Goal: Answer question/provide support: Share knowledge or assist other users

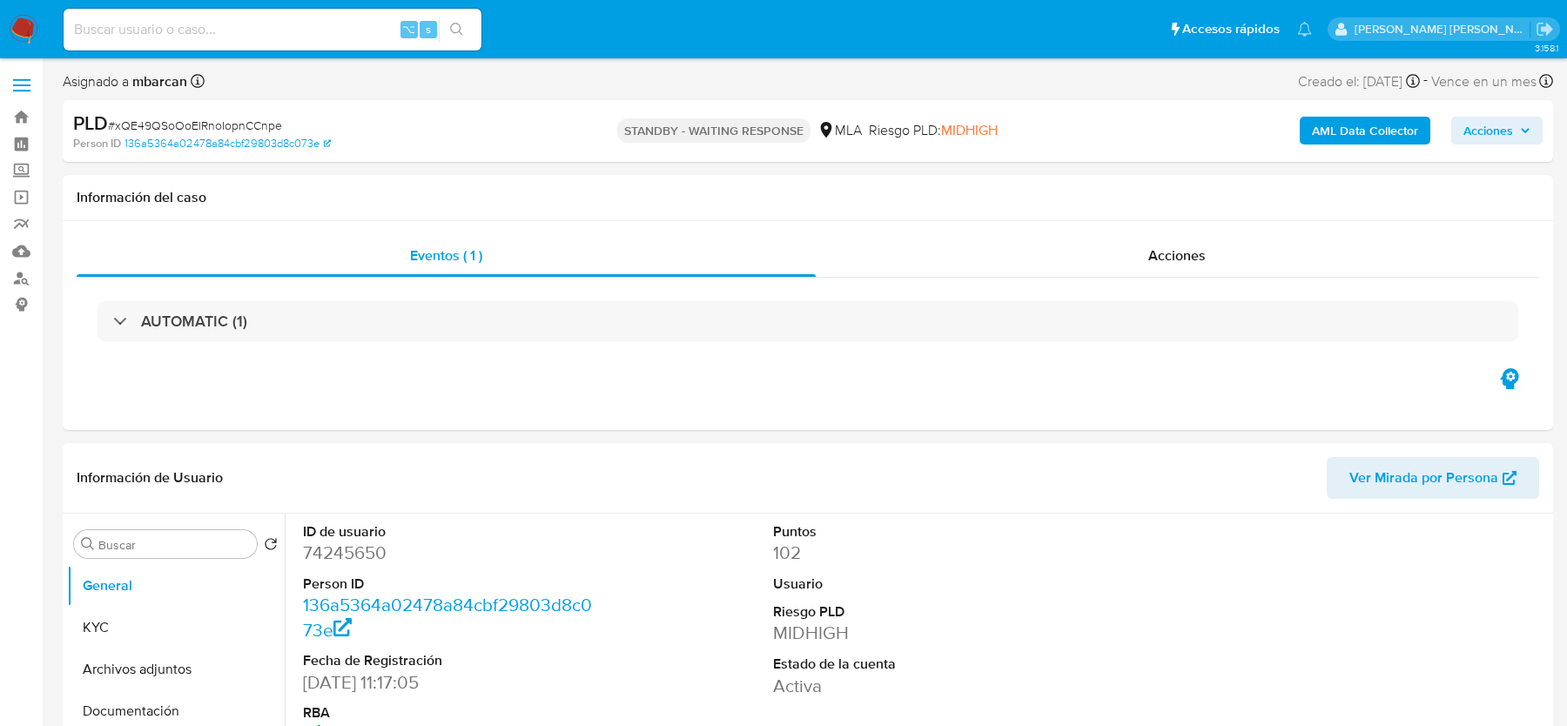
select select "10"
click at [130, 36] on input at bounding box center [273, 29] width 418 height 23
paste input "DfL3AzZeZDuulQeJYgYsRlmS"
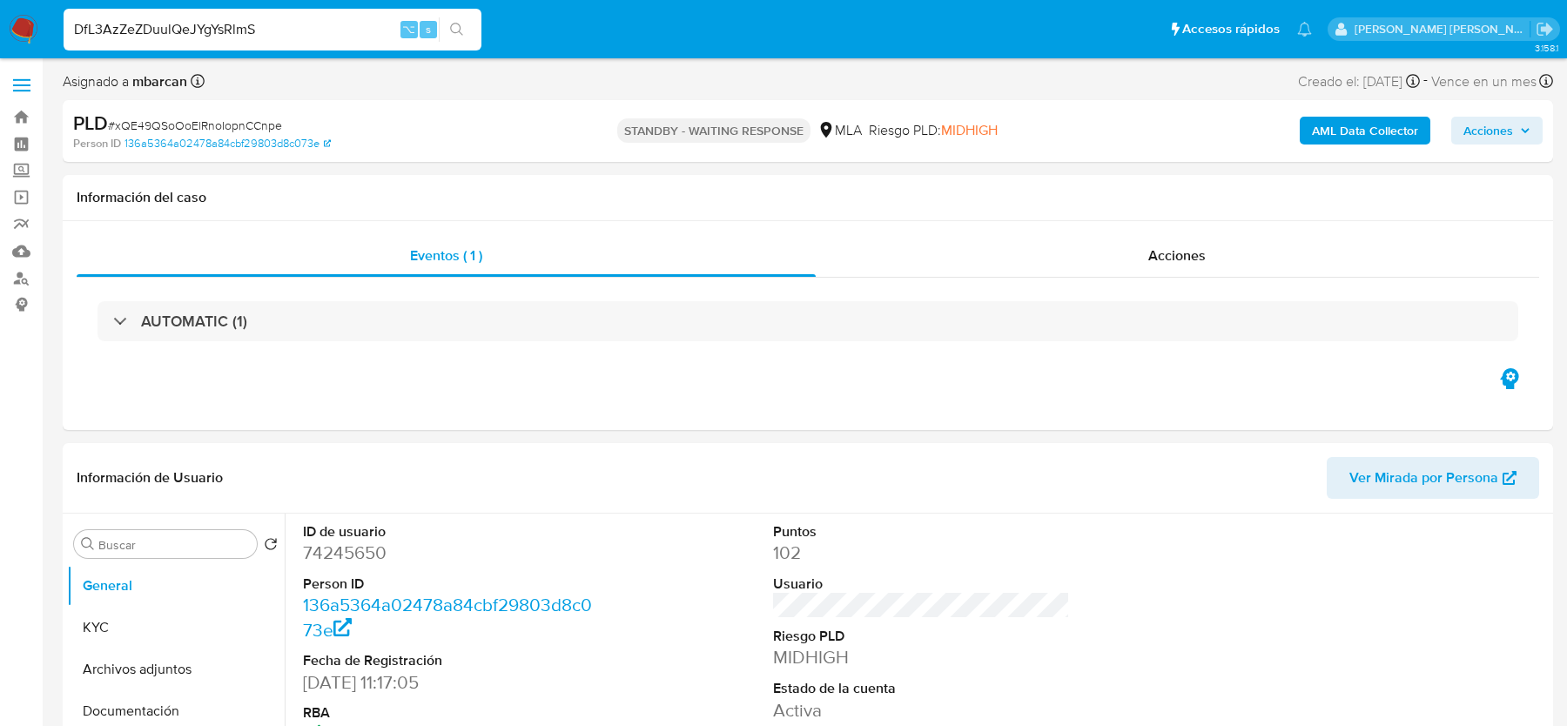
type input "DfL3AzZeZDuulQeJYgYsRlmS"
select select "10"
click at [204, 130] on span "# DfL3AzZeZDuulQeJYgYsRlmS" at bounding box center [190, 125] width 165 height 17
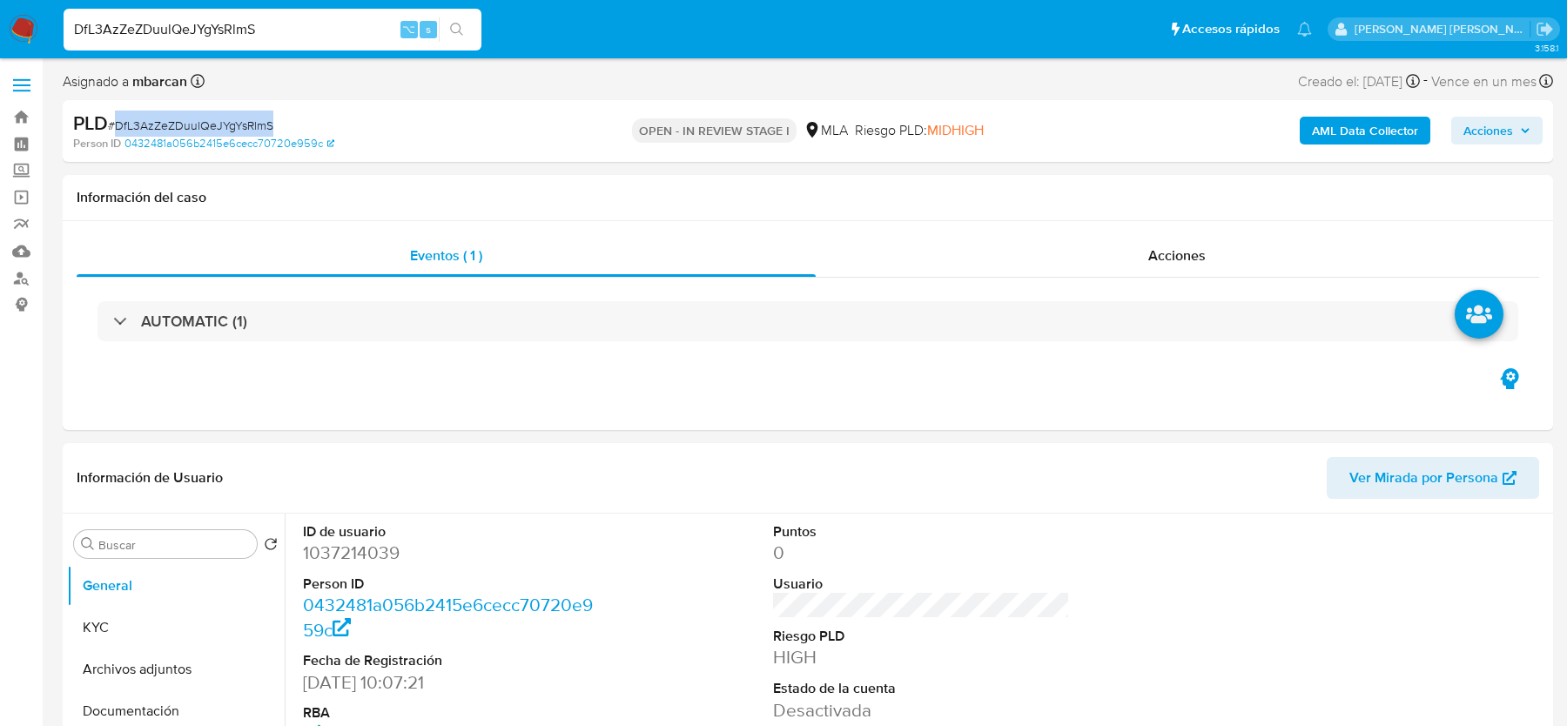
click at [204, 130] on span "# DfL3AzZeZDuulQeJYgYsRlmS" at bounding box center [190, 125] width 165 height 17
click at [337, 554] on dd "1037214039" at bounding box center [451, 553] width 296 height 24
click at [337, 556] on dd "1037214039" at bounding box center [451, 553] width 296 height 24
click at [204, 112] on div "PLD # DfL3AzZeZDuulQeJYgYsRlmS" at bounding box center [314, 124] width 483 height 26
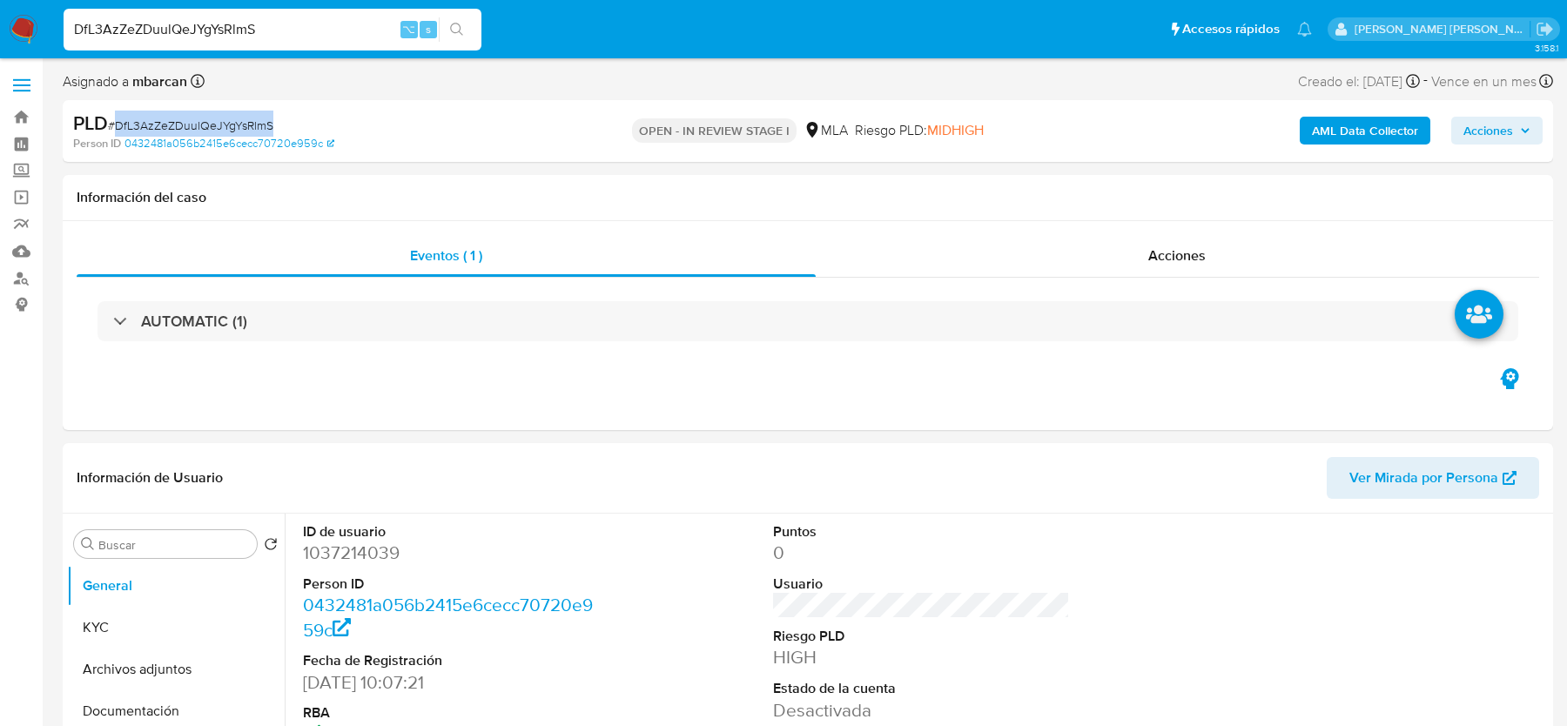
copy span "DfL3AzZeZDuulQeJYgYsRlmS"
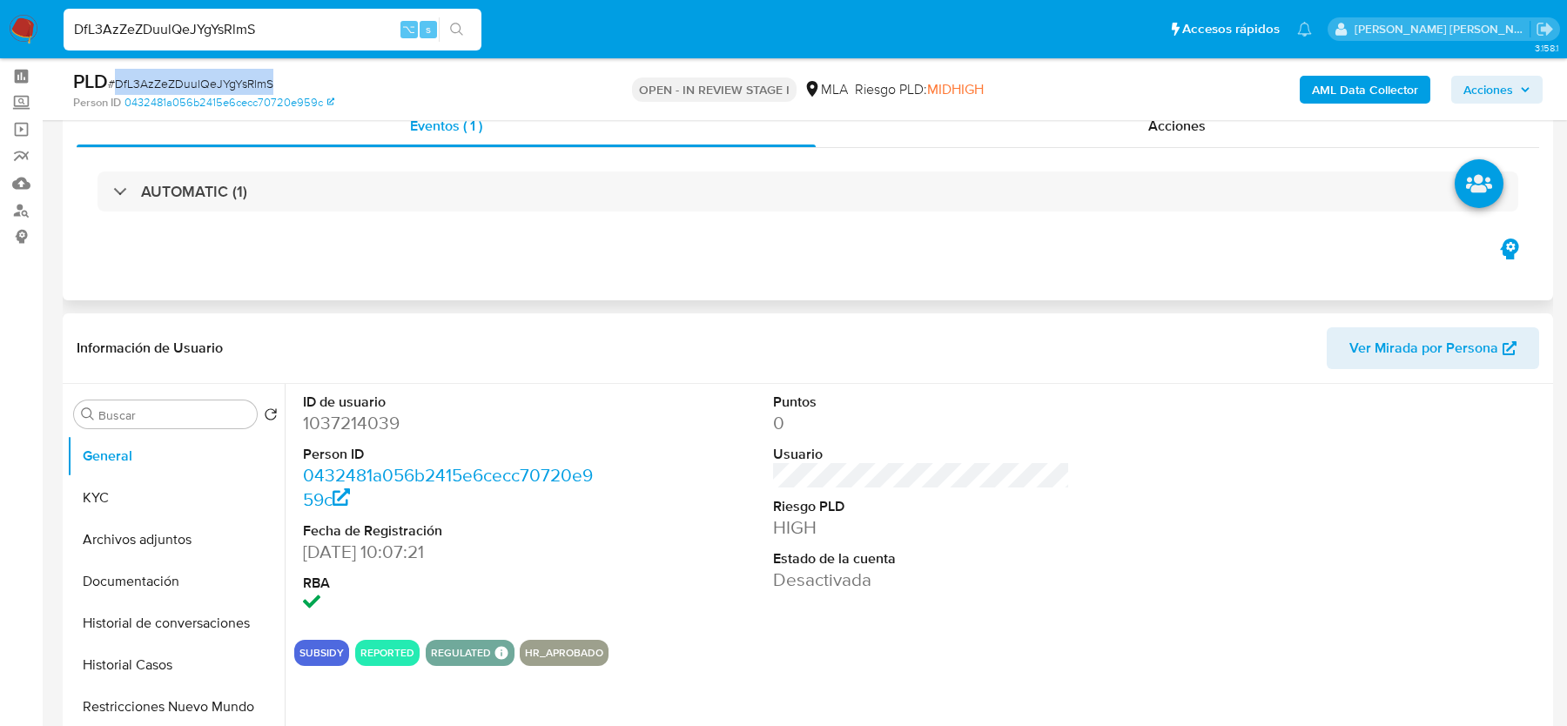
scroll to position [211, 0]
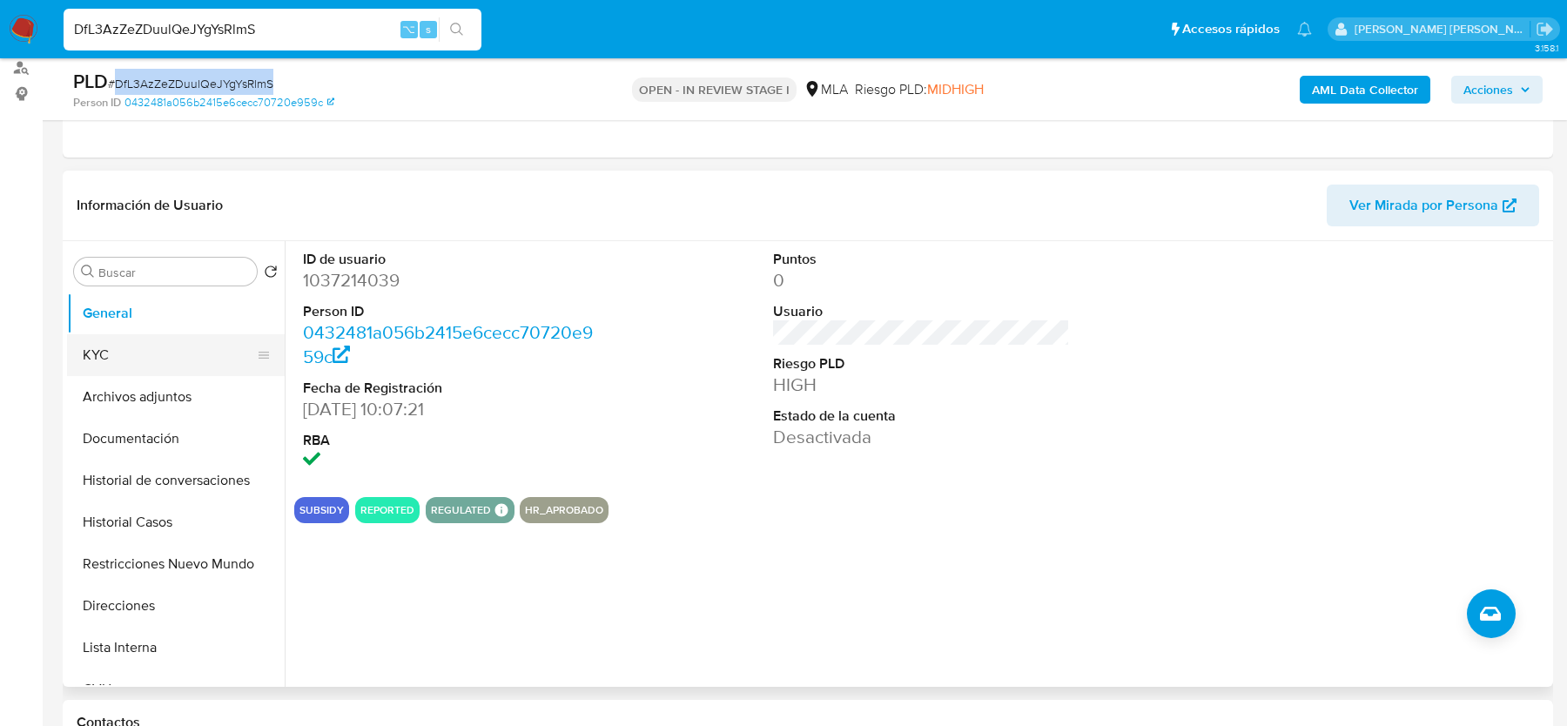
click at [116, 349] on button "KYC" at bounding box center [169, 355] width 204 height 42
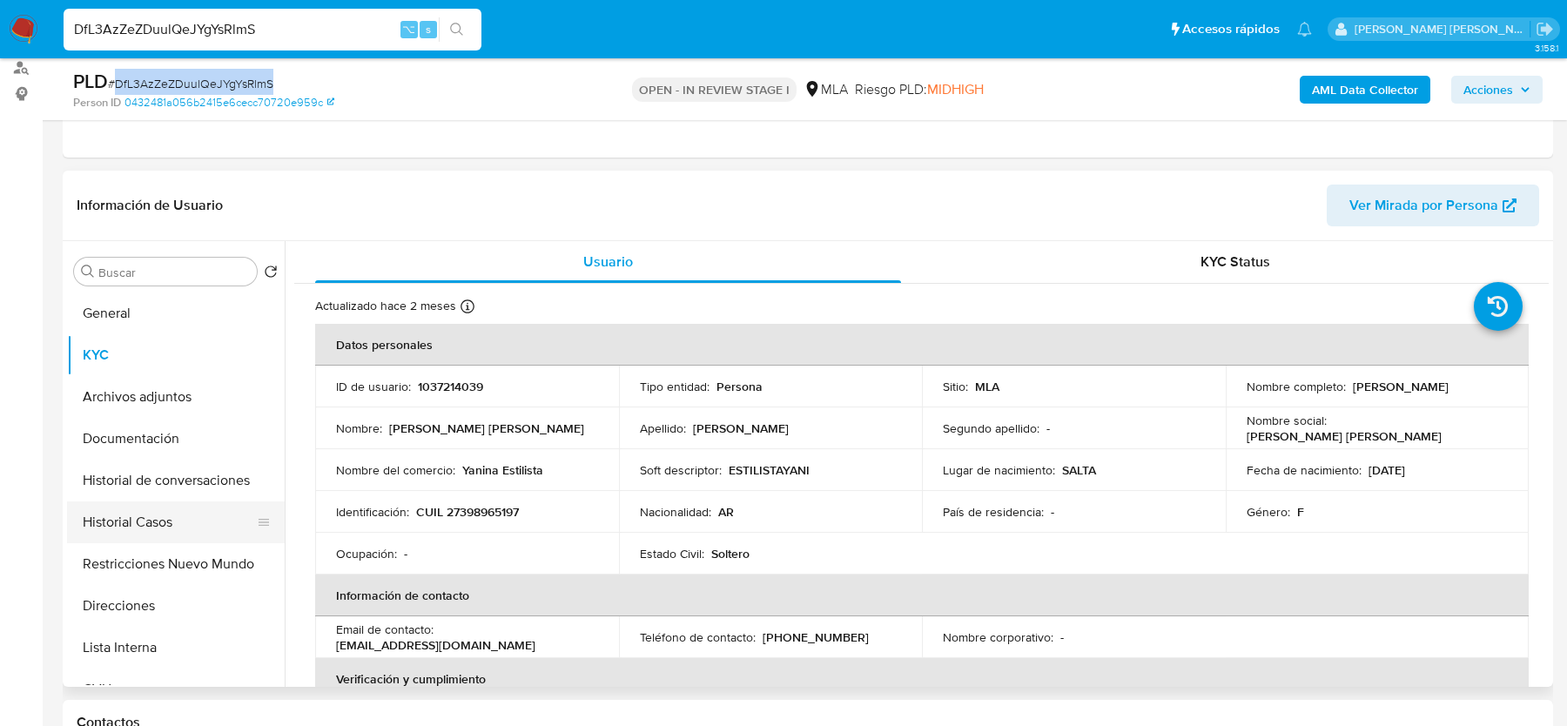
click at [165, 517] on button "Historial Casos" at bounding box center [169, 522] width 204 height 42
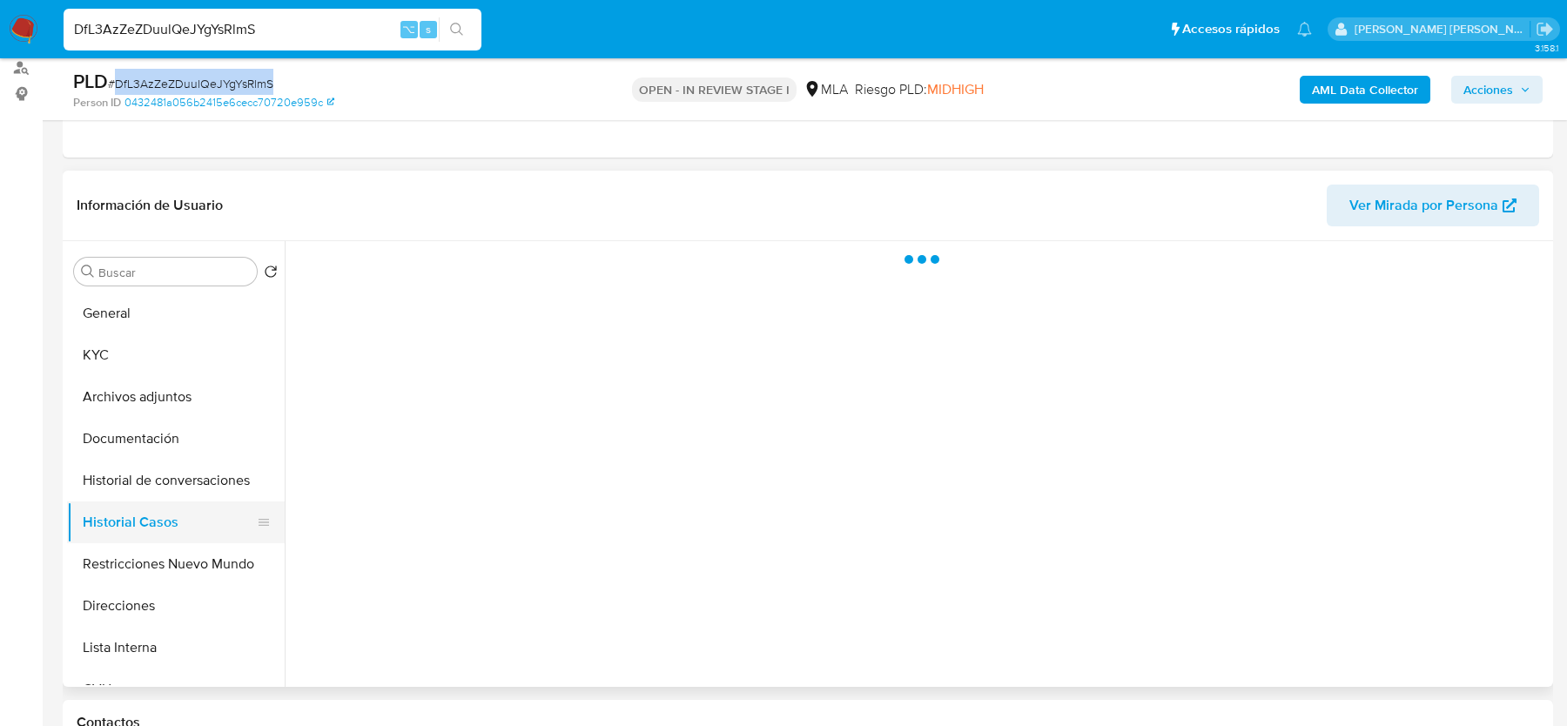
click at [165, 517] on button "Historial Casos" at bounding box center [169, 522] width 204 height 42
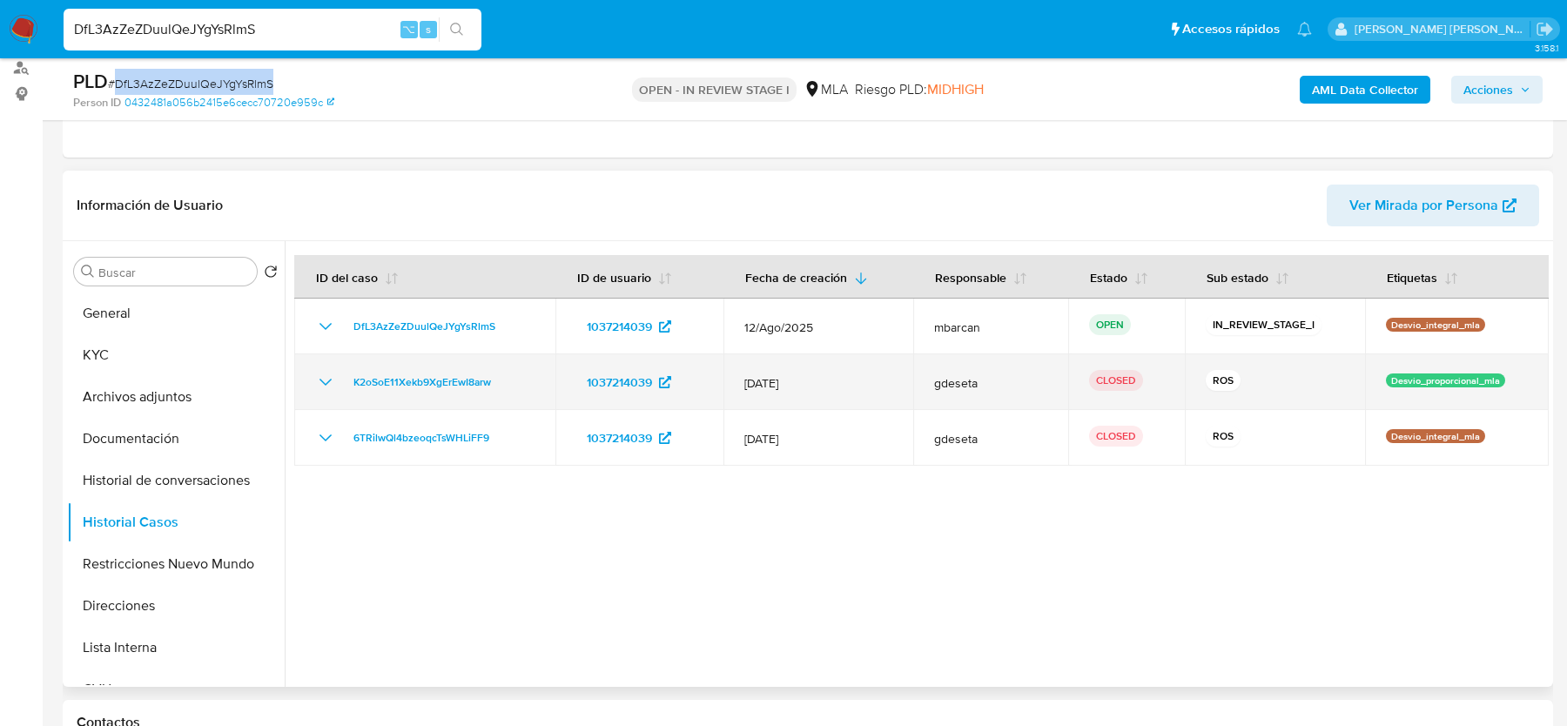
click at [326, 383] on icon "Mostrar/Ocultar" at bounding box center [326, 382] width 12 height 7
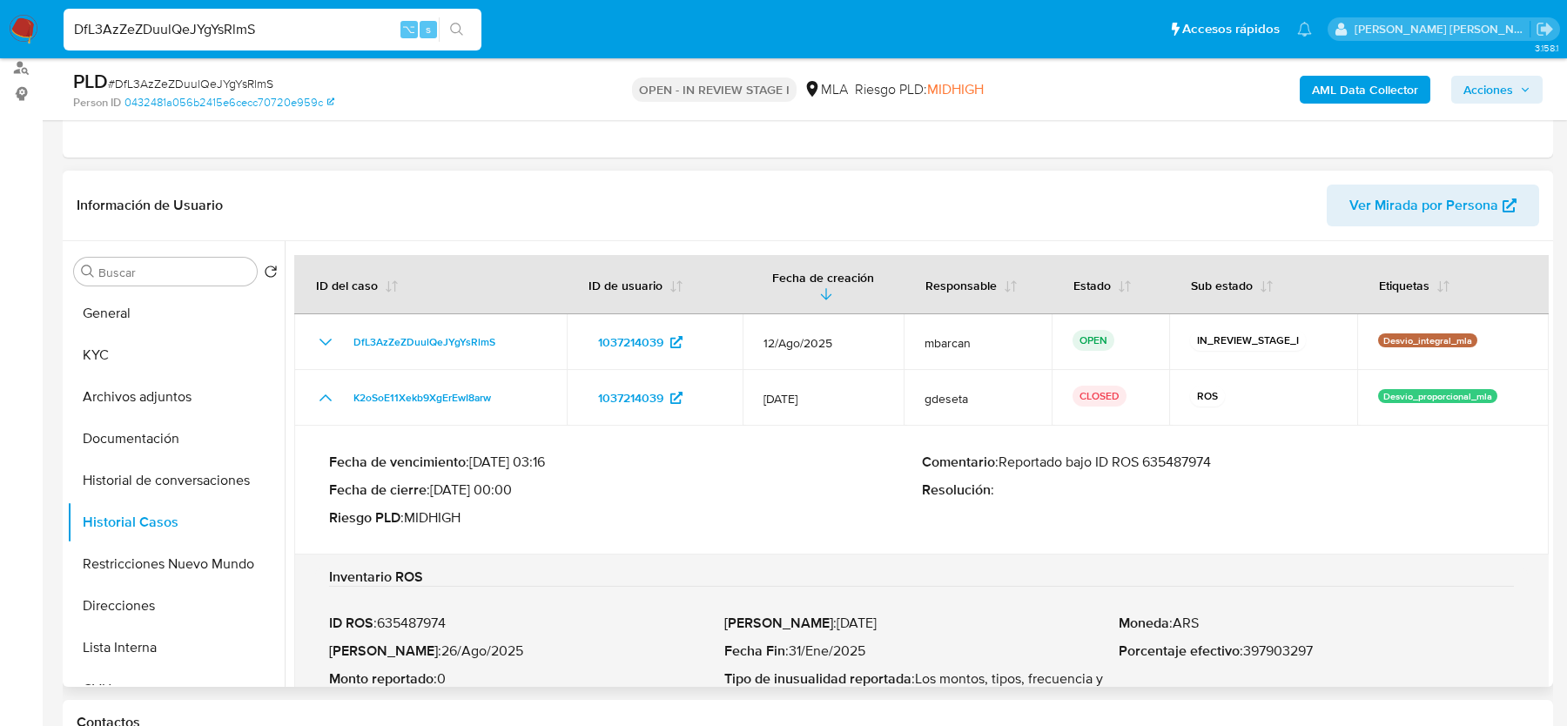
click at [1169, 461] on p "Comentario : Reportado bajo ID ROS 635487974" at bounding box center [1218, 462] width 593 height 17
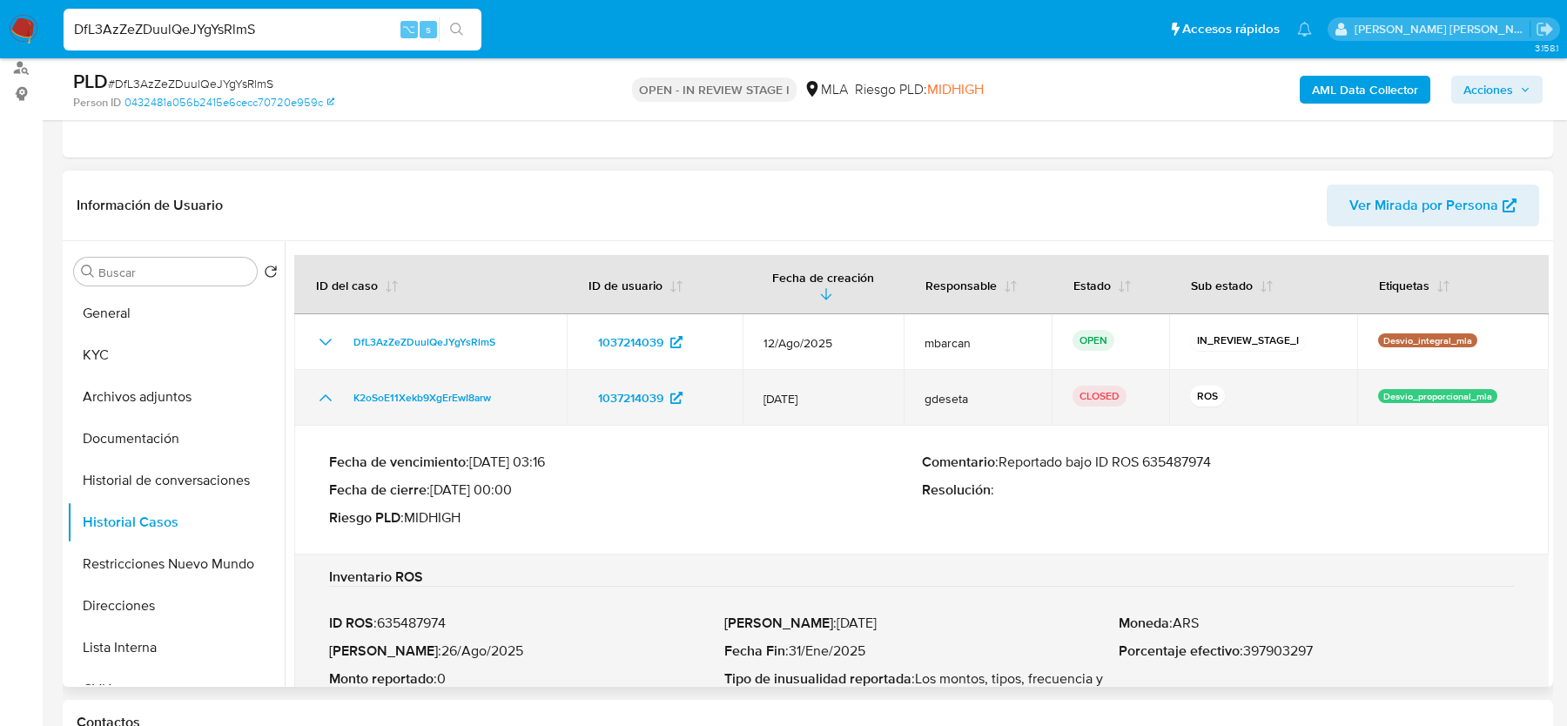
click at [333, 400] on icon "Mostrar/Ocultar" at bounding box center [325, 397] width 21 height 21
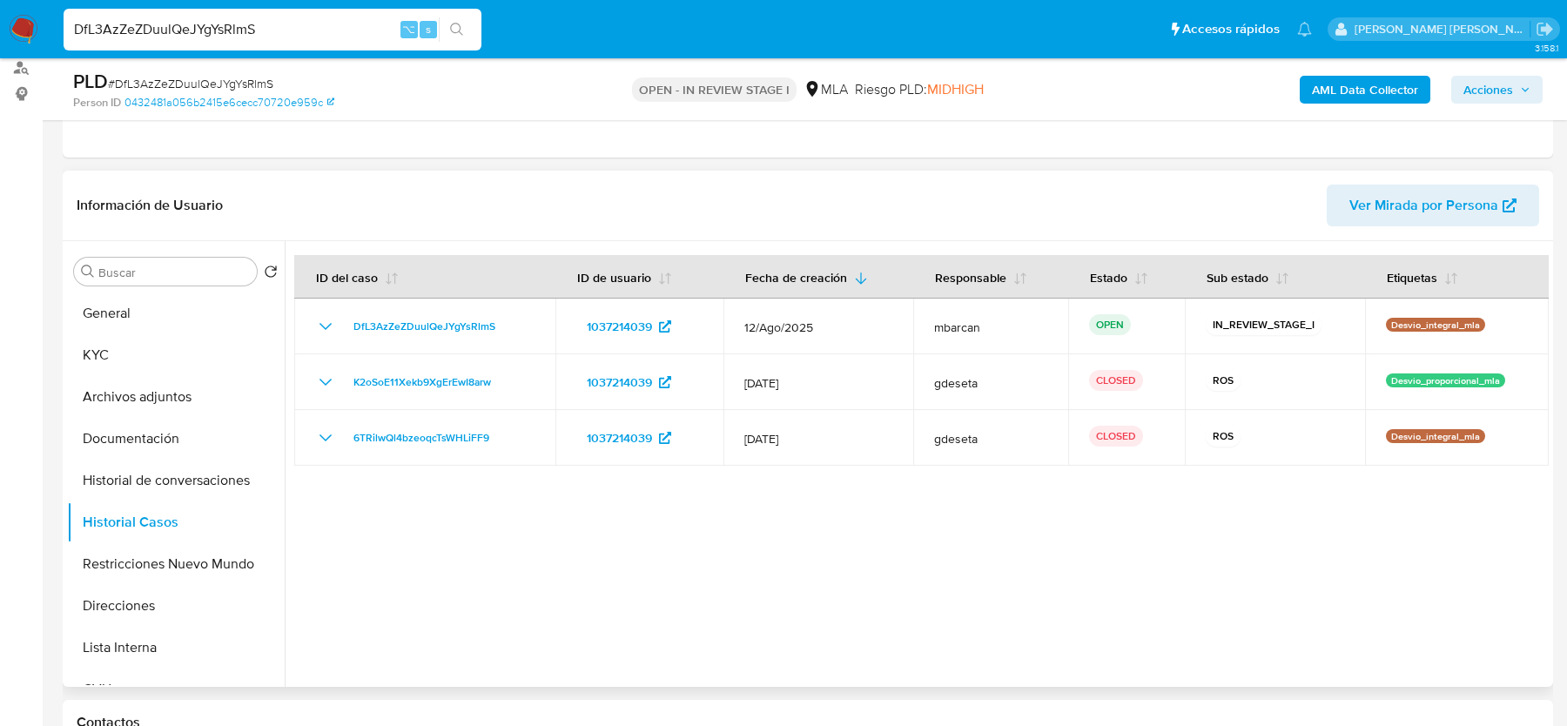
scroll to position [522, 0]
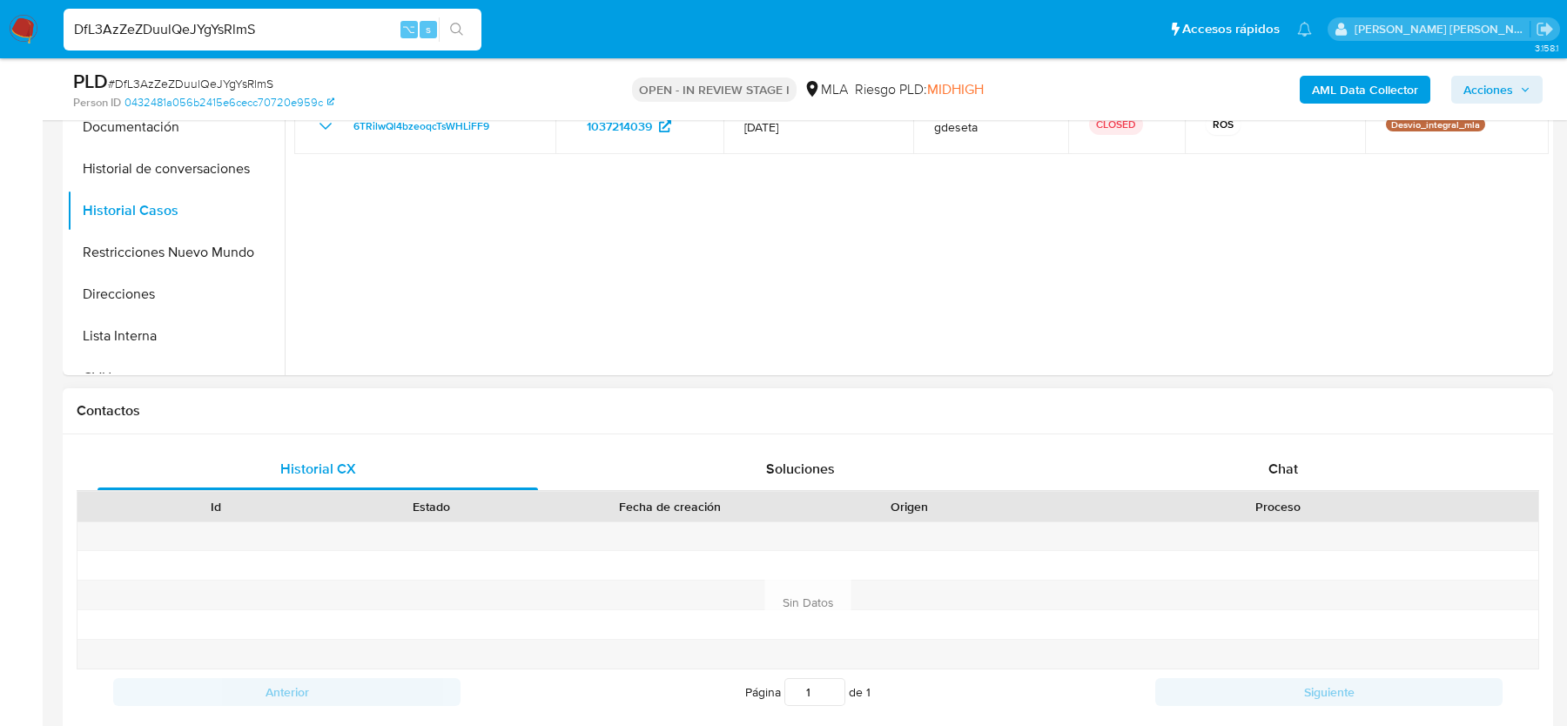
click at [1368, 493] on div "Proceso" at bounding box center [1277, 507] width 521 height 30
click at [1330, 456] on div "Chat" at bounding box center [1283, 469] width 441 height 42
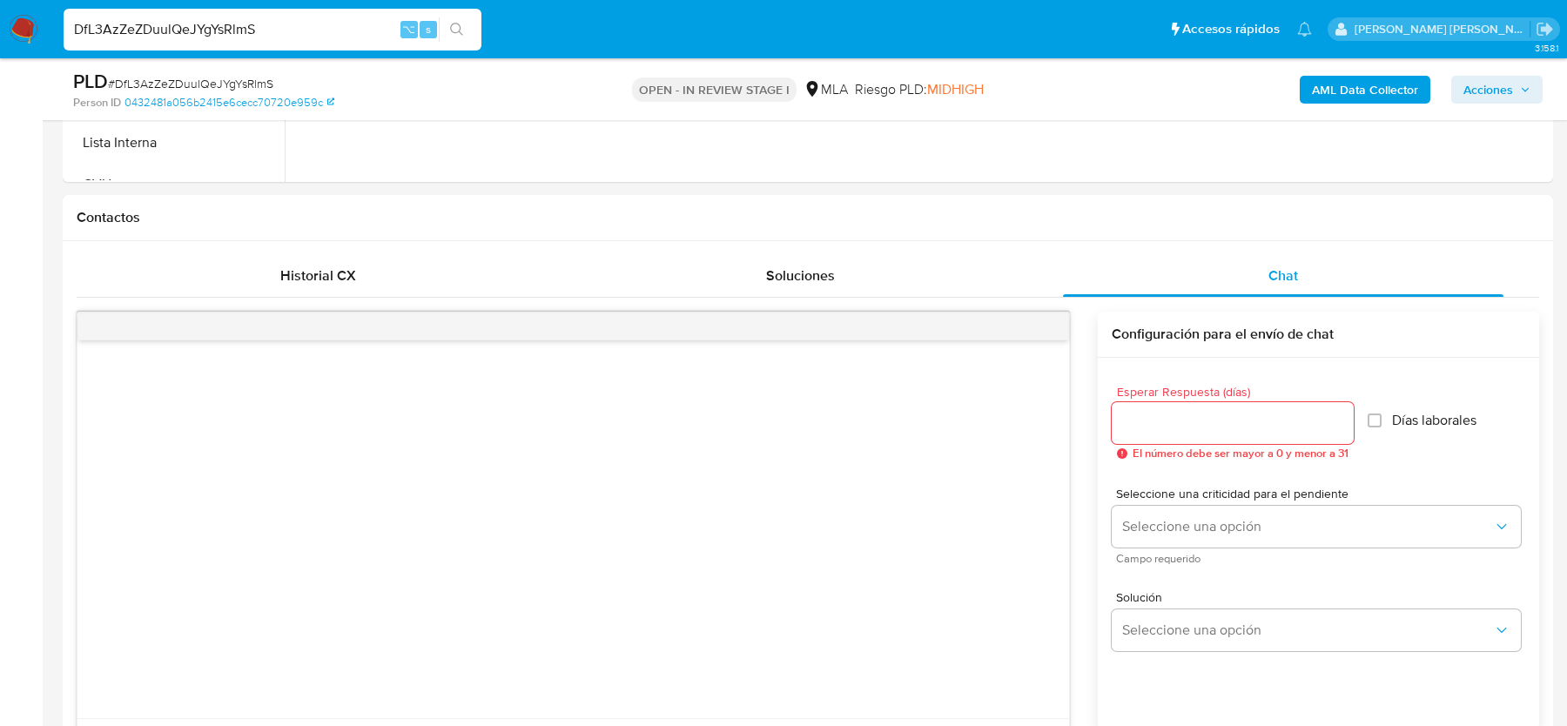
scroll to position [148, 0]
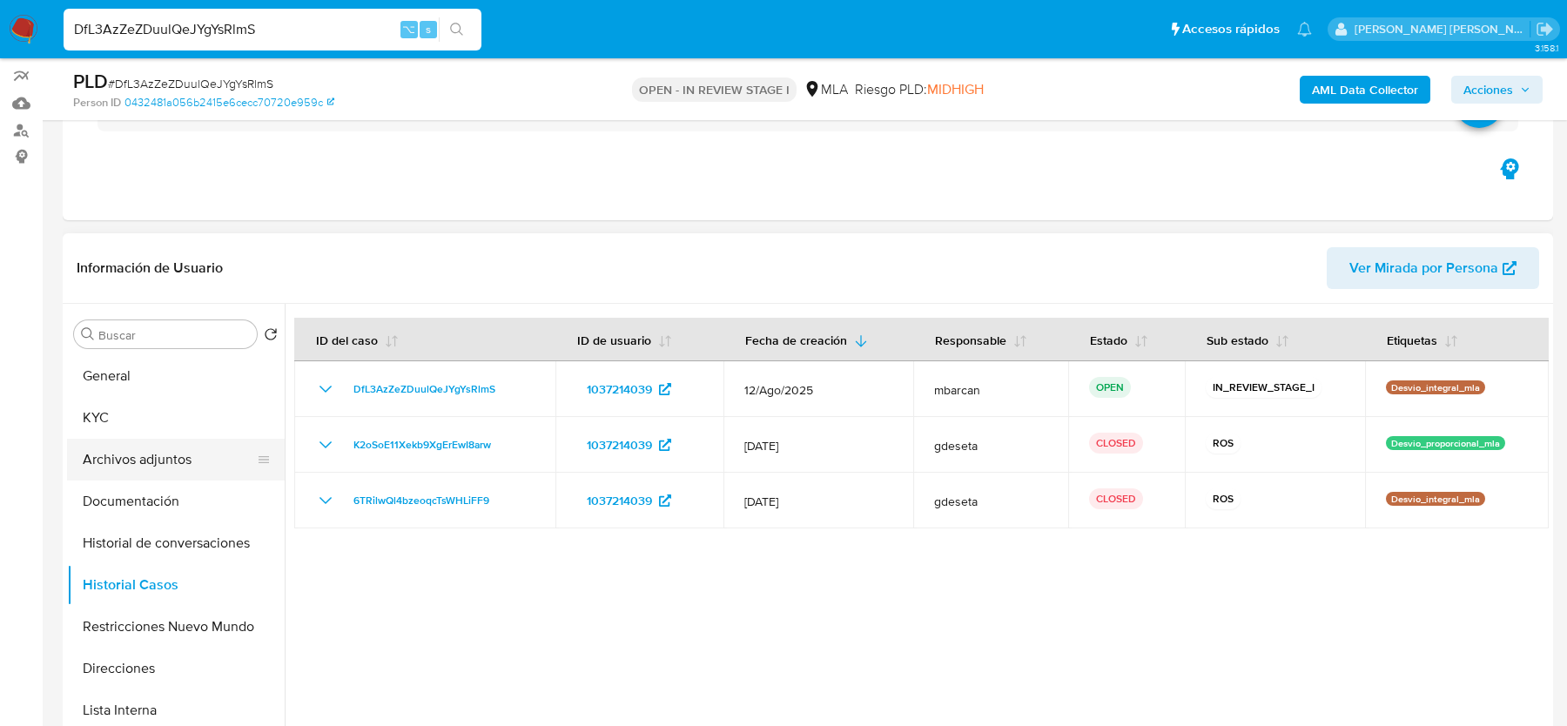
click at [135, 450] on button "Archivos adjuntos" at bounding box center [169, 460] width 204 height 42
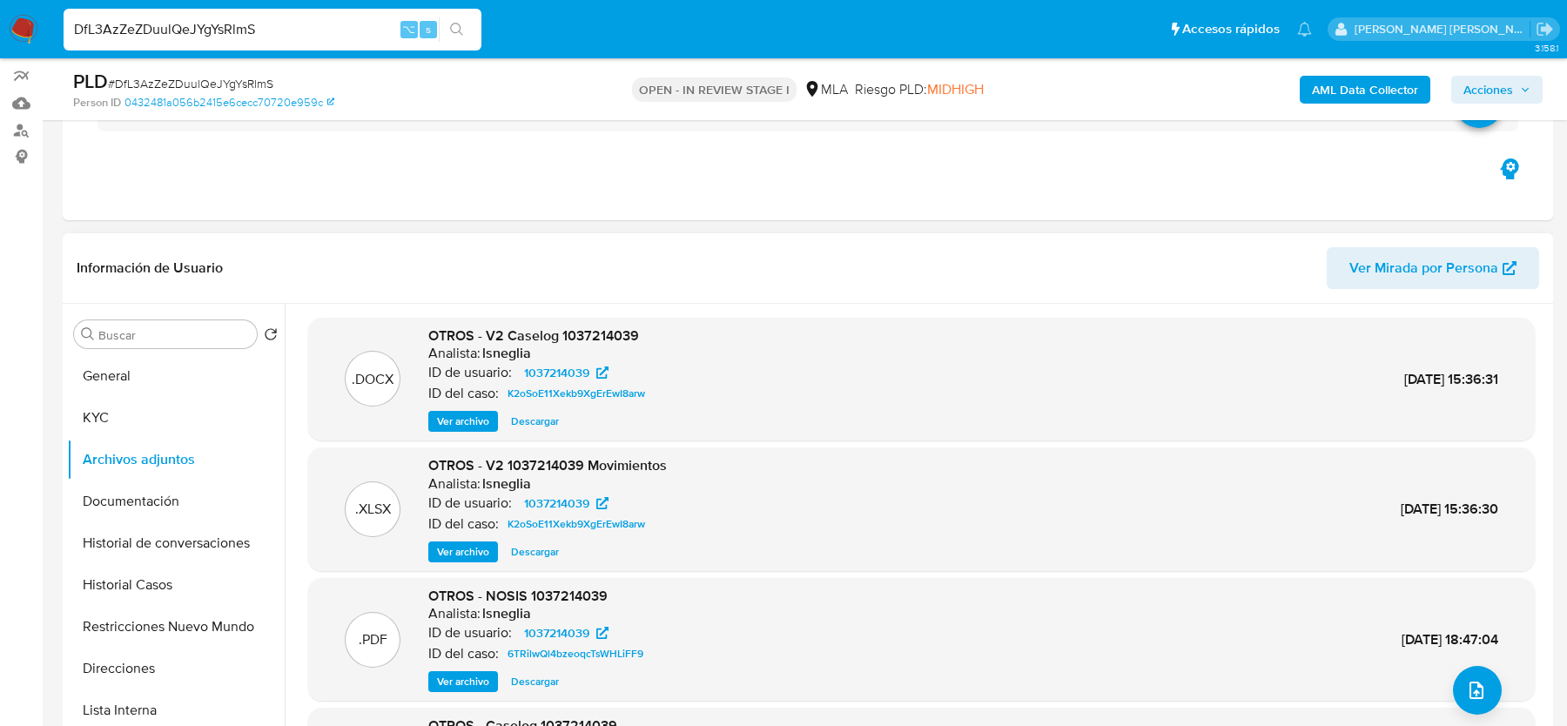
click at [471, 416] on span "Ver archivo" at bounding box center [463, 421] width 52 height 17
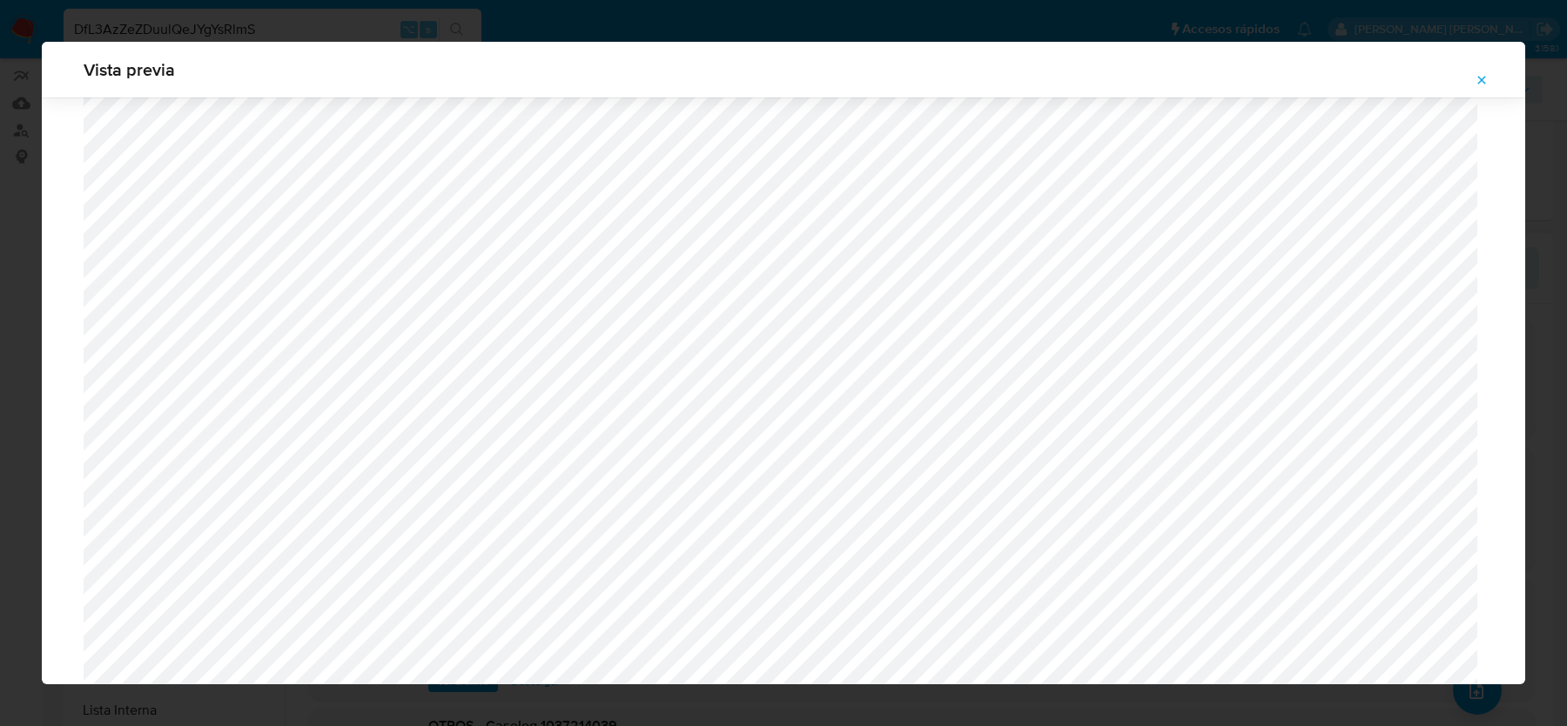
scroll to position [0, 0]
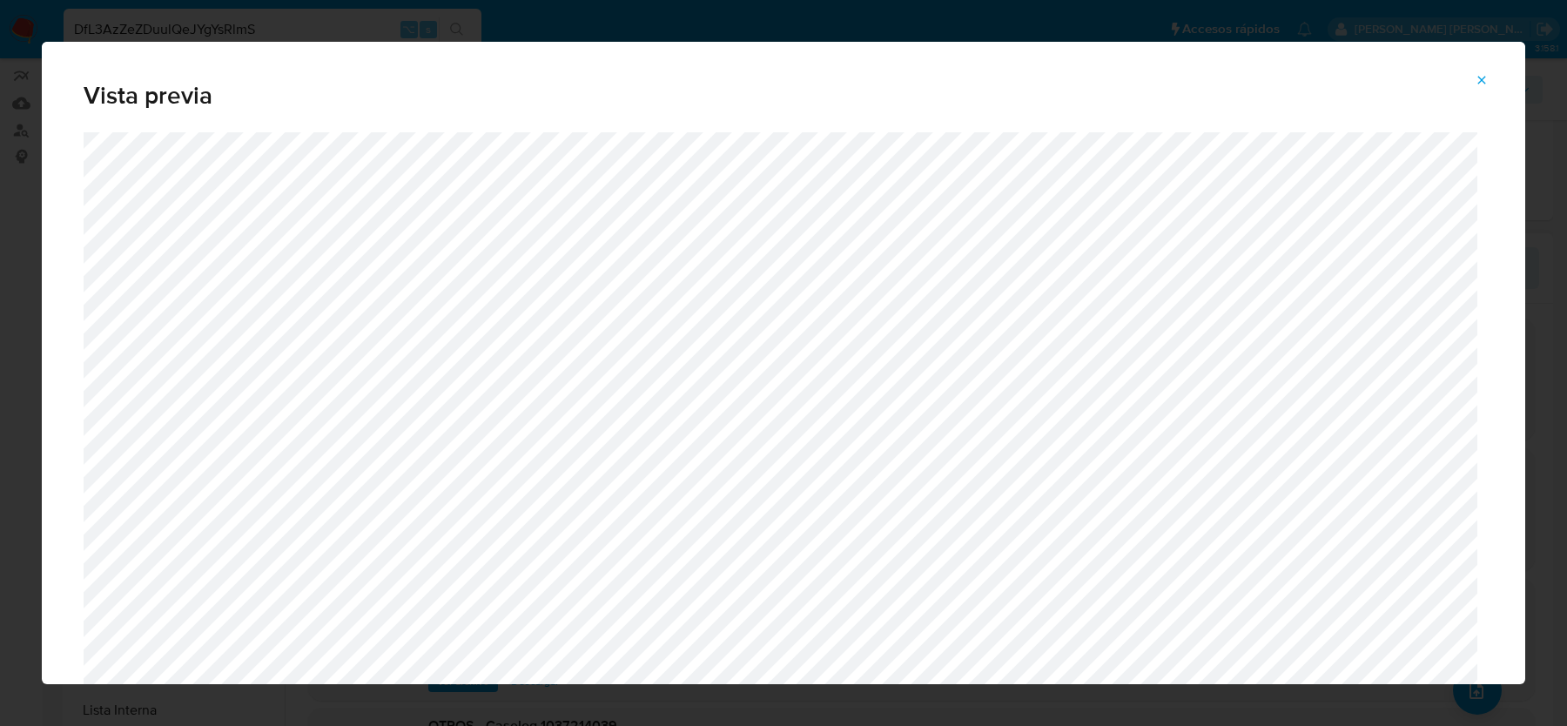
click at [1474, 75] on button "Attachment preview" at bounding box center [1482, 80] width 38 height 28
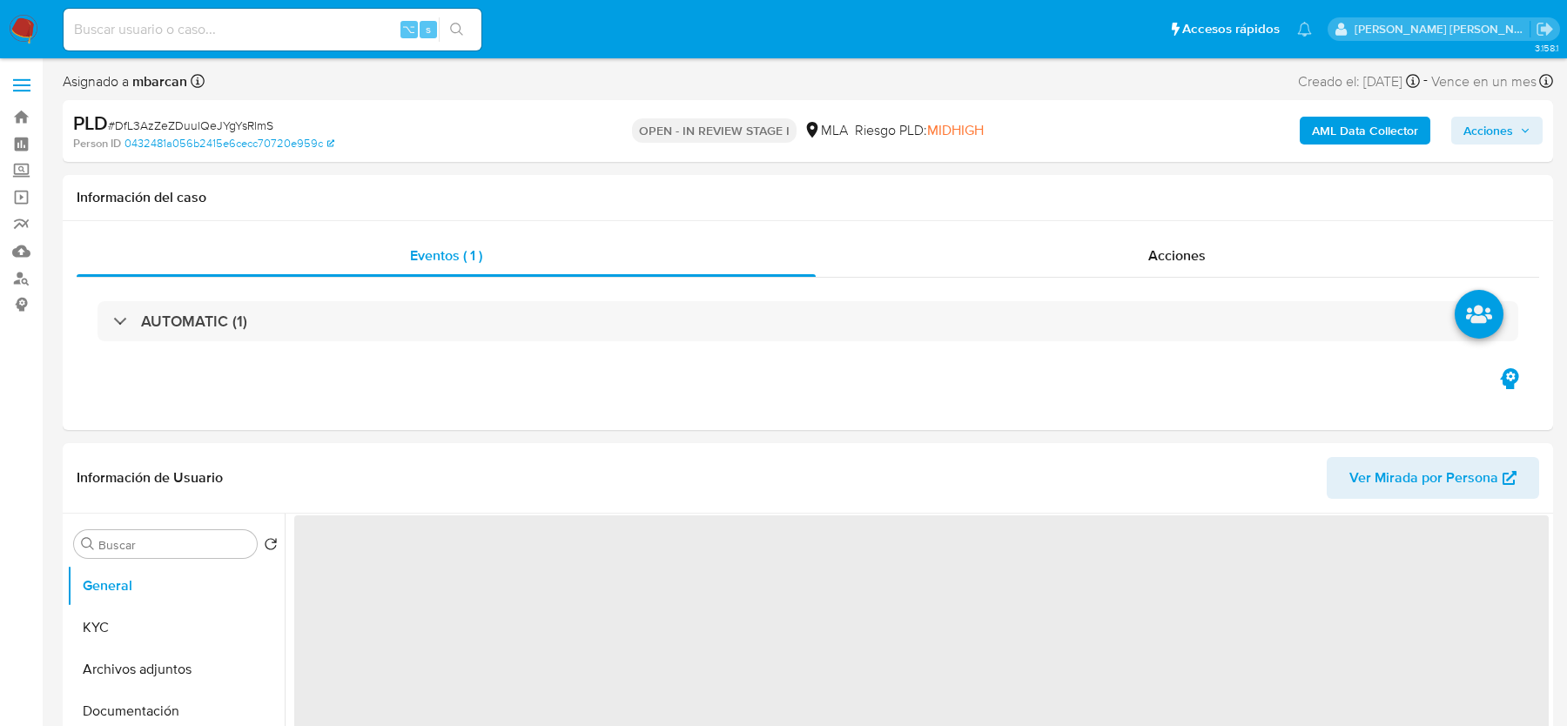
select select "10"
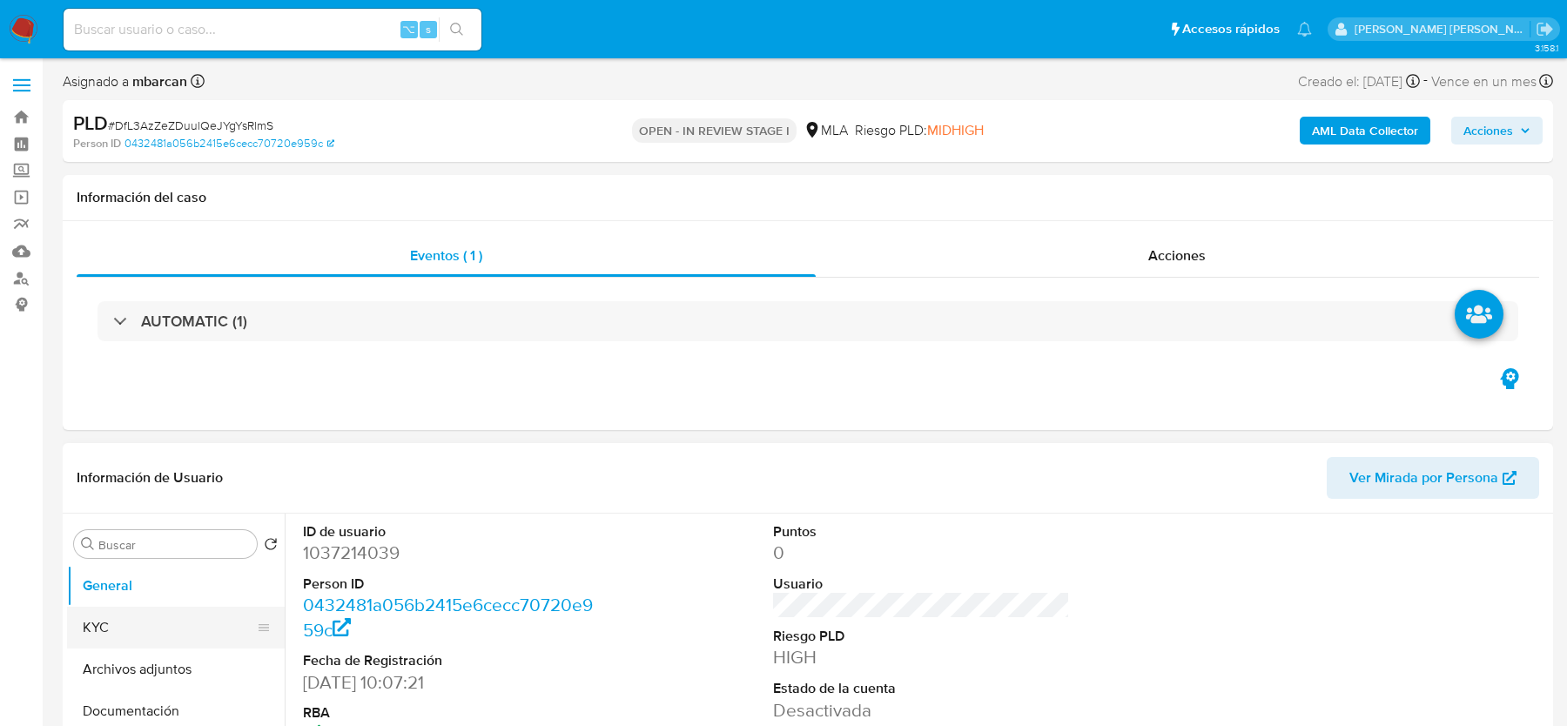
click at [121, 608] on button "KYC" at bounding box center [169, 628] width 204 height 42
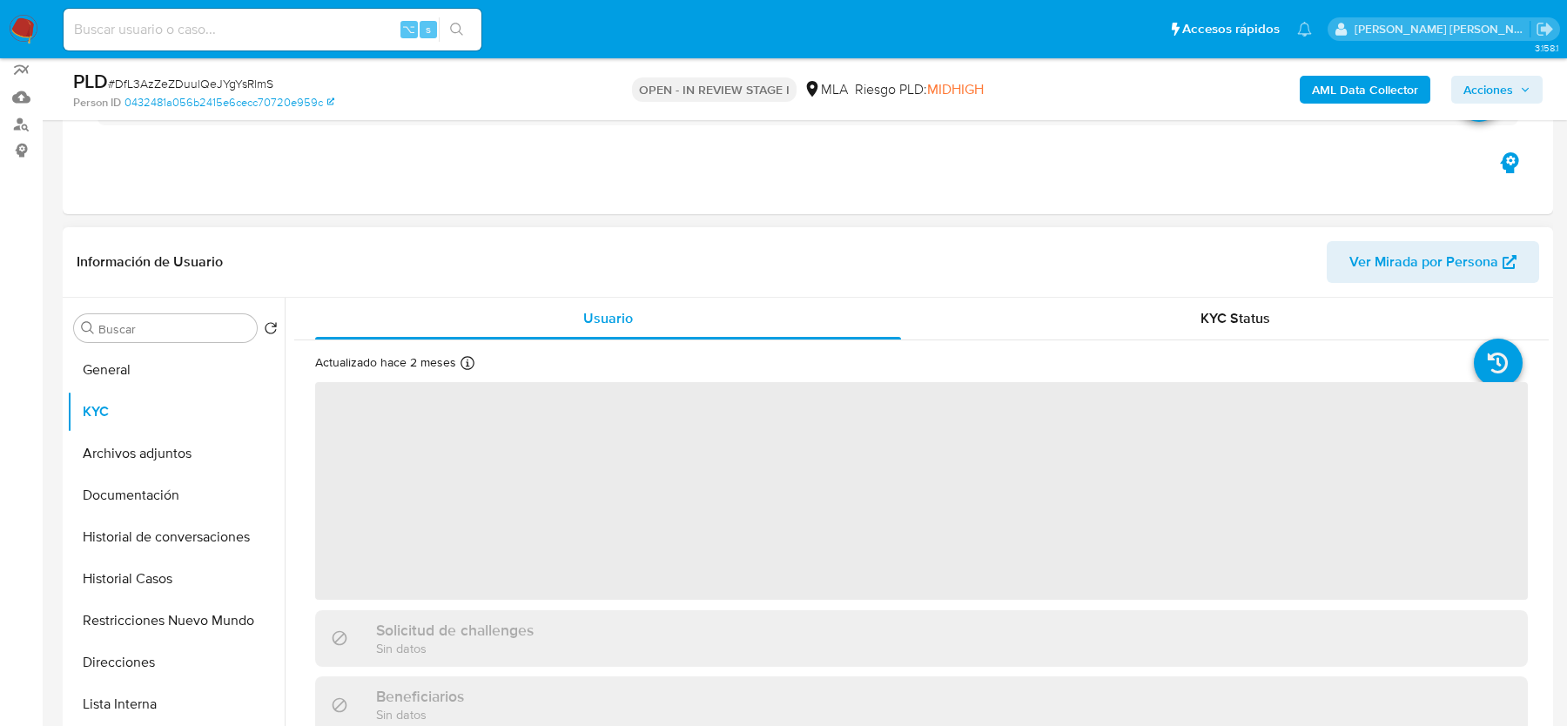
scroll to position [268, 0]
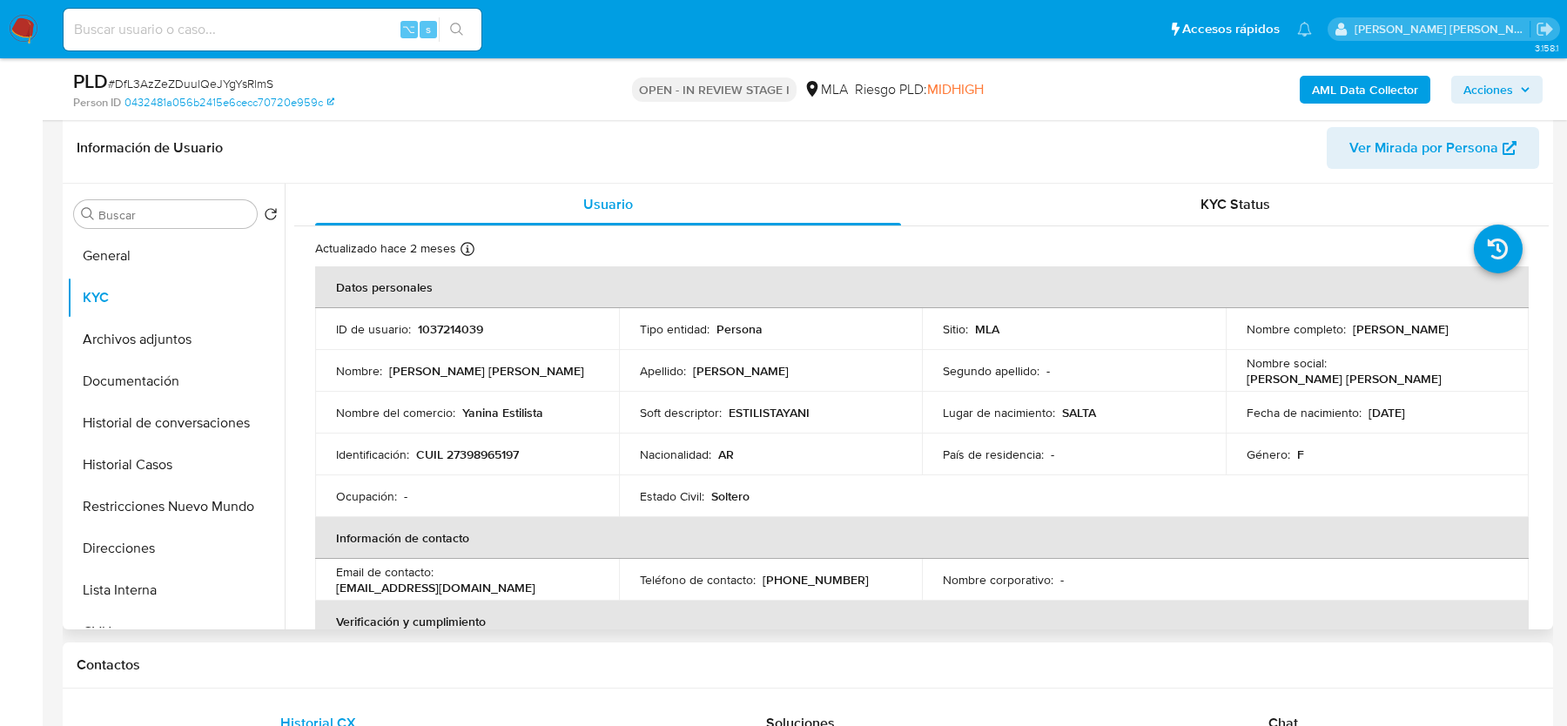
click at [810, 582] on p "(387) 2206310" at bounding box center [816, 580] width 106 height 16
copy p "2206310"
click at [191, 337] on button "Archivos adjuntos" at bounding box center [169, 340] width 204 height 42
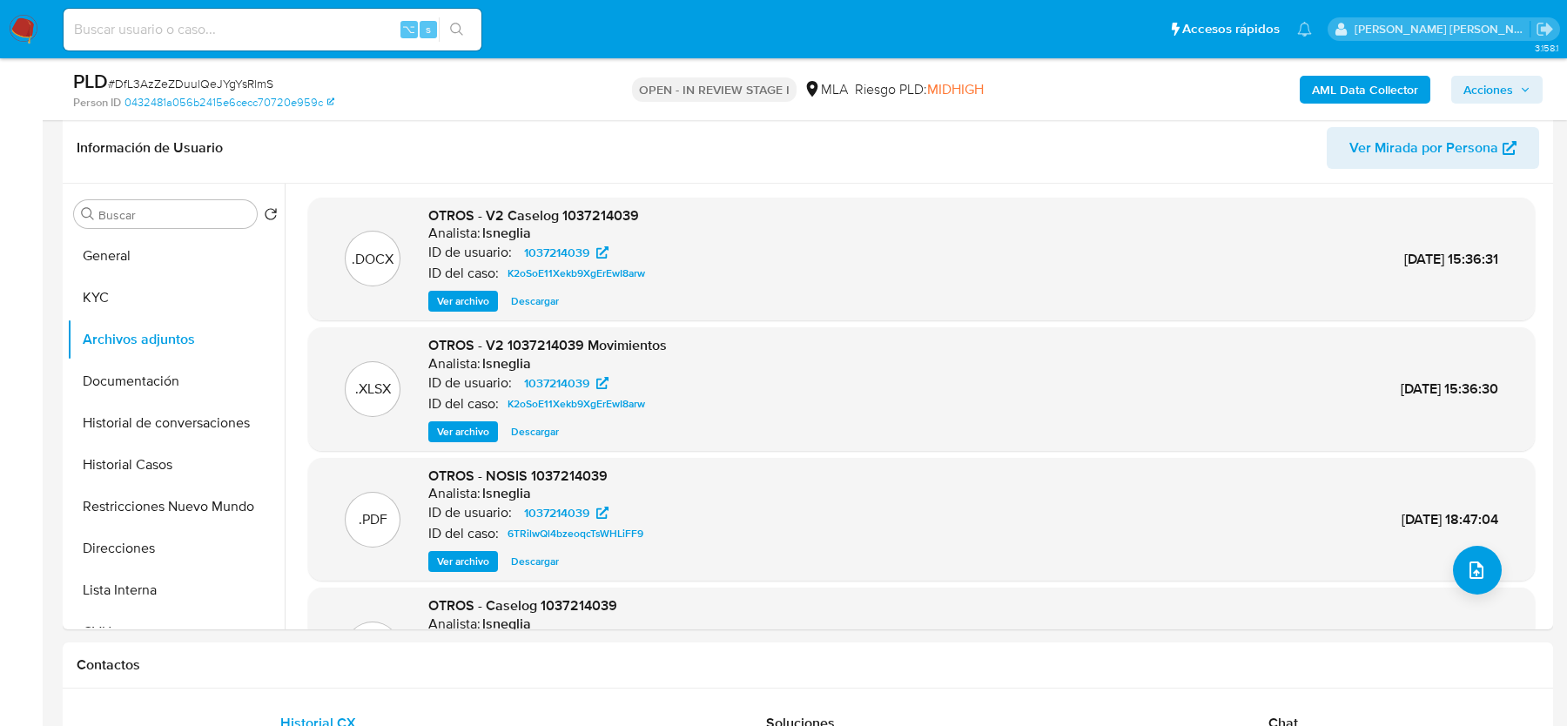
click at [1333, 79] on b "AML Data Collector" at bounding box center [1365, 90] width 106 height 28
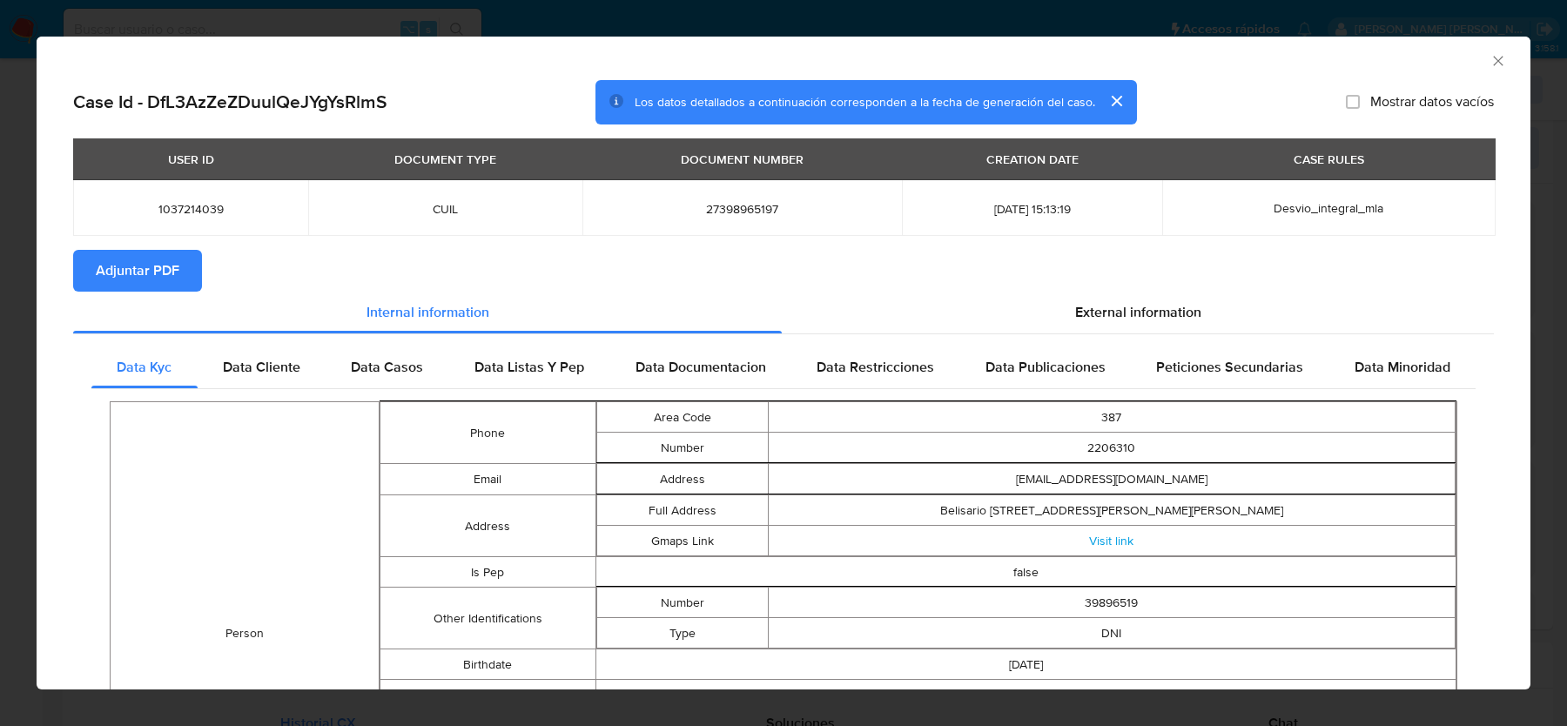
click at [173, 280] on span "Adjuntar PDF" at bounding box center [138, 271] width 84 height 38
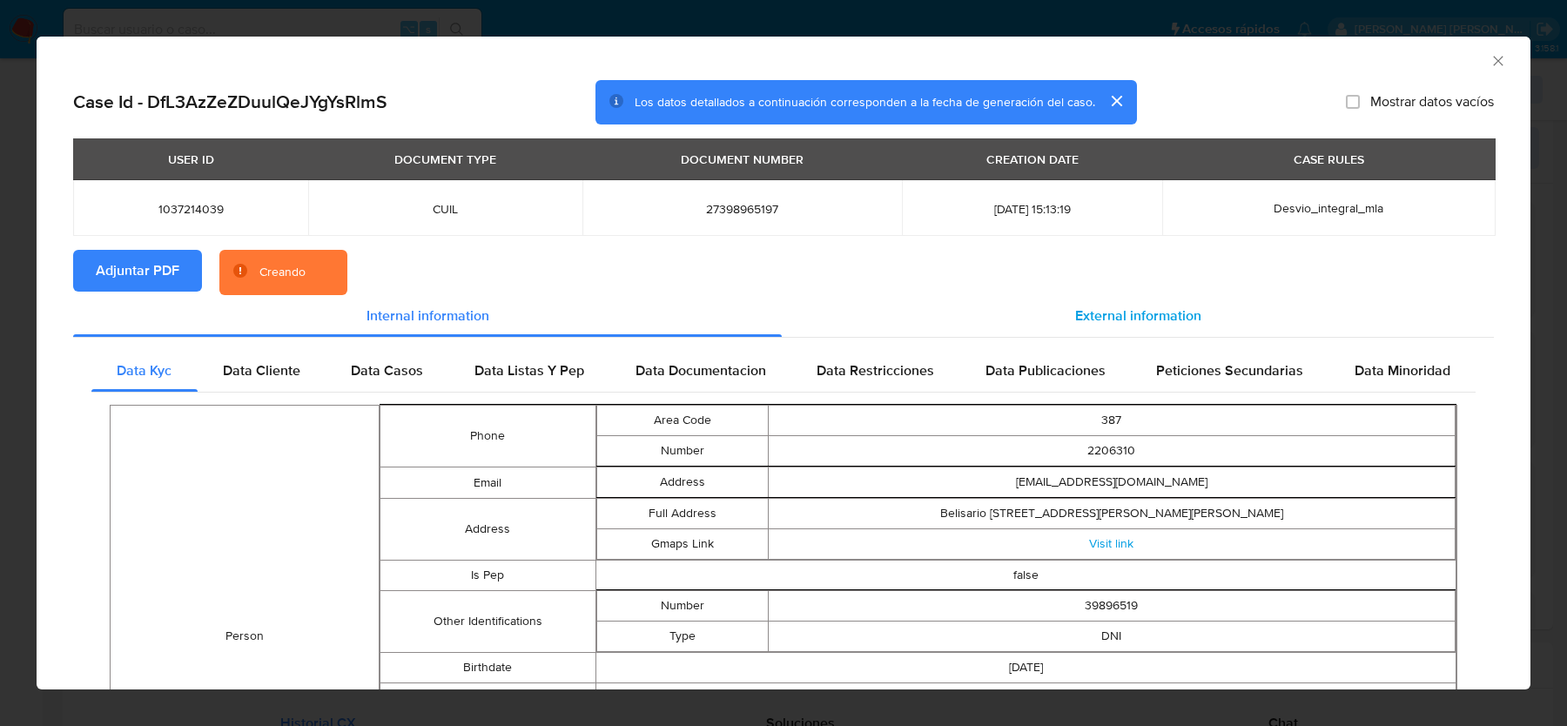
click at [1081, 330] on div "External information" at bounding box center [1138, 316] width 712 height 42
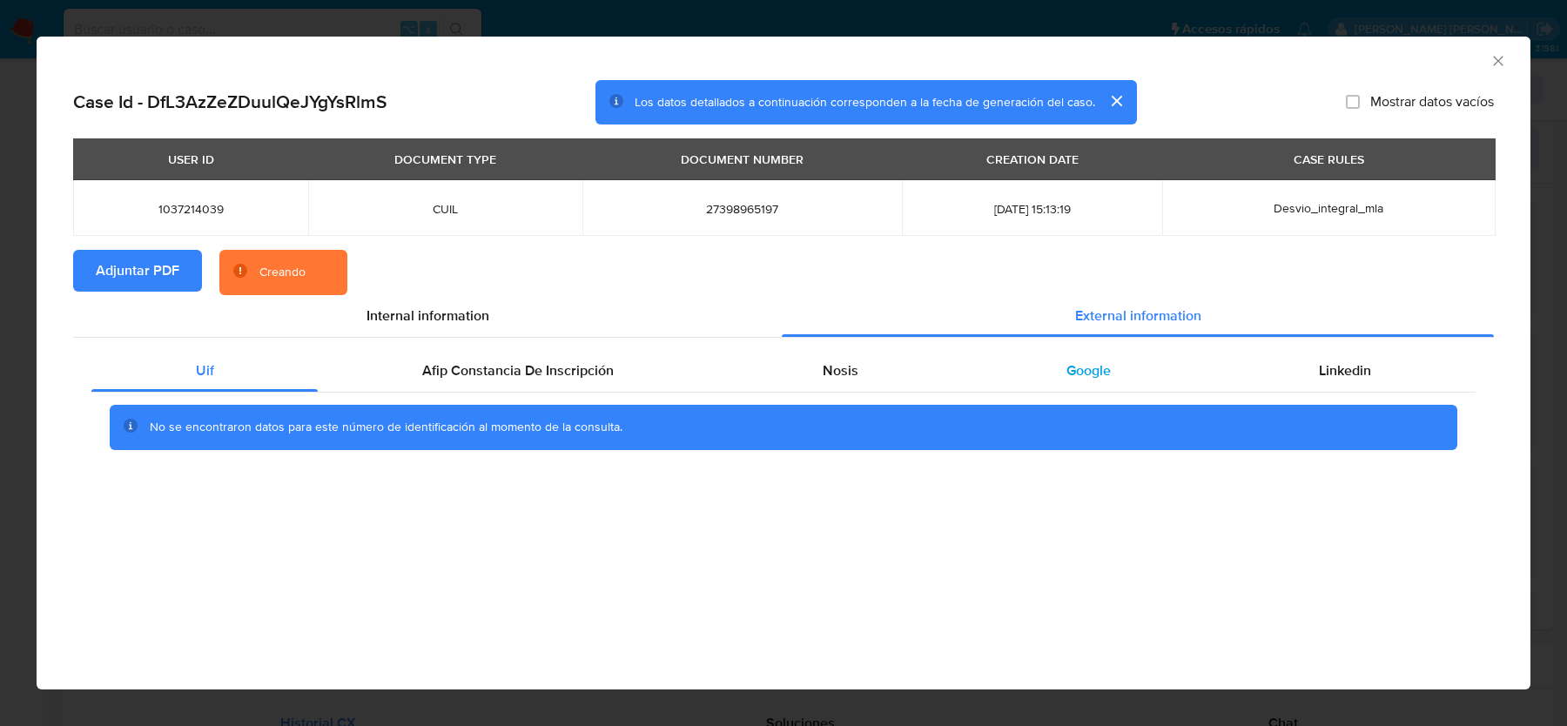
click at [1067, 371] on span "Google" at bounding box center [1088, 370] width 44 height 20
click at [875, 393] on div "No se encontraron datos para este número de identificación al momento de la con…" at bounding box center [783, 428] width 1384 height 70
click at [824, 386] on div "Nosis" at bounding box center [840, 371] width 244 height 42
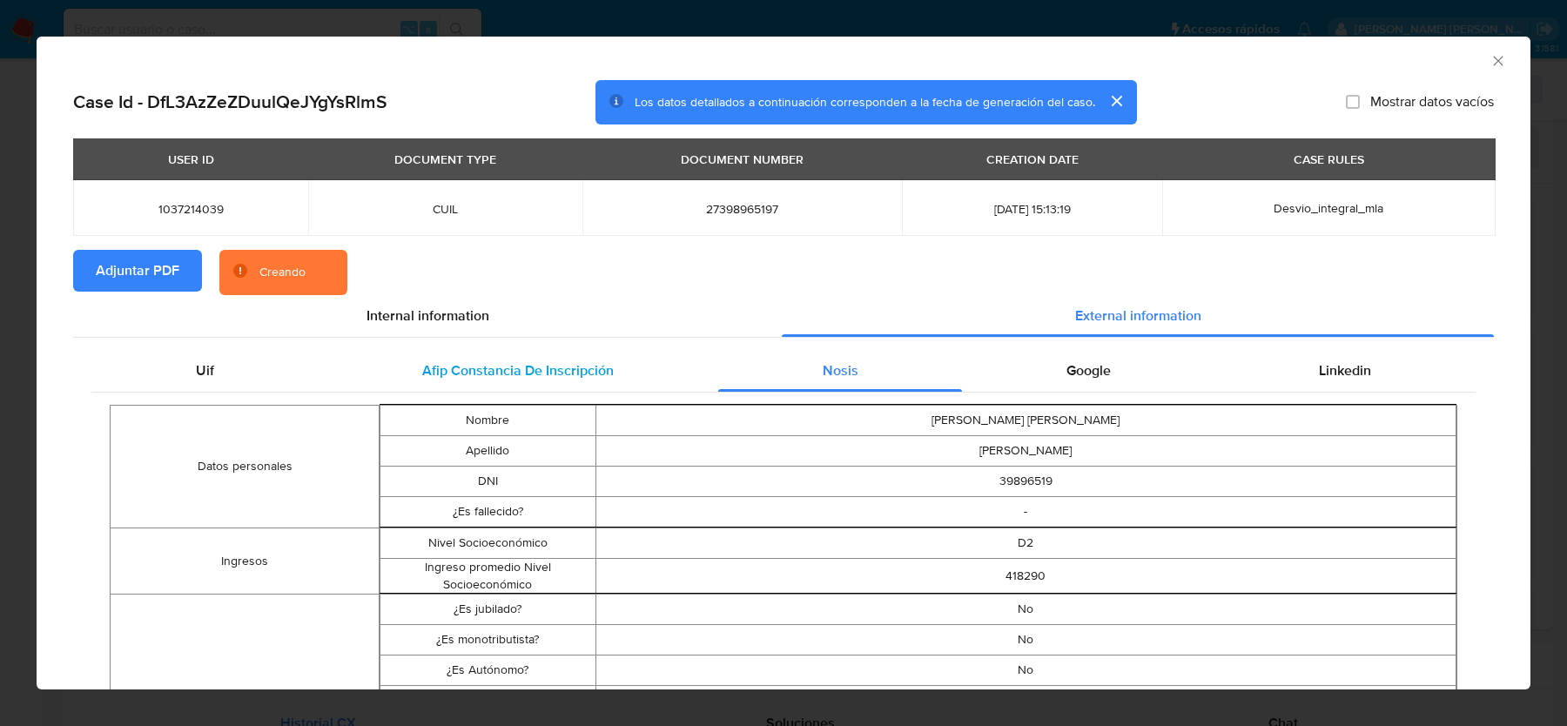
click at [604, 376] on span "Afip Constancia De Inscripción" at bounding box center [518, 370] width 192 height 20
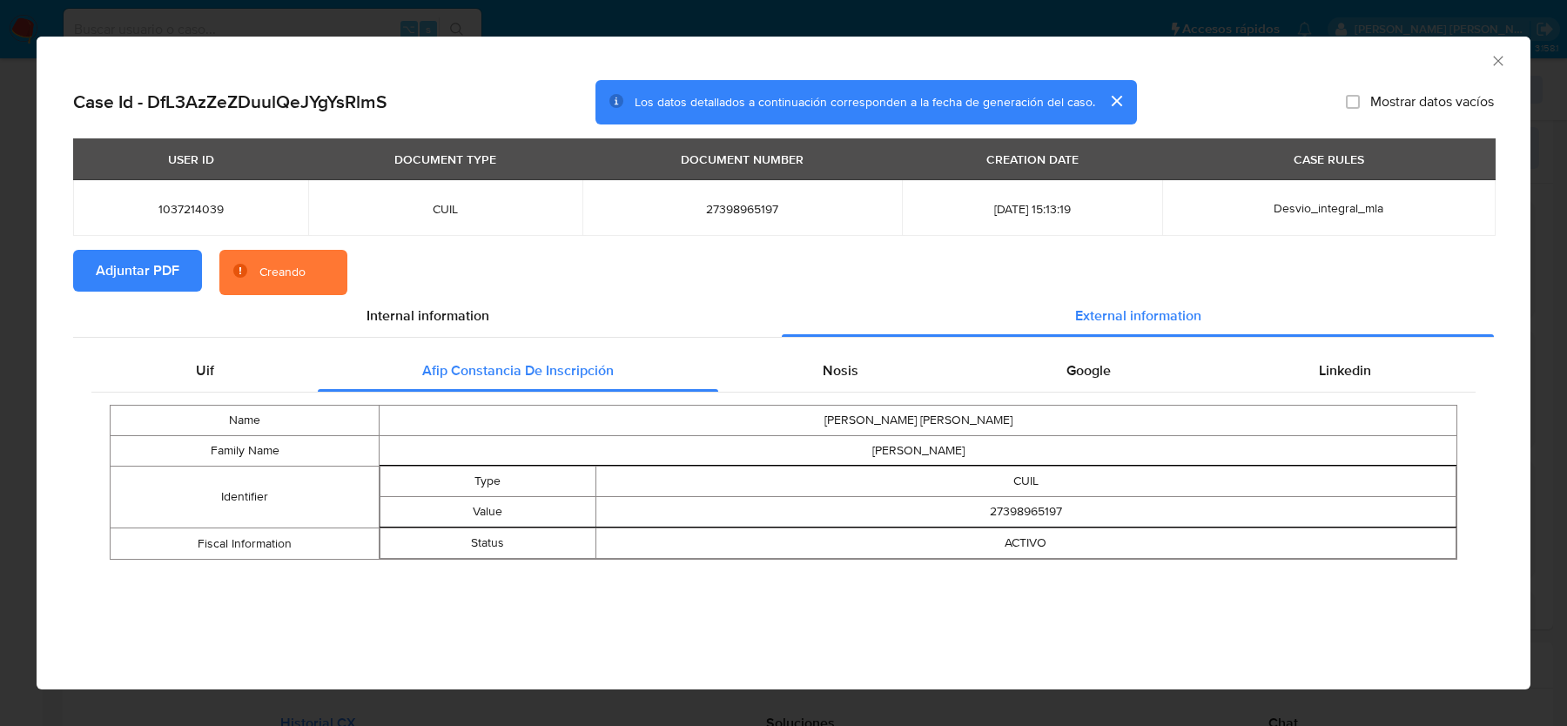
click at [839, 401] on div "Name LORENA YANINA Family Name GUDIÑO Identifier Type CUIL Value 27398965197 Fi…" at bounding box center [783, 482] width 1384 height 179
click at [825, 380] on span "Nosis" at bounding box center [841, 370] width 36 height 20
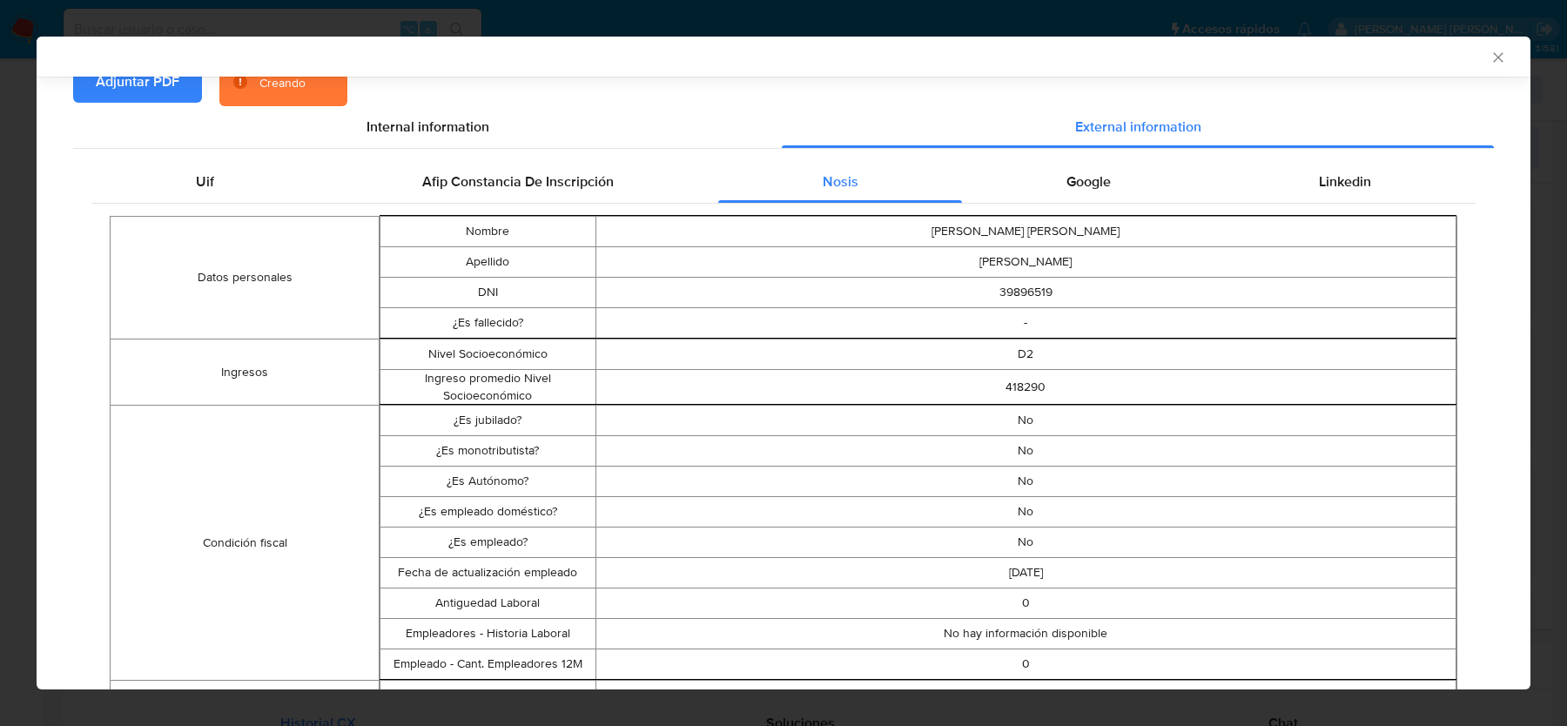
scroll to position [192, 0]
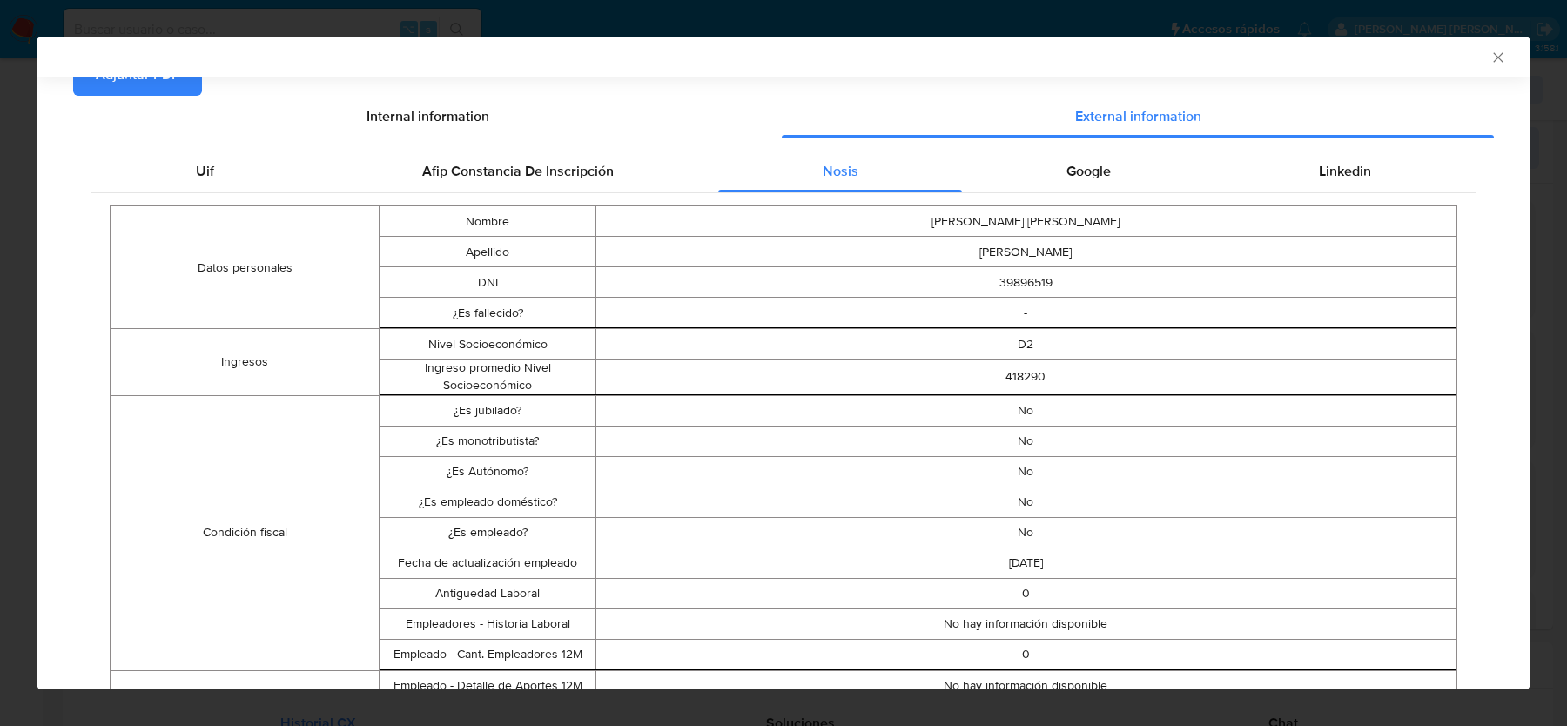
click at [1483, 61] on div "AML Data Collector" at bounding box center [769, 57] width 1441 height 16
click at [1490, 57] on icon "Cerrar ventana" at bounding box center [1498, 57] width 17 height 17
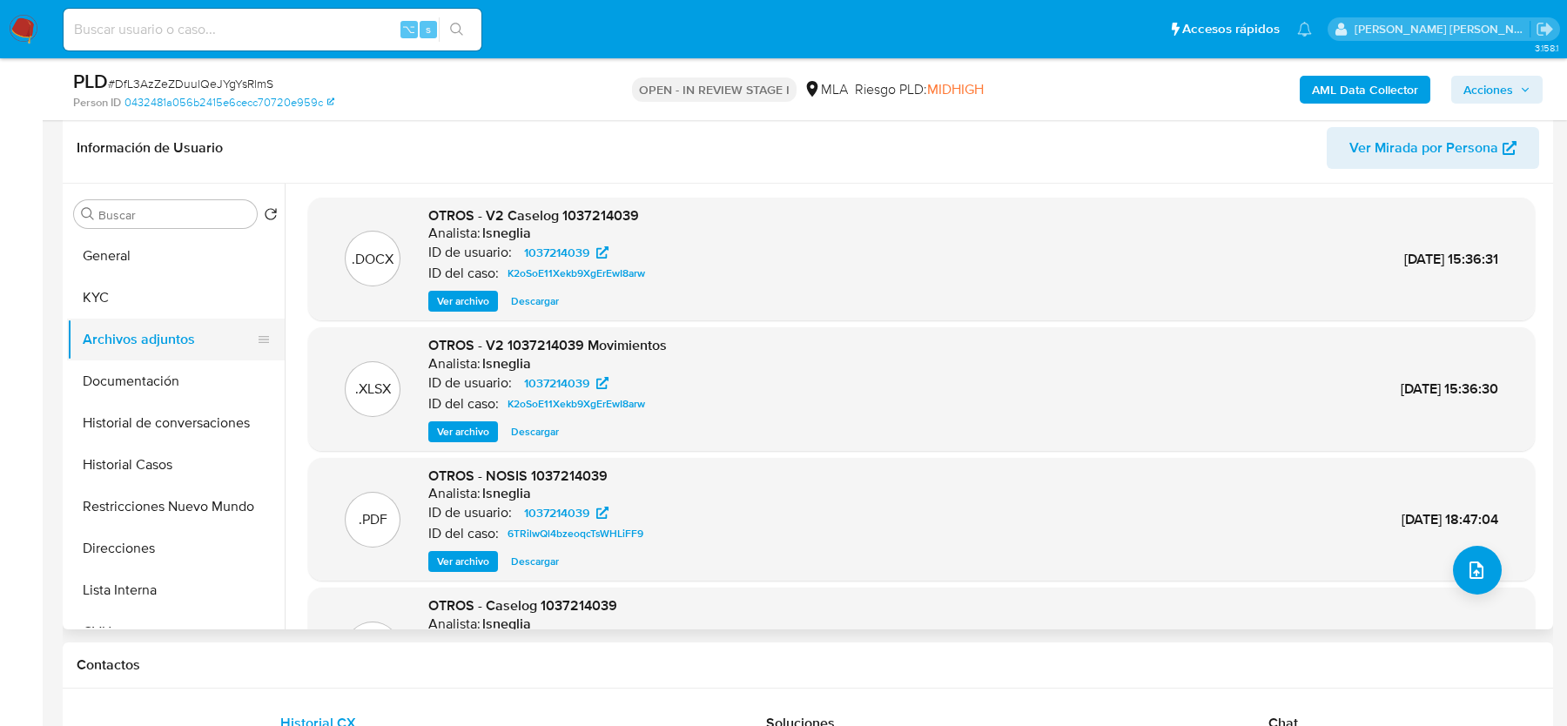
click at [221, 332] on button "Archivos adjuntos" at bounding box center [169, 340] width 204 height 42
click at [219, 283] on button "KYC" at bounding box center [169, 298] width 204 height 42
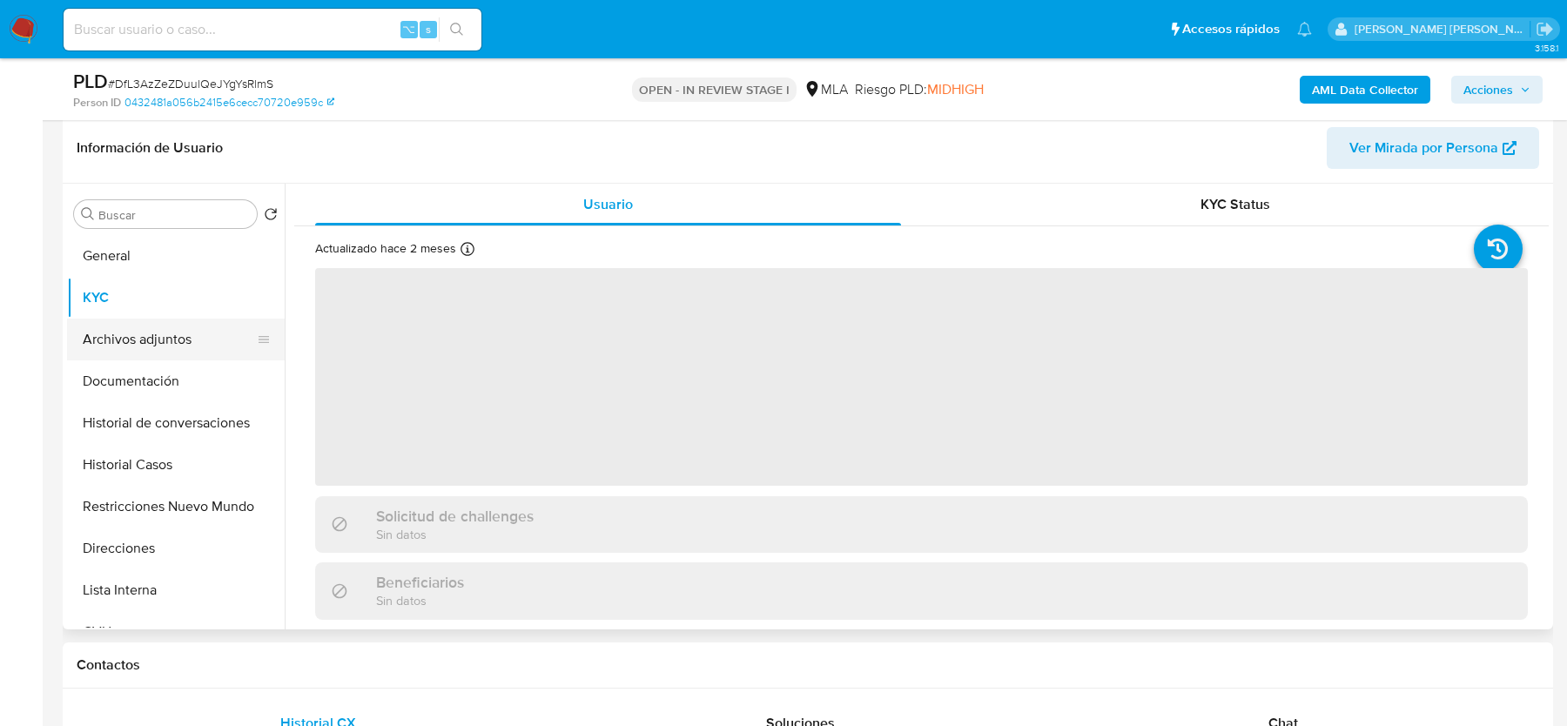
click at [192, 342] on button "Archivos adjuntos" at bounding box center [169, 340] width 204 height 42
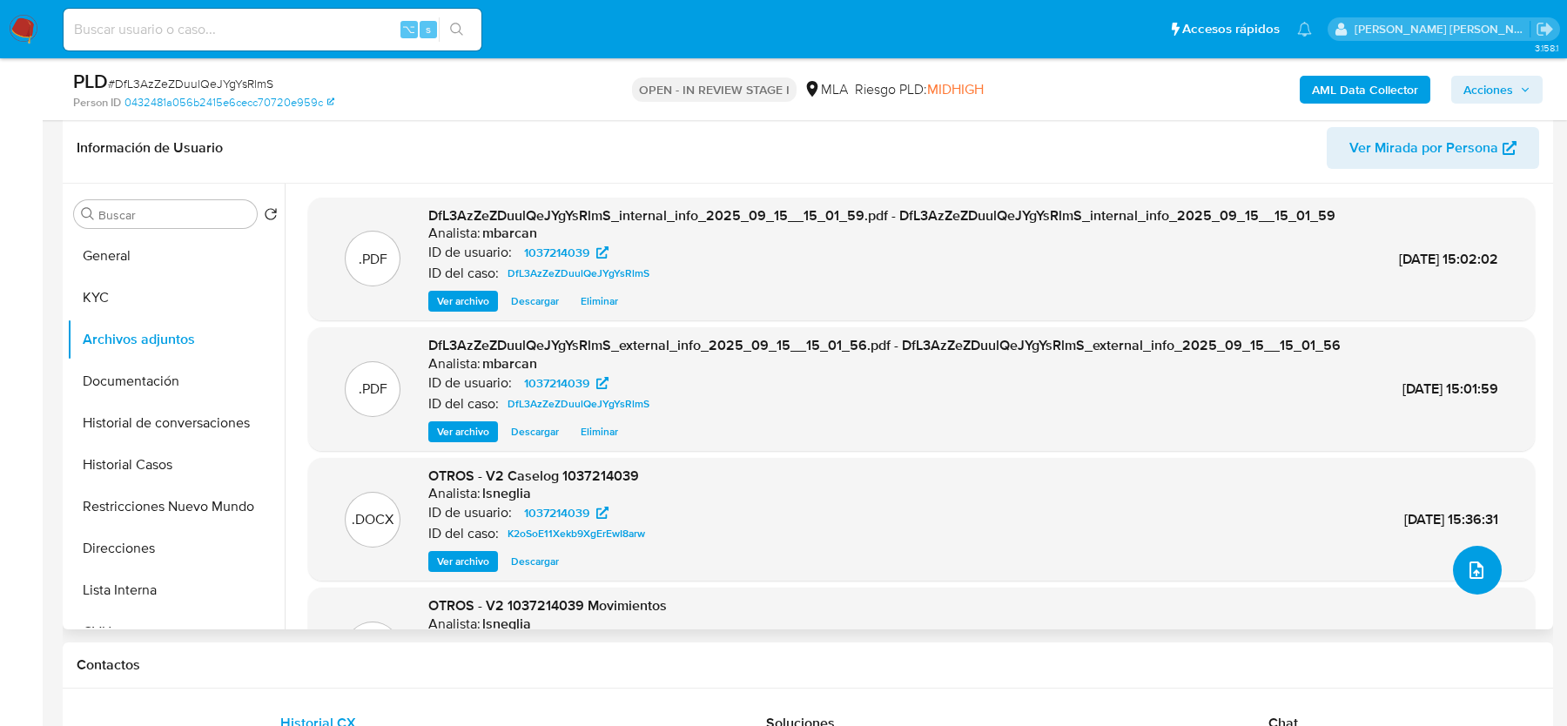
click at [1482, 560] on button "upload-file" at bounding box center [1477, 570] width 49 height 49
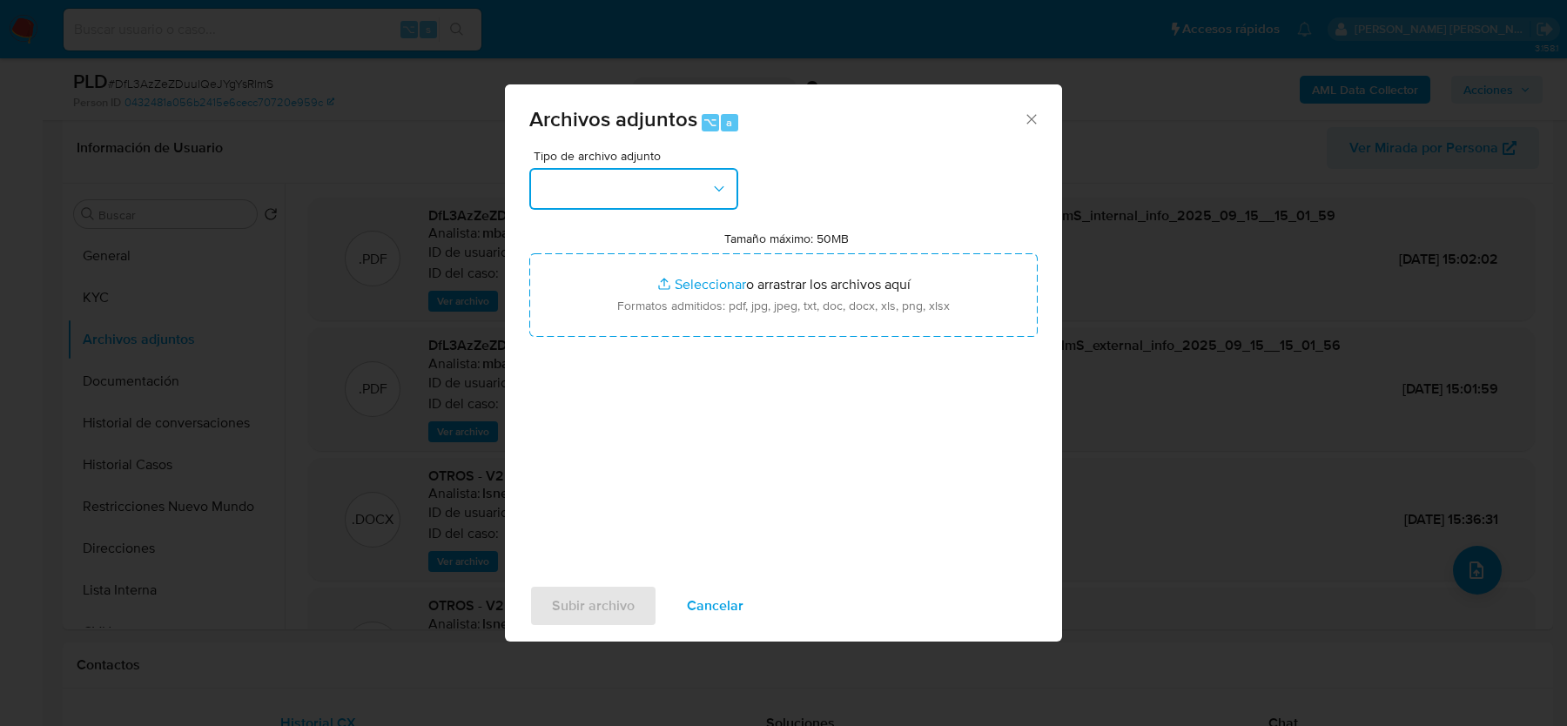
click at [622, 188] on button "button" at bounding box center [633, 189] width 209 height 42
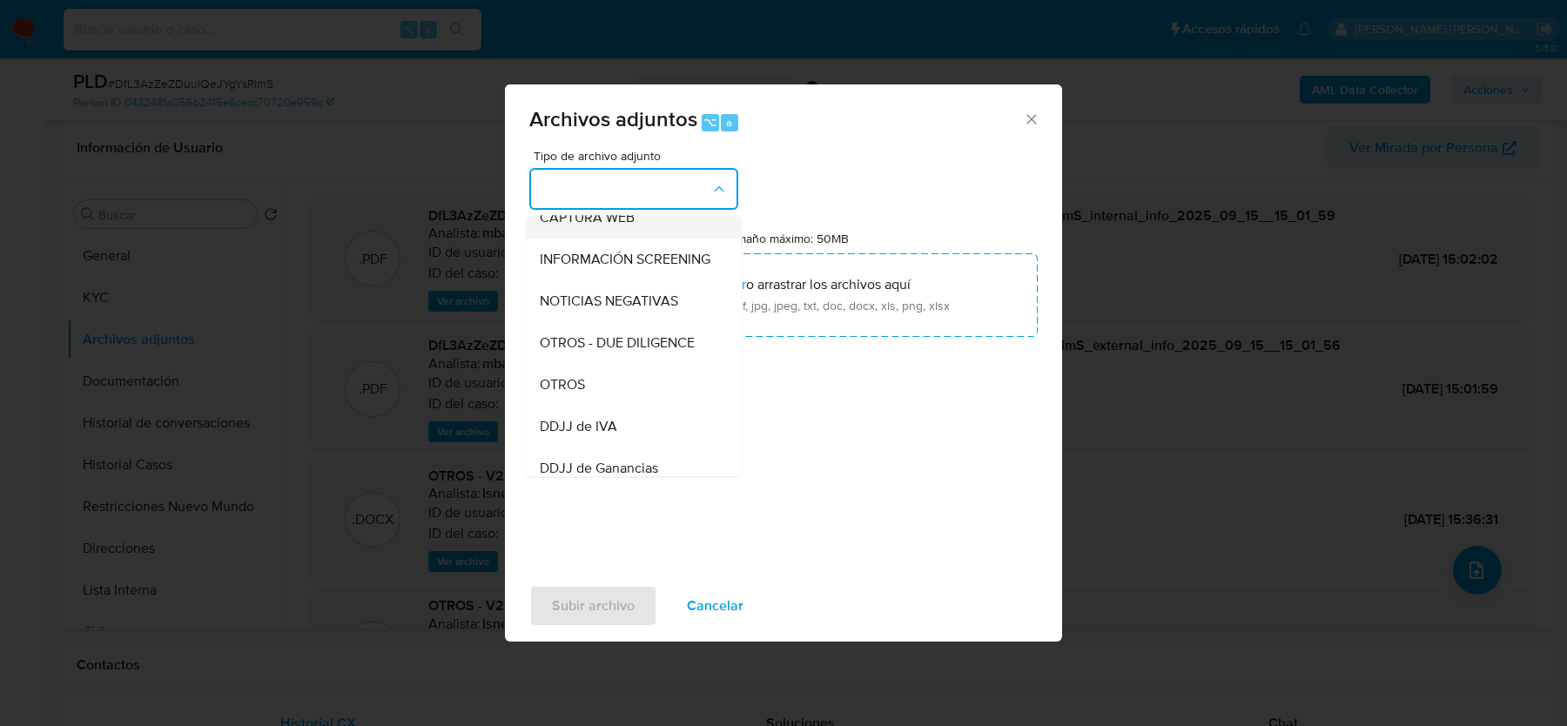
scroll to position [196, 0]
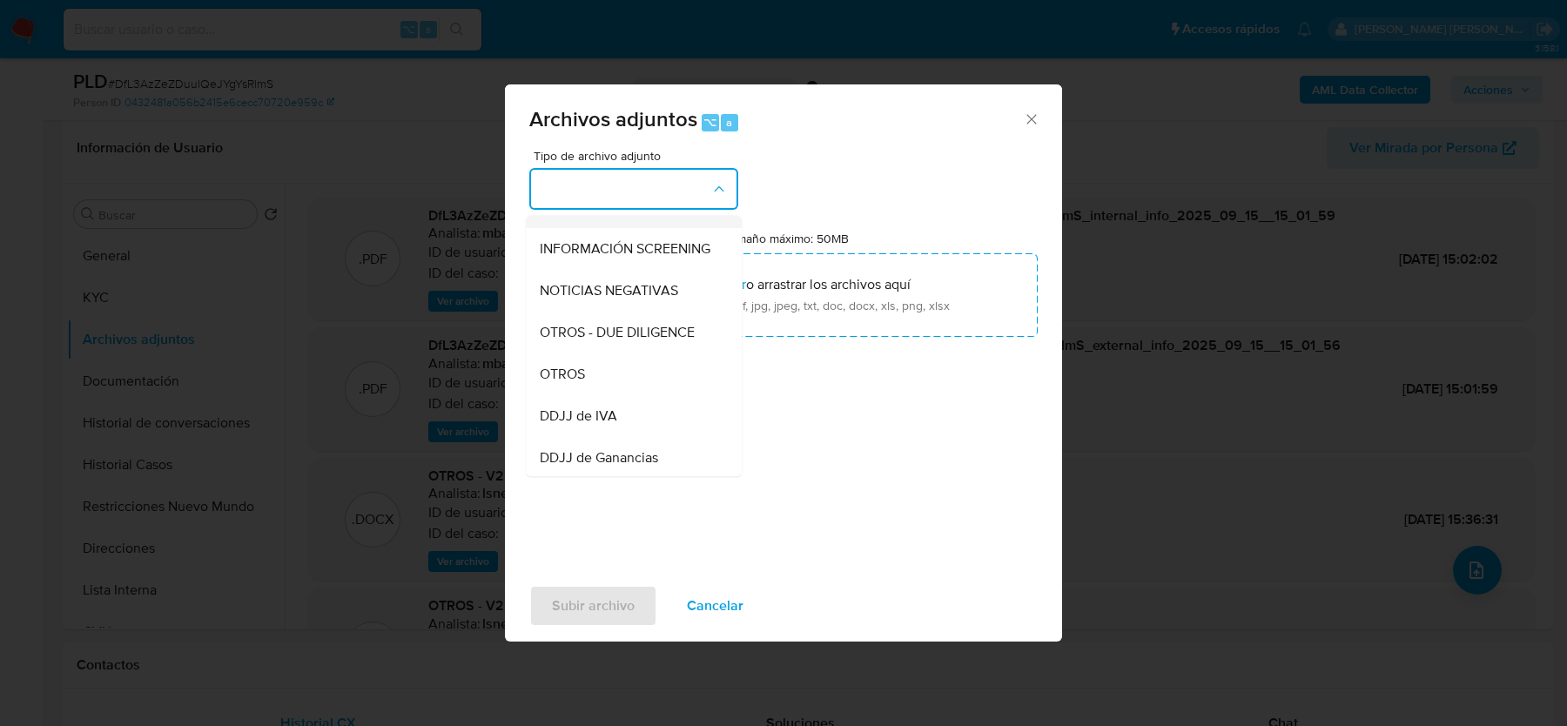
click at [635, 402] on div "DDJJ de IVA" at bounding box center [629, 416] width 178 height 42
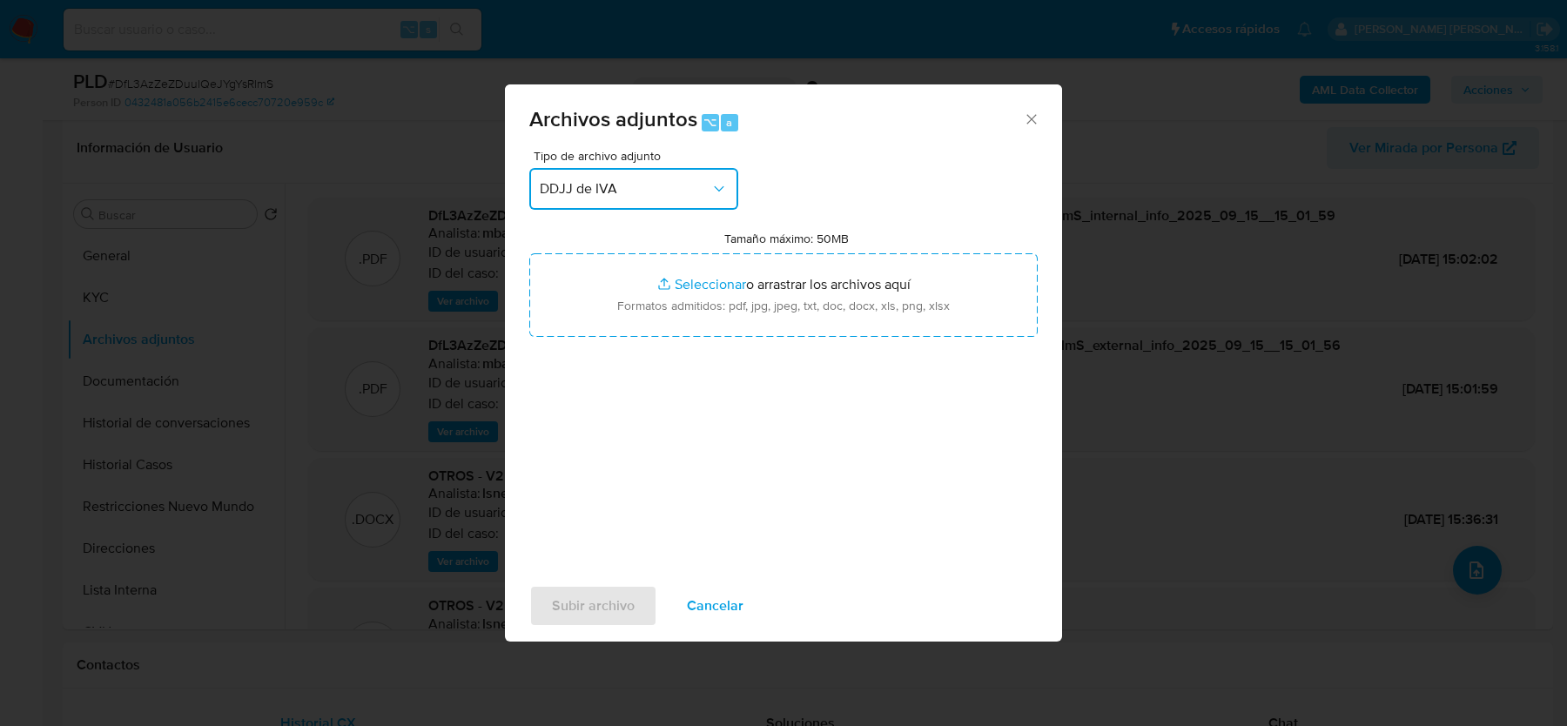
click at [636, 204] on button "DDJJ de IVA" at bounding box center [633, 189] width 209 height 42
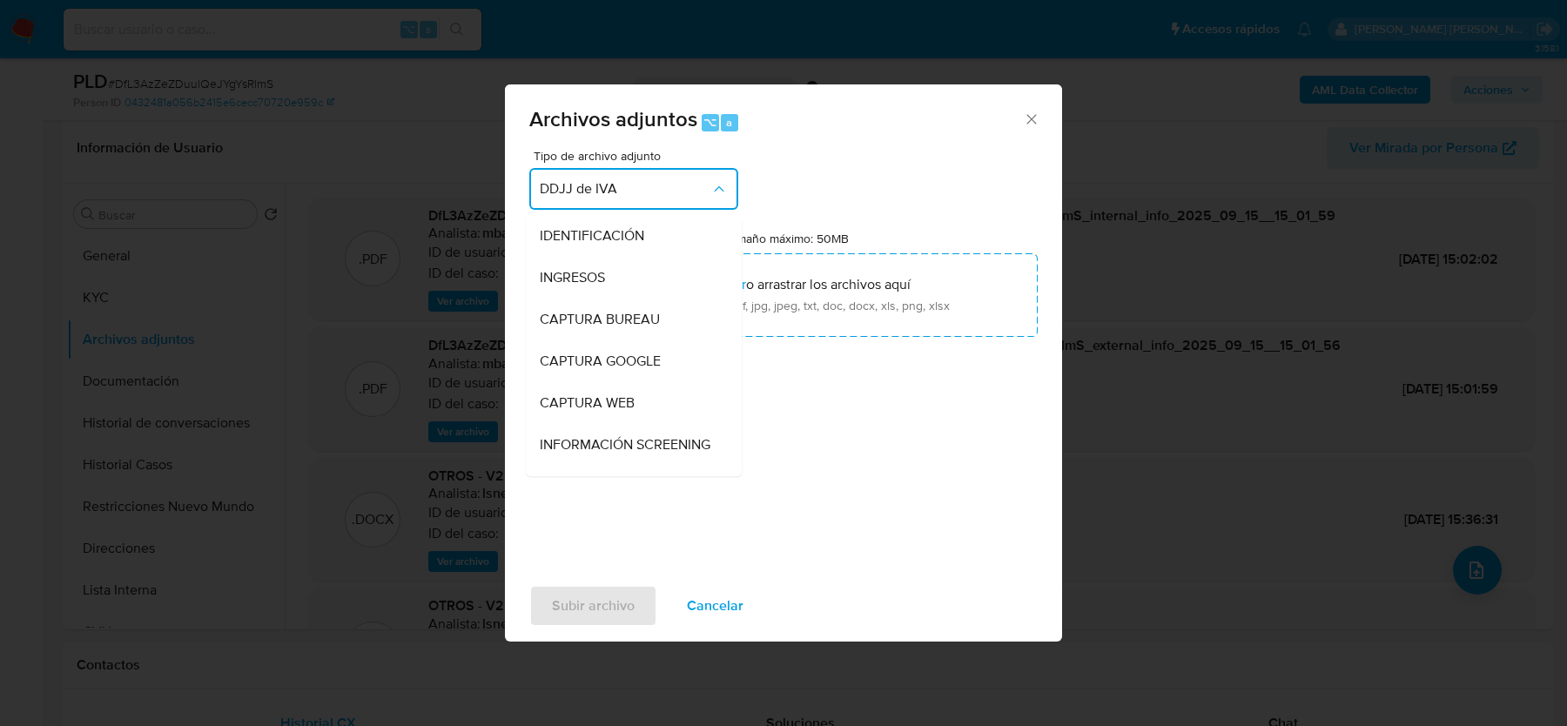
scroll to position [266, 0]
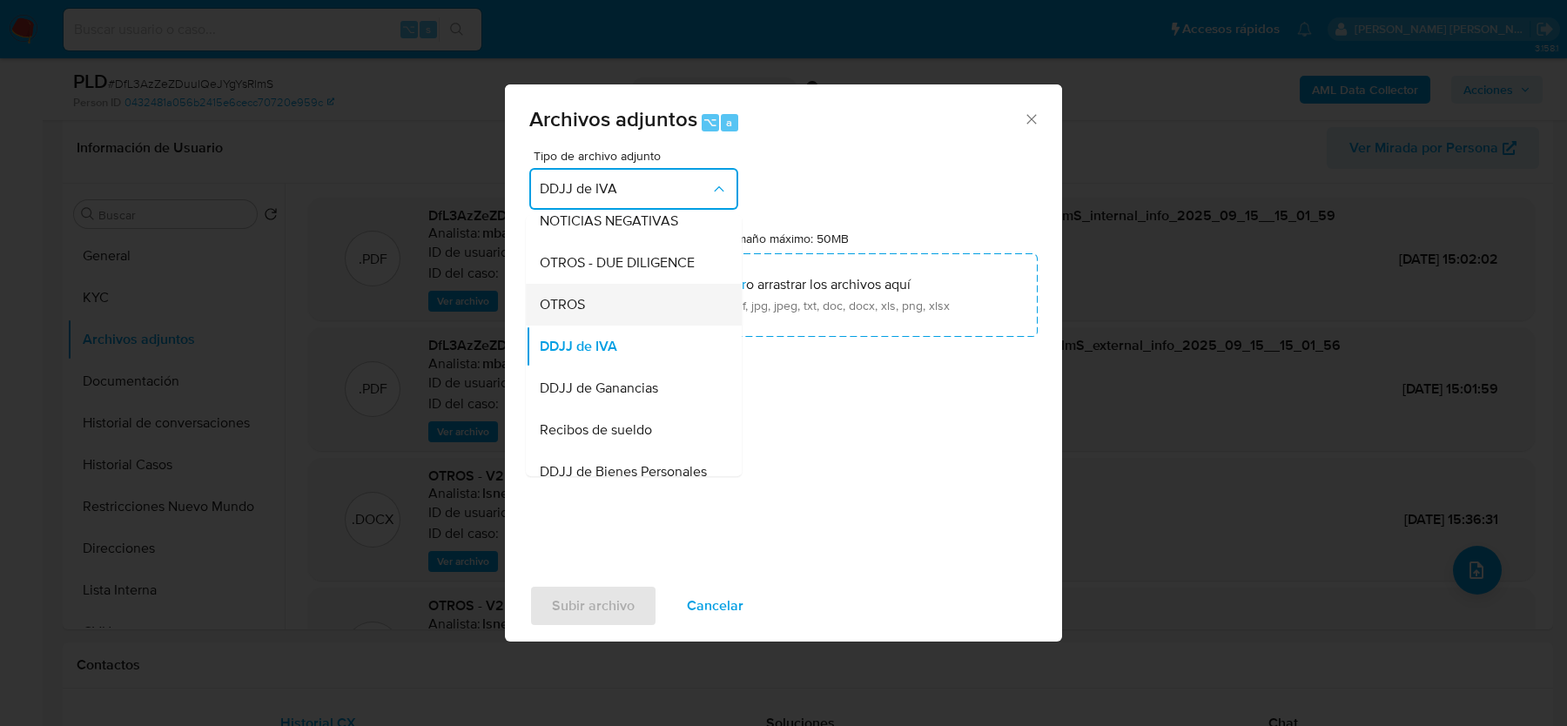
click at [590, 313] on div "OTROS" at bounding box center [629, 305] width 178 height 42
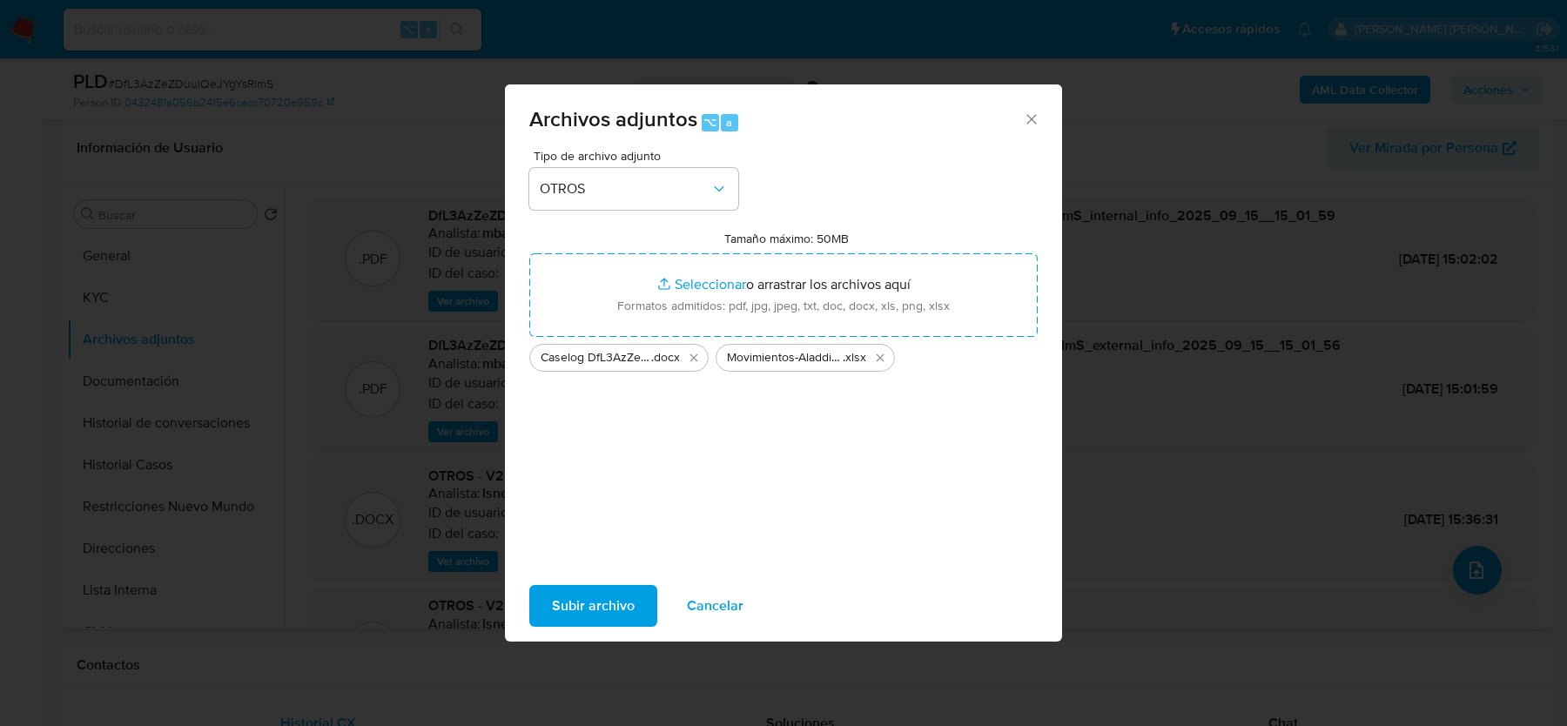
click at [589, 603] on span "Subir archivo" at bounding box center [593, 606] width 83 height 38
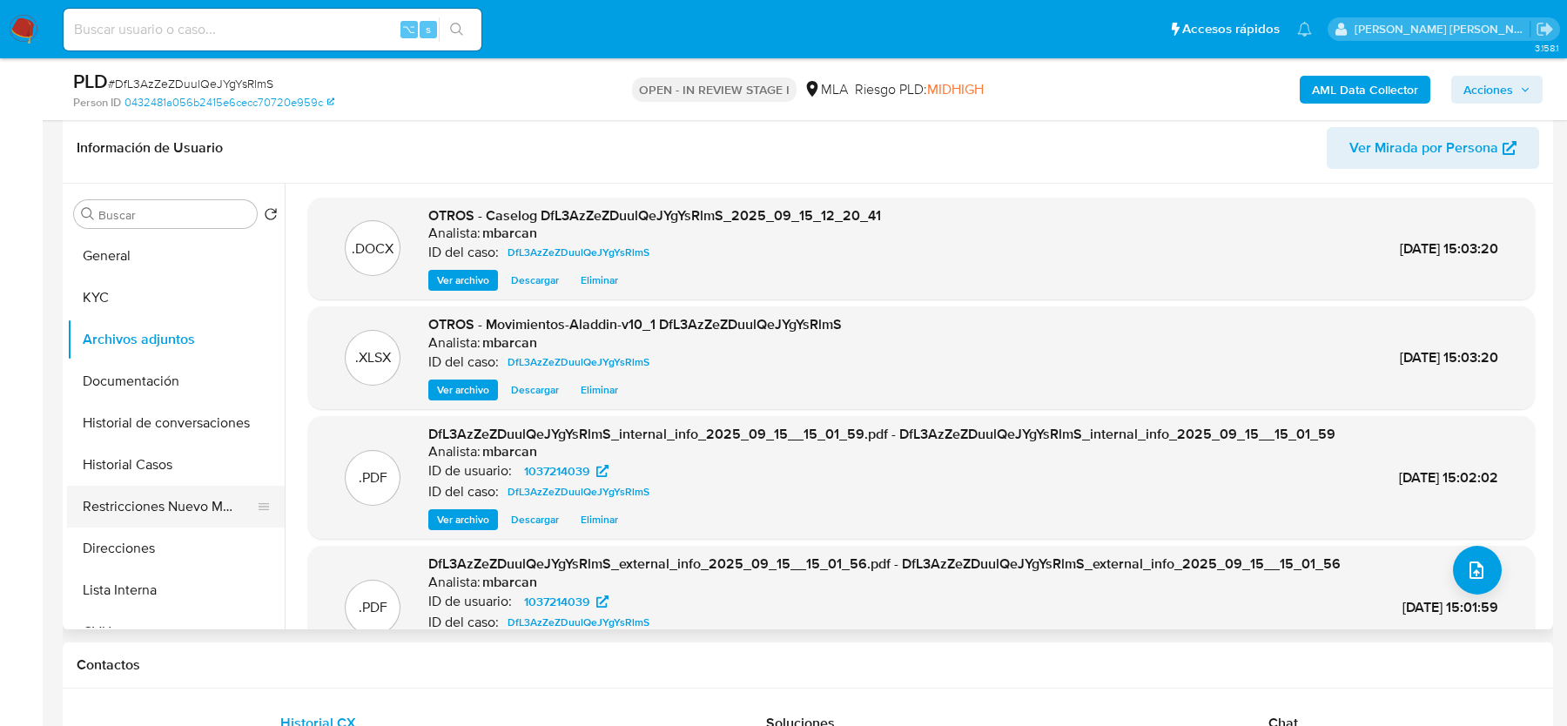
click at [131, 513] on button "Restricciones Nuevo Mundo" at bounding box center [169, 507] width 204 height 42
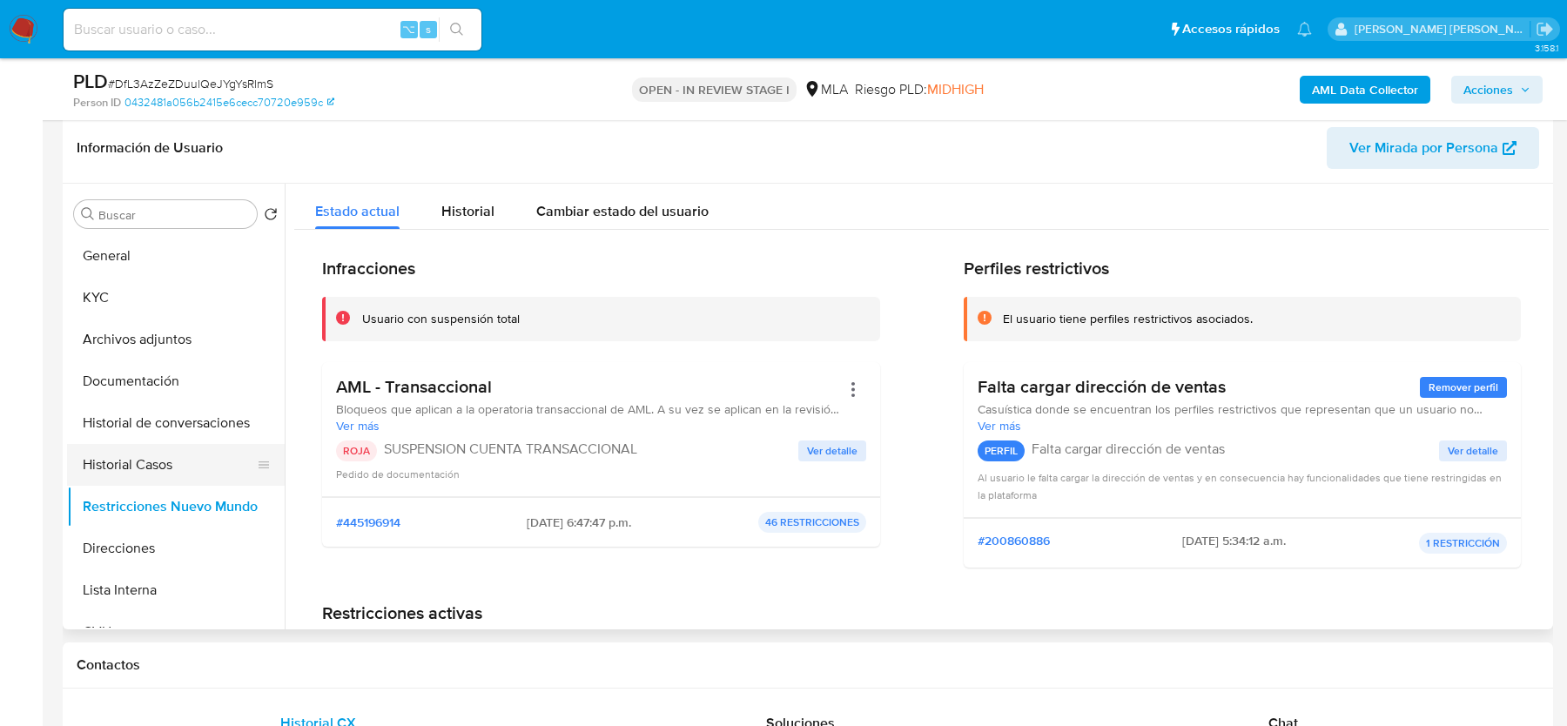
click at [132, 458] on button "Historial Casos" at bounding box center [169, 465] width 204 height 42
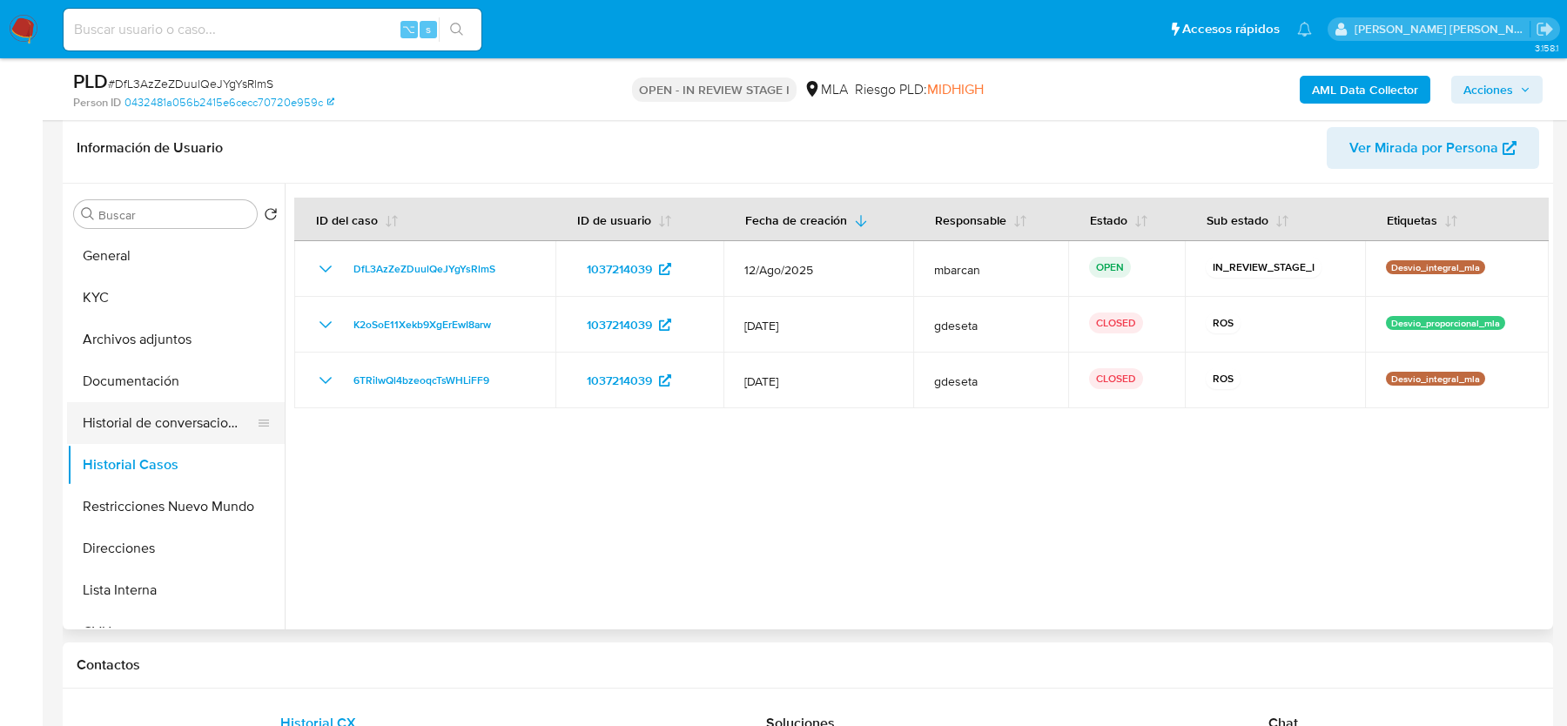
click at [156, 416] on button "Historial de conversaciones" at bounding box center [169, 423] width 204 height 42
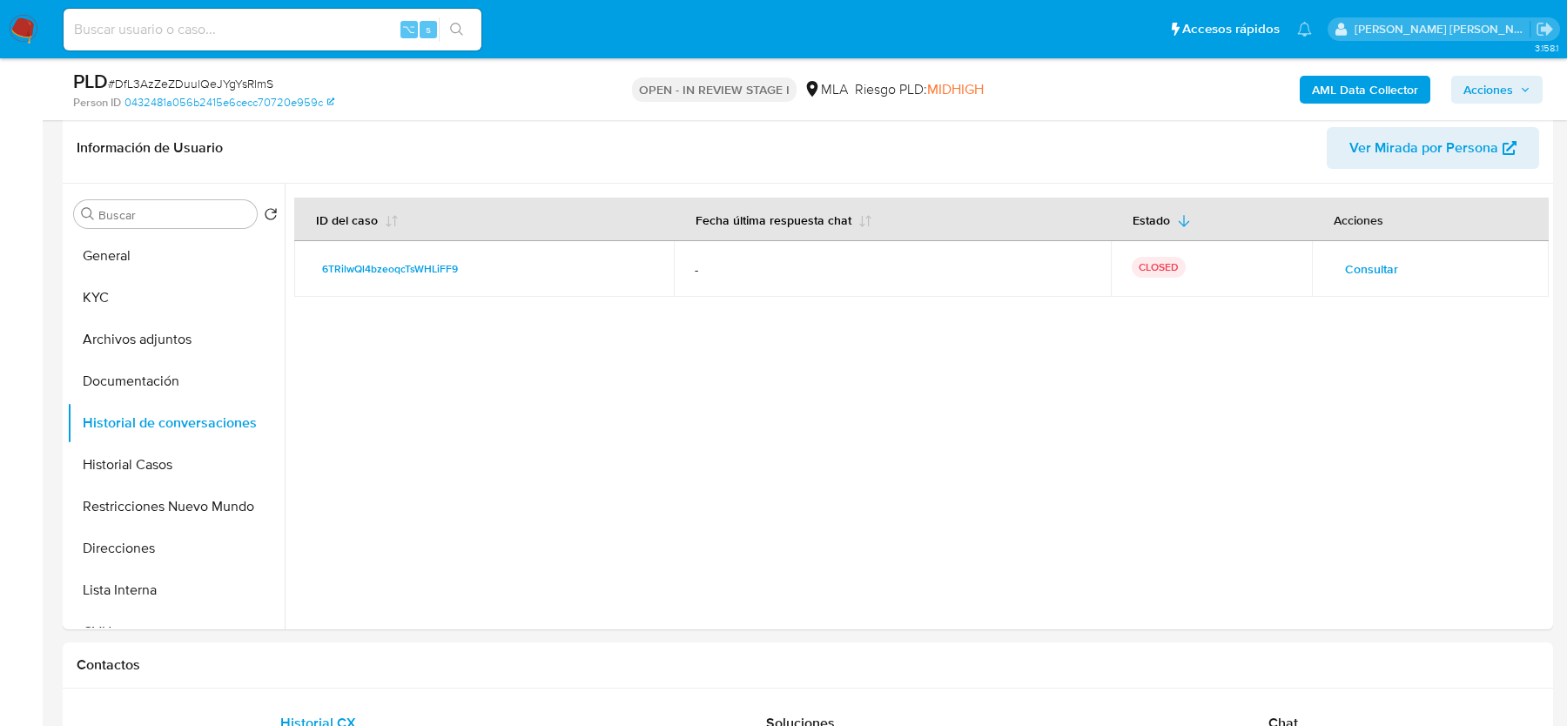
click at [1485, 82] on span "Acciones" at bounding box center [1488, 90] width 50 height 28
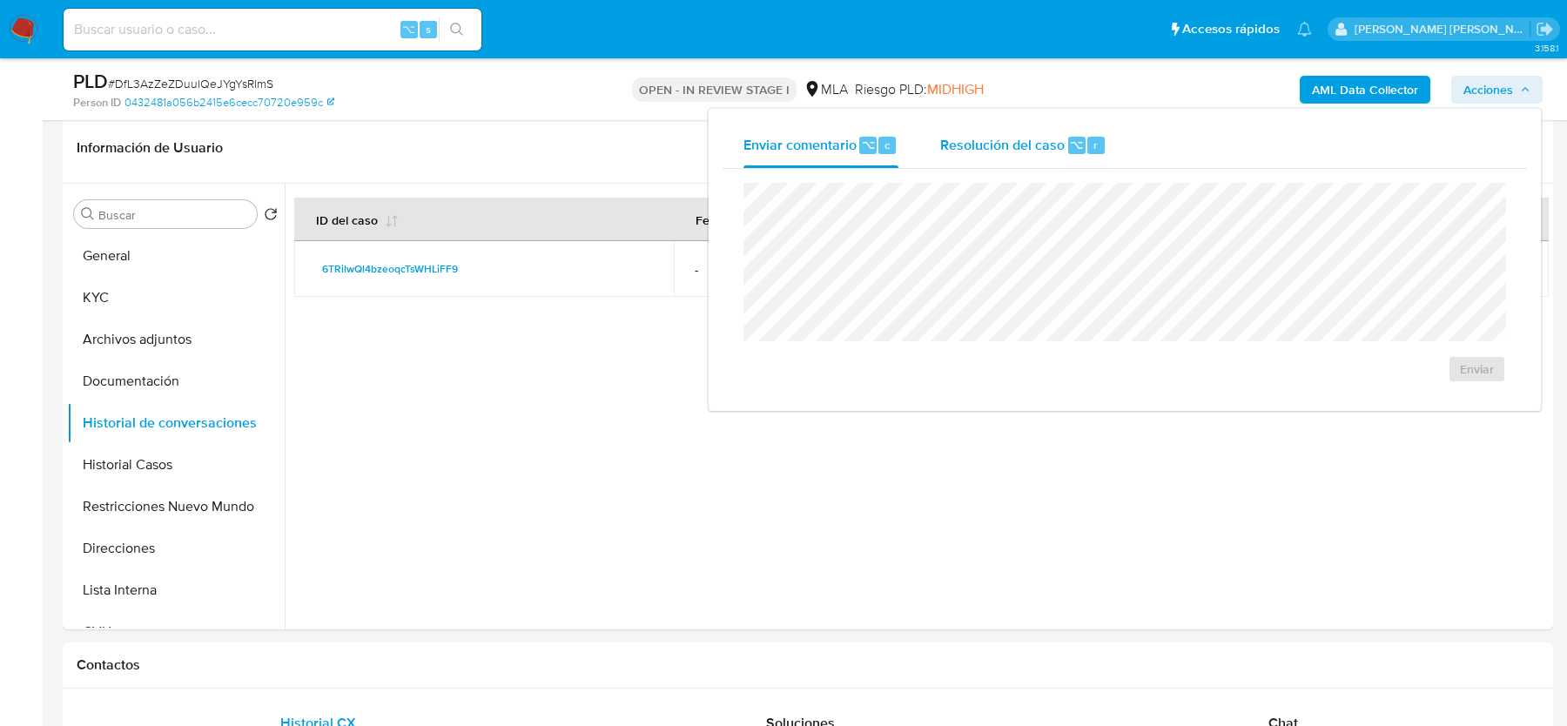
click at [1028, 156] on div "Resolución del caso ⌥ r" at bounding box center [1023, 145] width 166 height 45
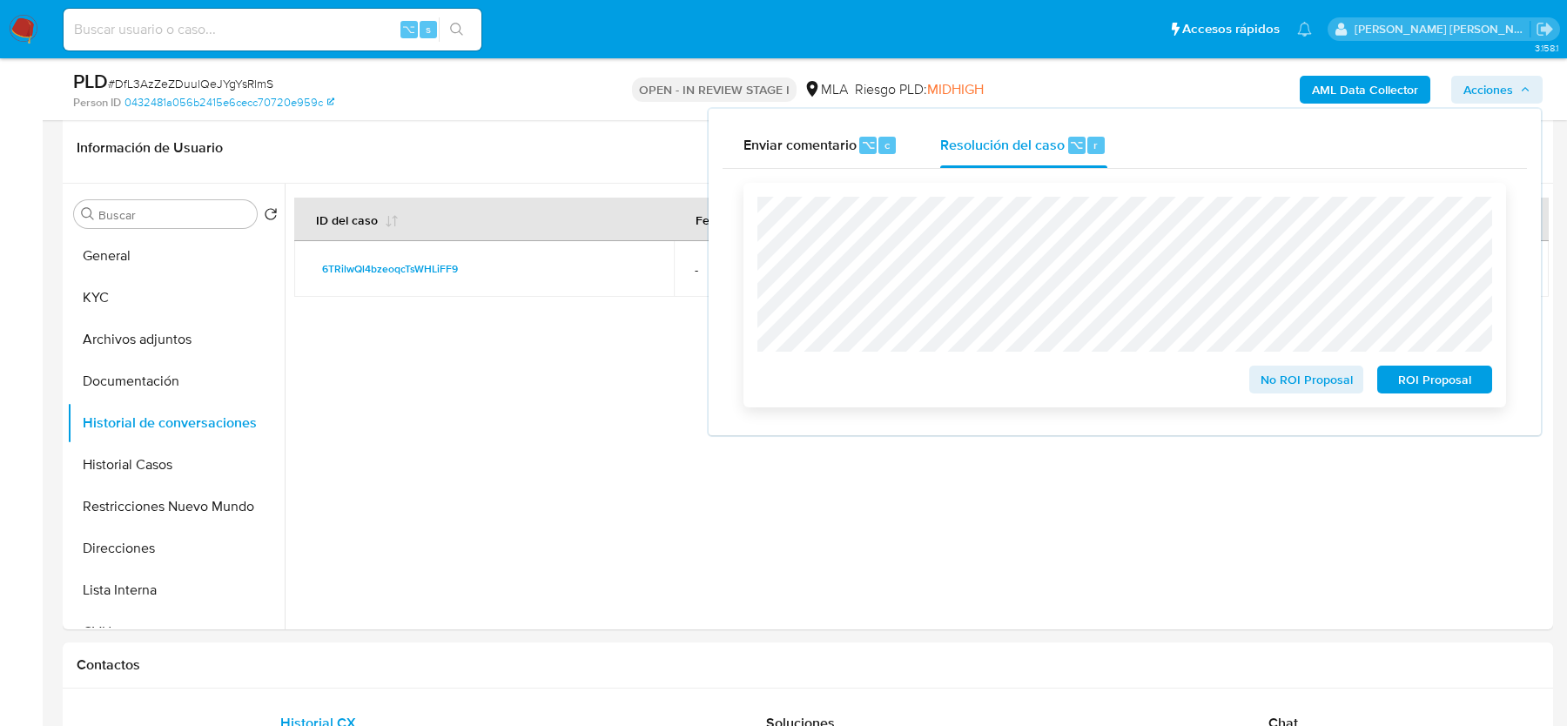
click at [1422, 377] on span "ROI Proposal" at bounding box center [1434, 379] width 91 height 24
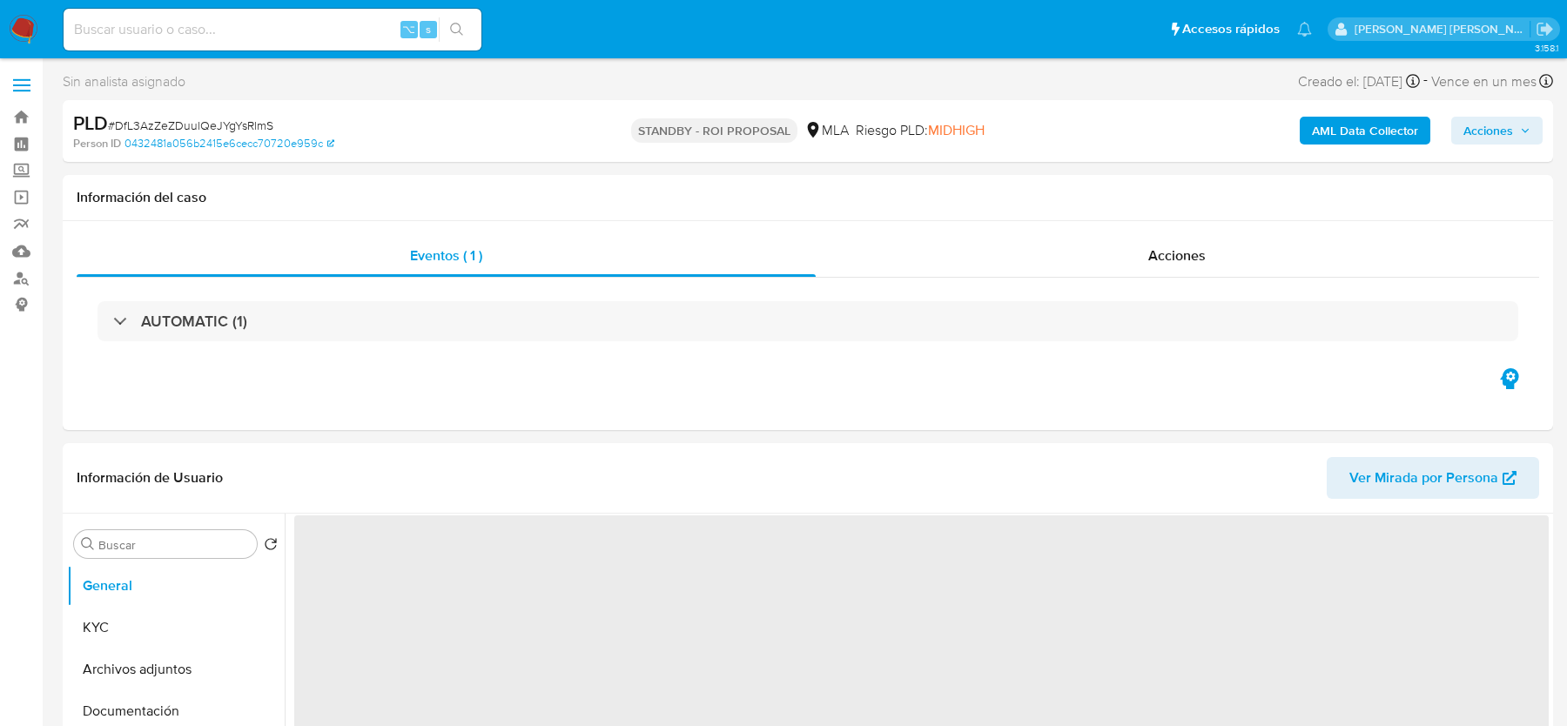
select select "10"
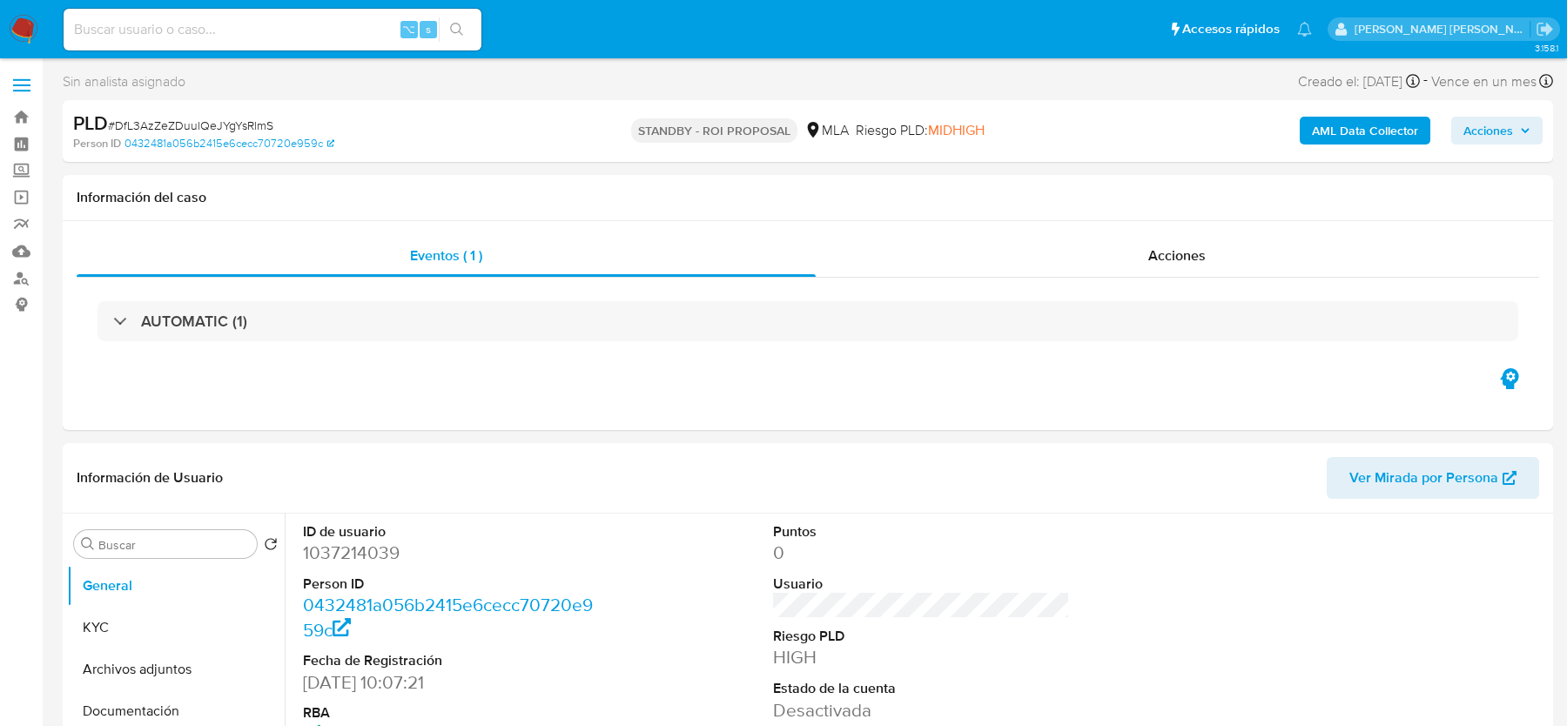
click at [20, 39] on img at bounding box center [24, 30] width 30 height 30
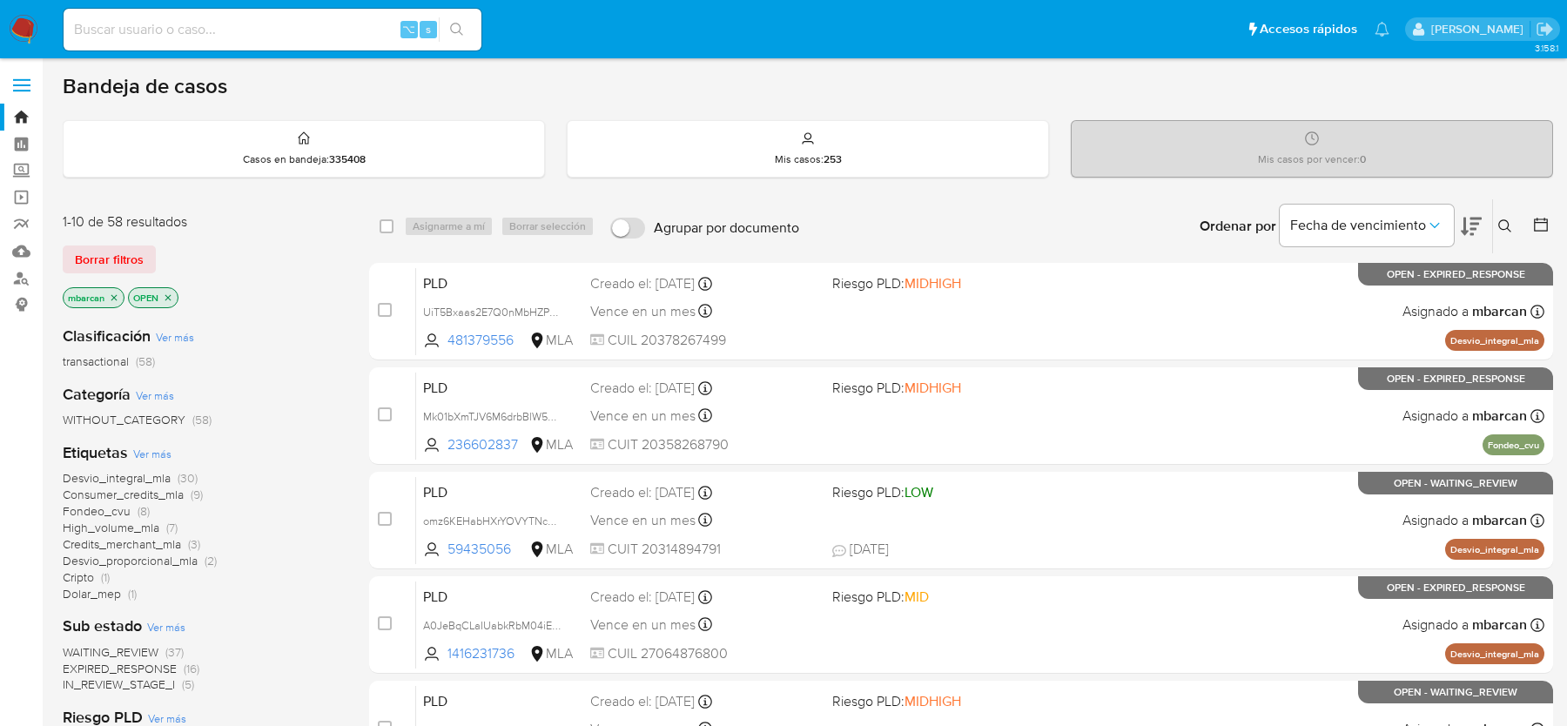
click at [1500, 221] on icon at bounding box center [1505, 226] width 14 height 14
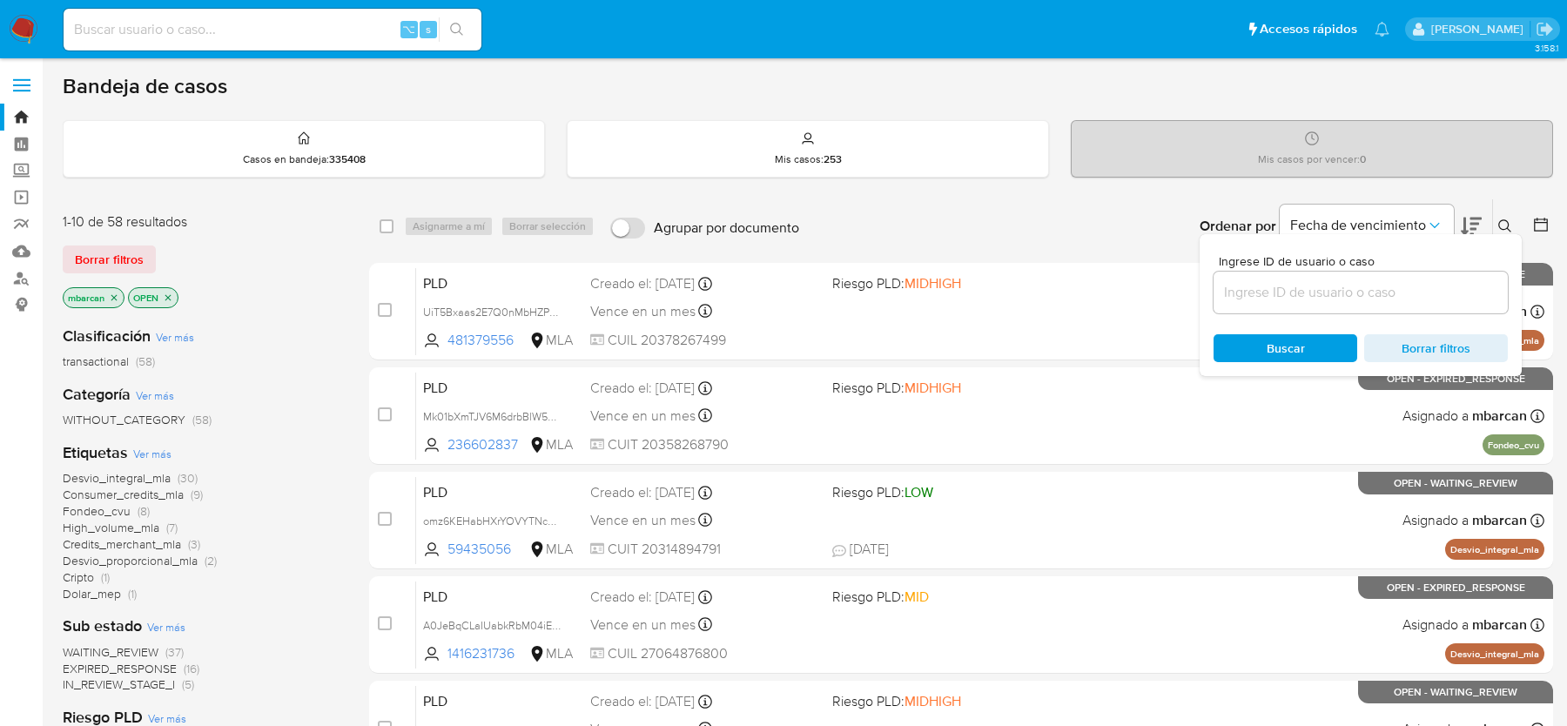
click at [1412, 266] on div "Ingrese ID de usuario o caso" at bounding box center [1361, 284] width 294 height 58
click at [1406, 274] on div at bounding box center [1361, 293] width 294 height 42
click at [1396, 287] on input at bounding box center [1361, 292] width 294 height 23
paste input "3OGJwDM89AGsvxePo6oqFU0L"
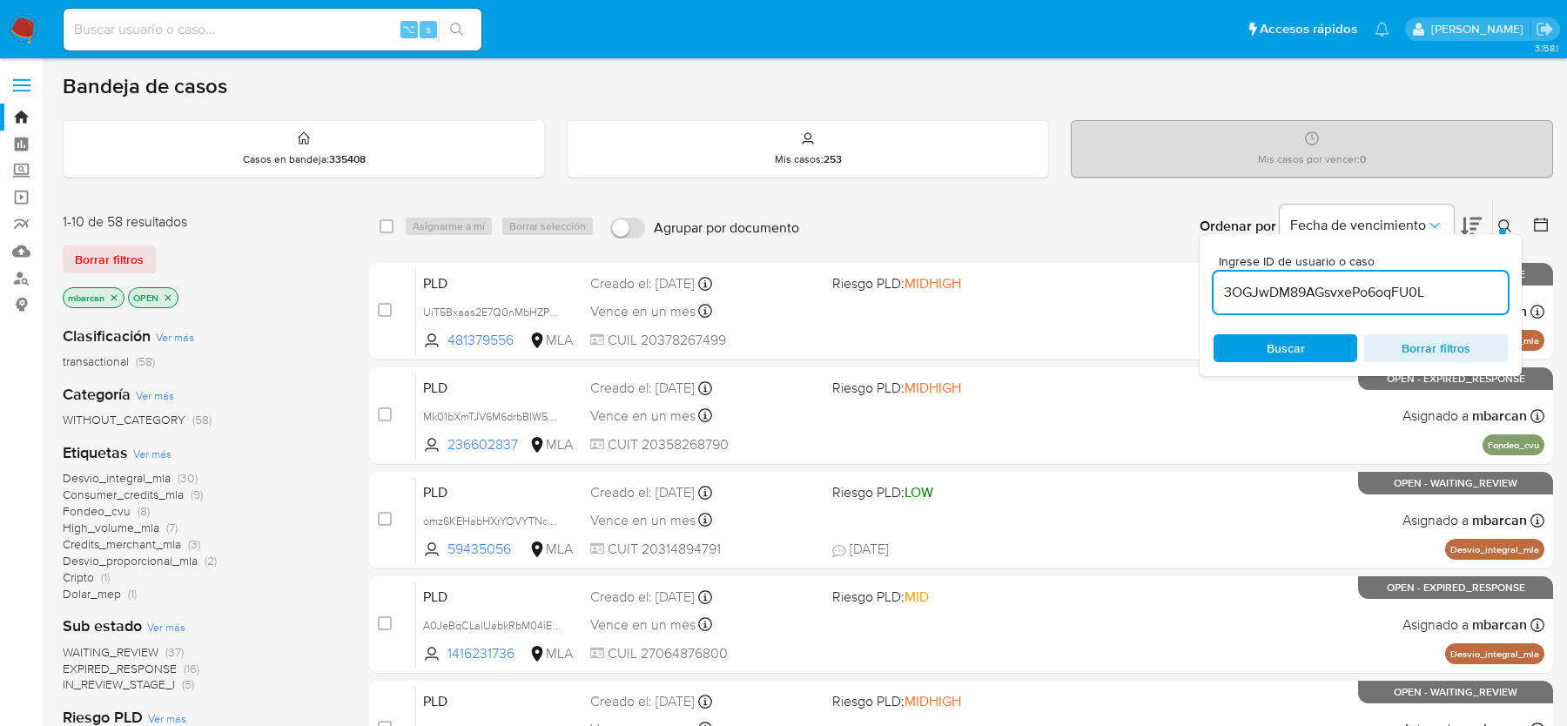
type input "3OGJwDM89AGsvxePo6oqFU0L"
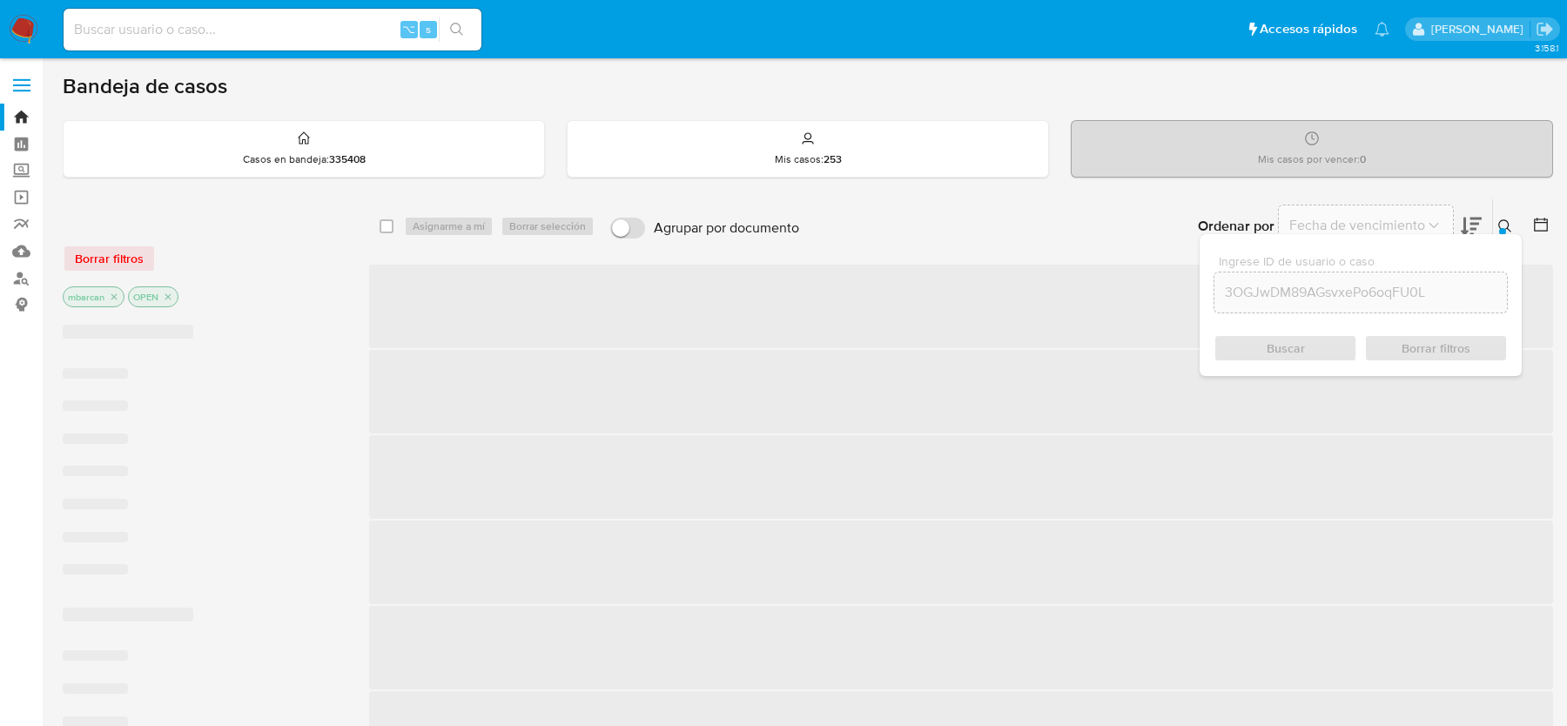
click at [1510, 229] on icon at bounding box center [1504, 225] width 13 height 13
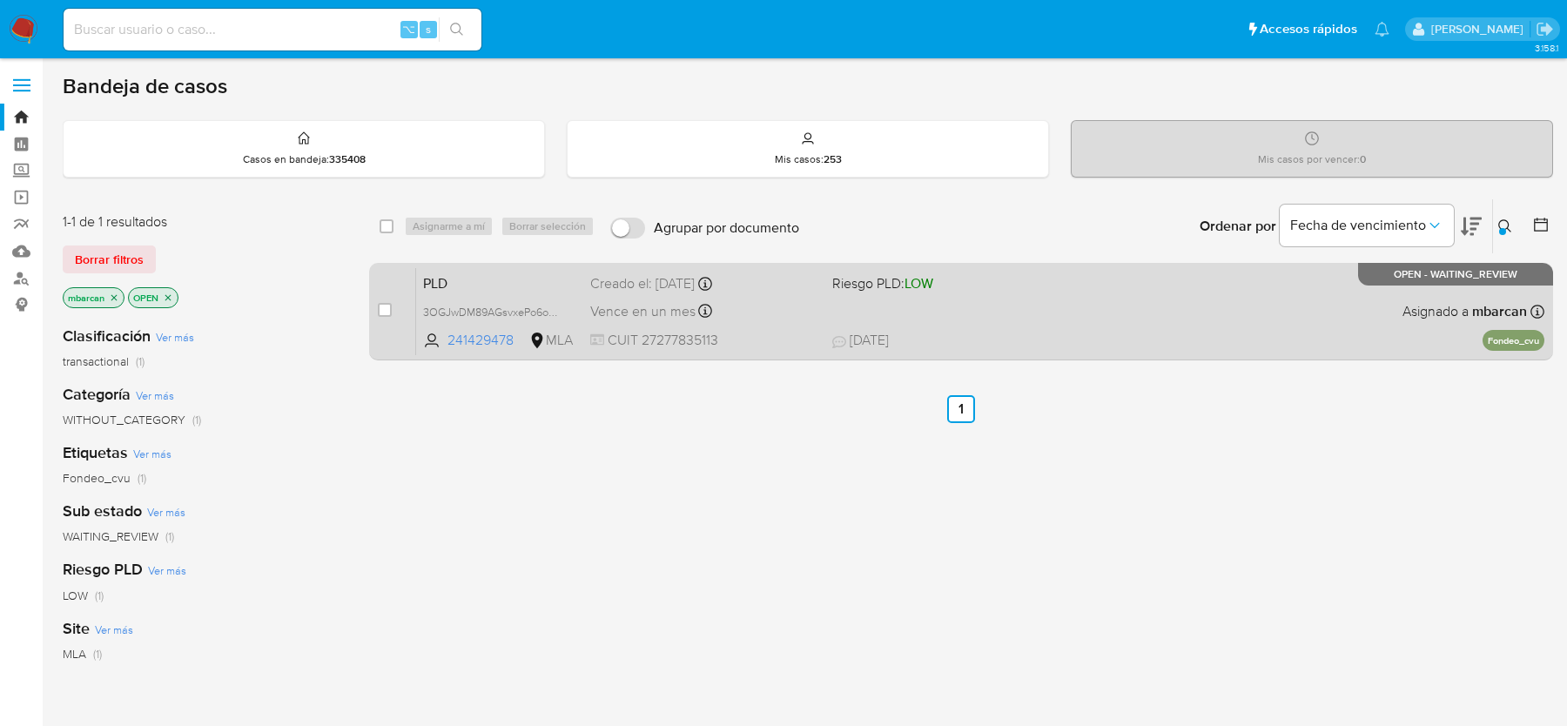
click at [382, 309] on input "checkbox" at bounding box center [385, 310] width 14 height 14
checkbox input "true"
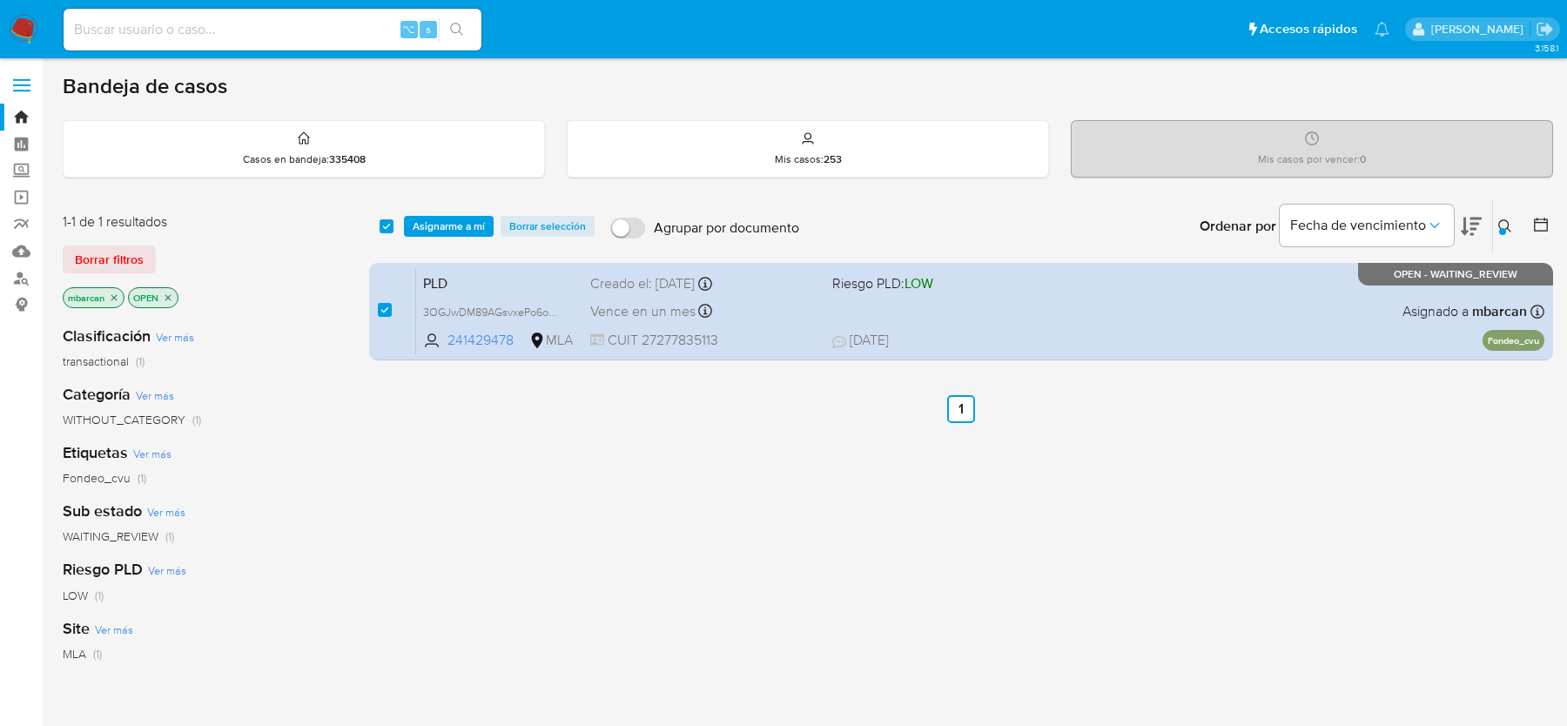
click at [444, 237] on div "select-all-cases-checkbox Asignarme a mí Borrar selección Agrupar por documento…" at bounding box center [961, 226] width 1184 height 54
click at [446, 227] on span "Asignarme a mí" at bounding box center [449, 226] width 72 height 17
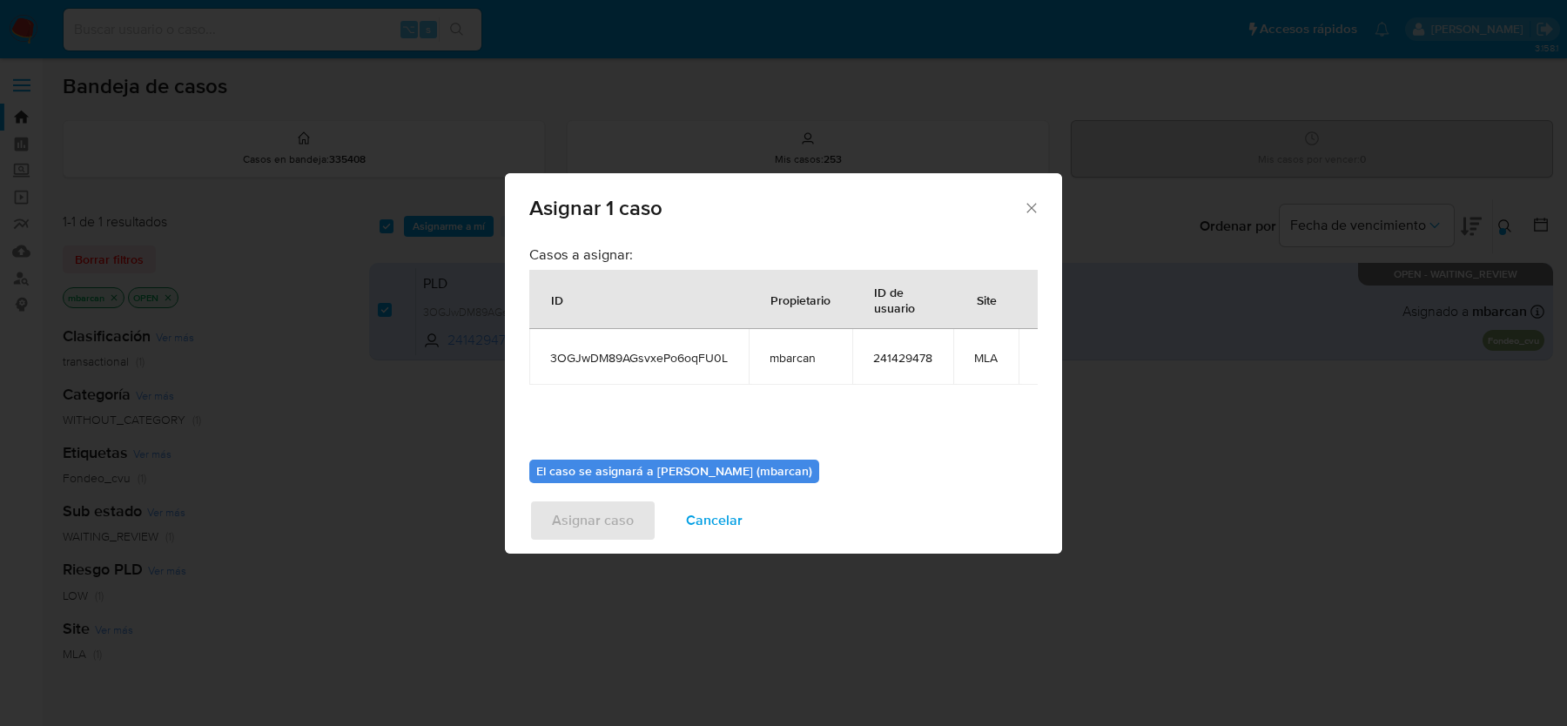
scroll to position [89, 0]
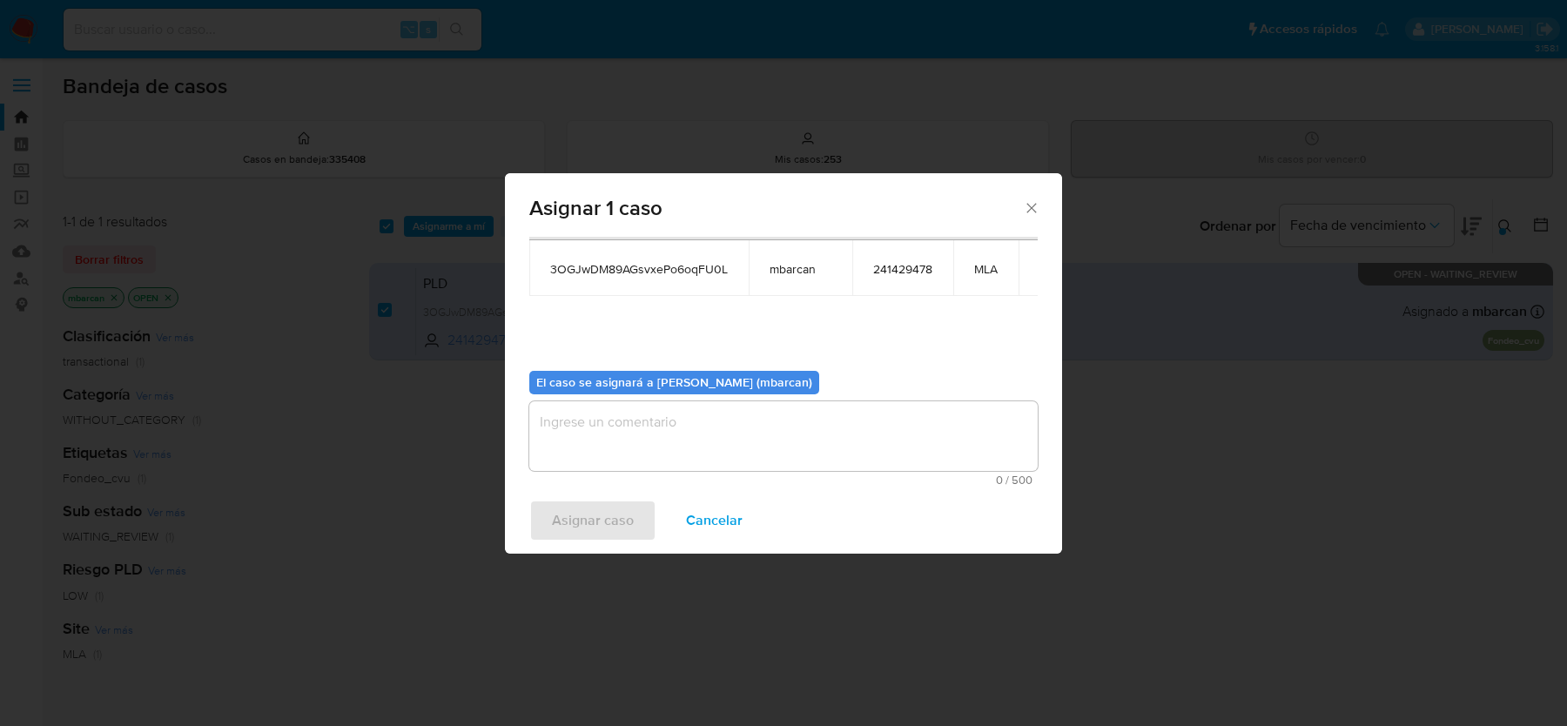
click at [669, 438] on textarea "assign-modal" at bounding box center [783, 436] width 508 height 70
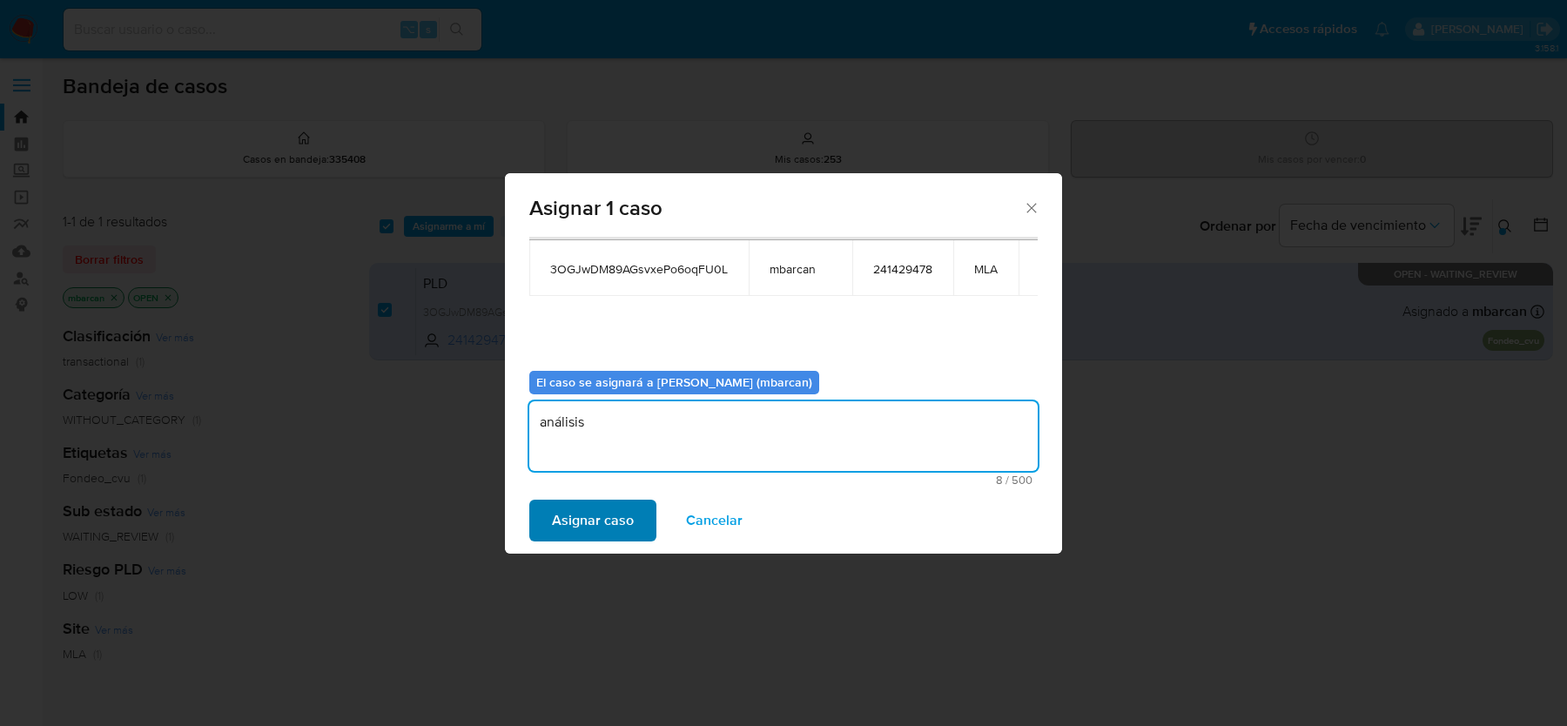
type textarea "análisis"
click at [583, 527] on span "Asignar caso" at bounding box center [593, 520] width 82 height 38
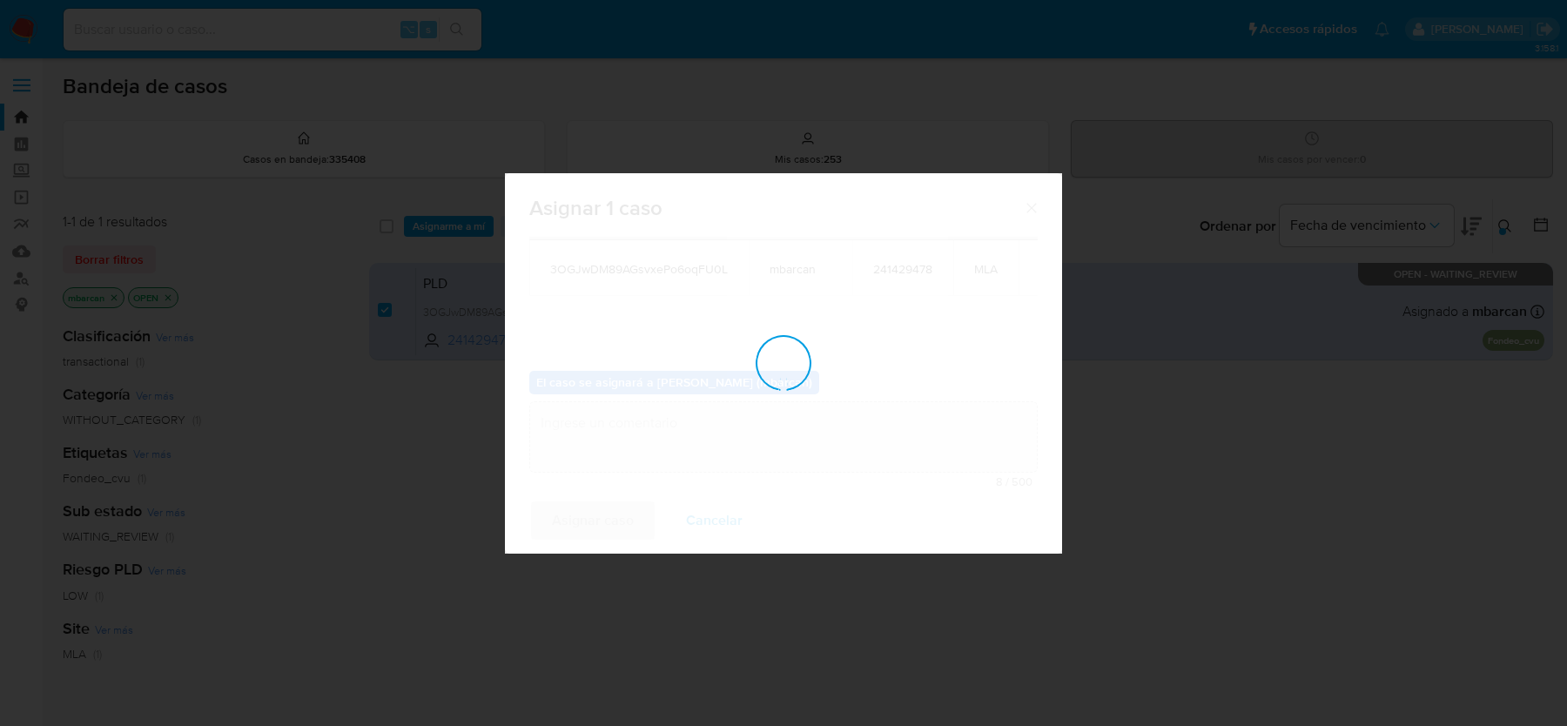
checkbox input "false"
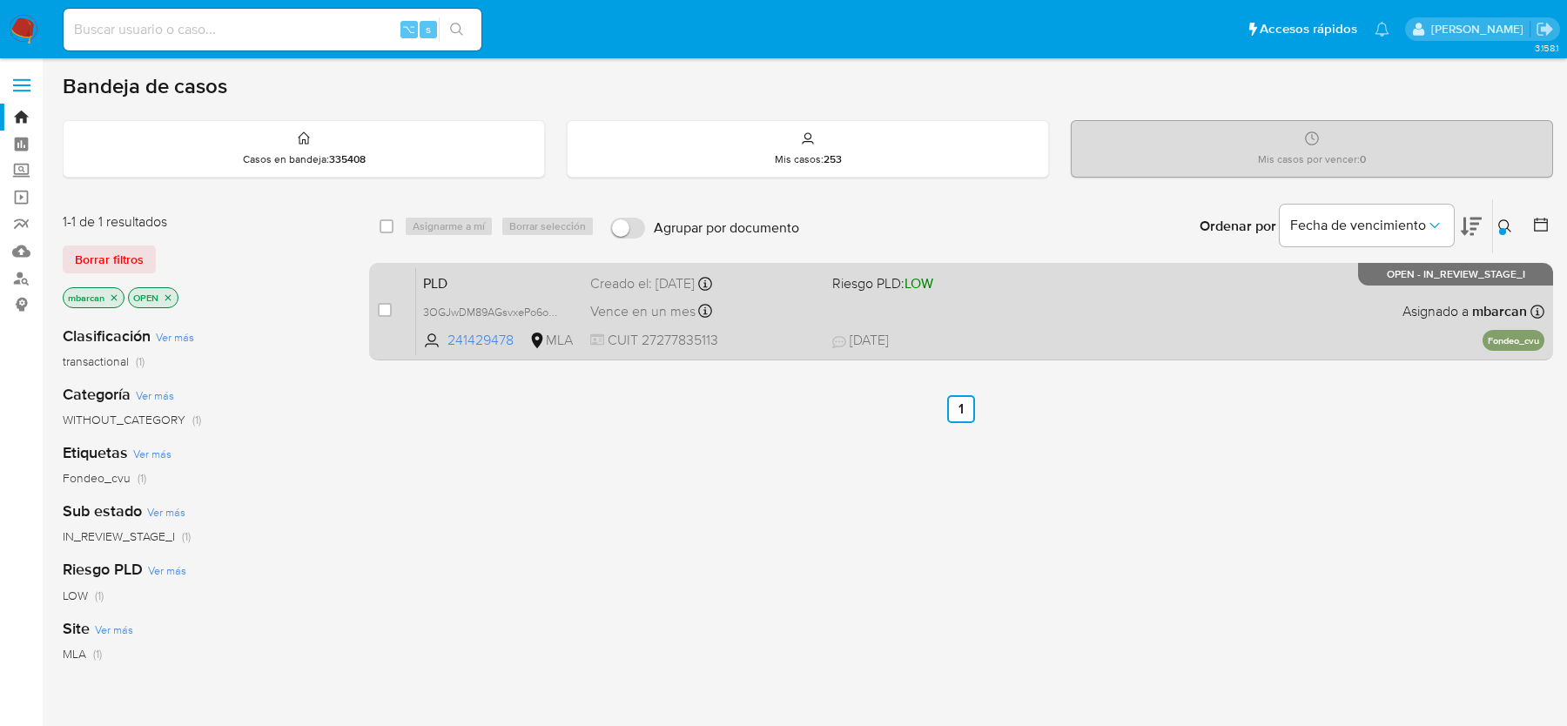
click at [502, 275] on span "PLD" at bounding box center [499, 282] width 153 height 23
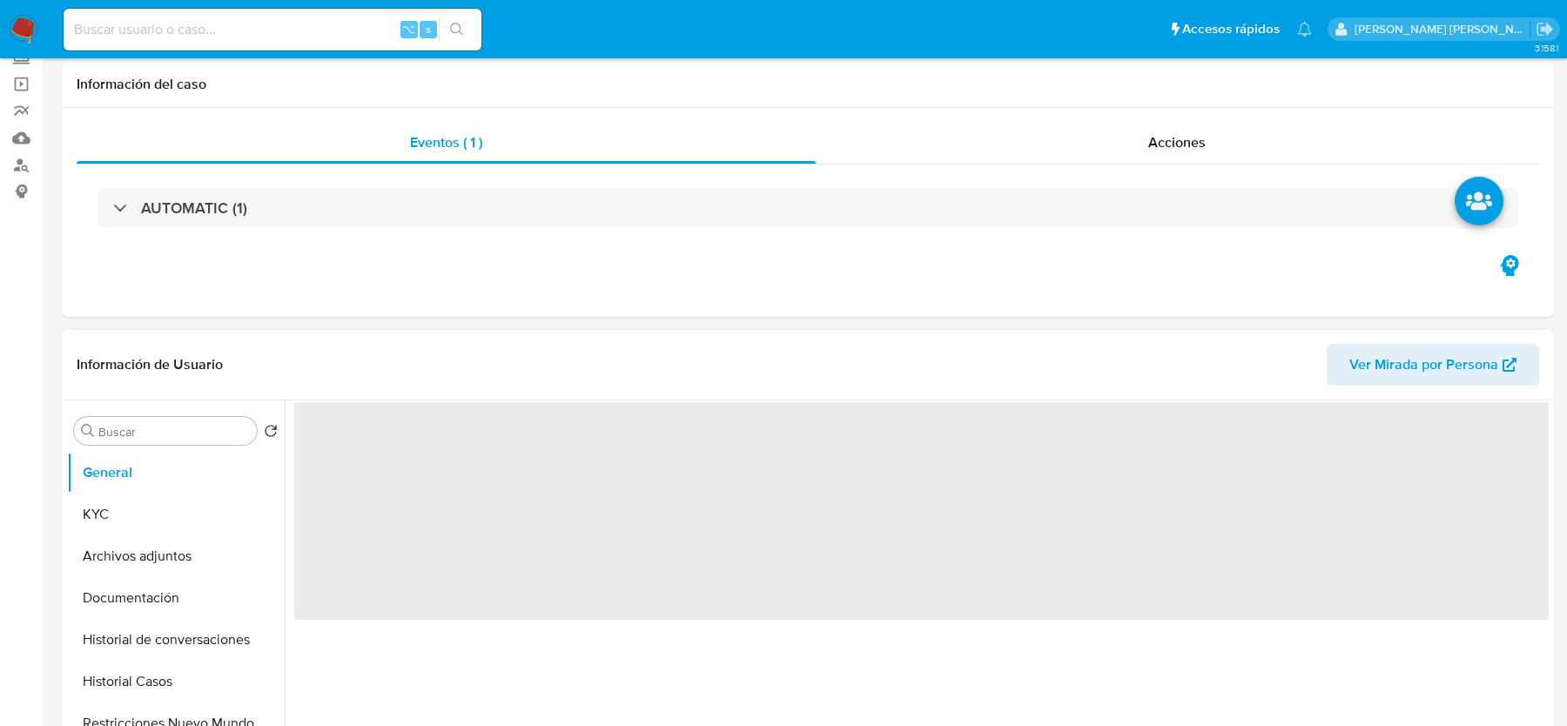
scroll to position [306, 0]
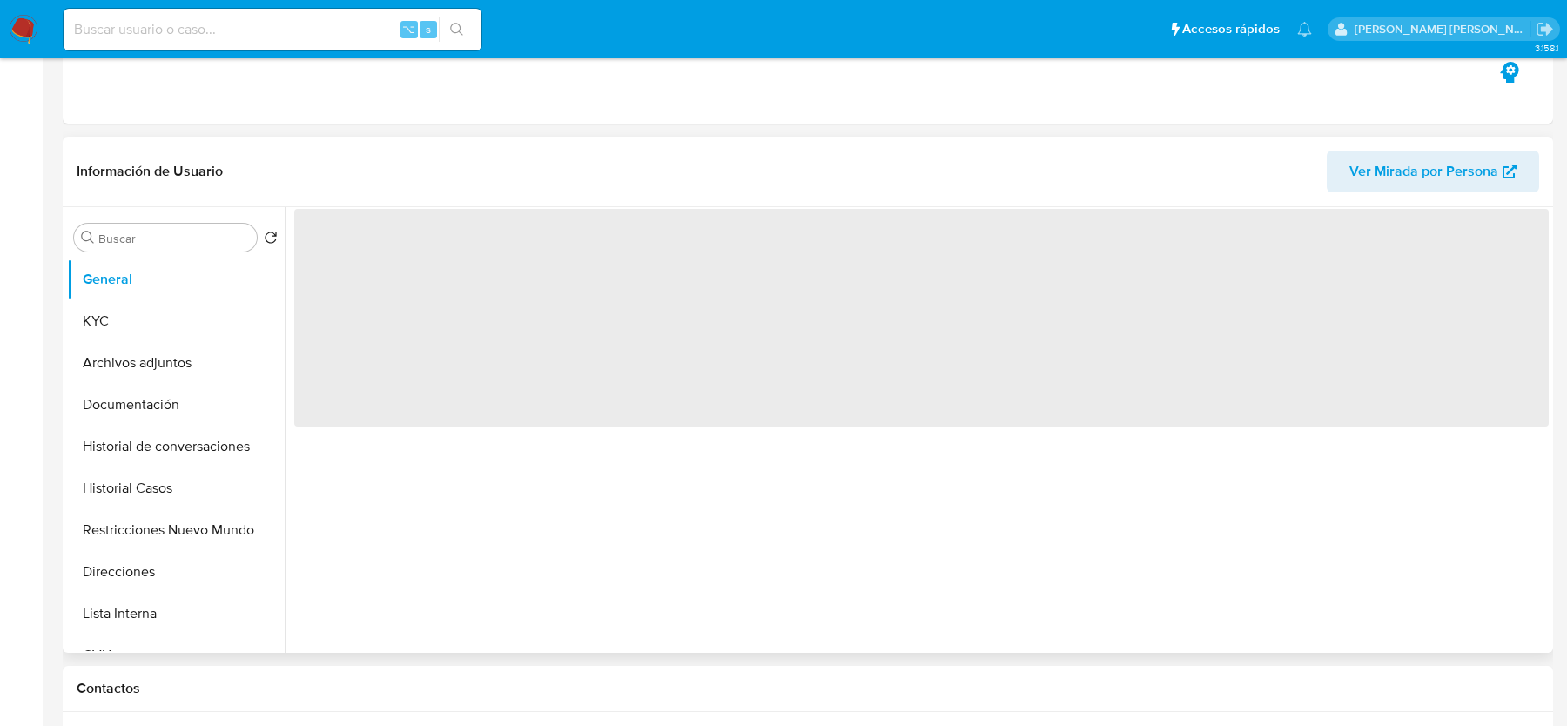
select select "10"
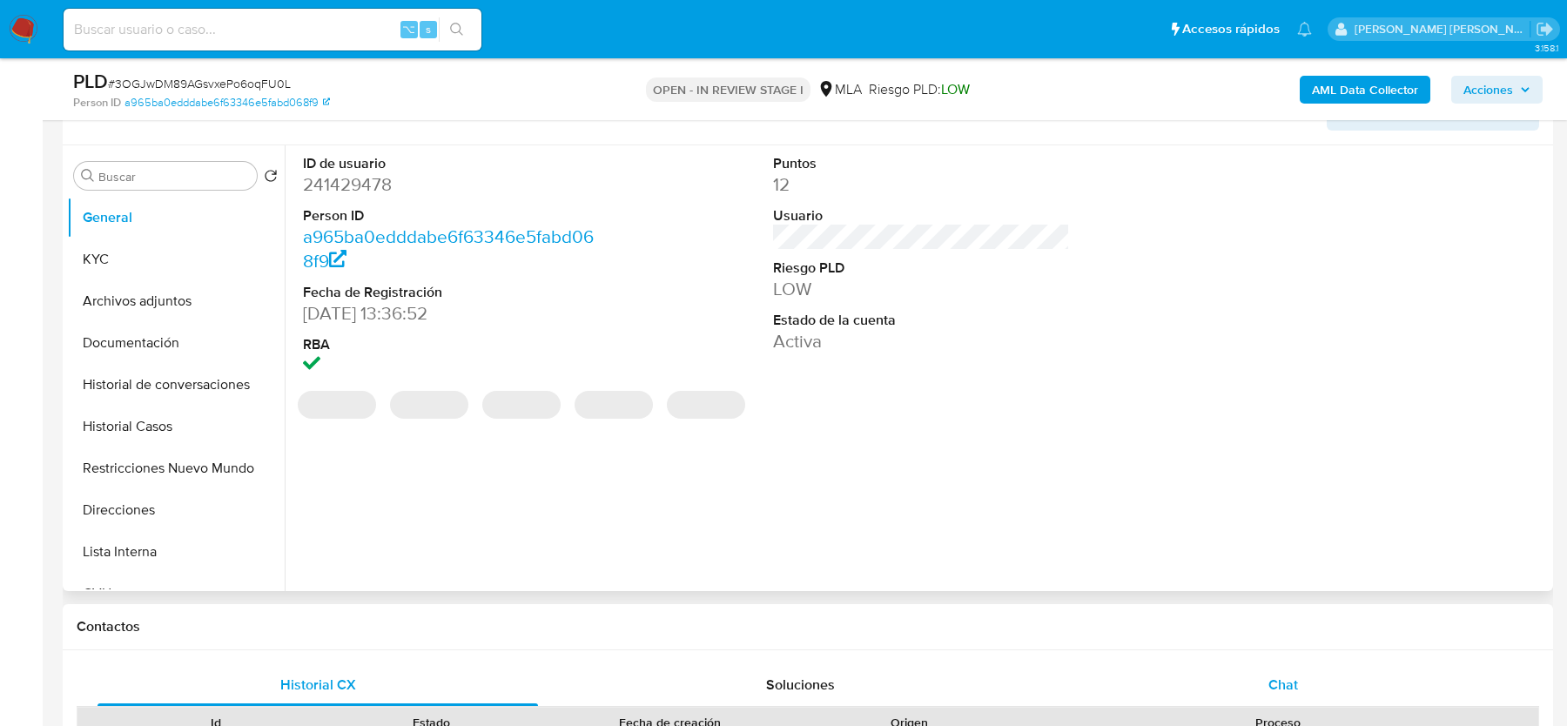
click at [1255, 673] on div "Chat" at bounding box center [1283, 685] width 441 height 42
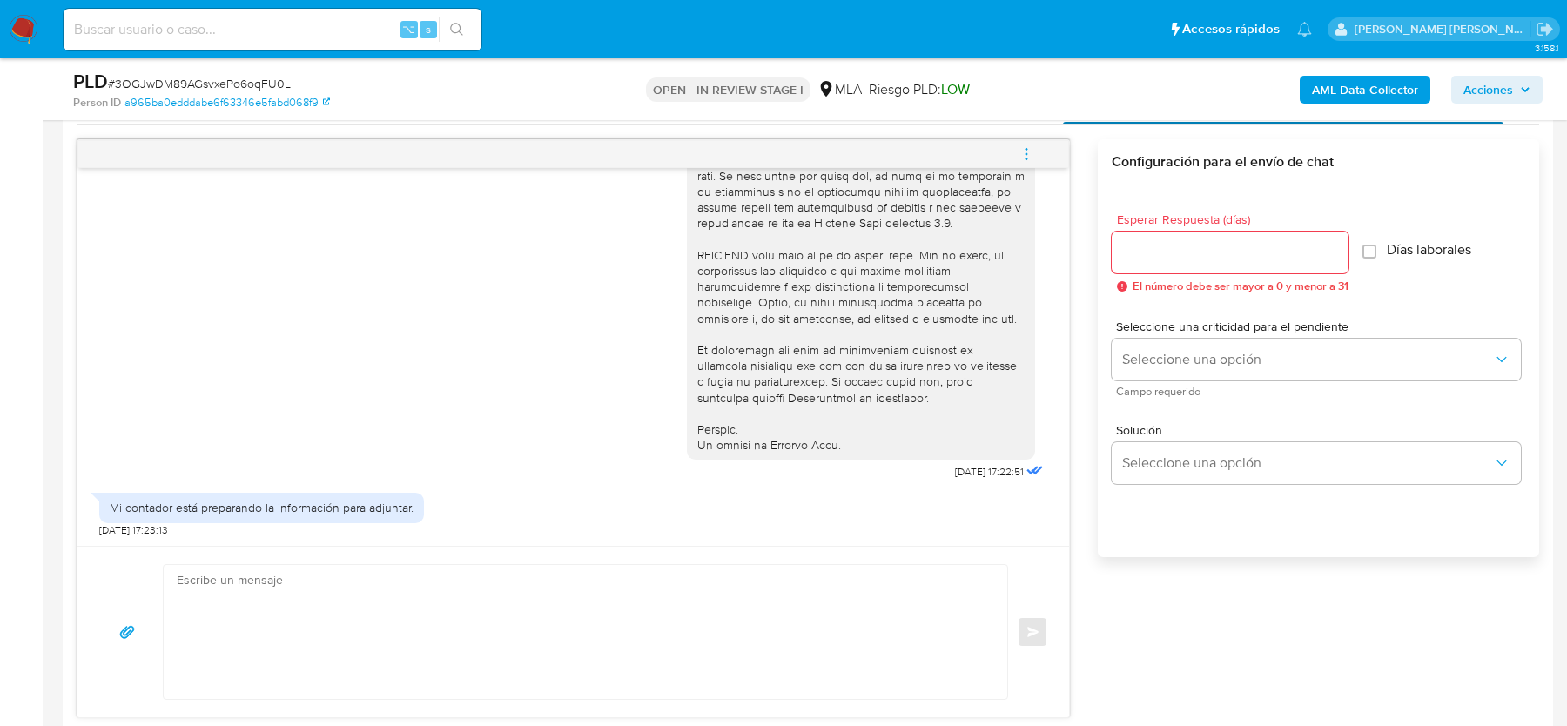
scroll to position [890, 0]
click at [251, 93] on div "PLD # 3OGJwDM89AGsvxePo6oqFU0L" at bounding box center [314, 82] width 483 height 26
click at [1319, 102] on b "AML Data Collector" at bounding box center [1365, 90] width 106 height 28
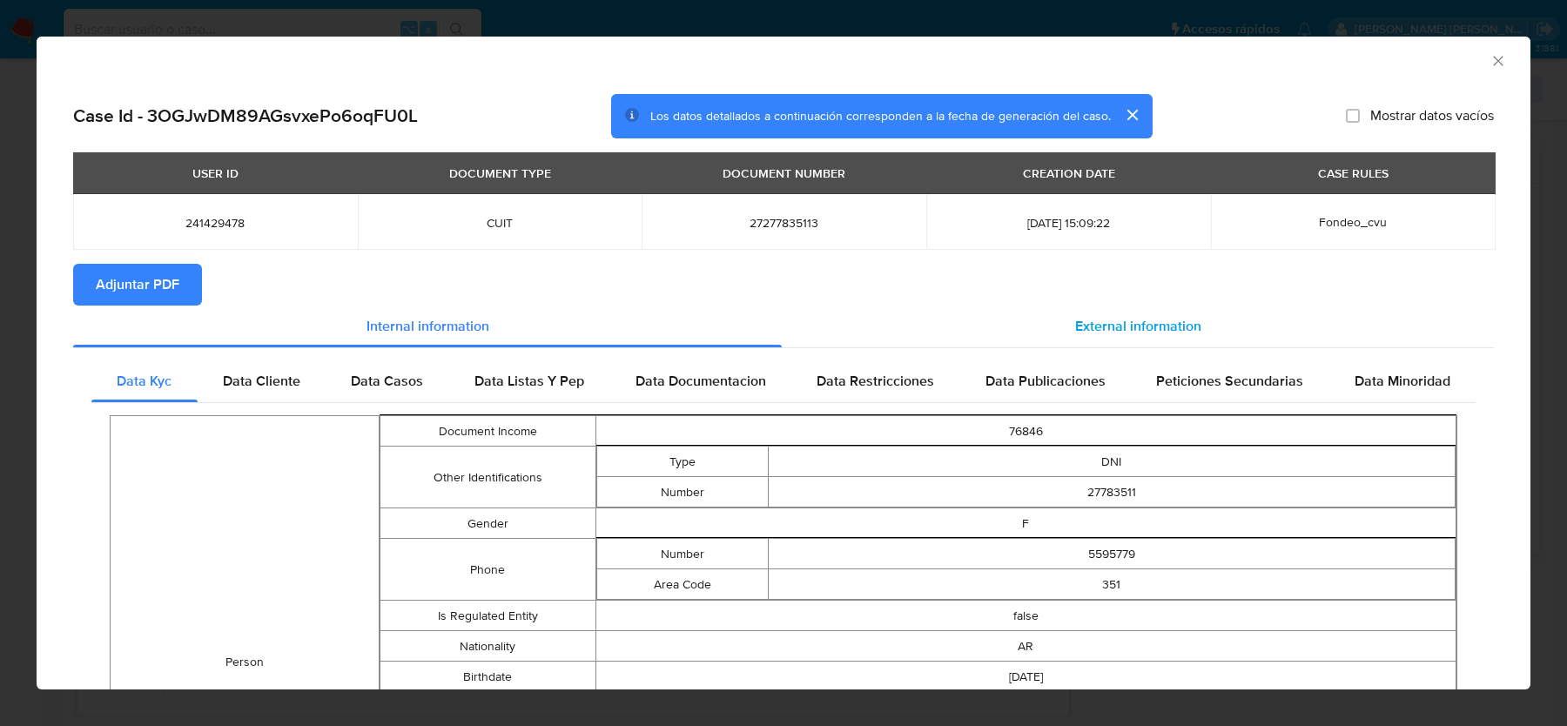
click at [1178, 324] on span "External information" at bounding box center [1138, 326] width 126 height 20
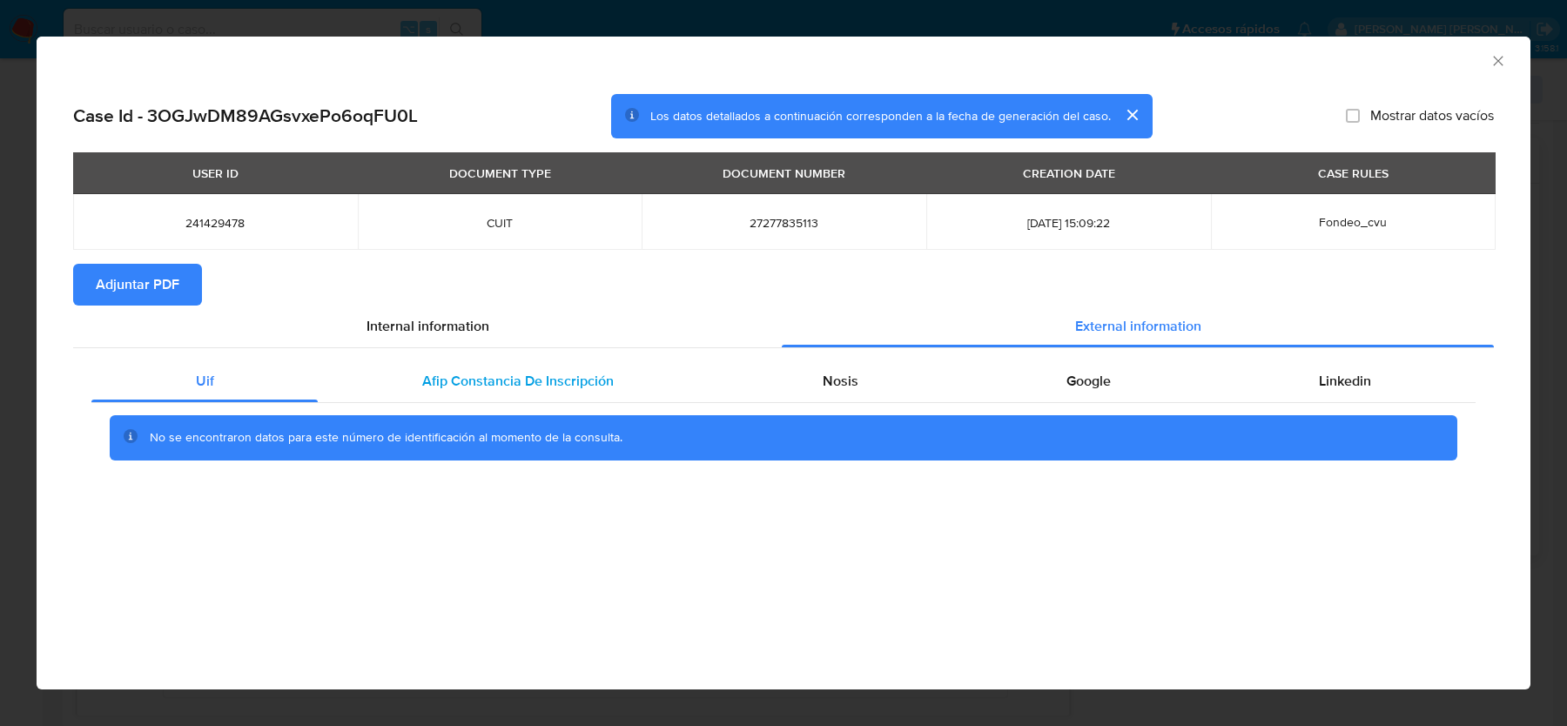
click at [558, 387] on span "Afip Constancia De Inscripción" at bounding box center [518, 381] width 192 height 20
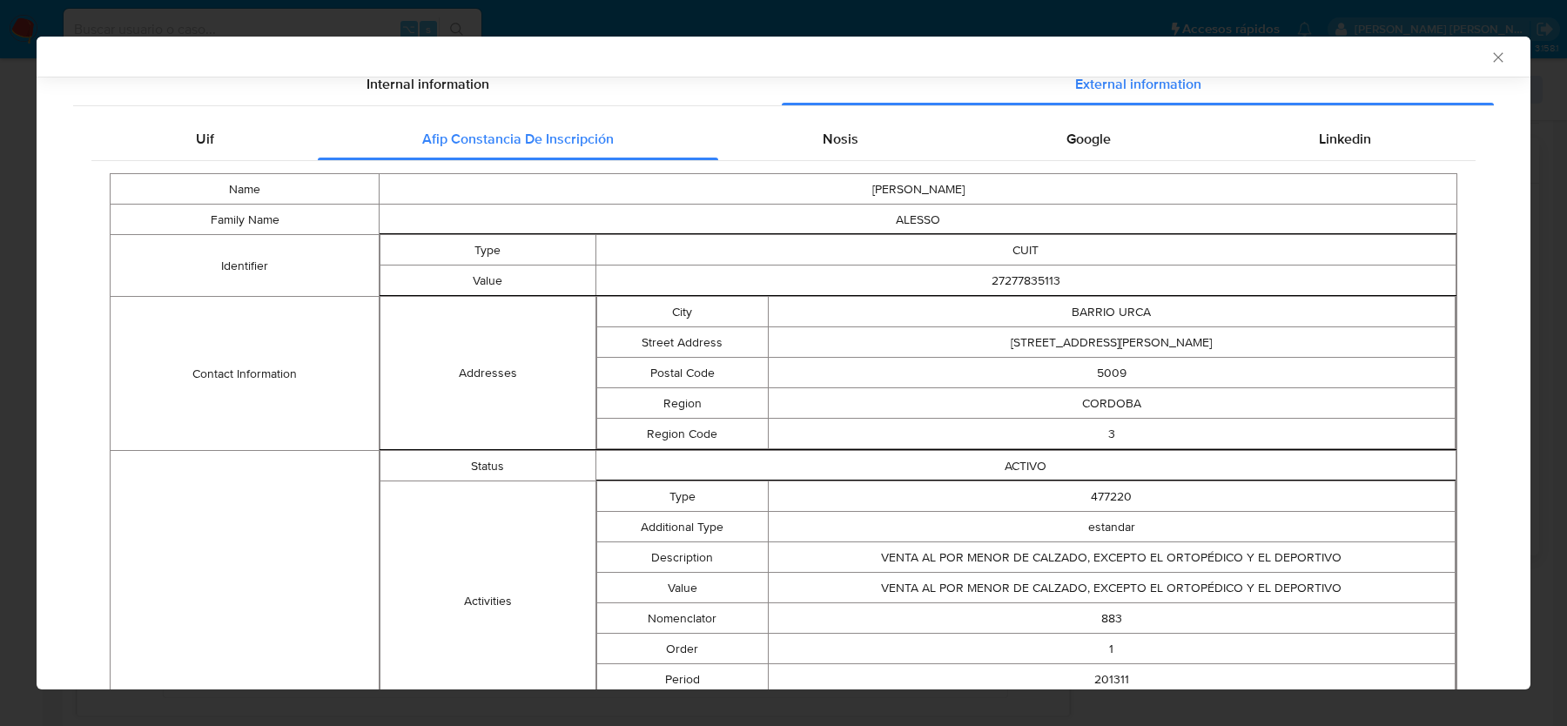
scroll to position [186, 0]
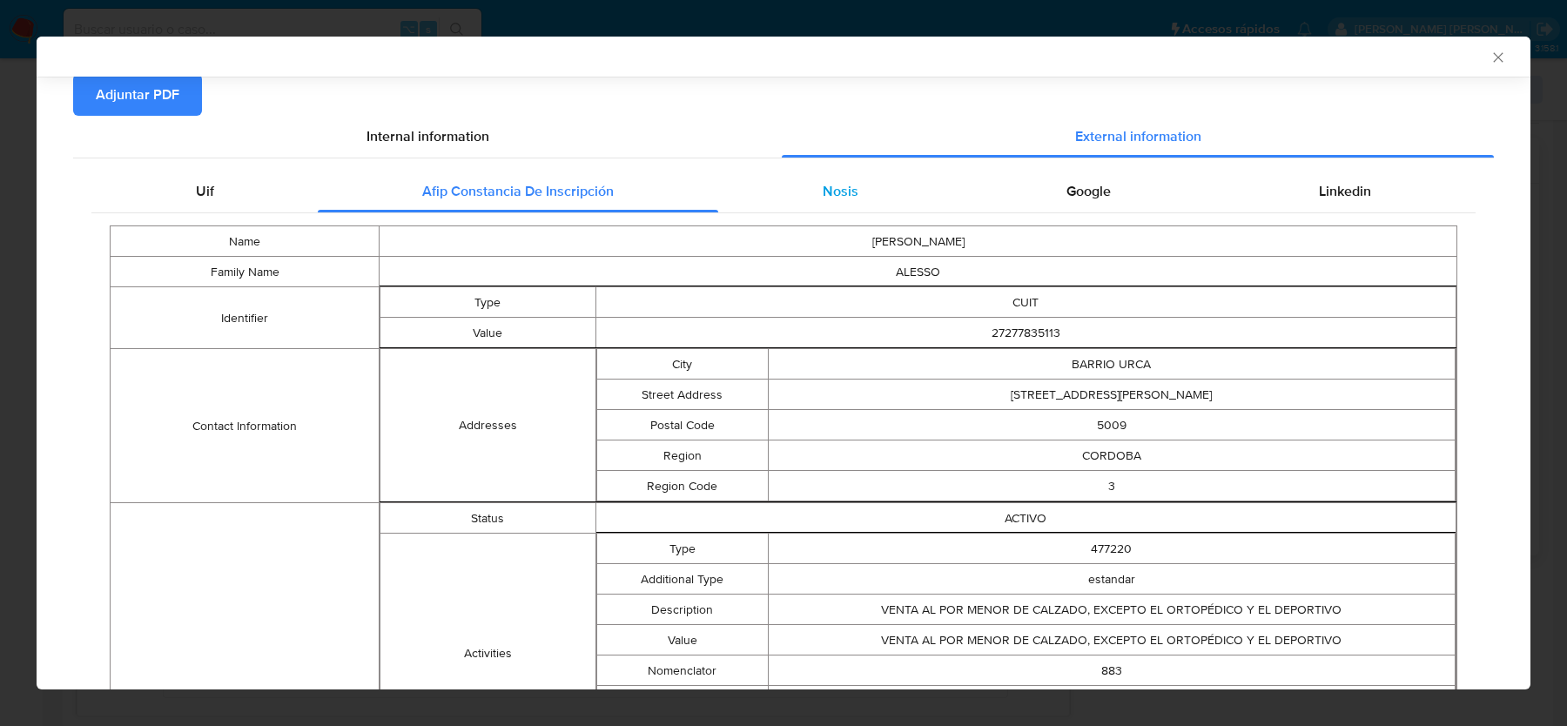
click at [837, 198] on span "Nosis" at bounding box center [841, 191] width 36 height 20
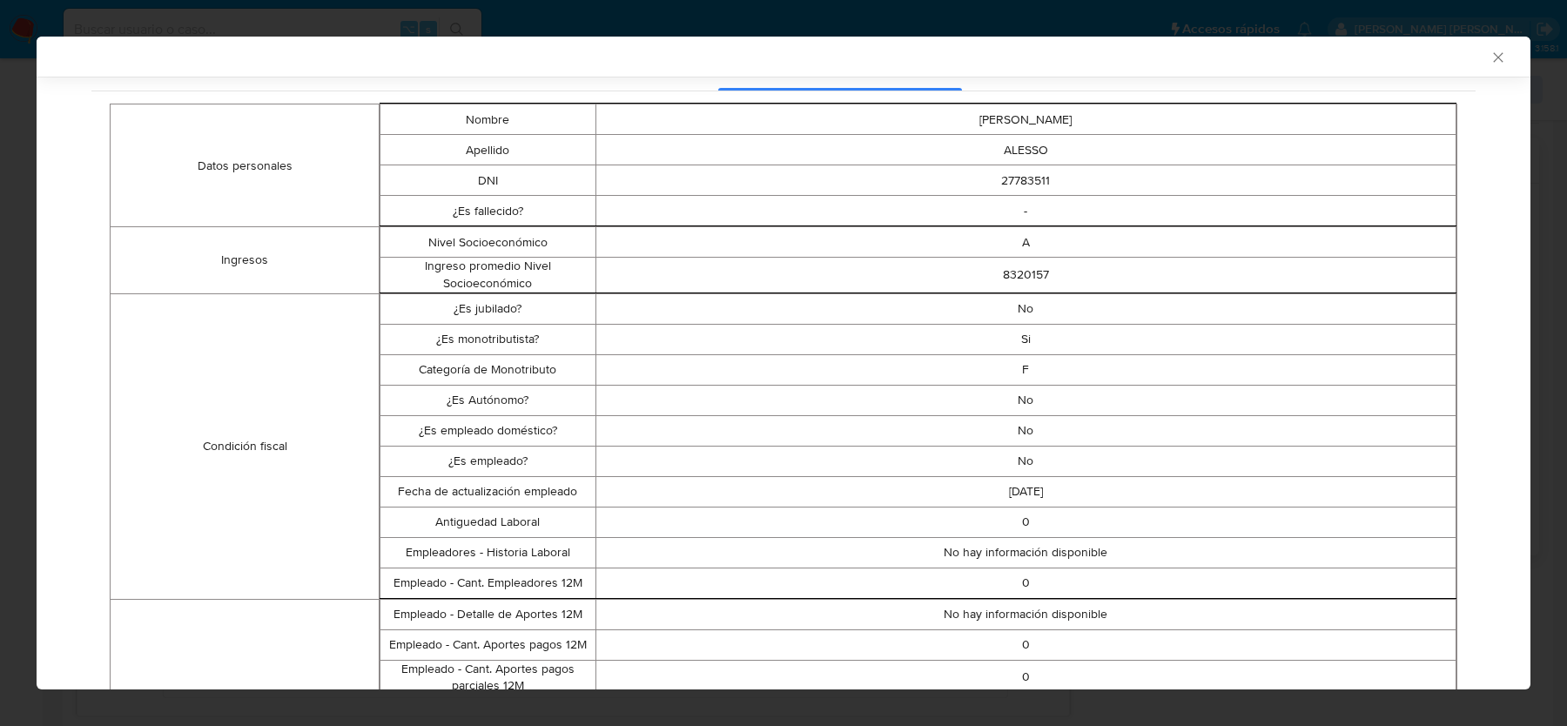
scroll to position [309, 0]
drag, startPoint x: 1026, startPoint y: 336, endPoint x: 1026, endPoint y: 379, distance: 42.7
click at [1026, 379] on tbody "¿Es jubilado? No ¿Es monotributista? Si Categoría de Monotributo F ¿Es Autónomo…" at bounding box center [918, 445] width 1076 height 305
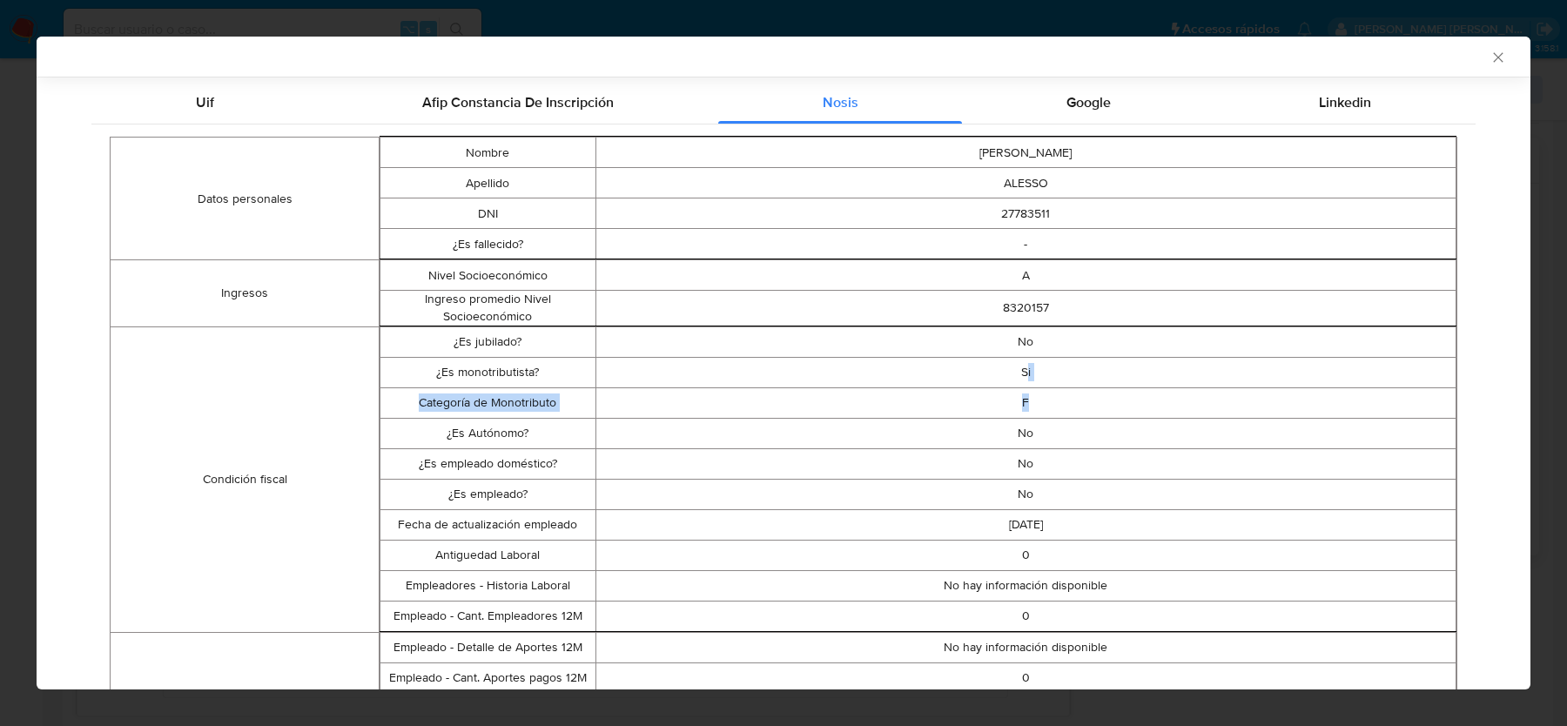
scroll to position [0, 0]
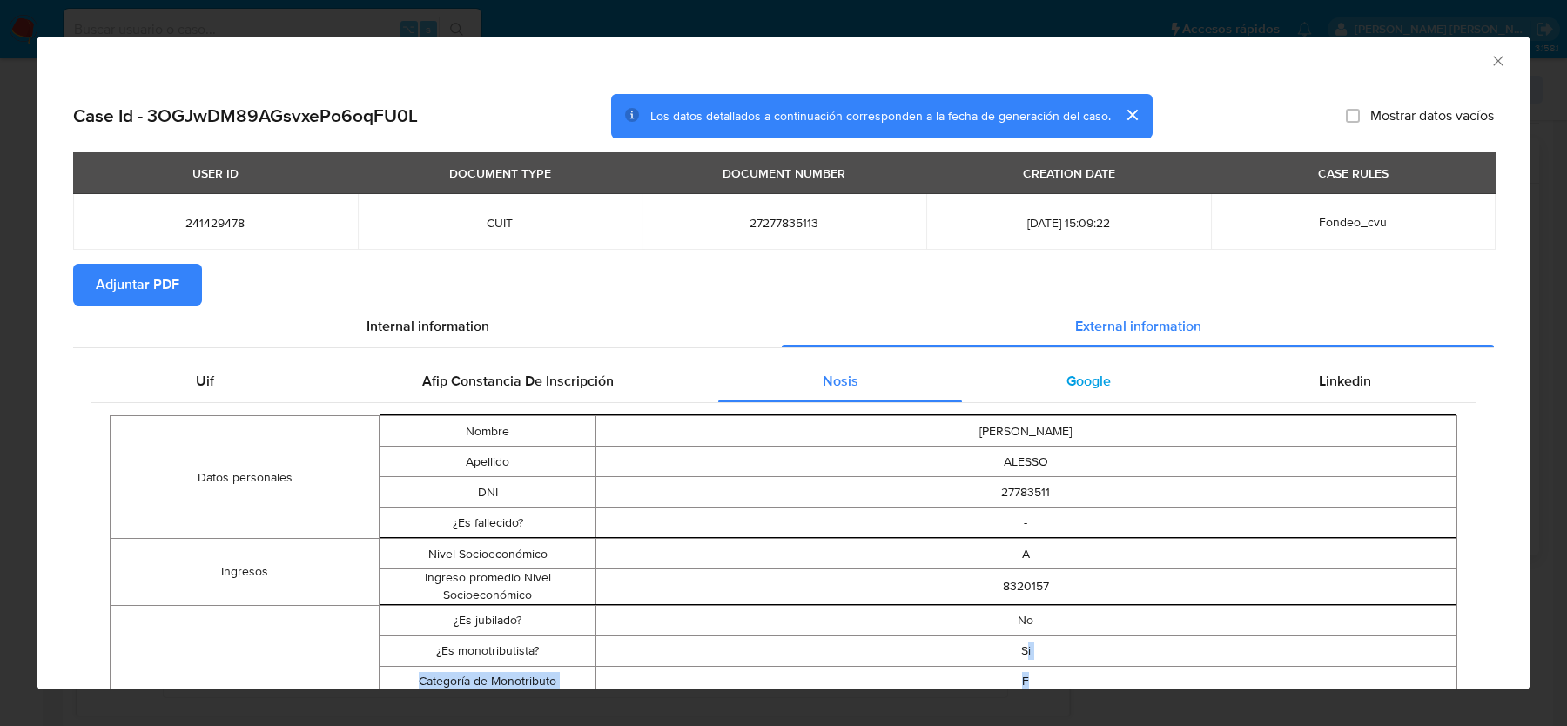
click at [1102, 396] on div "Google" at bounding box center [1088, 381] width 252 height 42
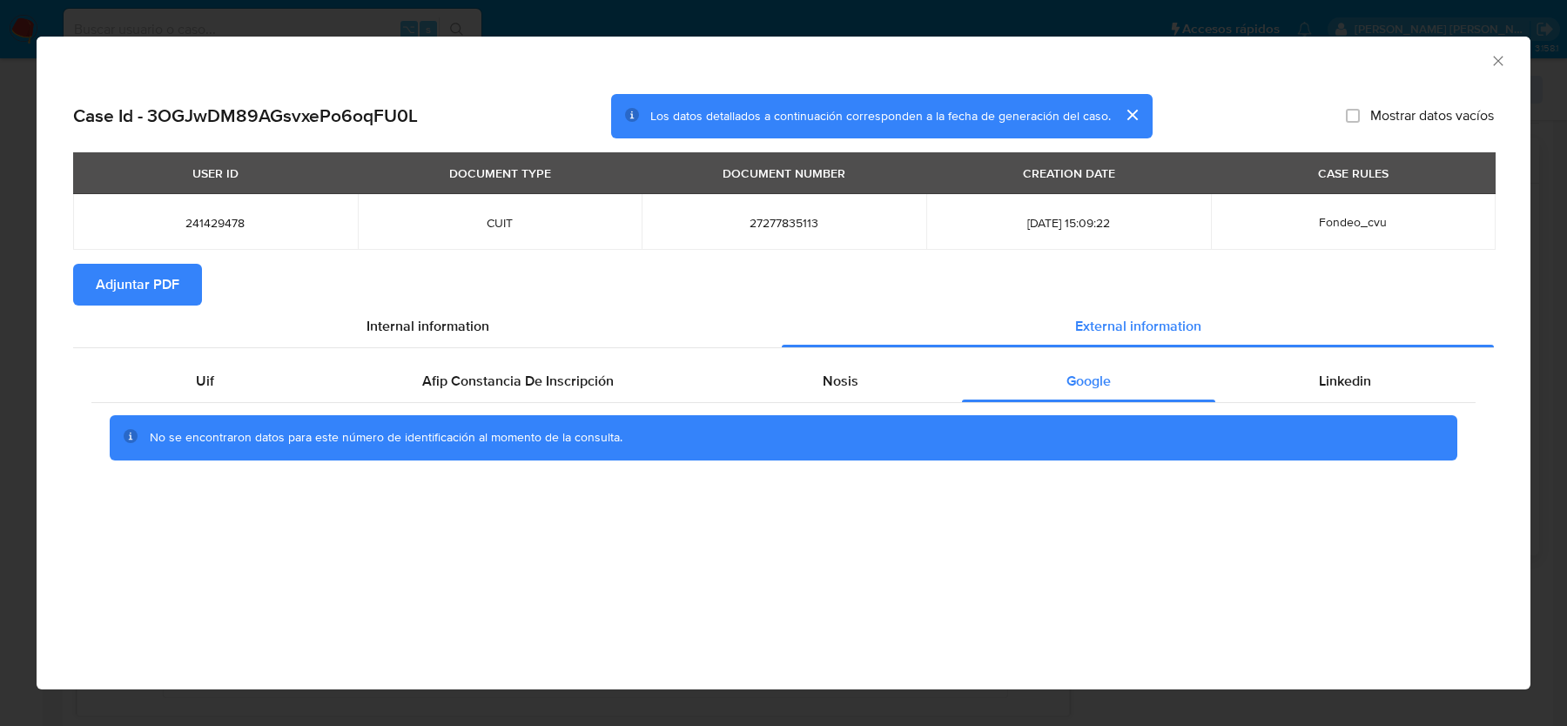
click at [1293, 408] on div "No se encontraron datos para este número de identificación al momento de la con…" at bounding box center [783, 438] width 1384 height 70
click at [1308, 377] on div "Linkedin" at bounding box center [1345, 381] width 260 height 42
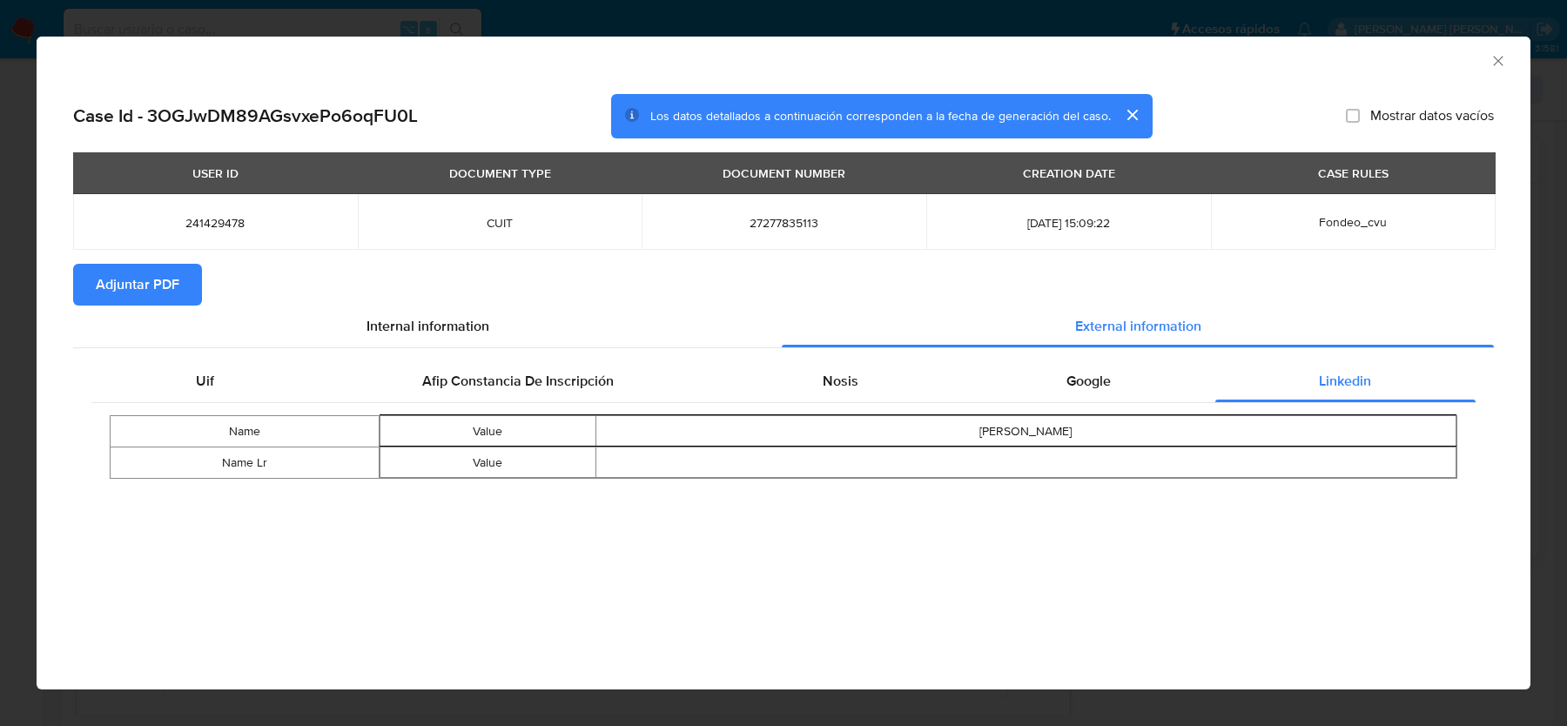
click at [165, 277] on span "Adjuntar PDF" at bounding box center [138, 285] width 84 height 38
click at [219, 113] on h2 "Case Id - 3OGJwDM89AGsvxePo6oqFU0L" at bounding box center [245, 115] width 345 height 23
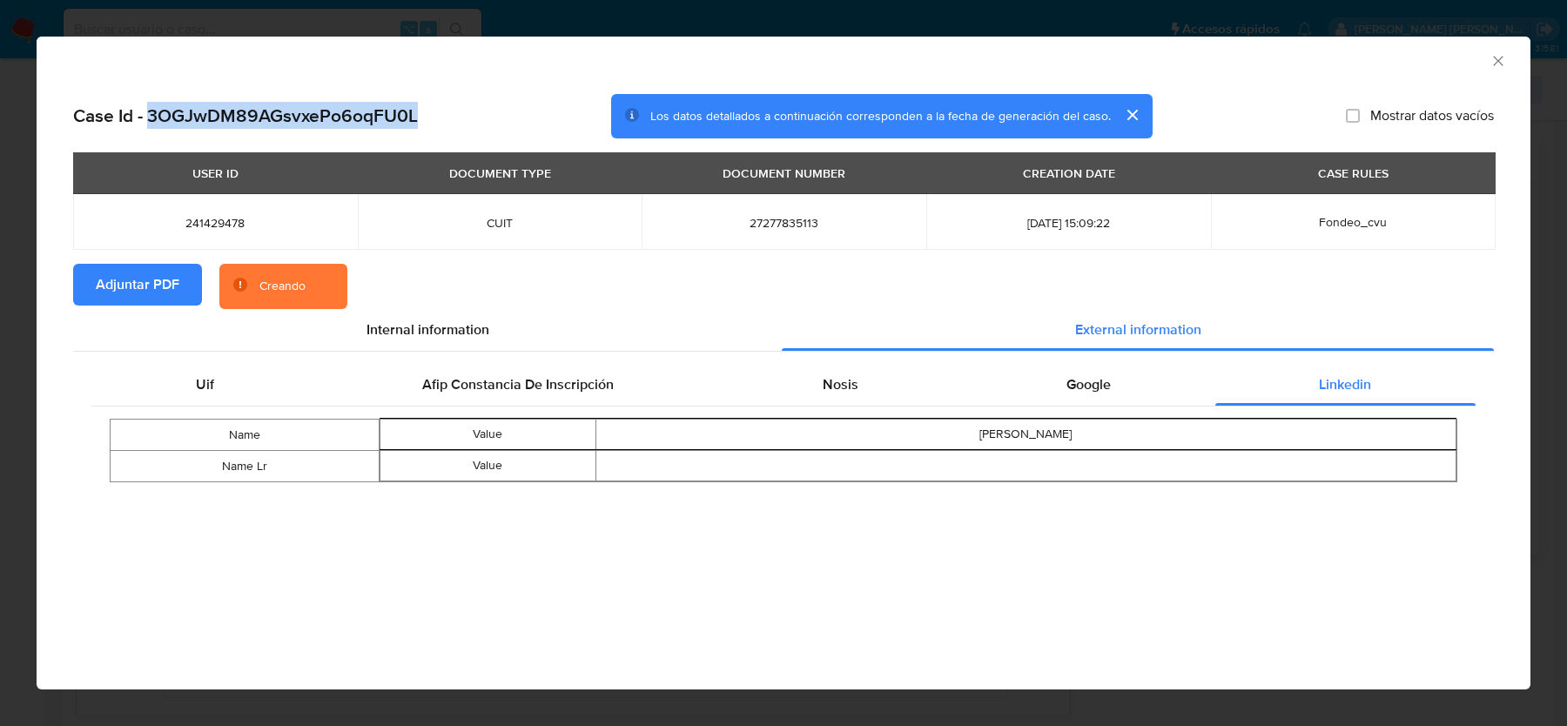
click at [219, 113] on h2 "Case Id - 3OGJwDM89AGsvxePo6oqFU0L" at bounding box center [245, 115] width 345 height 23
copy h2 "3OGJwDM89AGsvxePo6oqFU0L"
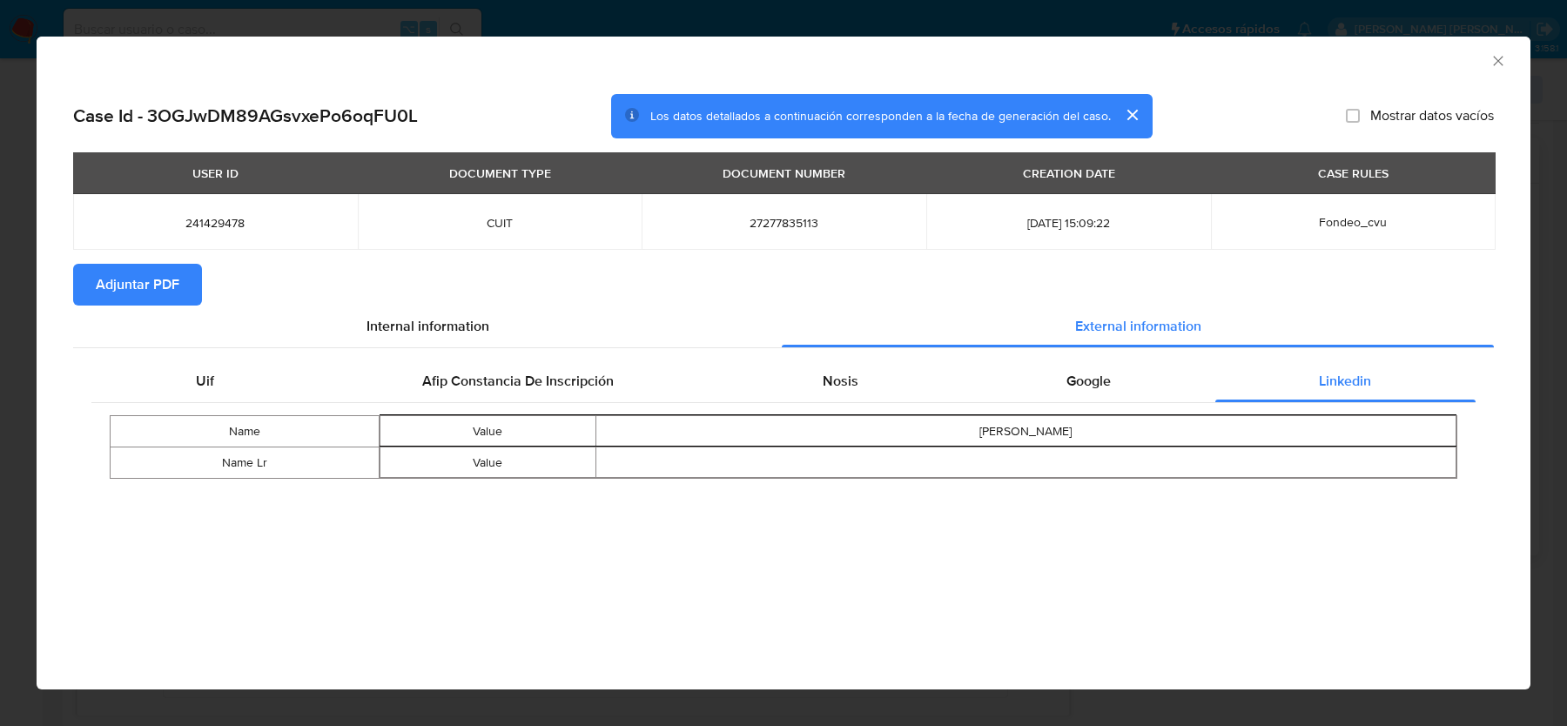
click at [212, 234] on td "241429478" at bounding box center [215, 222] width 285 height 56
click at [215, 228] on span "241429478" at bounding box center [215, 223] width 243 height 16
copy span "241429478"
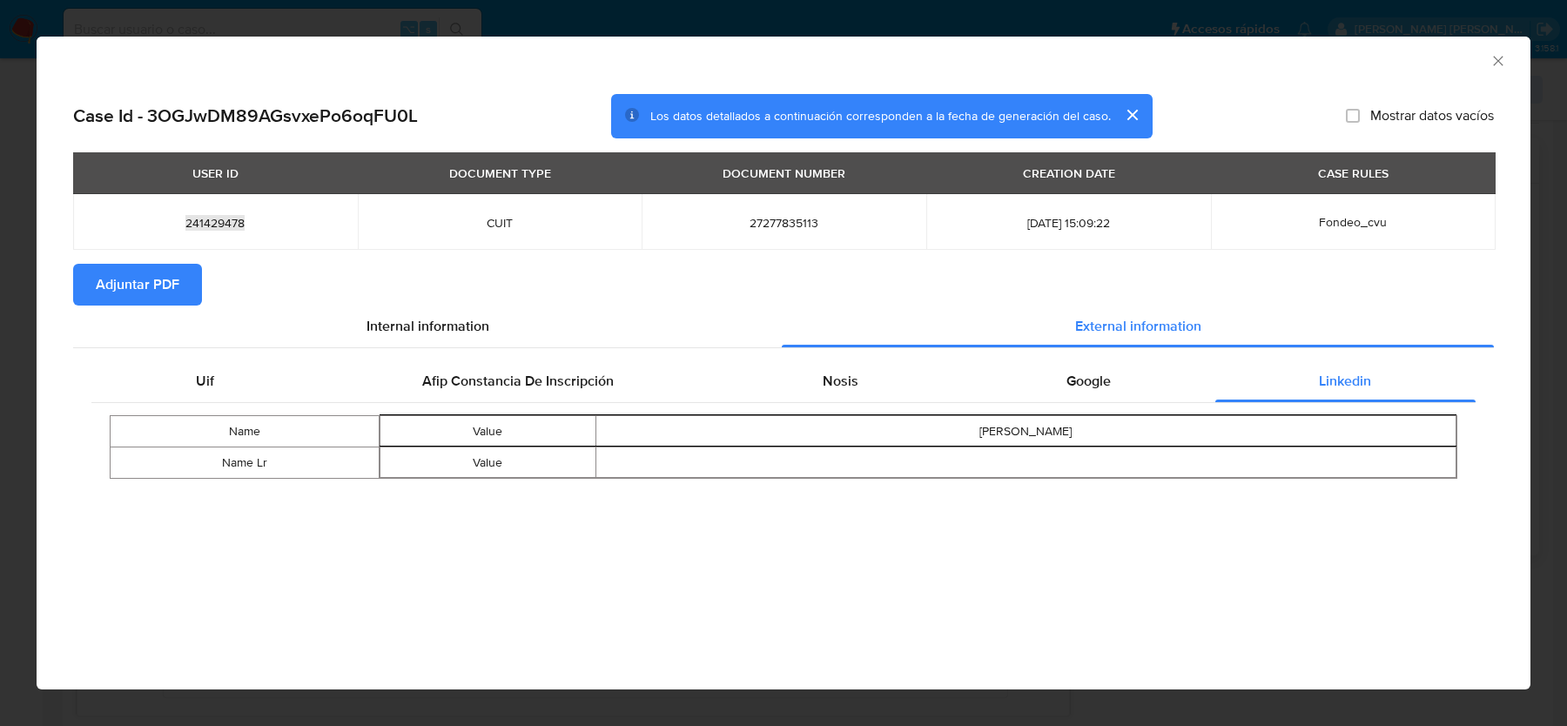
click at [1500, 54] on icon "Cerrar ventana" at bounding box center [1498, 60] width 17 height 17
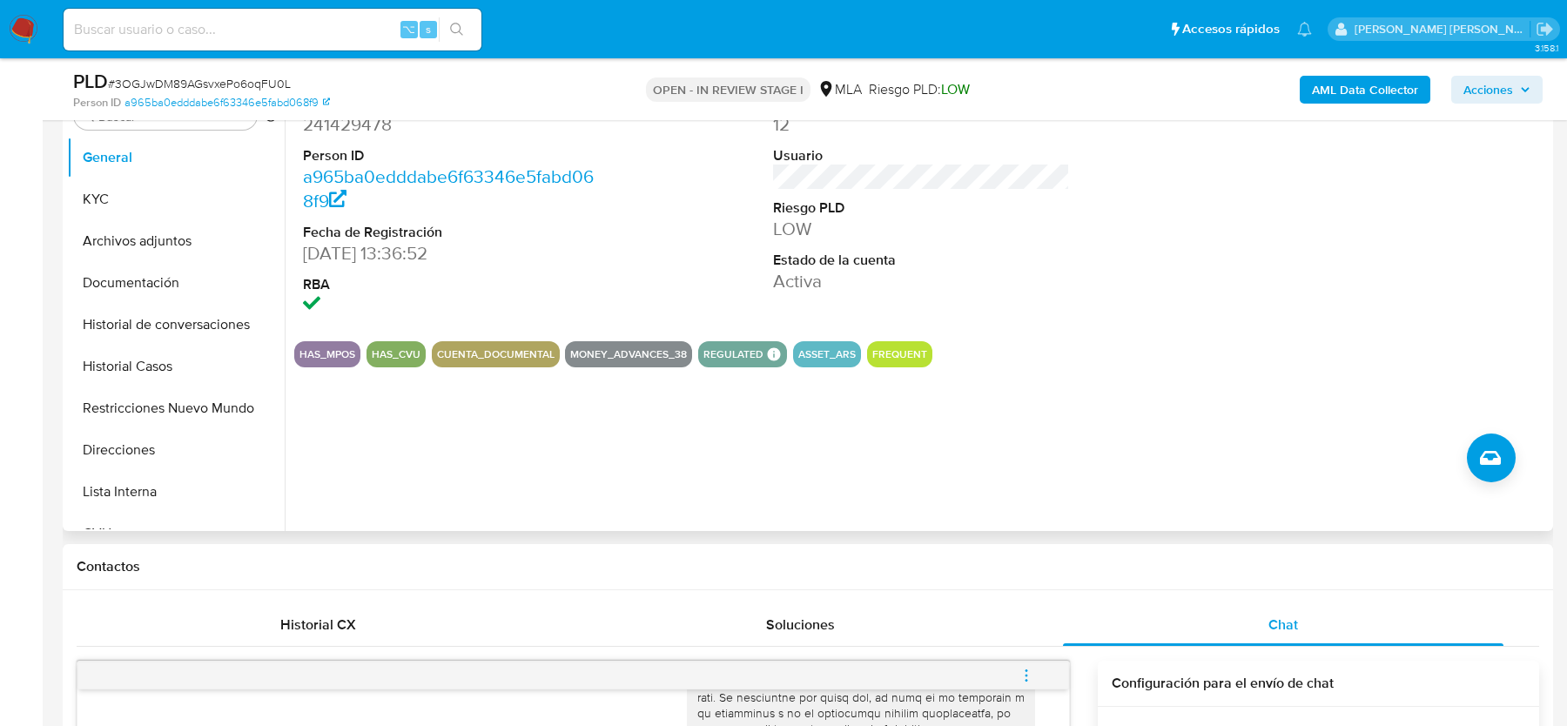
scroll to position [302, 0]
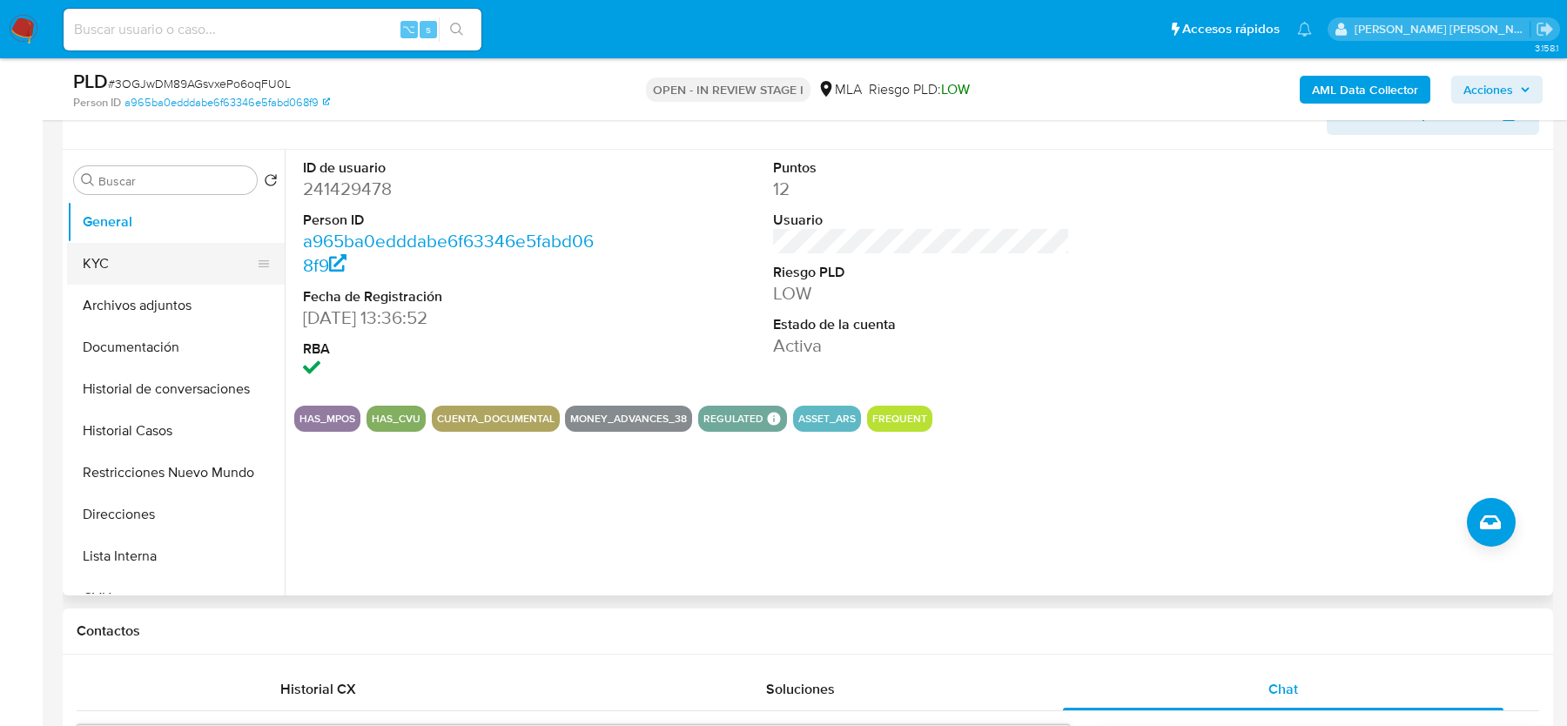
click at [130, 246] on button "KYC" at bounding box center [169, 264] width 204 height 42
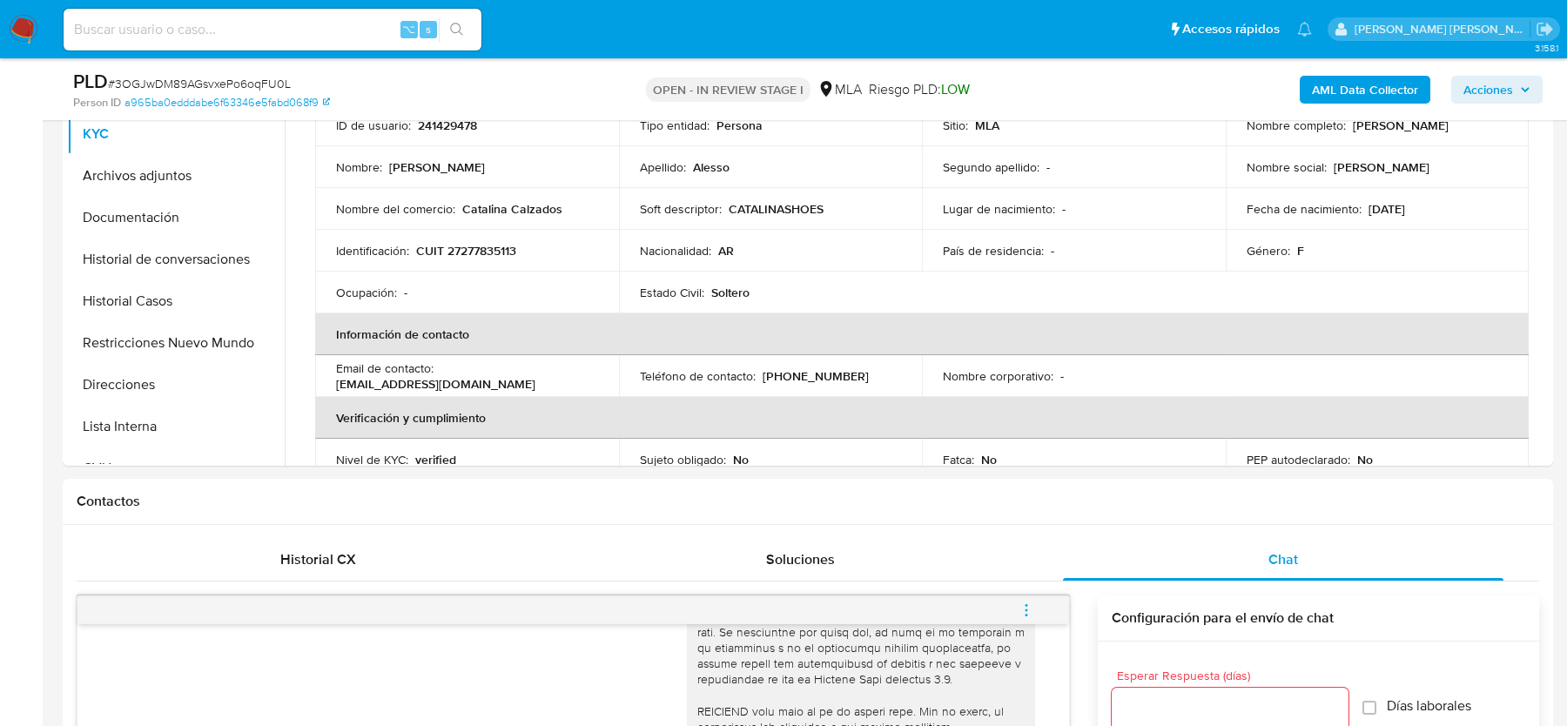
scroll to position [0, 0]
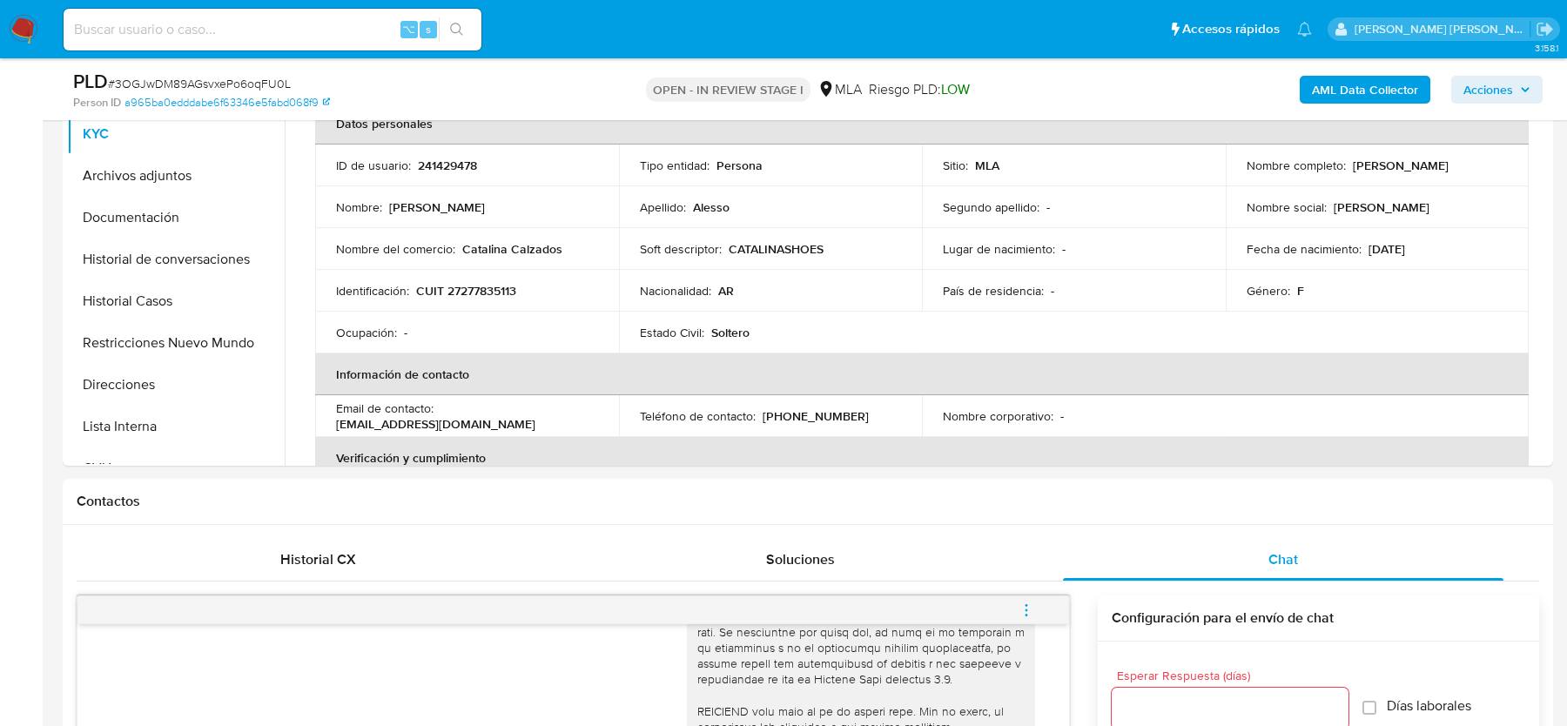
click at [247, 16] on div "⌥ s" at bounding box center [273, 30] width 418 height 42
click at [222, 28] on input at bounding box center [273, 29] width 418 height 23
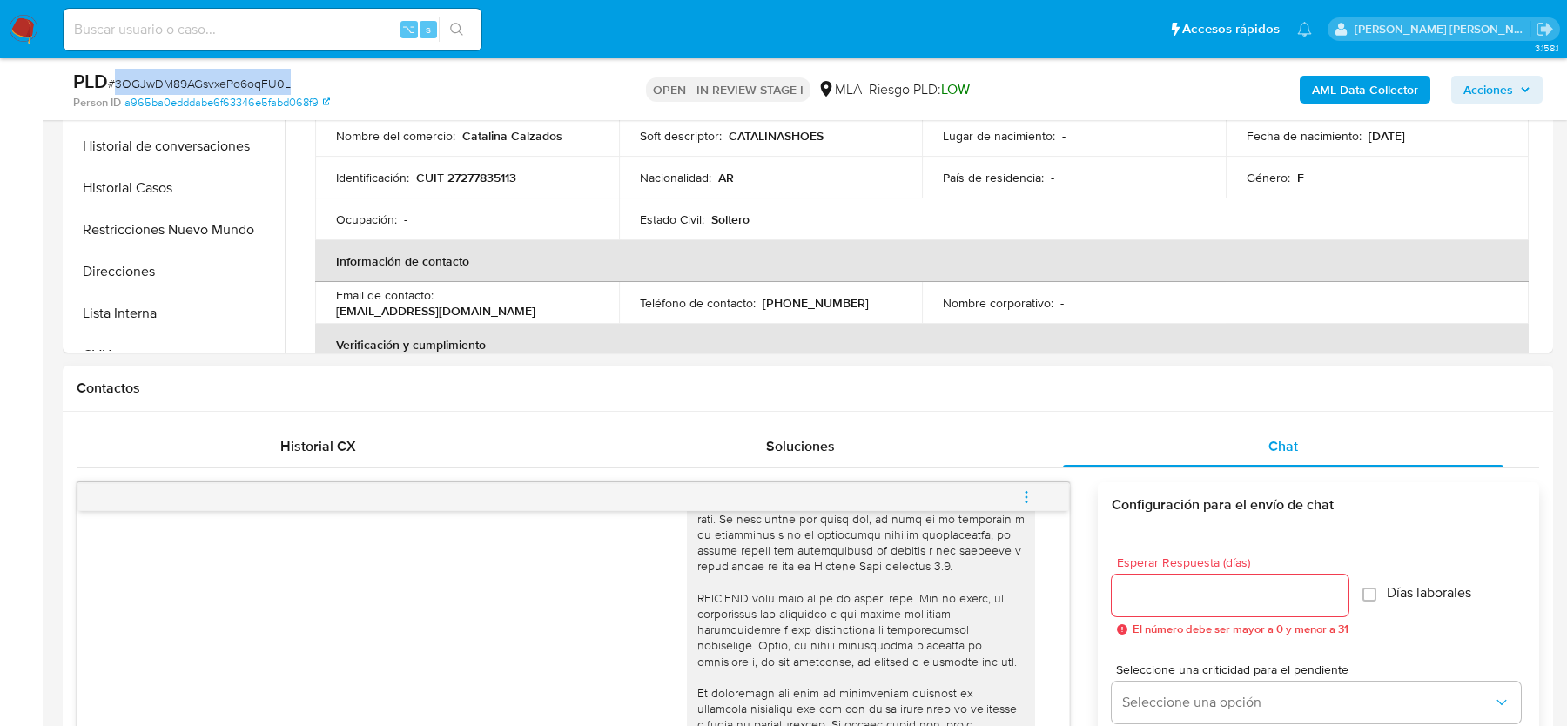
scroll to position [466, 0]
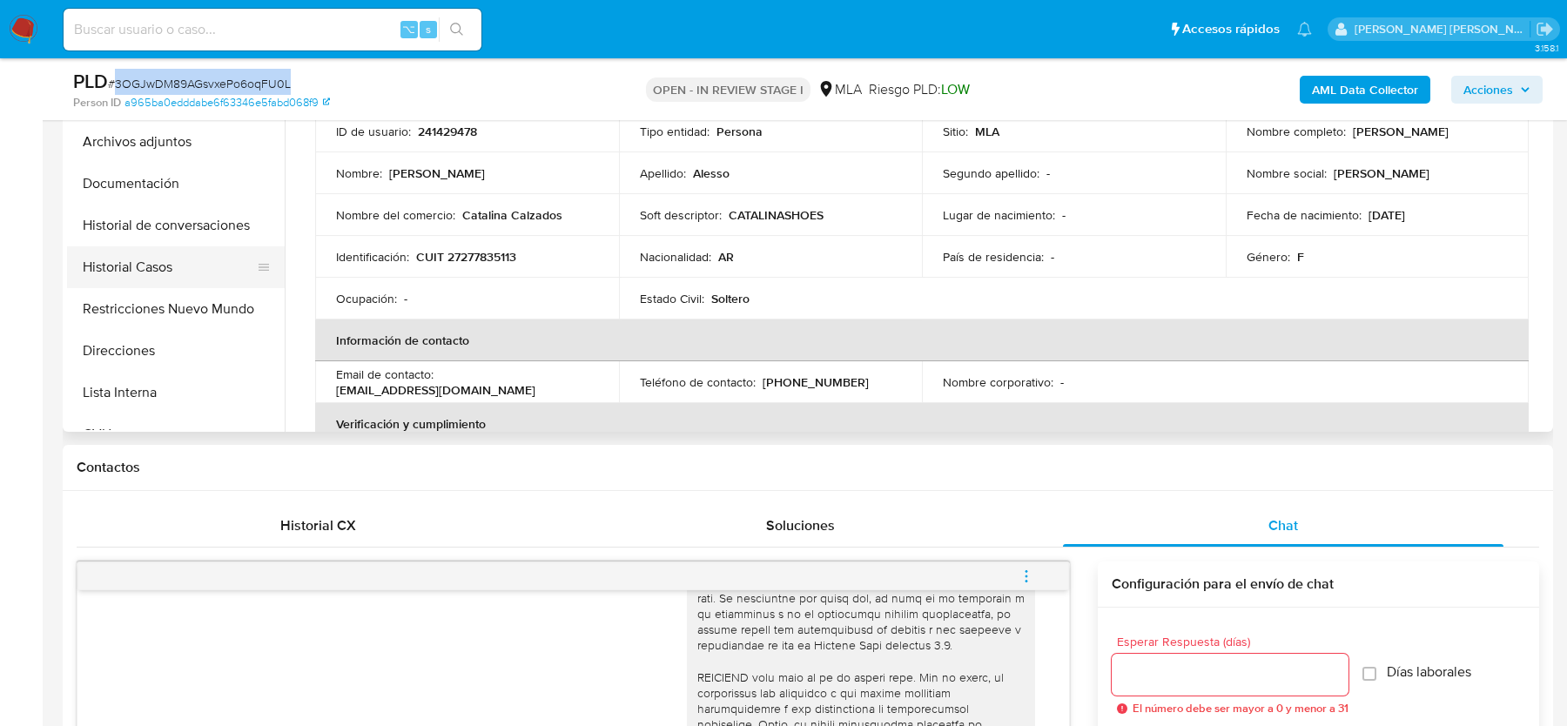
click at [123, 276] on button "Historial Casos" at bounding box center [169, 267] width 204 height 42
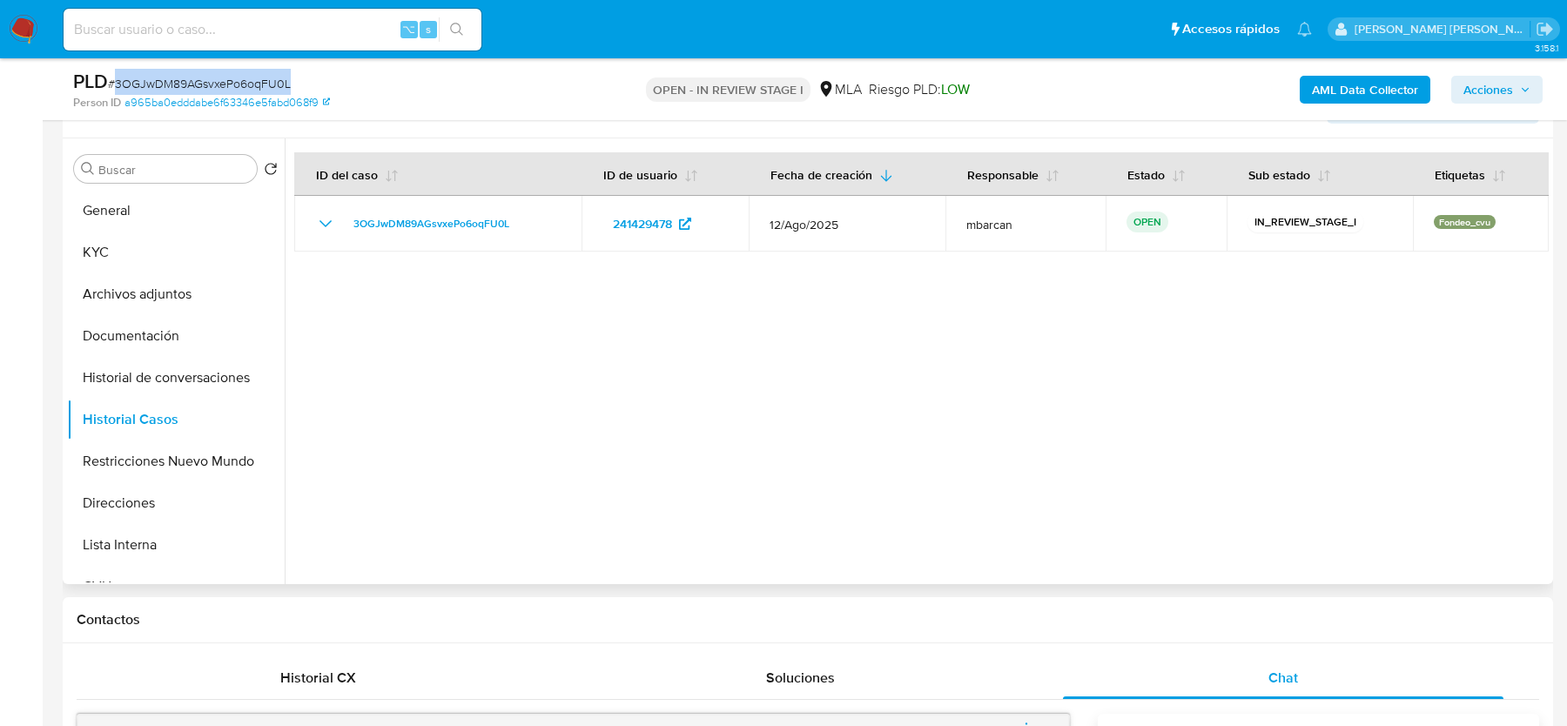
scroll to position [303, 0]
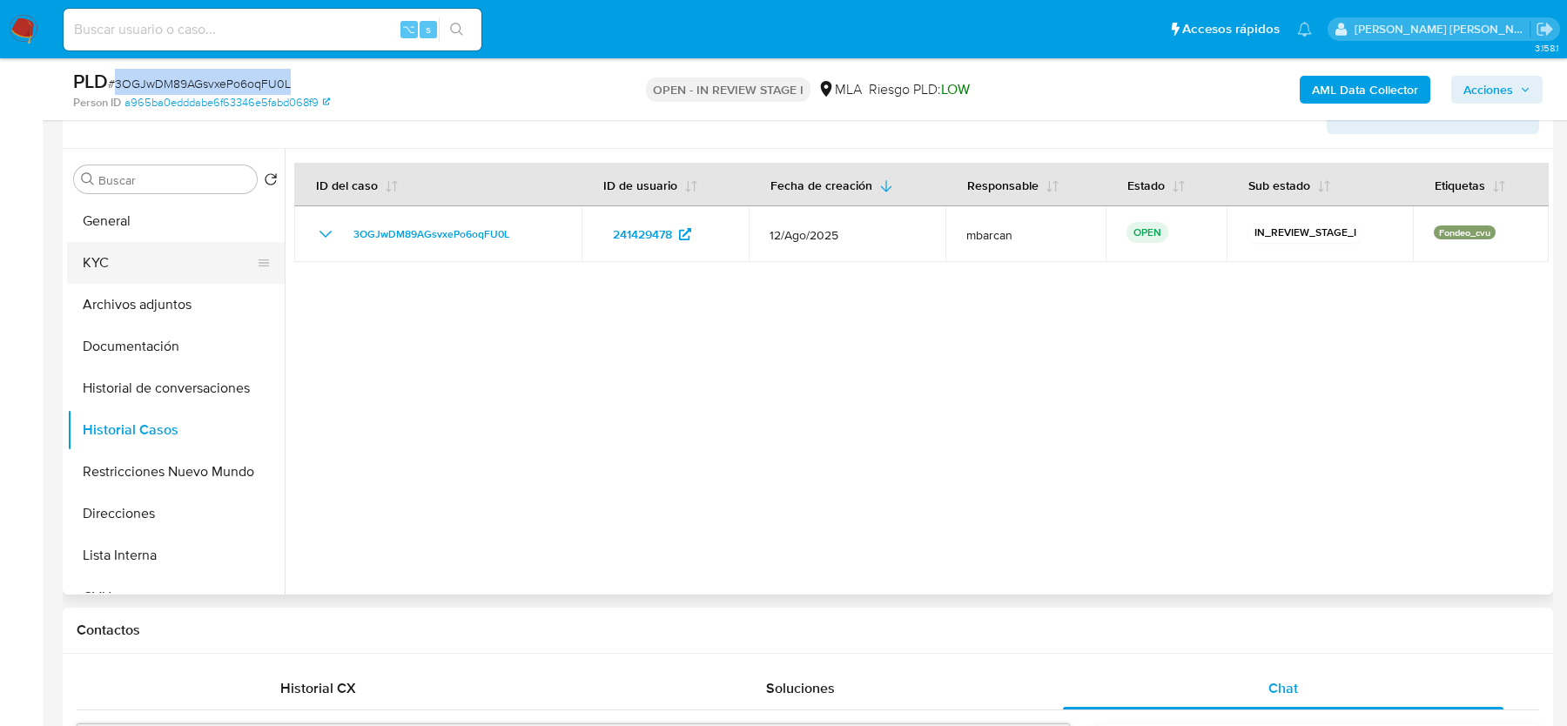
click at [125, 269] on button "KYC" at bounding box center [169, 263] width 204 height 42
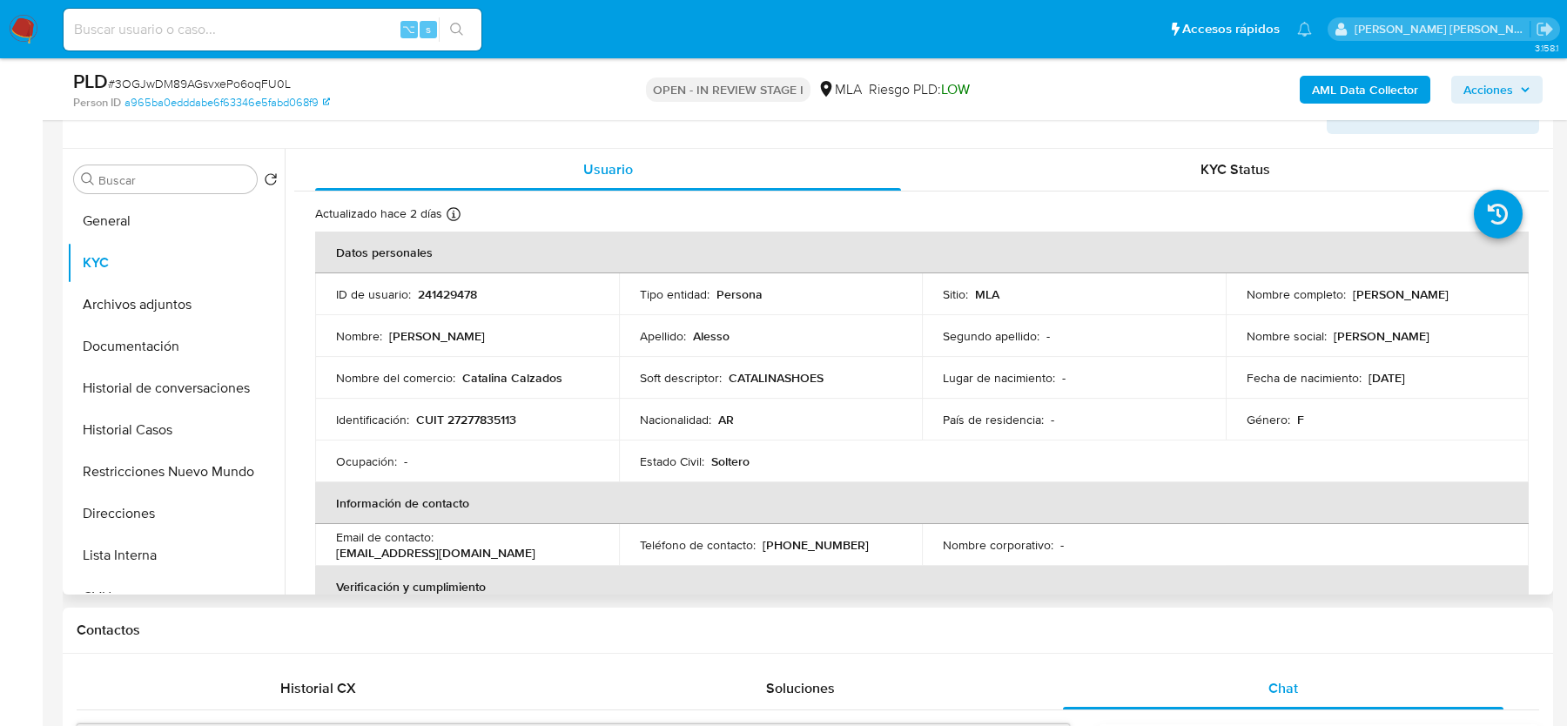
click at [830, 546] on p "(351) 5595779" at bounding box center [816, 545] width 106 height 16
copy p "5595779"
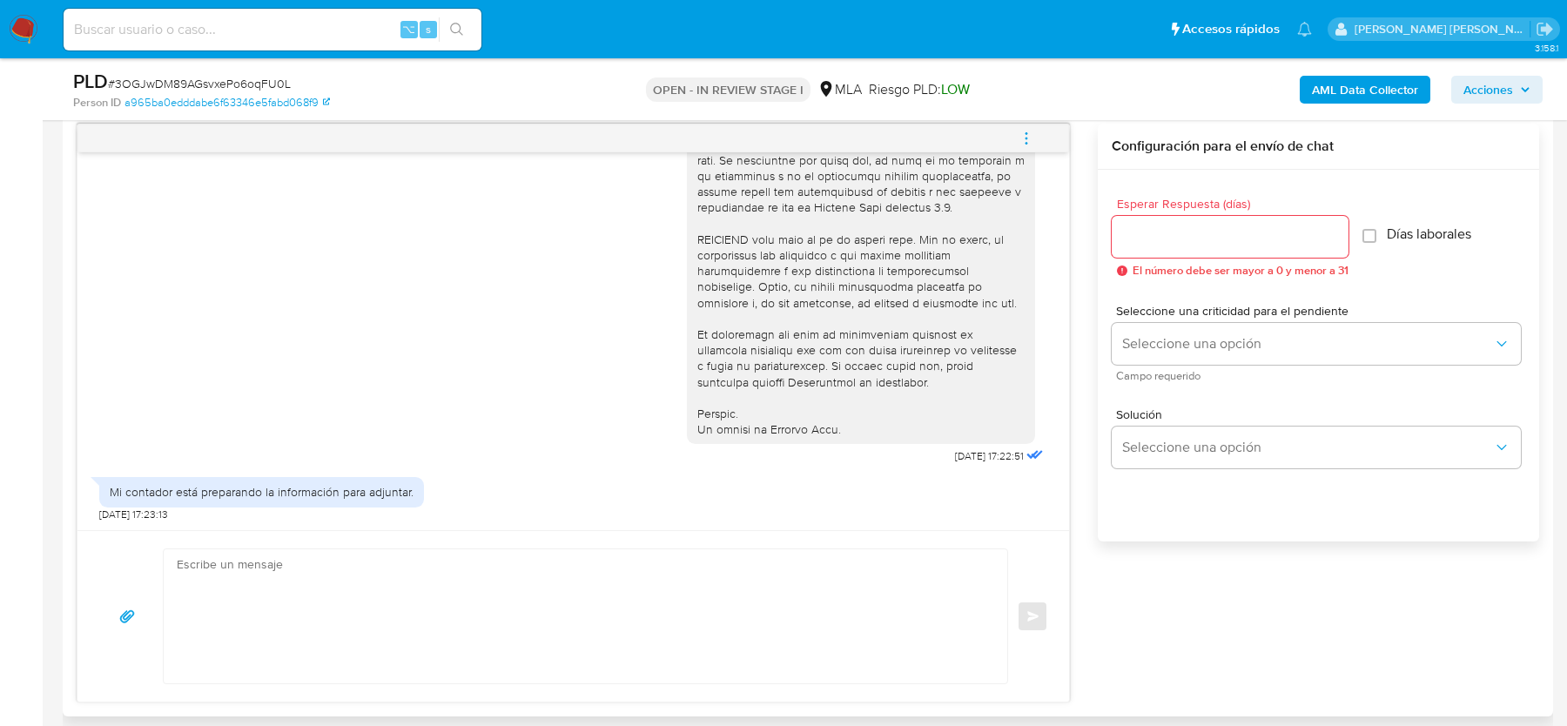
scroll to position [1073, 0]
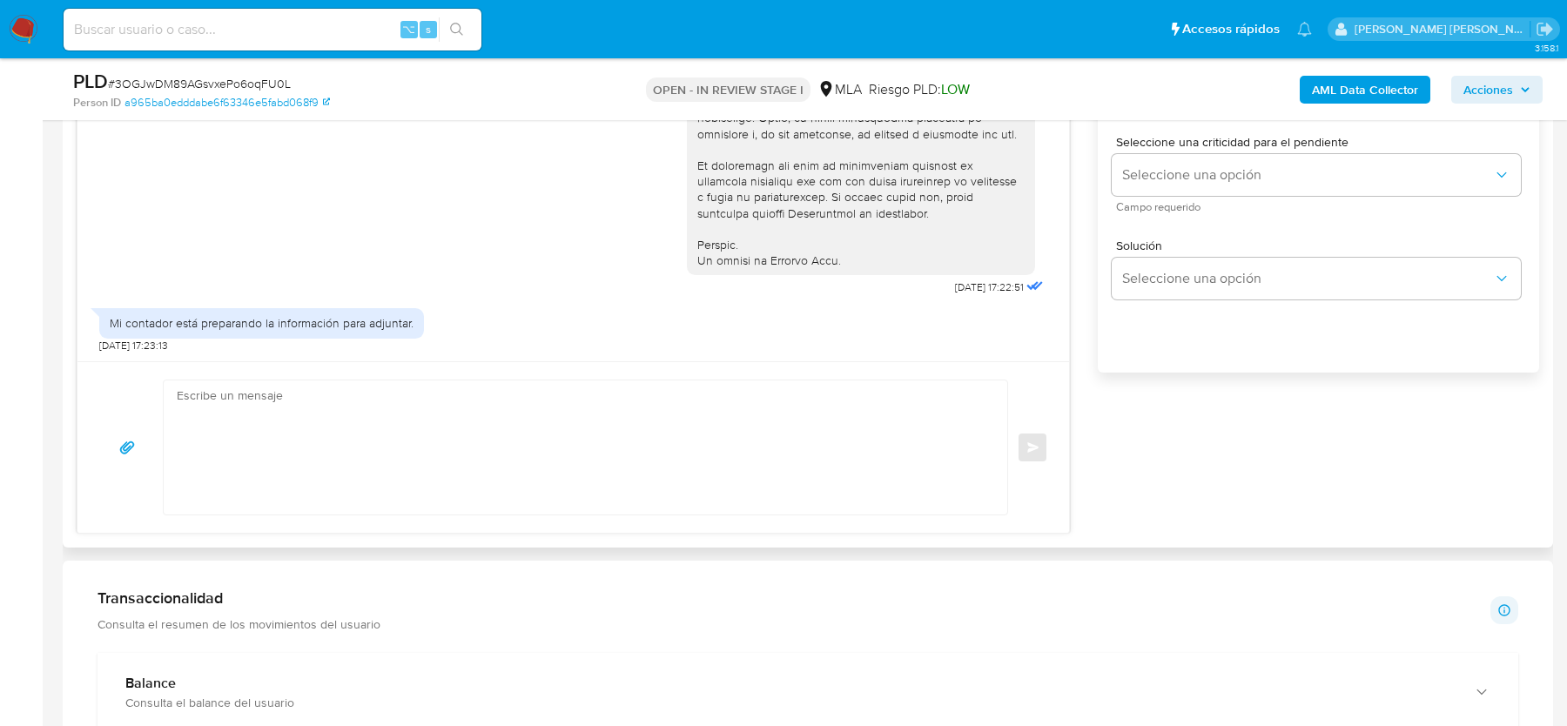
click at [860, 389] on textarea at bounding box center [581, 447] width 809 height 134
paste textarea "Hola, esperamos que te encuentres muy bien. Te consultamos si tuviste oportunid…"
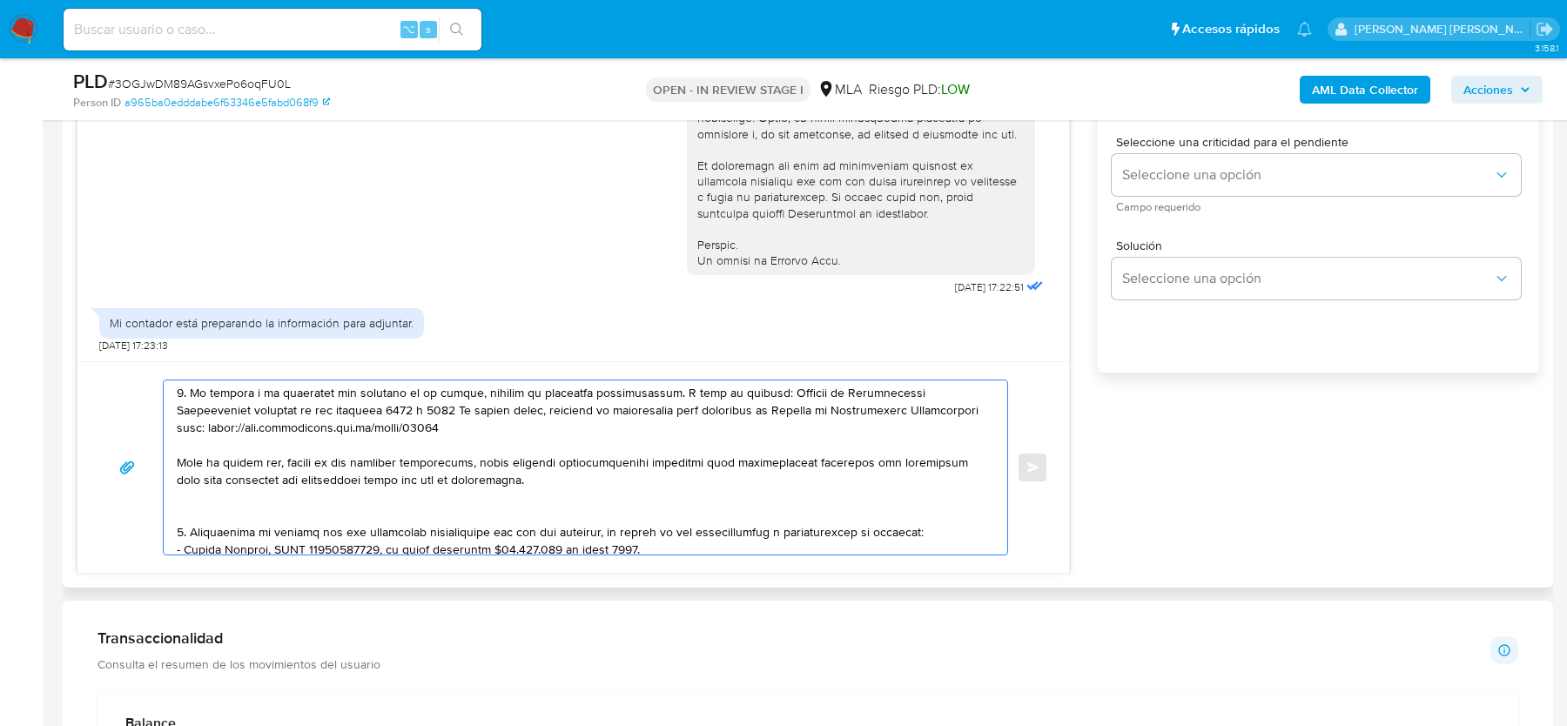
scroll to position [192, 0]
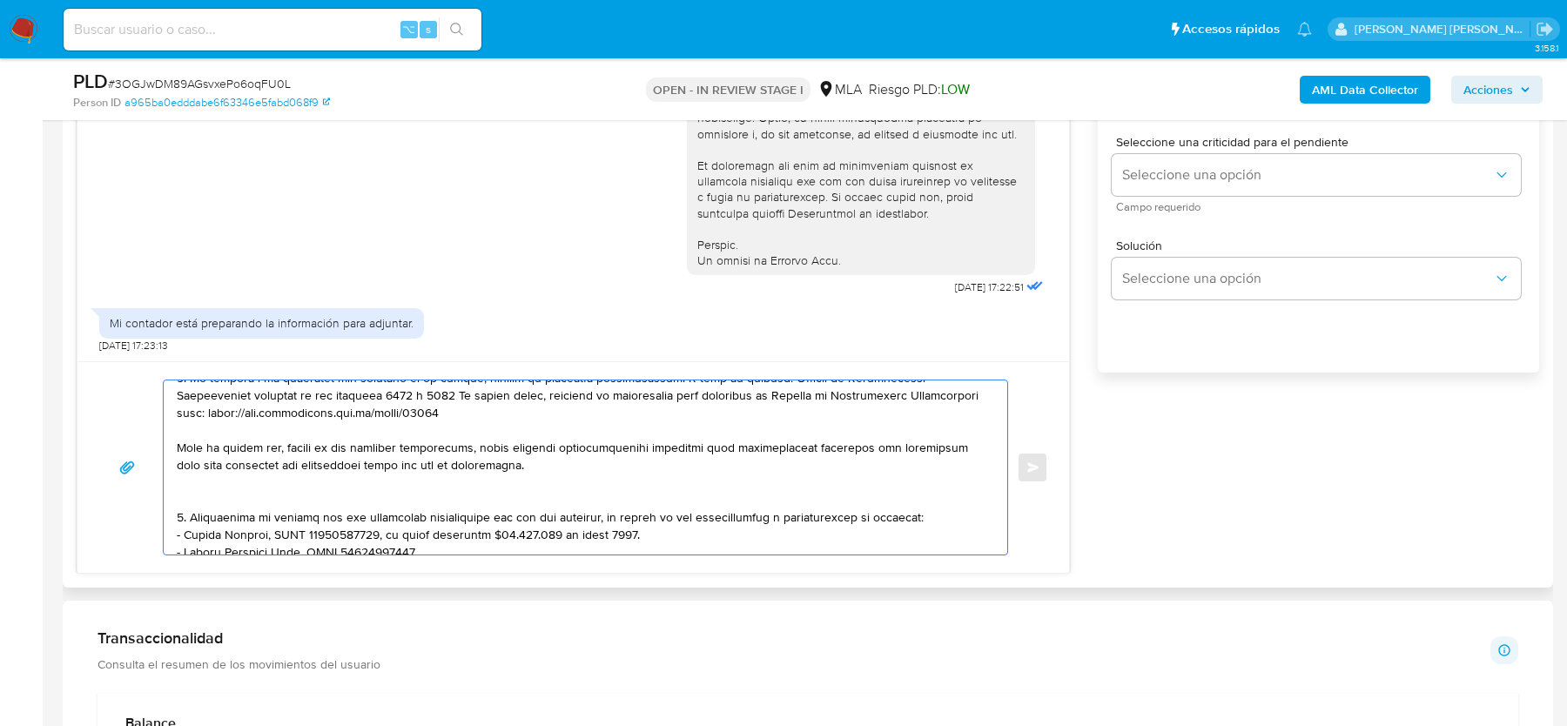
click at [283, 487] on textarea at bounding box center [581, 467] width 809 height 174
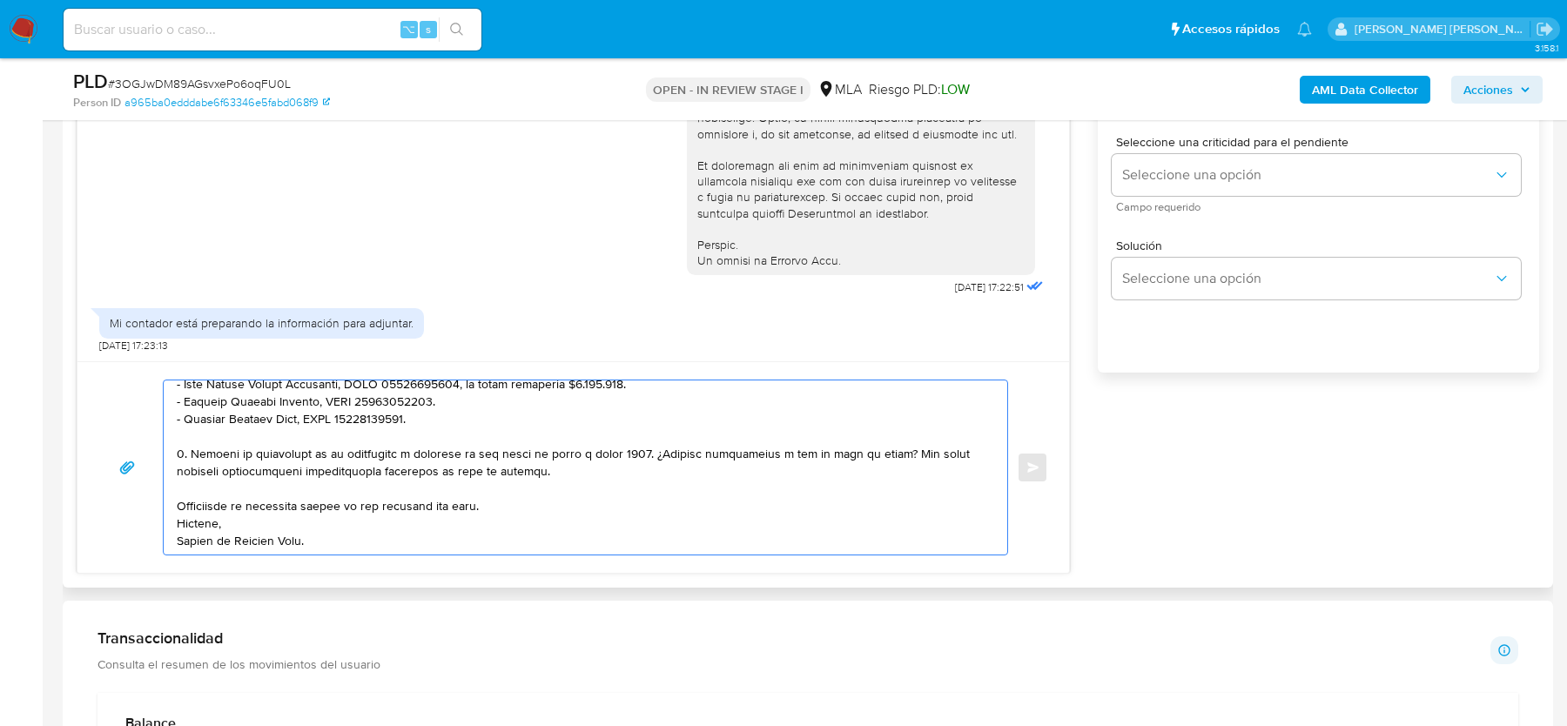
scroll to position [959, 0]
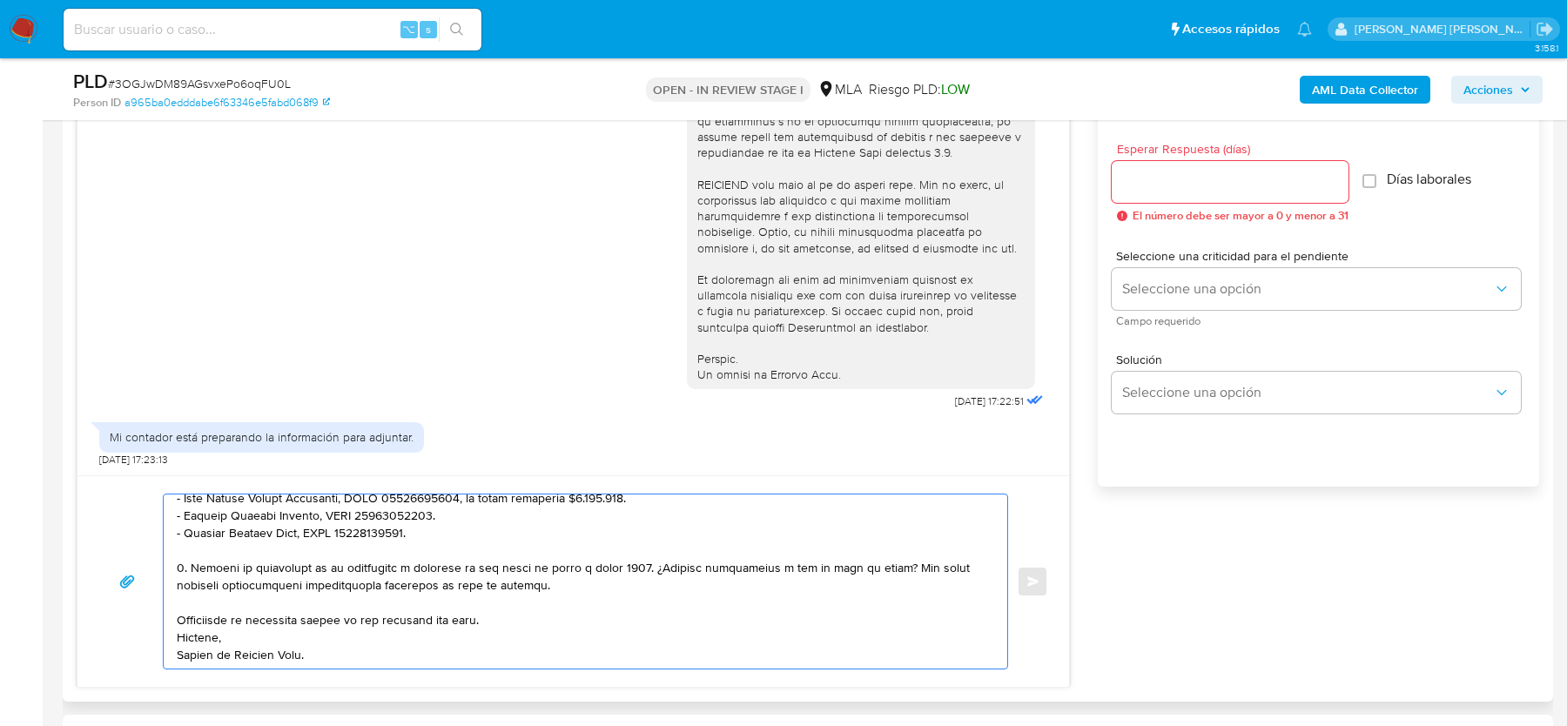
type textarea "Hola, esperamos que te encuentres muy bien. Te consultamos si tuviste oportunid…"
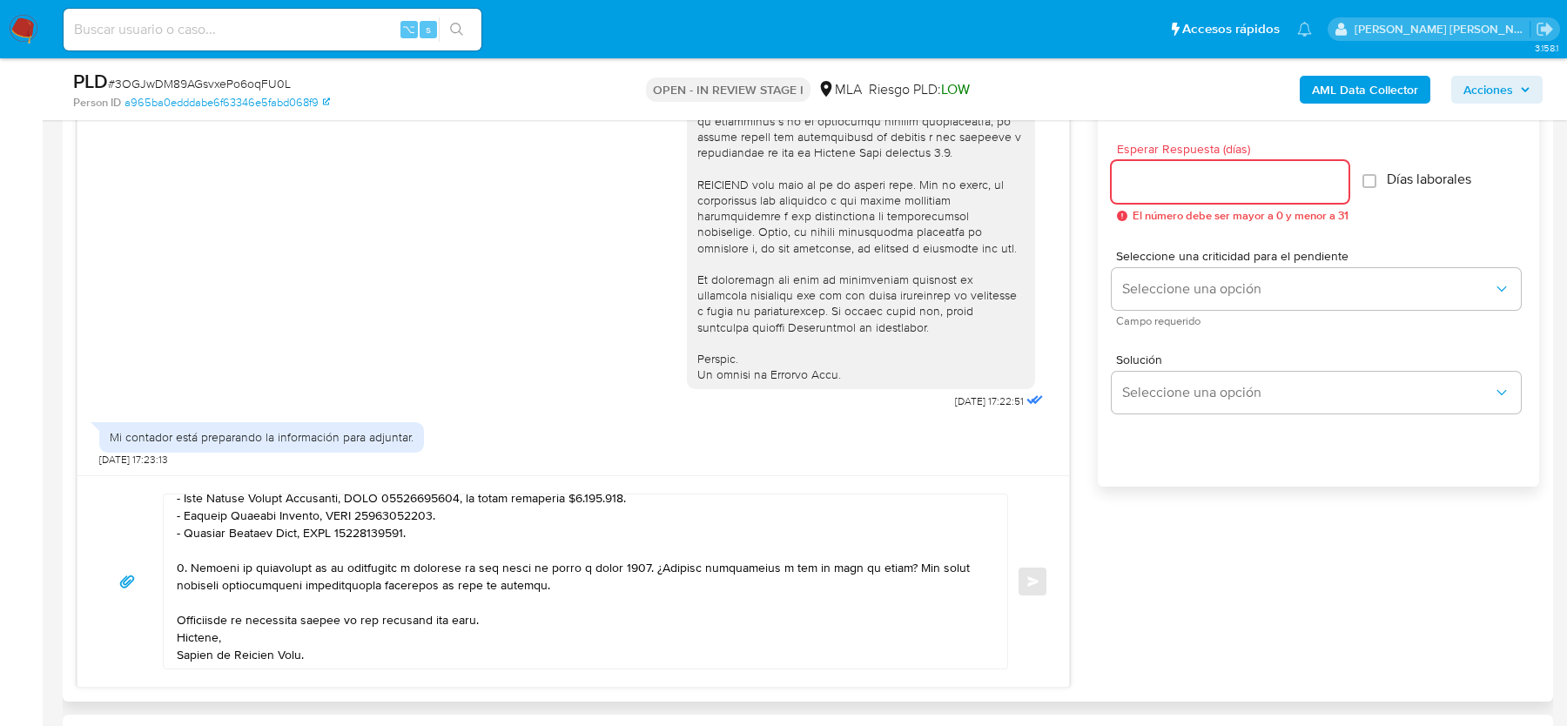
click at [1150, 184] on input "Esperar Respuesta (días)" at bounding box center [1230, 182] width 237 height 23
type input "2"
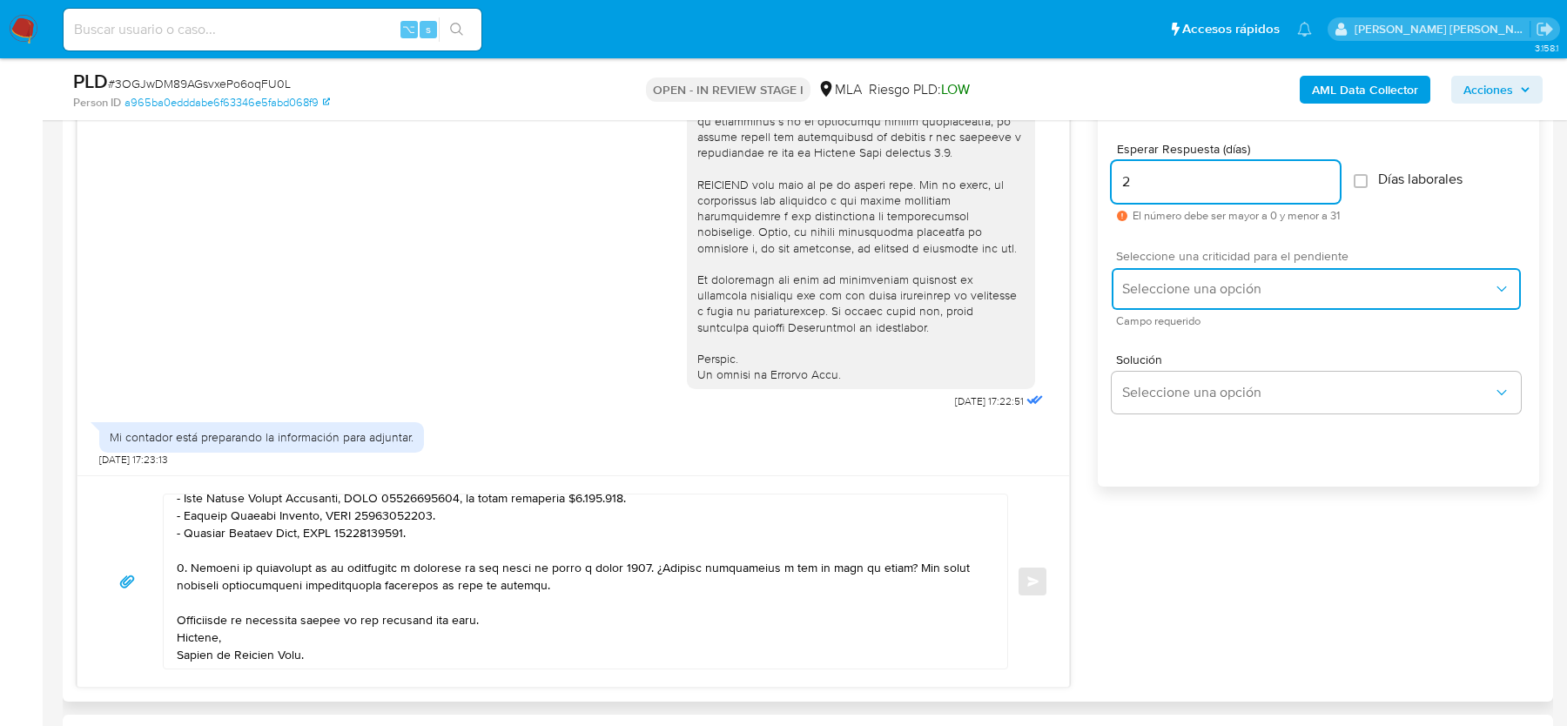
click at [1162, 275] on button "Seleccione una opción" at bounding box center [1316, 289] width 409 height 42
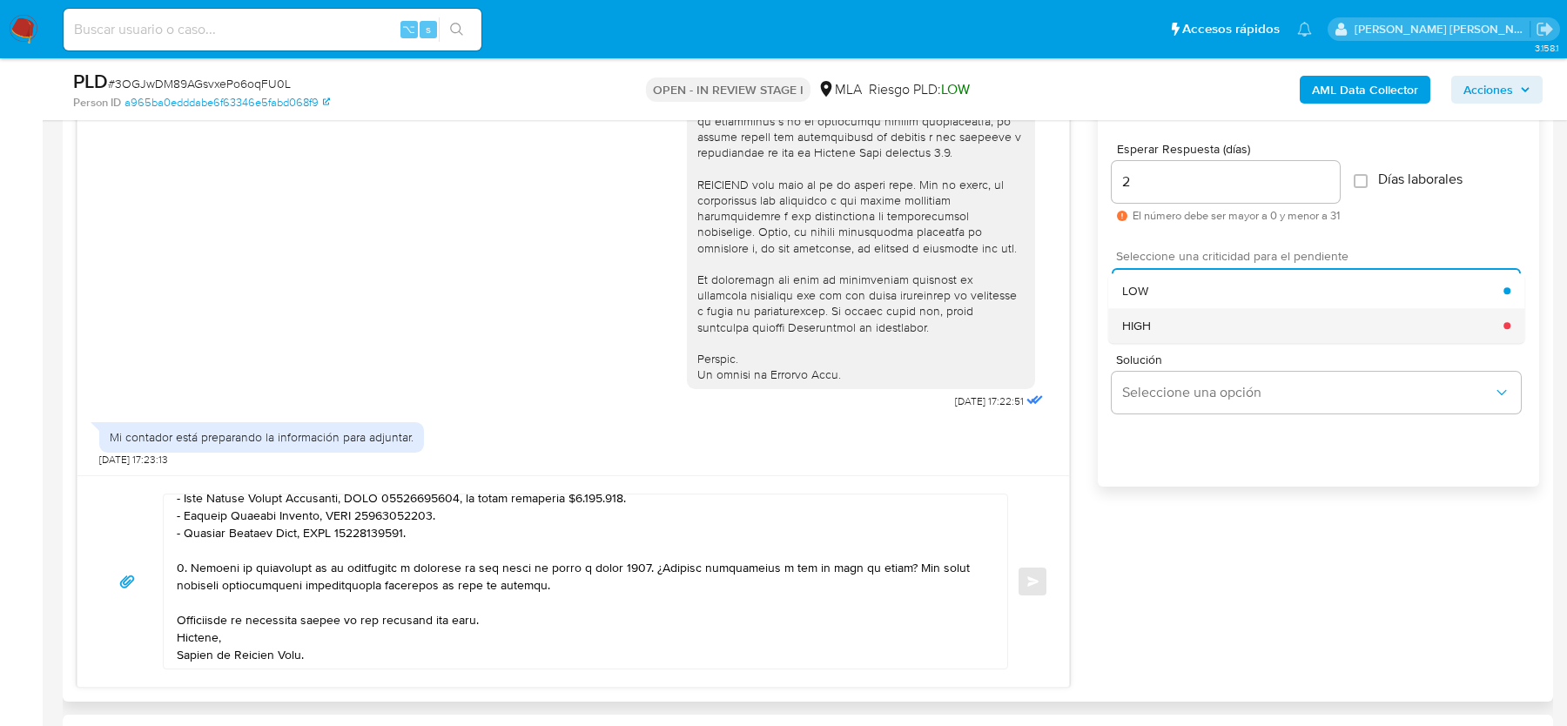
click at [1160, 324] on div "HIGH" at bounding box center [1312, 325] width 381 height 35
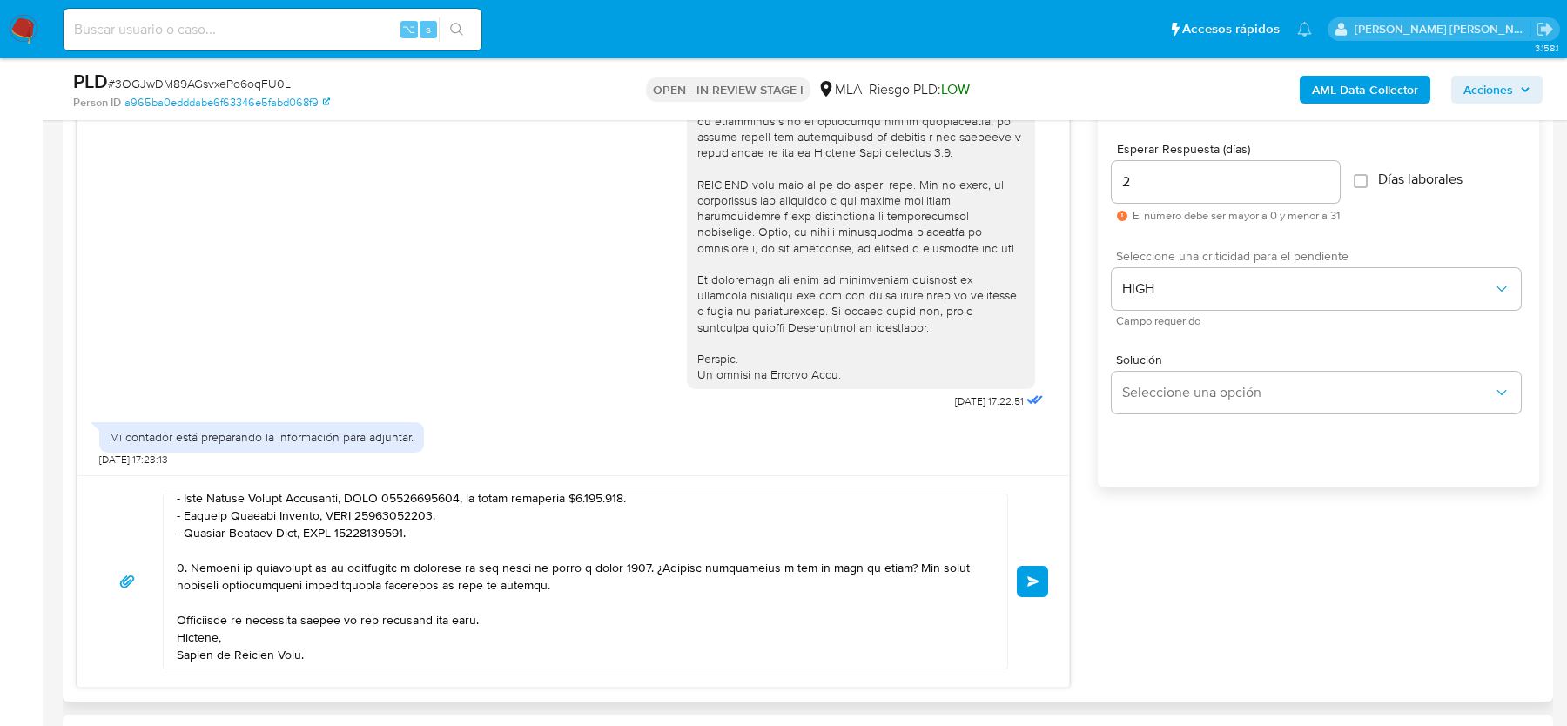
click at [1037, 581] on span "Enviar" at bounding box center [1033, 581] width 12 height 10
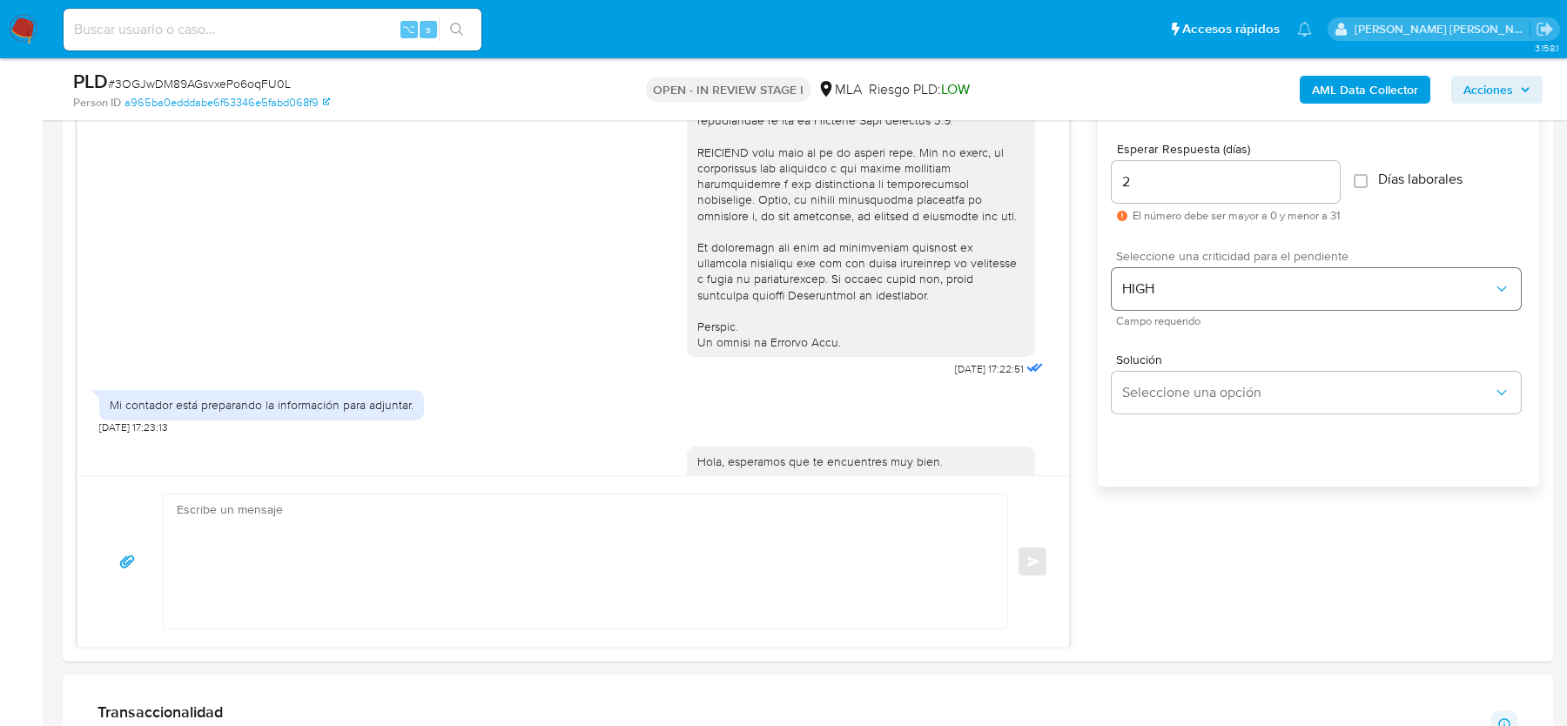
scroll to position [1442, 0]
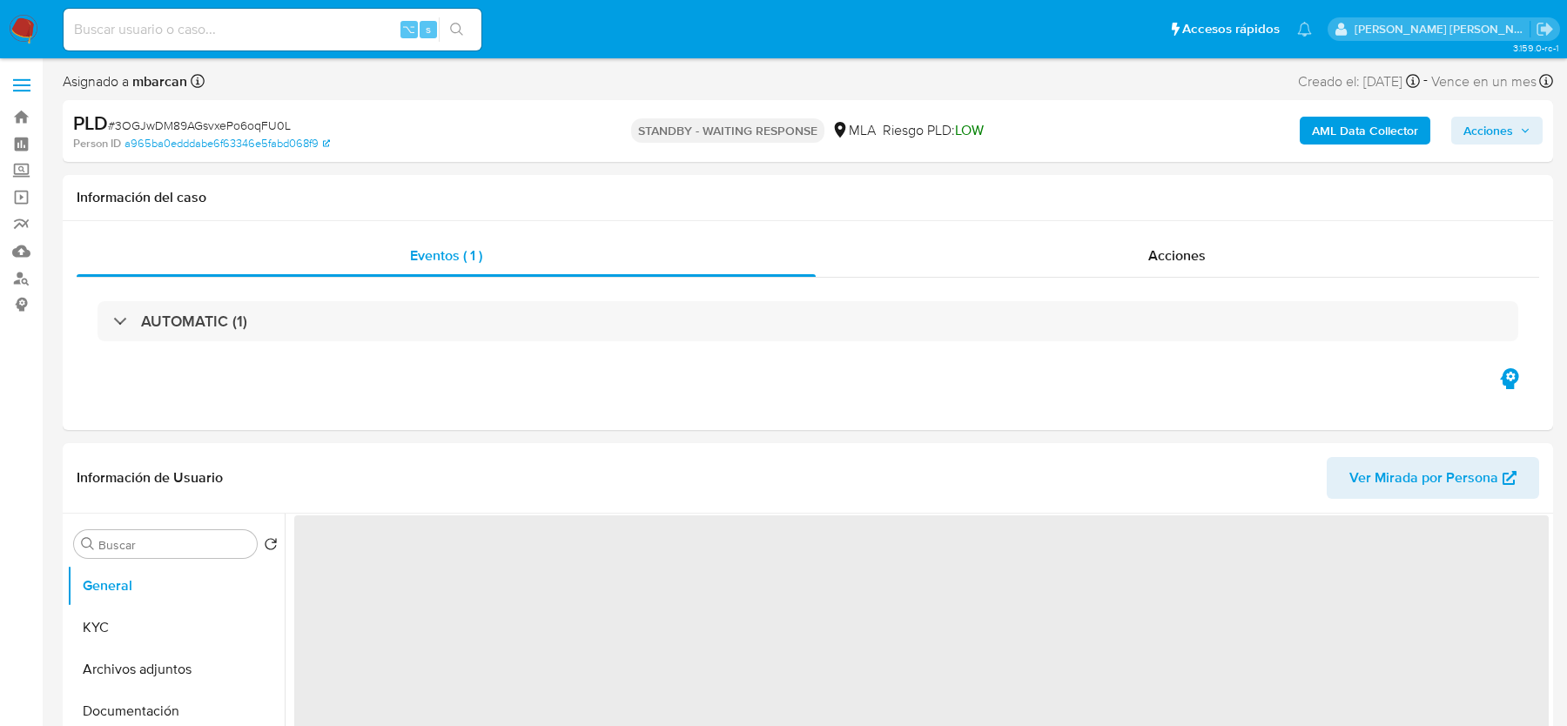
select select "10"
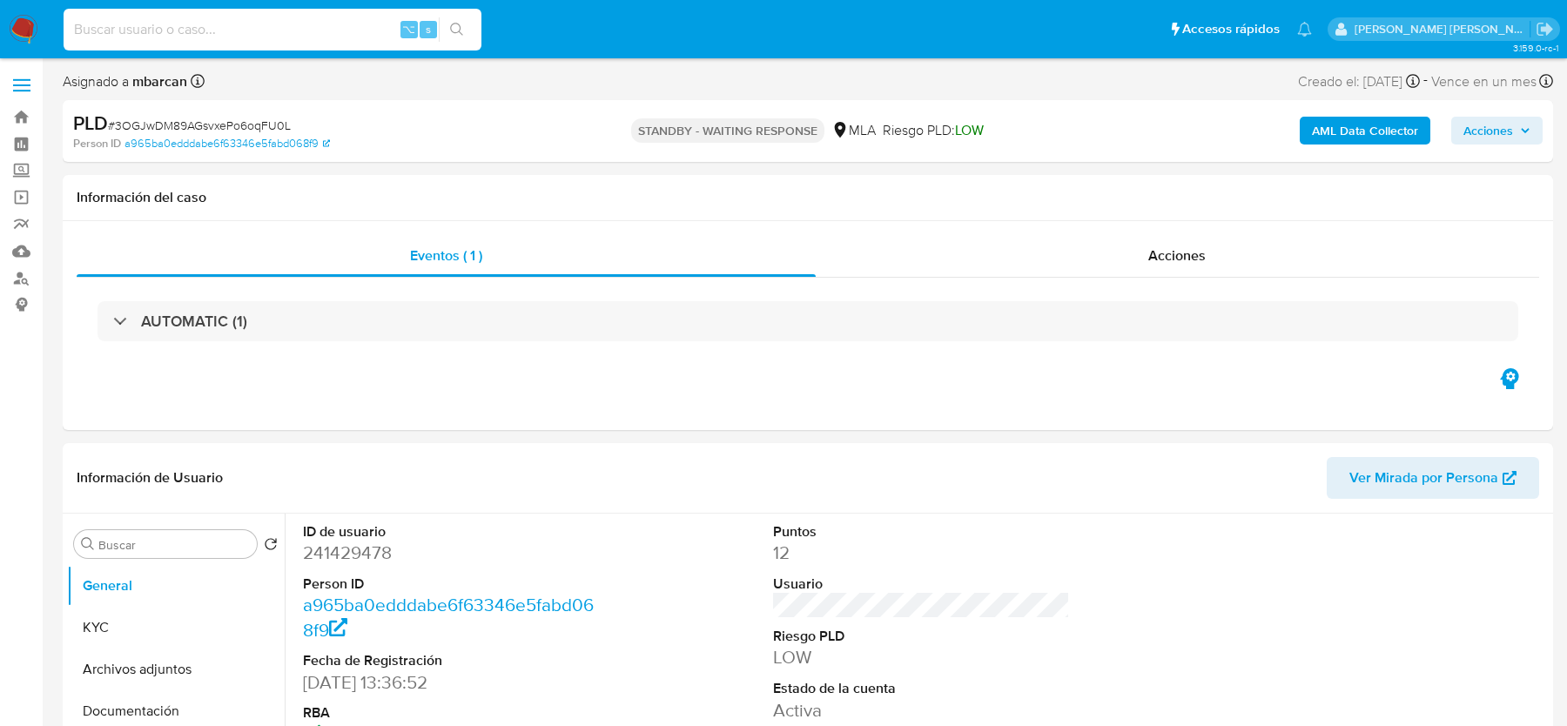
click at [276, 29] on input at bounding box center [273, 29] width 418 height 23
click at [18, 42] on img at bounding box center [24, 30] width 30 height 30
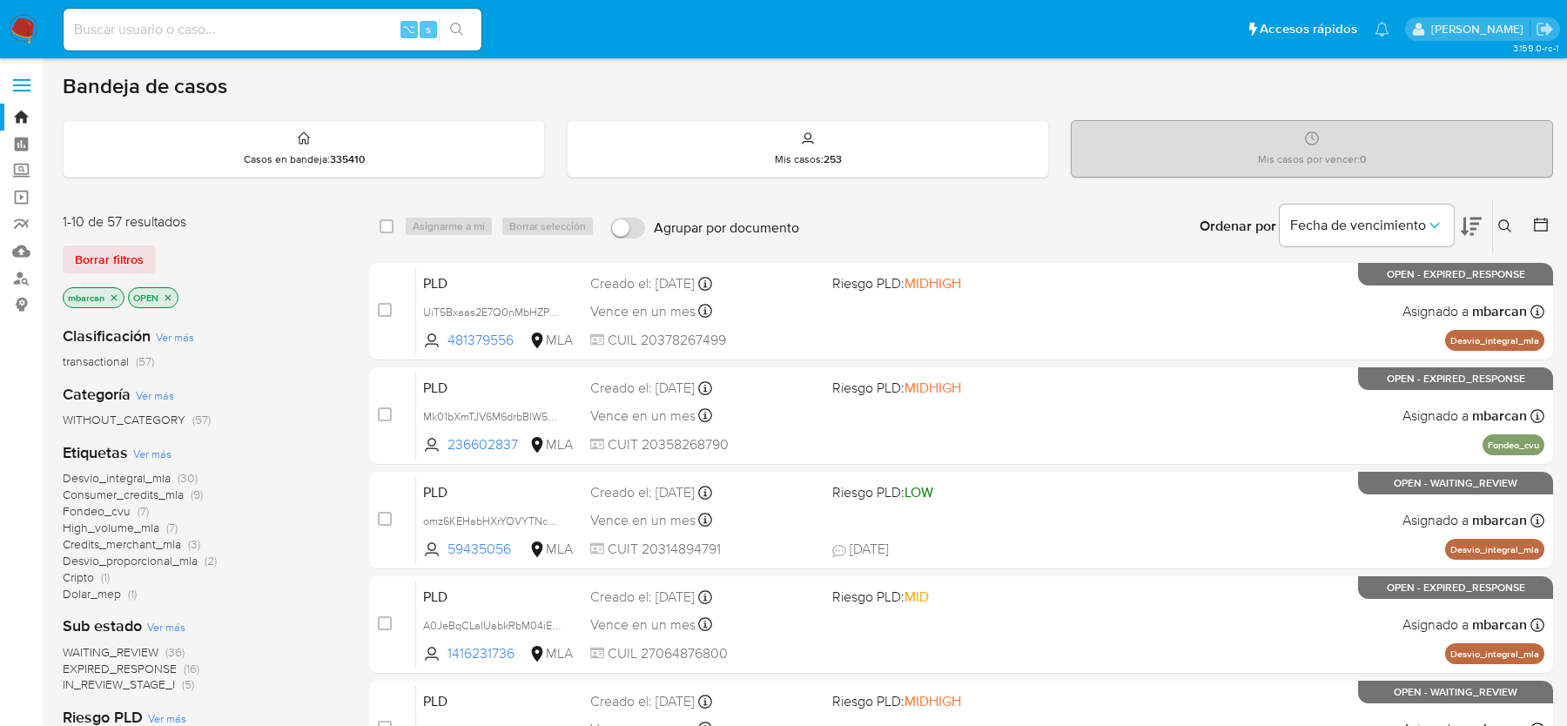
click at [1512, 219] on button at bounding box center [1507, 226] width 29 height 21
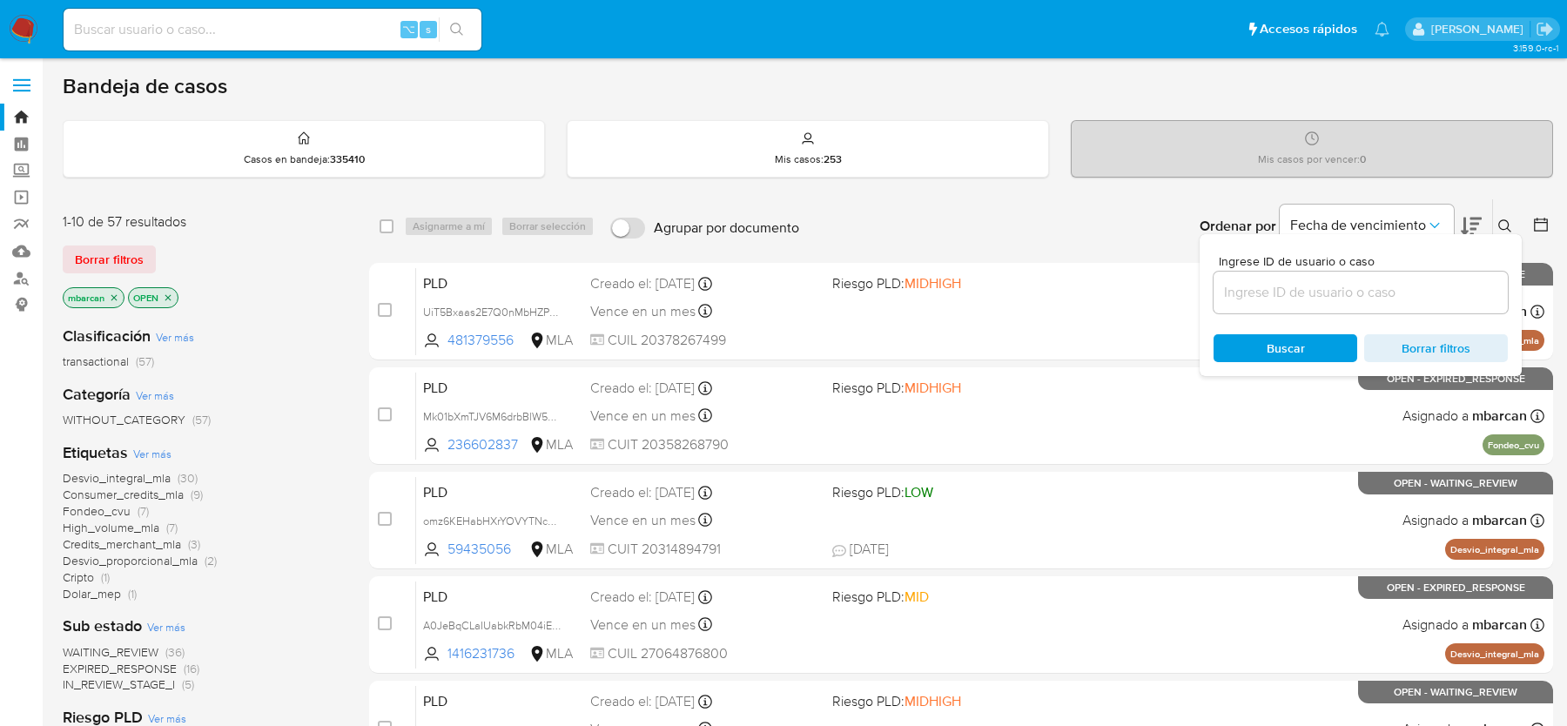
click at [1374, 301] on input at bounding box center [1361, 292] width 294 height 23
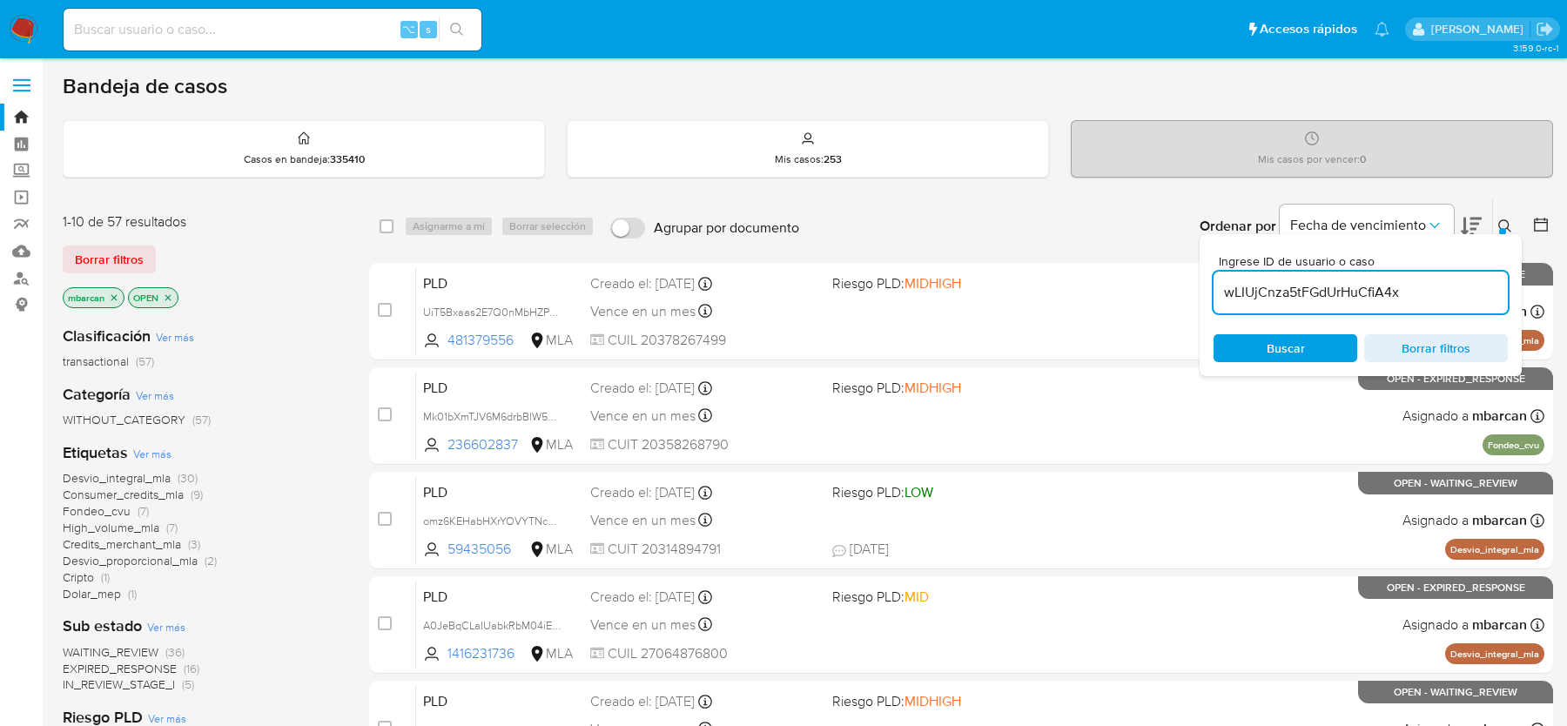
type input "wLIUjCnza5tFGdUrHuCfiA4x"
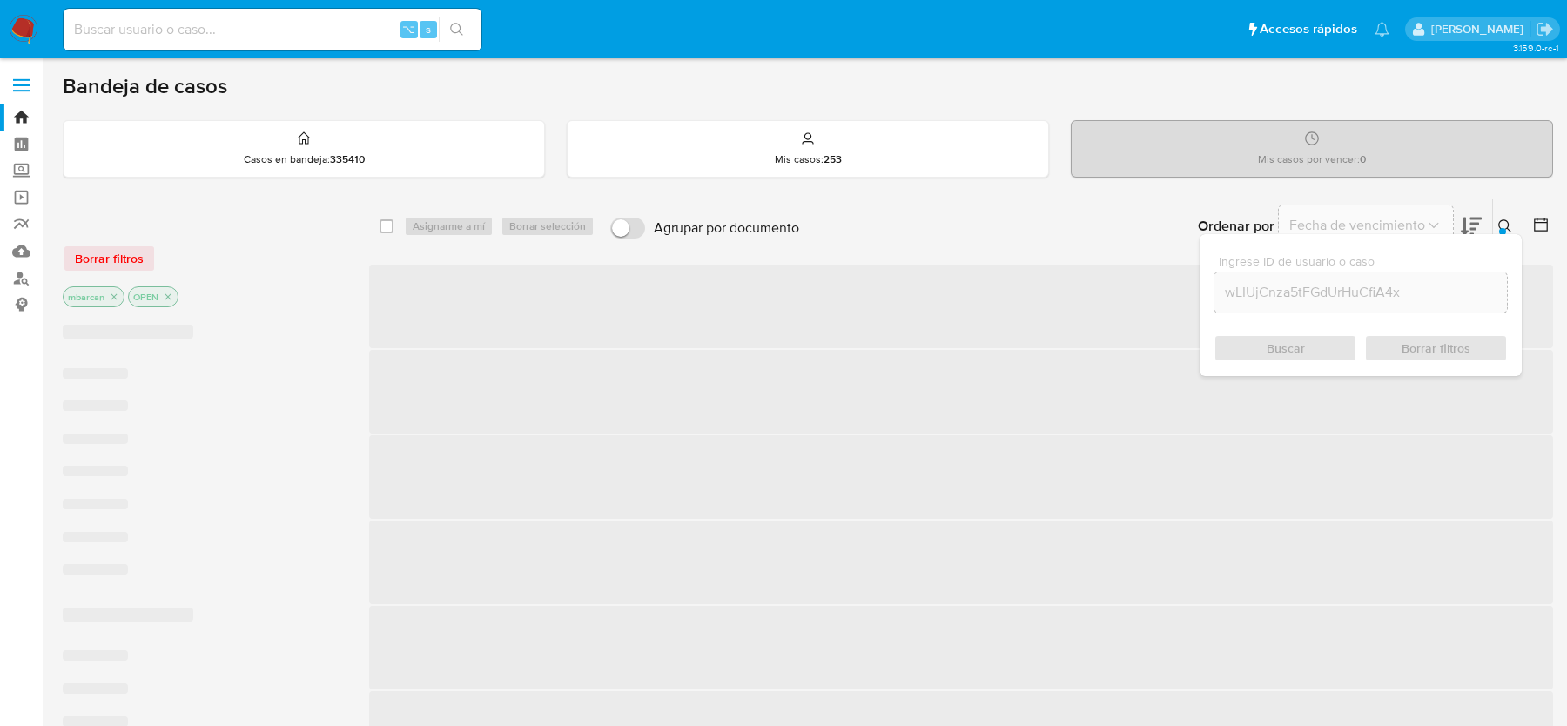
click at [1499, 229] on div at bounding box center [1502, 231] width 7 height 7
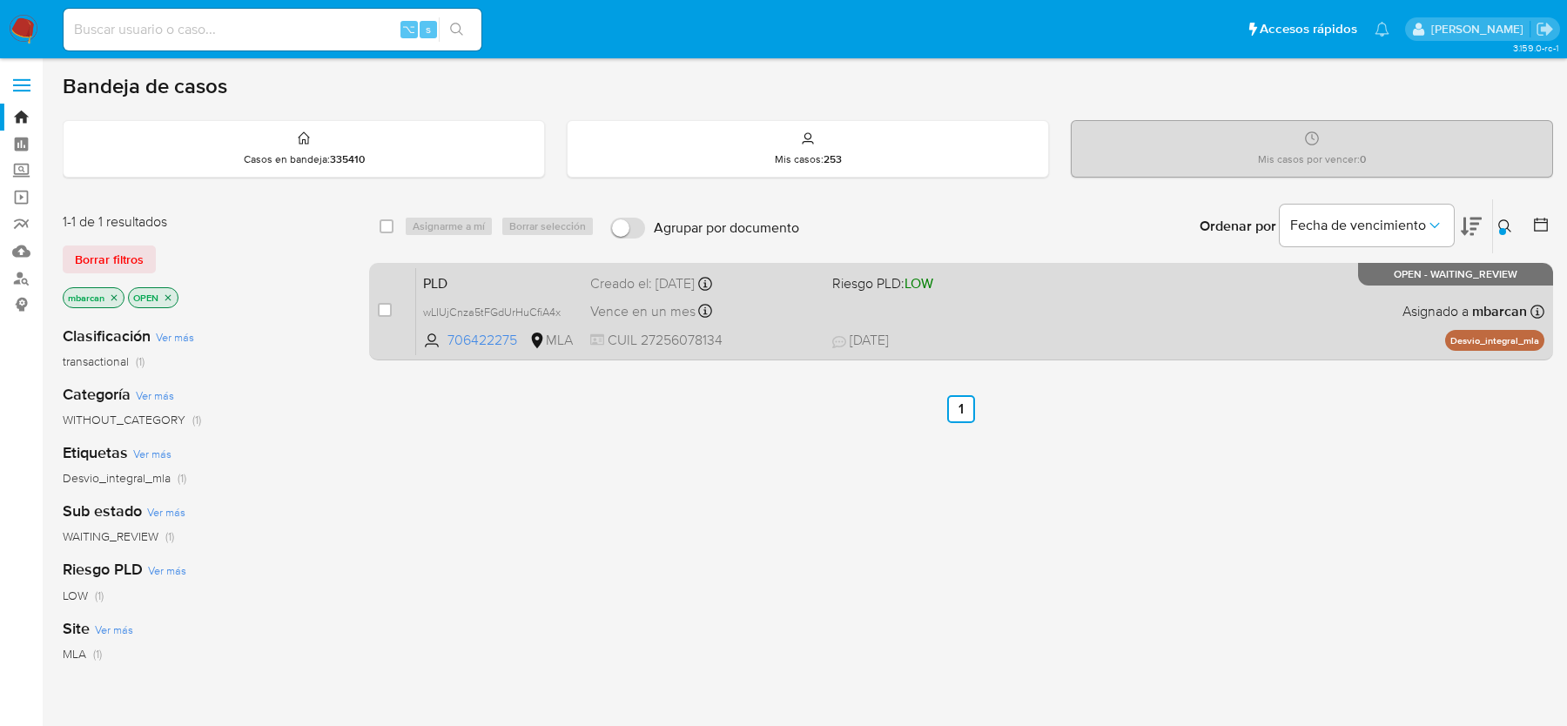
click at [392, 310] on div "case-item-checkbox No es posible asignar el caso" at bounding box center [397, 311] width 38 height 88
click at [387, 303] on input "checkbox" at bounding box center [385, 310] width 14 height 14
checkbox input "true"
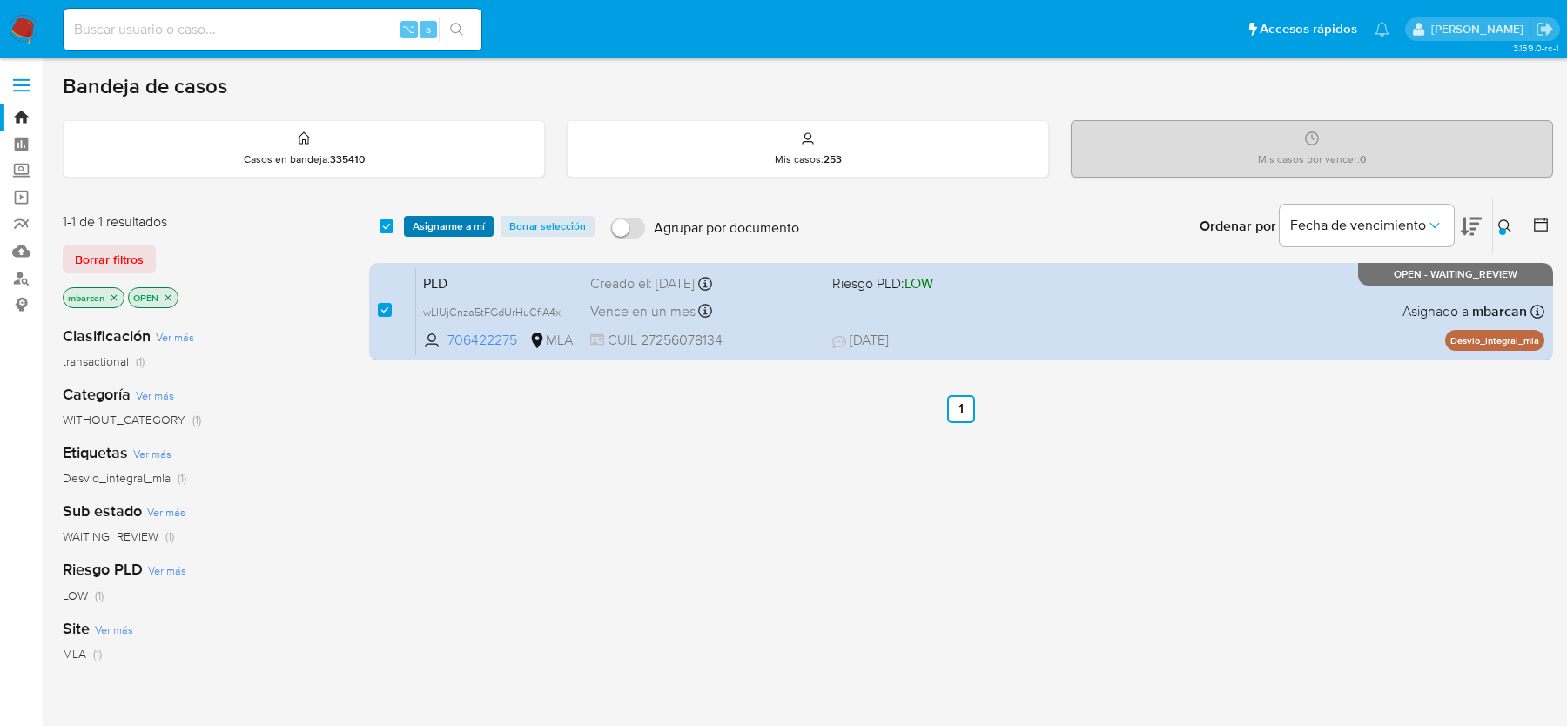
click at [473, 228] on span "Asignarme a mí" at bounding box center [449, 226] width 72 height 17
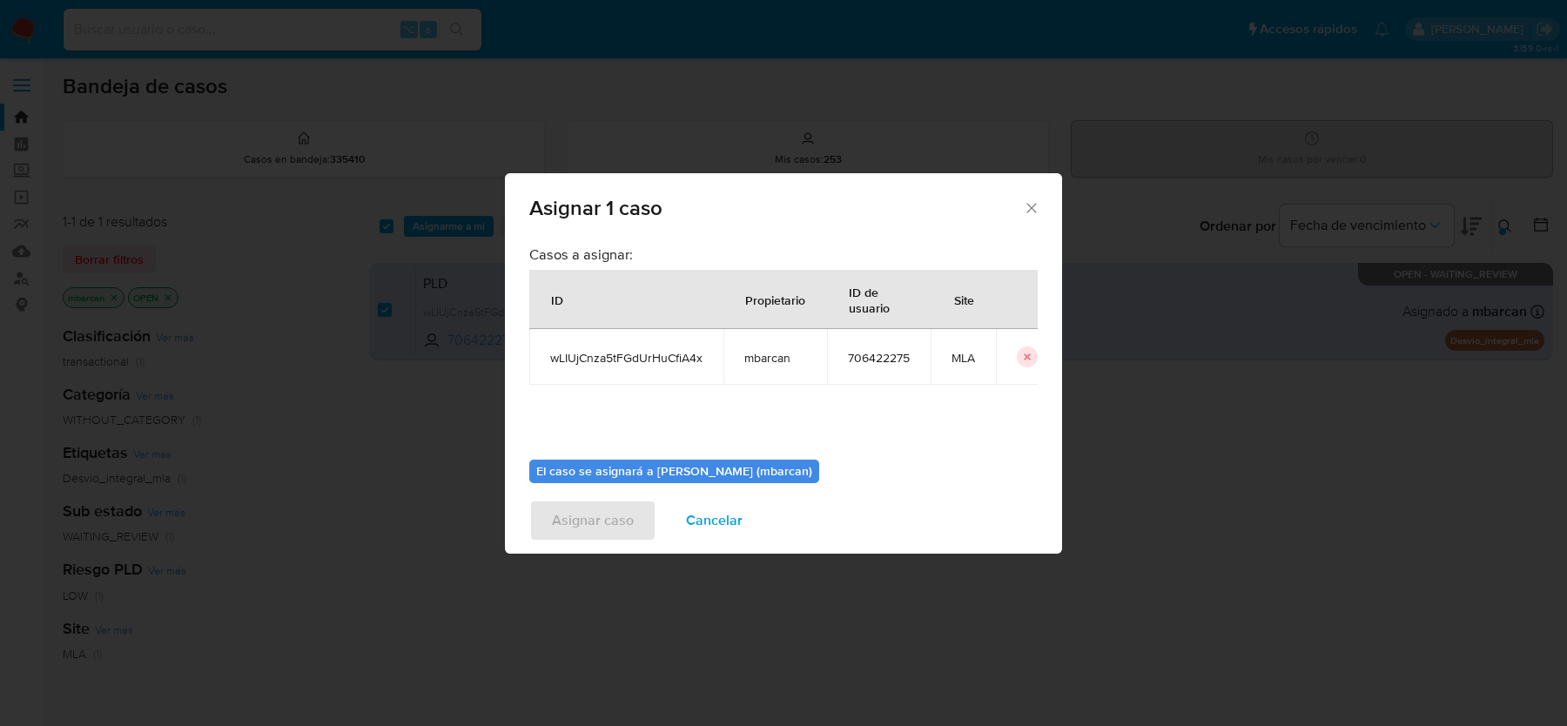
scroll to position [89, 0]
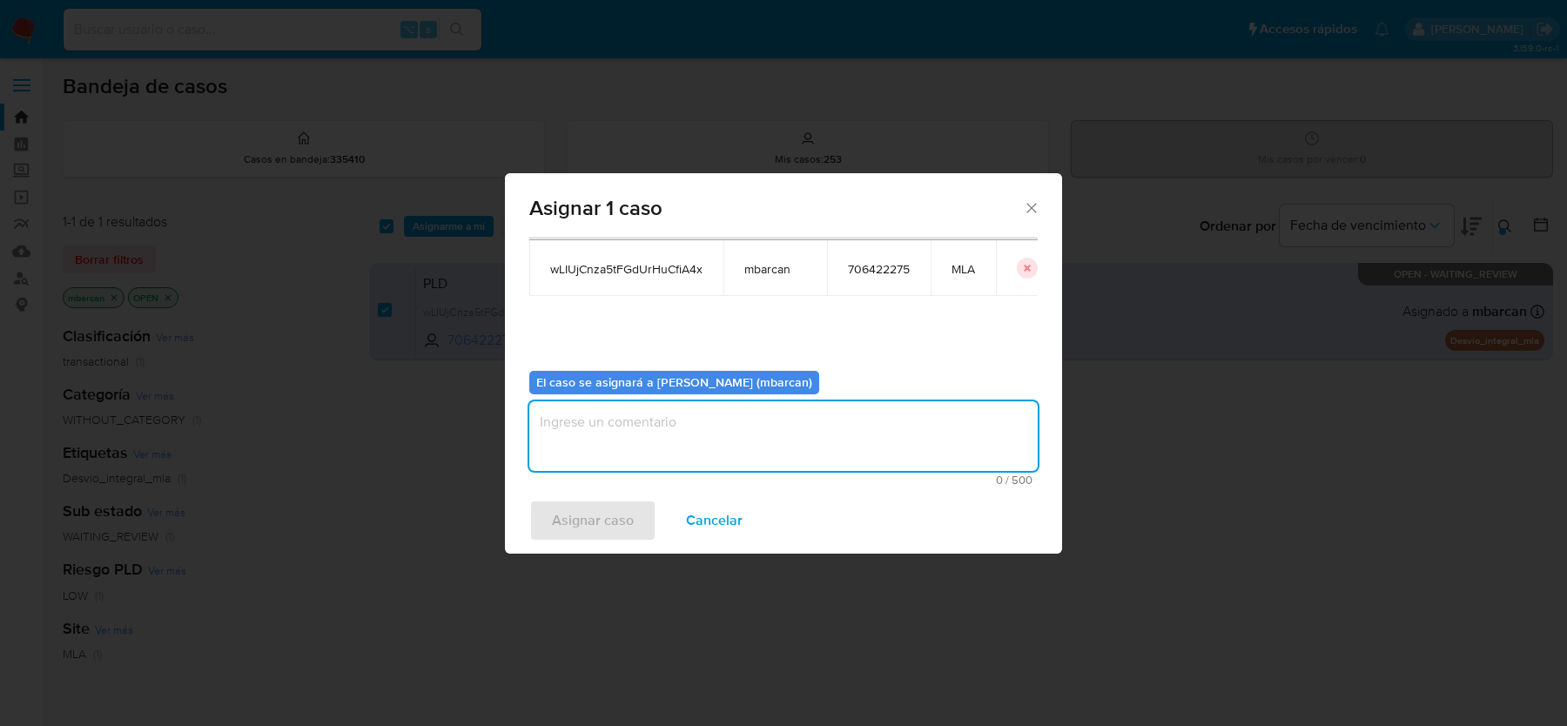
click at [737, 405] on textarea "assign-modal" at bounding box center [783, 436] width 508 height 70
type textarea "análisis"
click at [613, 515] on span "Asignar caso" at bounding box center [593, 520] width 82 height 38
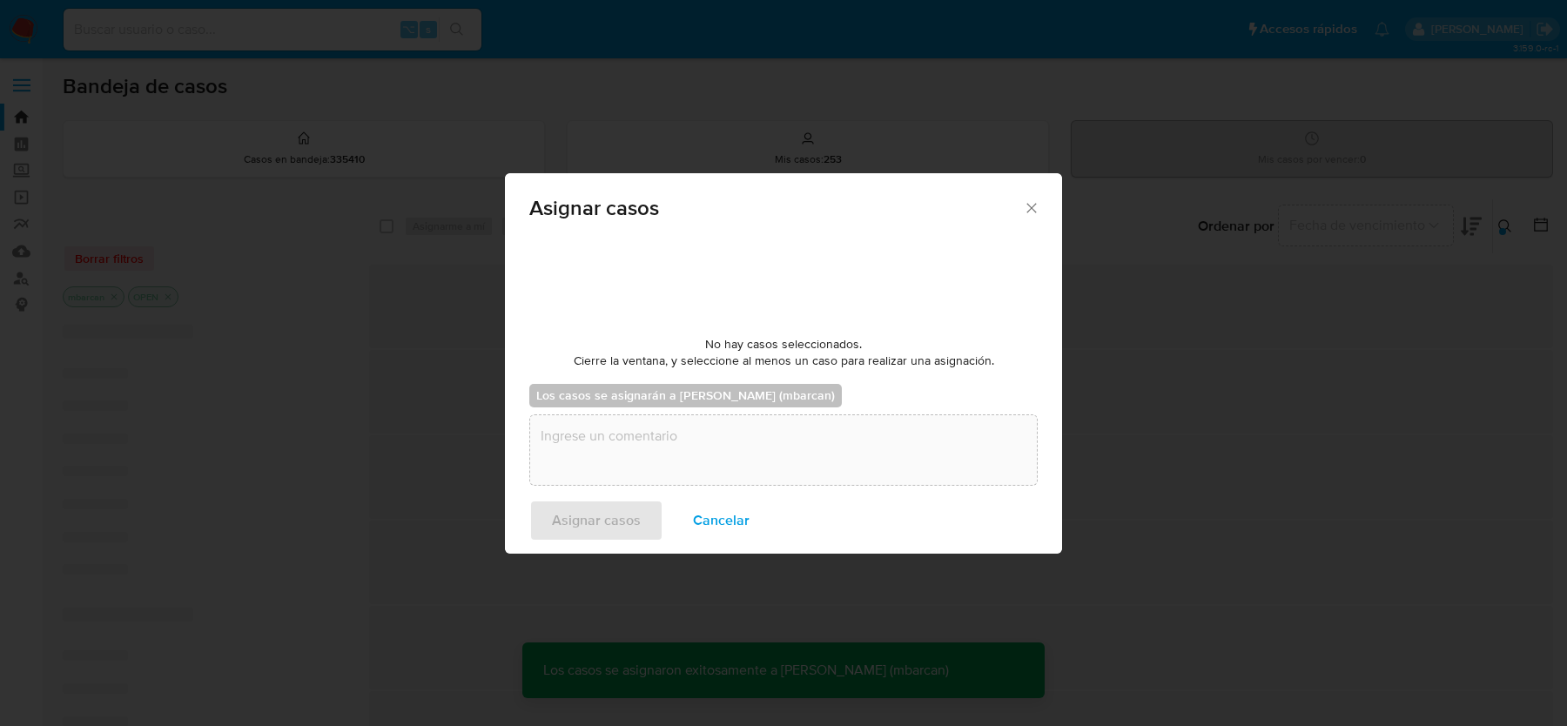
checkbox input "false"
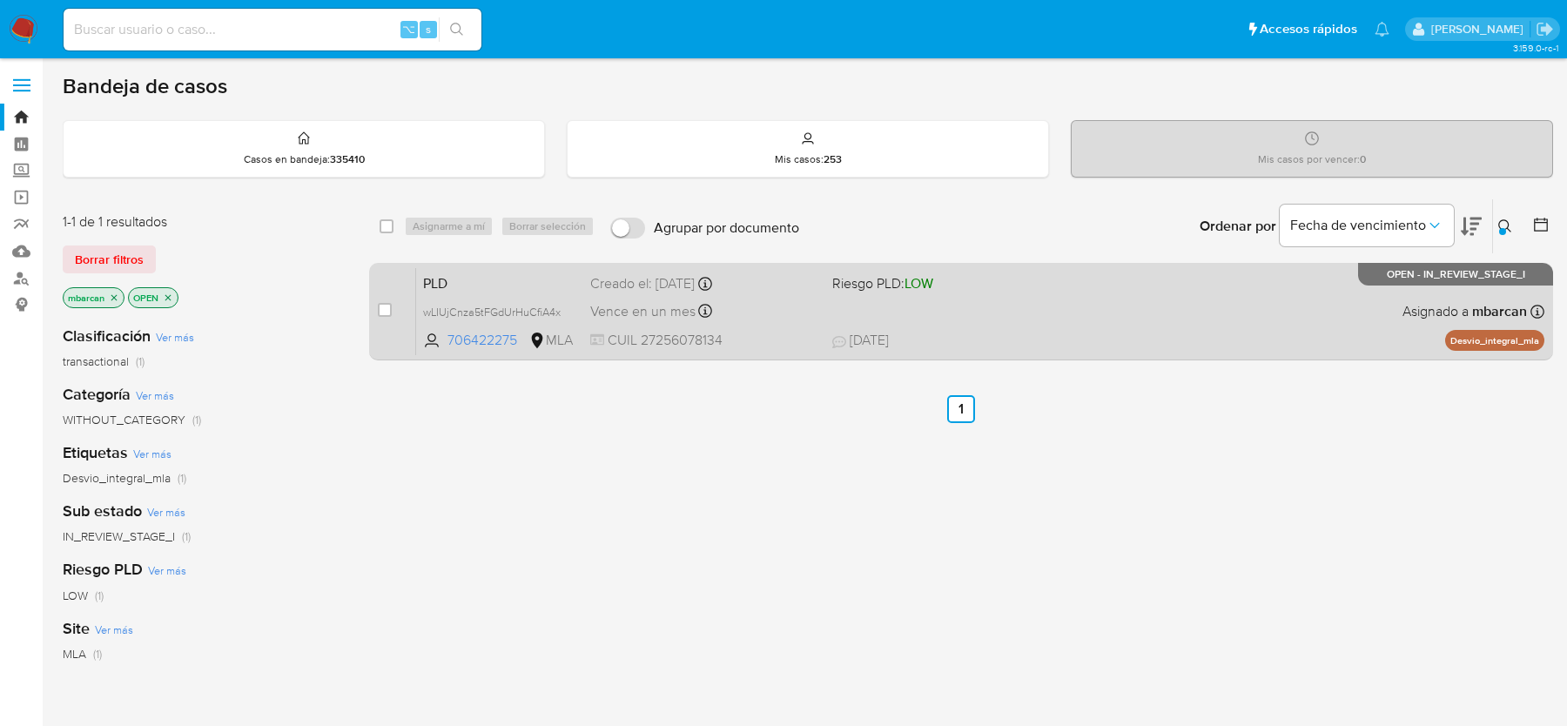
click at [483, 267] on div "PLD wLIUjCnza5tFGdUrHuCfiA4x 706422275 MLA Riesgo PLD: LOW Creado el: [DATE] Cr…" at bounding box center [980, 311] width 1128 height 88
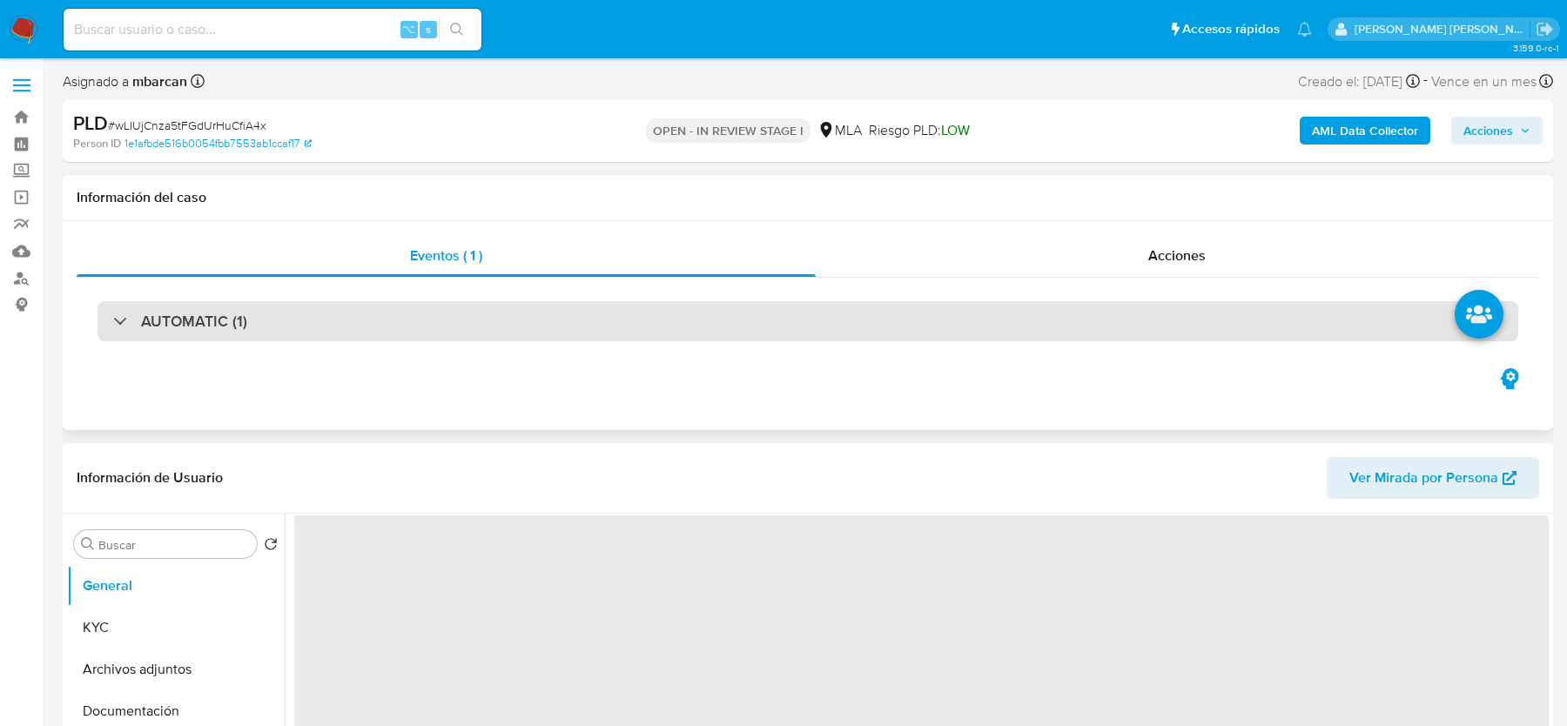
select select "10"
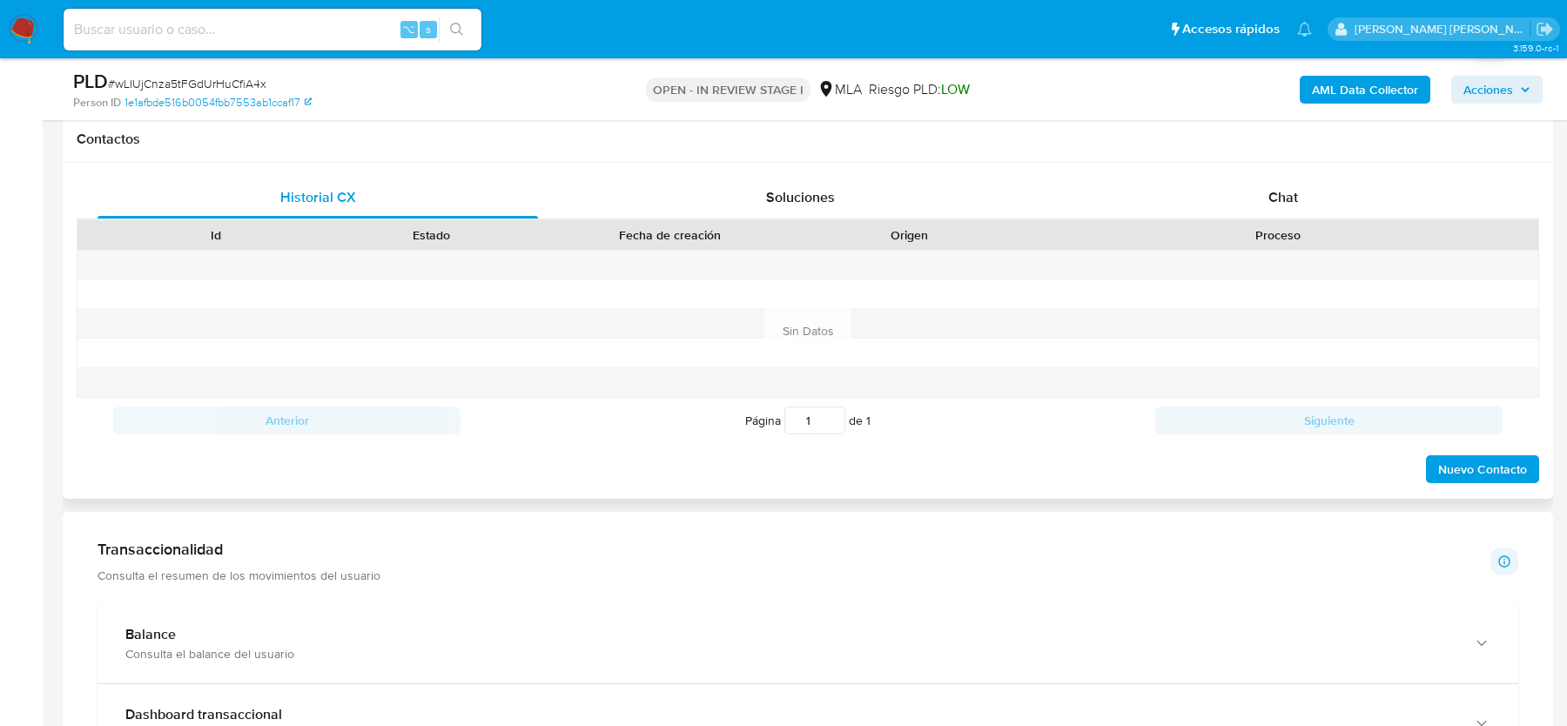
scroll to position [750, 0]
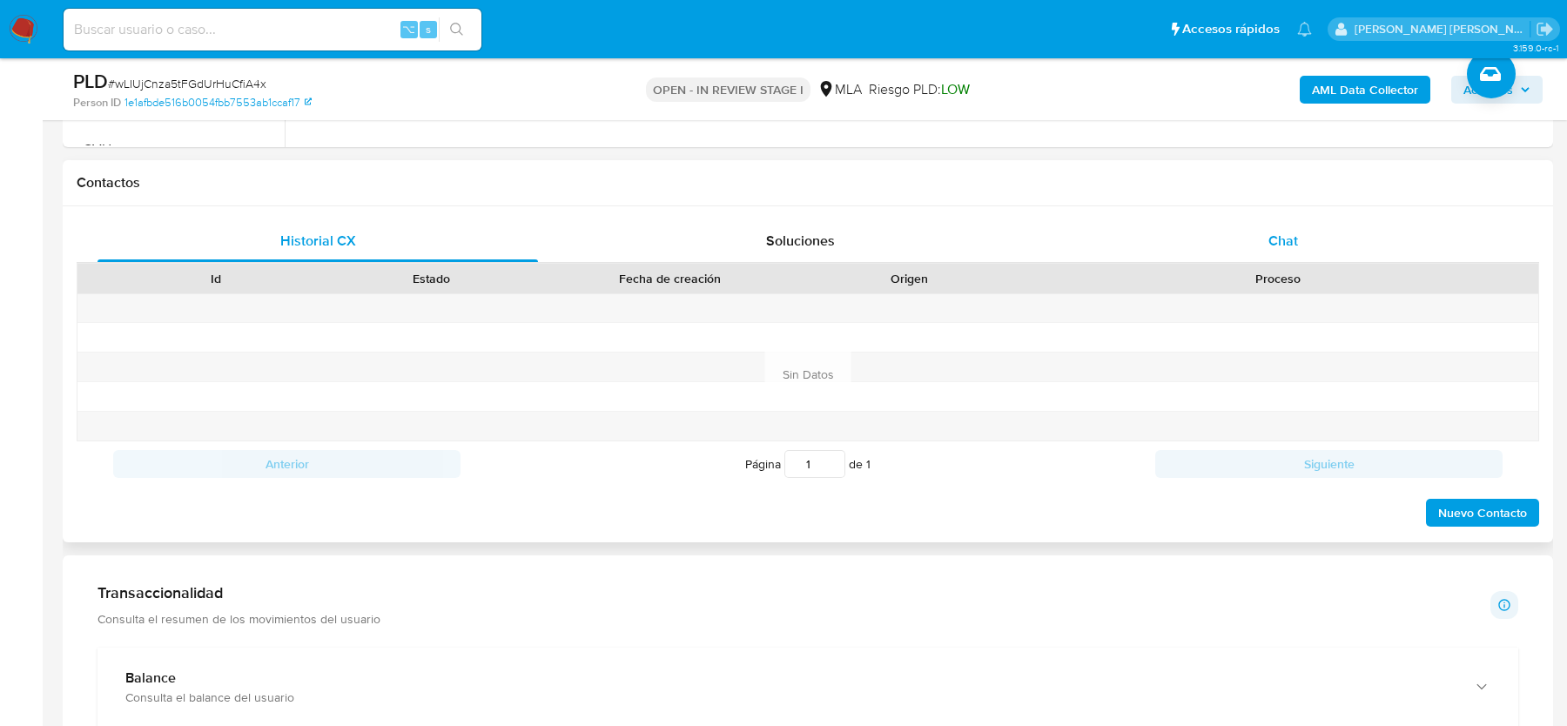
click at [1303, 252] on div "Chat" at bounding box center [1283, 241] width 441 height 42
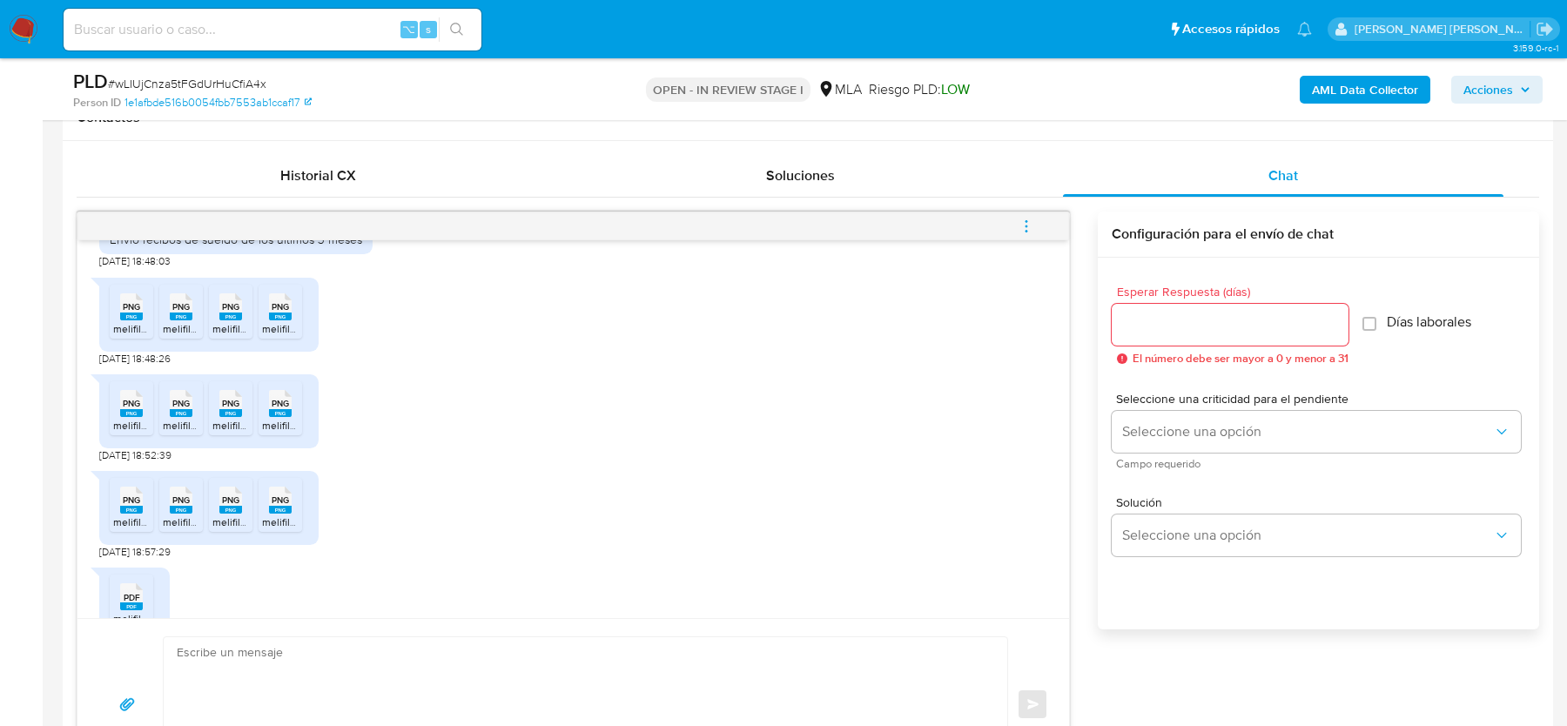
scroll to position [1100, 0]
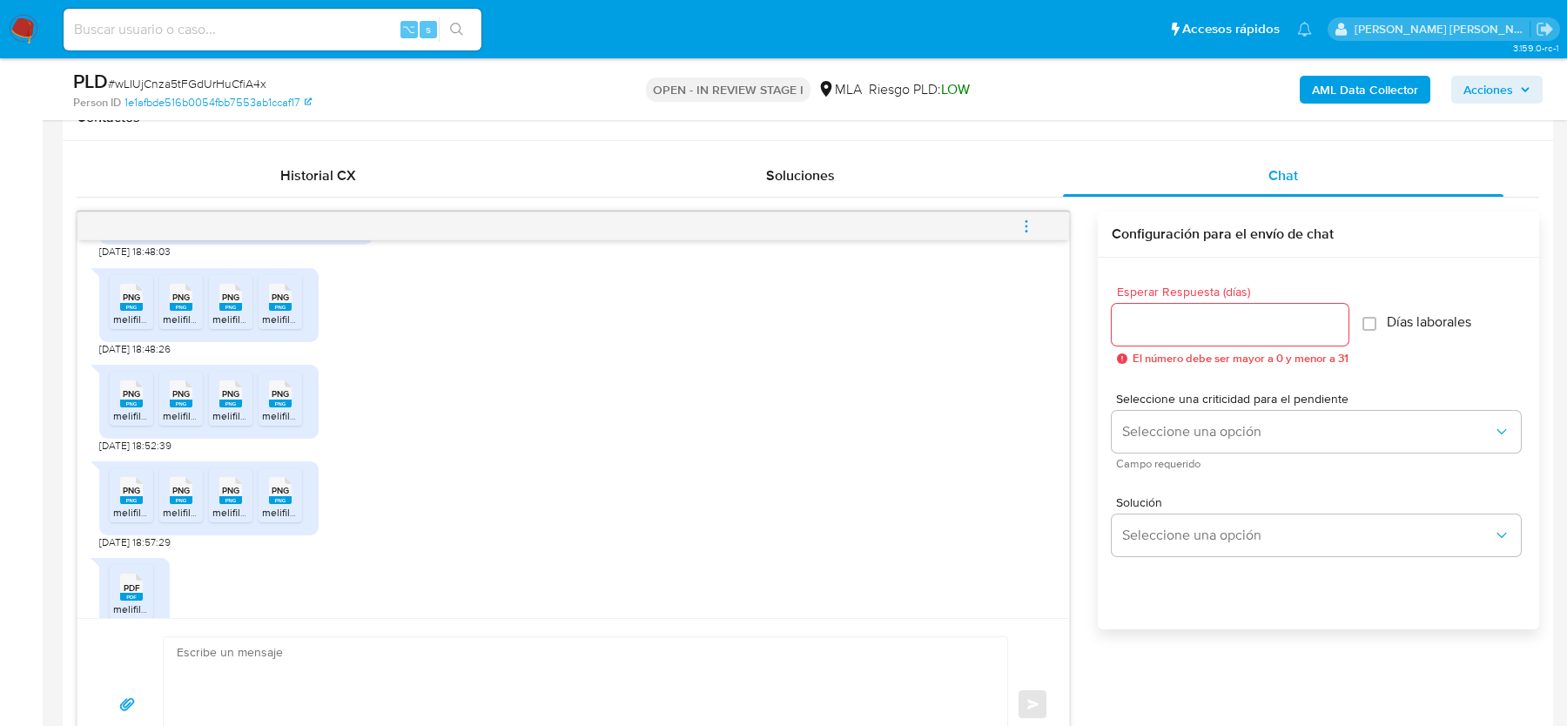
click at [131, 303] on span "PNG" at bounding box center [131, 297] width 17 height 11
click at [168, 313] on div "PNG PNG" at bounding box center [181, 296] width 37 height 34
click at [243, 313] on div "PNG PNG" at bounding box center [230, 296] width 37 height 34
click at [281, 311] on rect at bounding box center [280, 307] width 23 height 8
click at [131, 400] on span "PNG" at bounding box center [131, 393] width 17 height 11
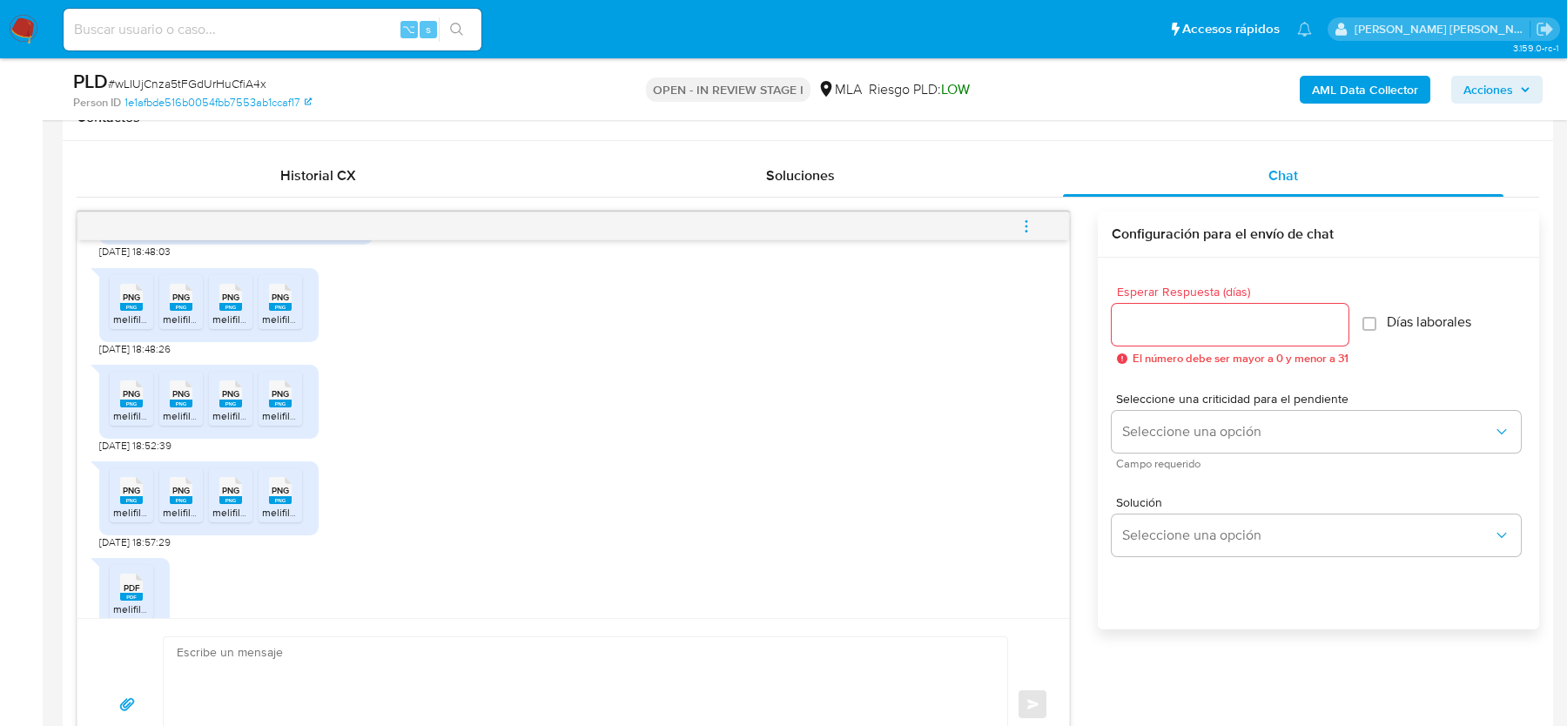
click at [179, 407] on rect at bounding box center [181, 404] width 23 height 8
click at [232, 407] on rect at bounding box center [230, 404] width 23 height 8
click at [279, 407] on rect at bounding box center [280, 404] width 23 height 8
click at [131, 506] on icon "PNG" at bounding box center [131, 490] width 23 height 30
click at [177, 506] on icon "PNG" at bounding box center [181, 490] width 23 height 30
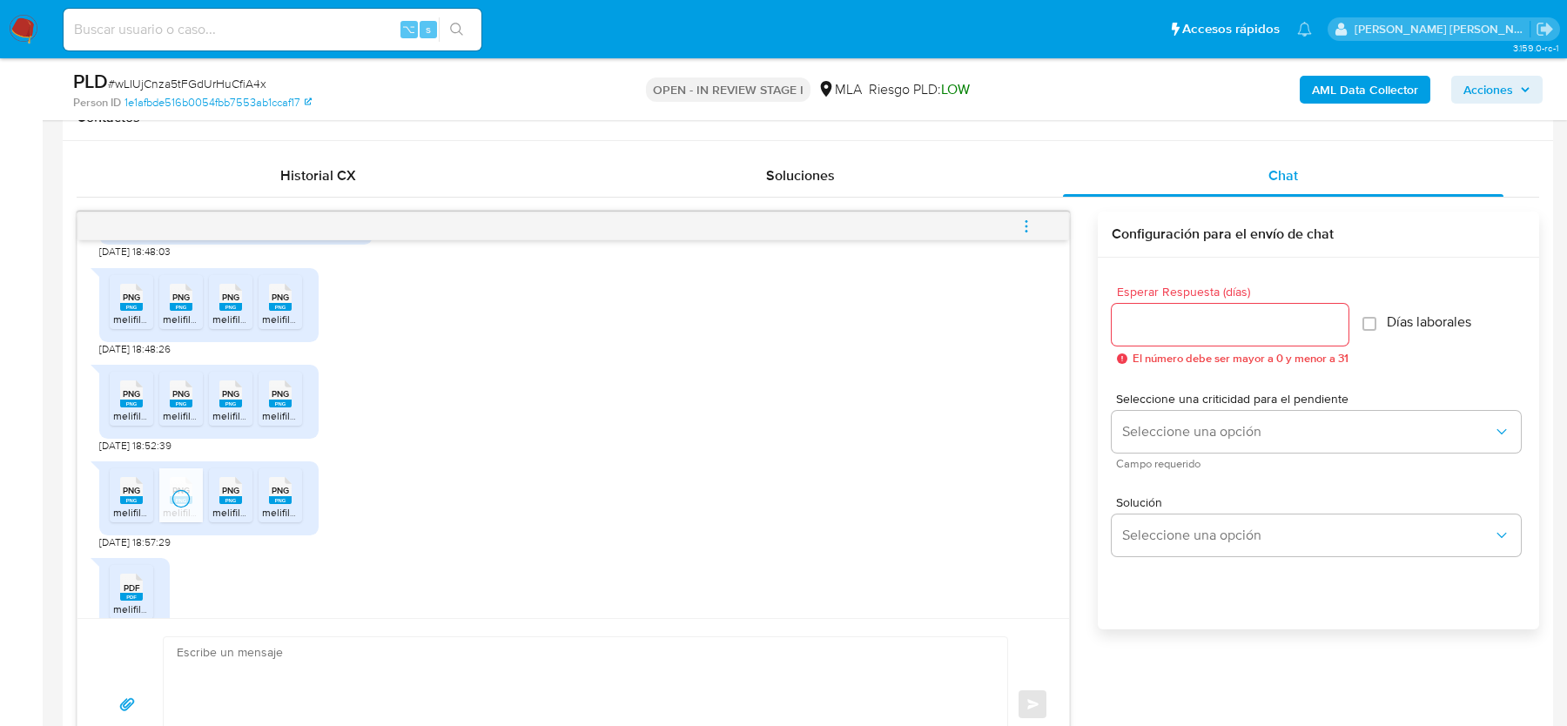
click at [235, 504] on rect at bounding box center [230, 500] width 23 height 8
click at [266, 506] on div "PNG PNG" at bounding box center [280, 489] width 37 height 34
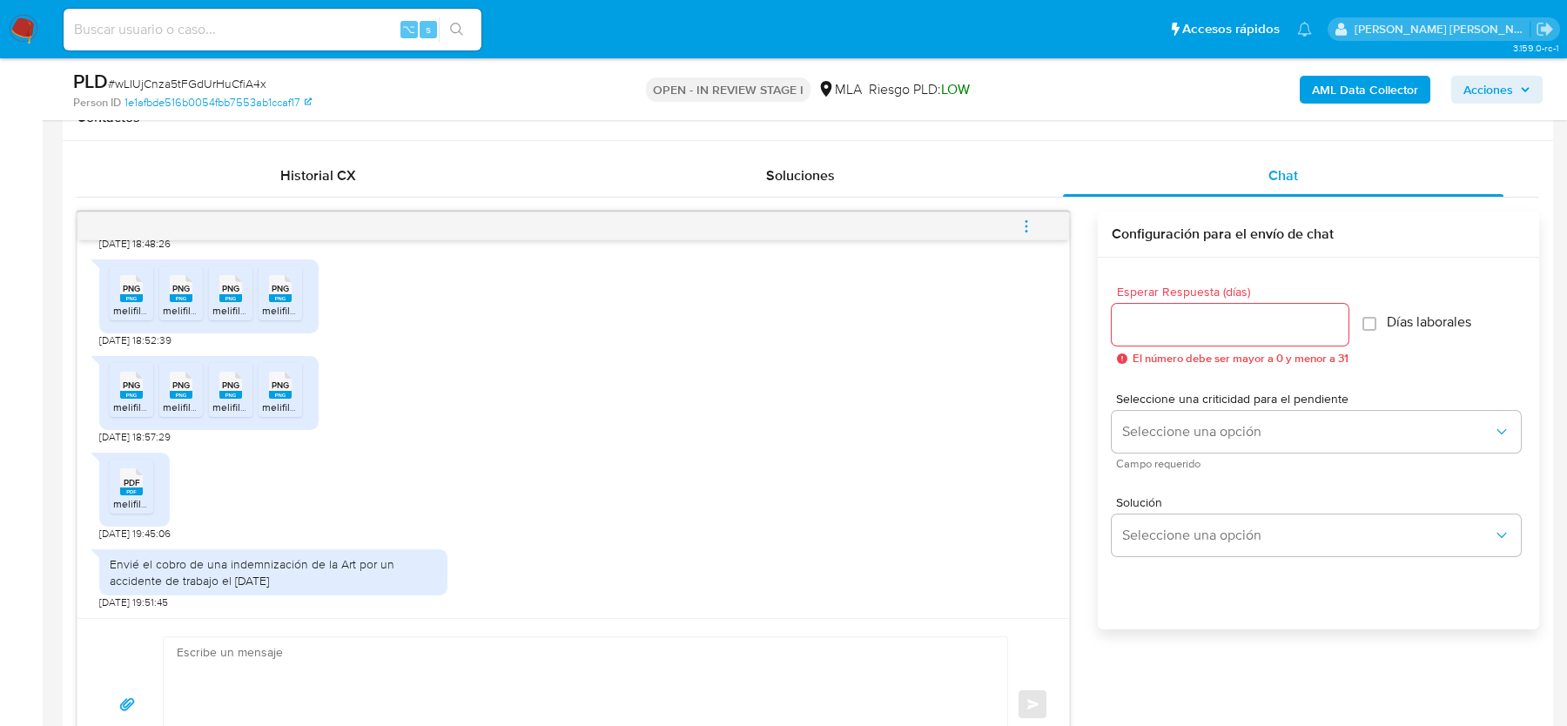
click at [153, 497] on ul "PDF PDF melifile5299694807567815398.pdf" at bounding box center [135, 490] width 50 height 60
click at [127, 496] on span "melifile5299694807567815398.pdf" at bounding box center [194, 503] width 163 height 15
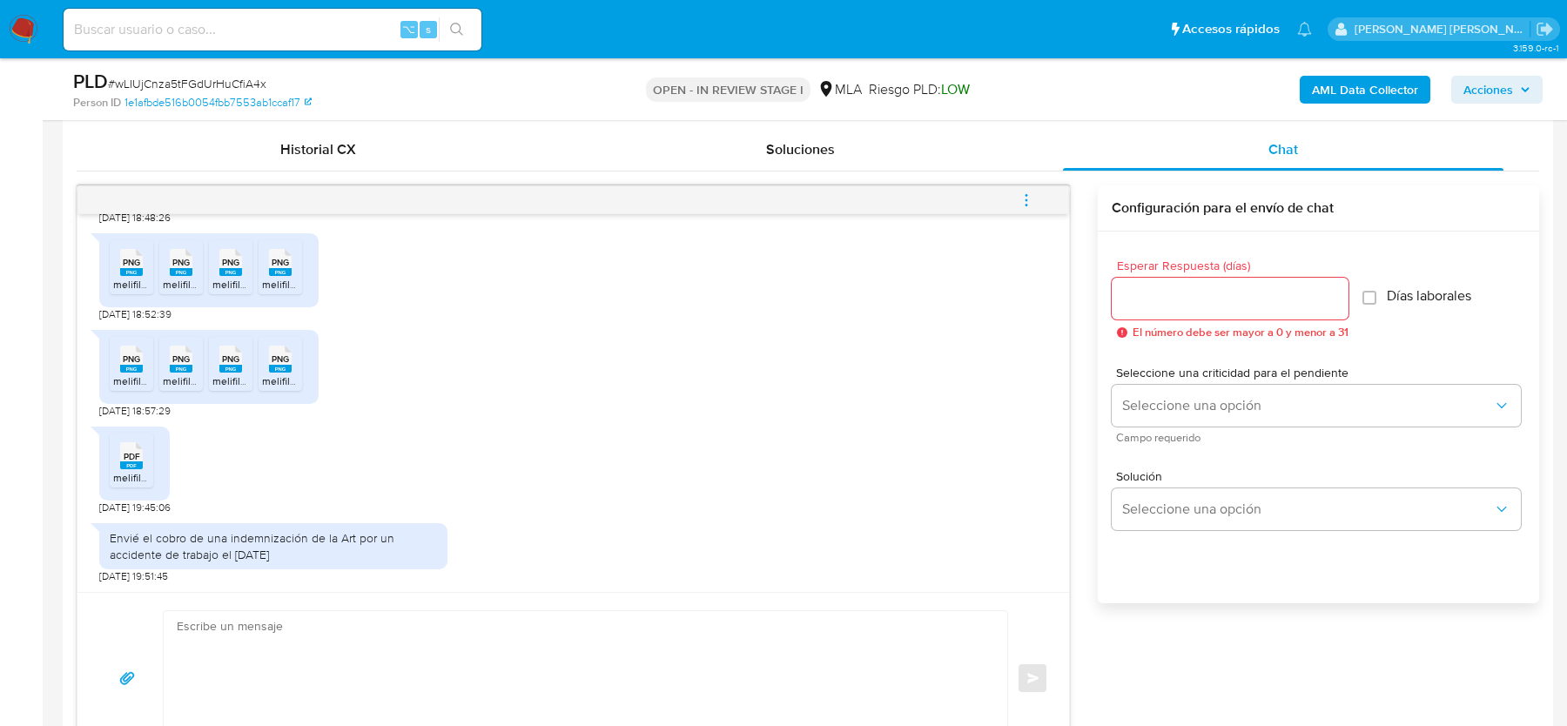
scroll to position [851, 0]
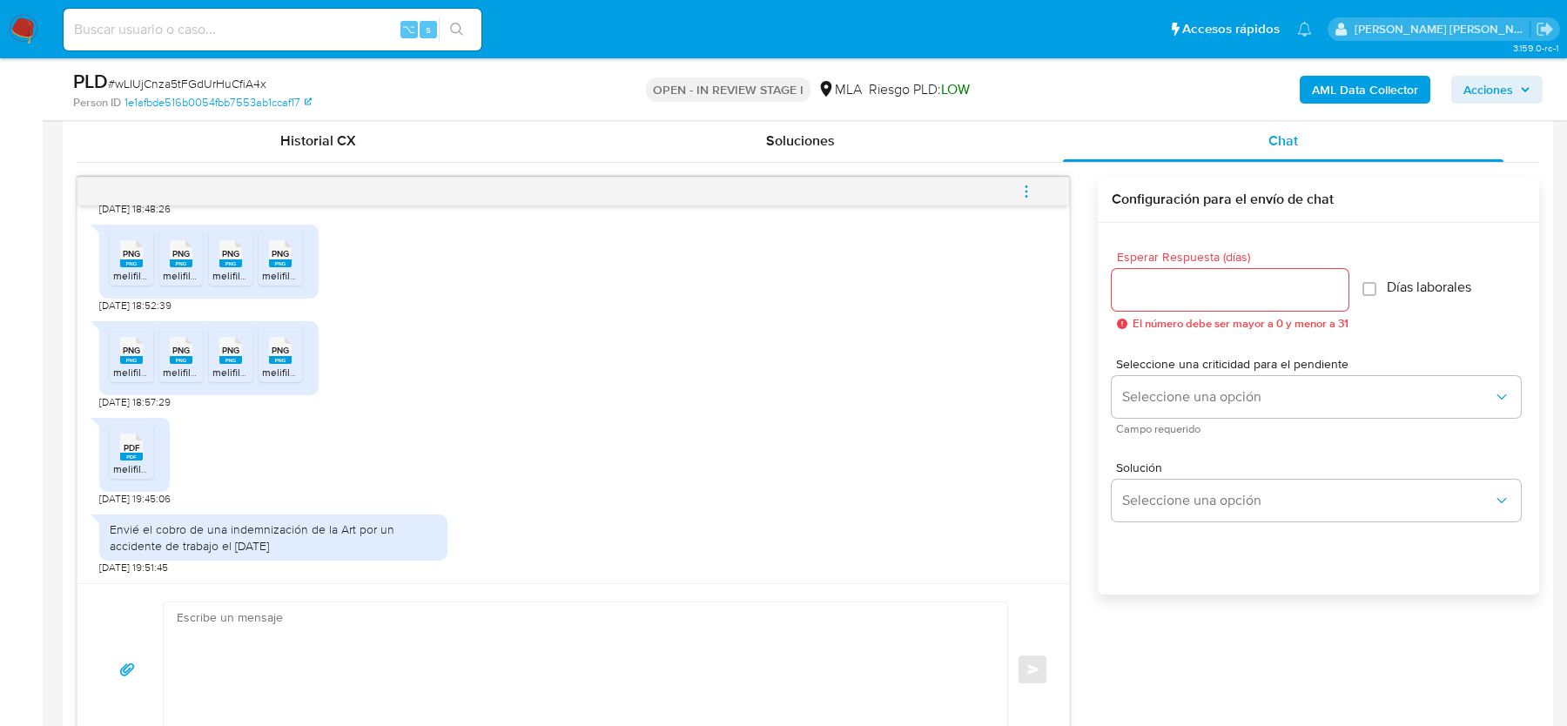
click at [214, 85] on span "# wLIUjCnza5tFGdUrHuCfiA4x" at bounding box center [187, 83] width 158 height 17
copy span "wLIUjCnza5tFGdUrHuCfiA4x"
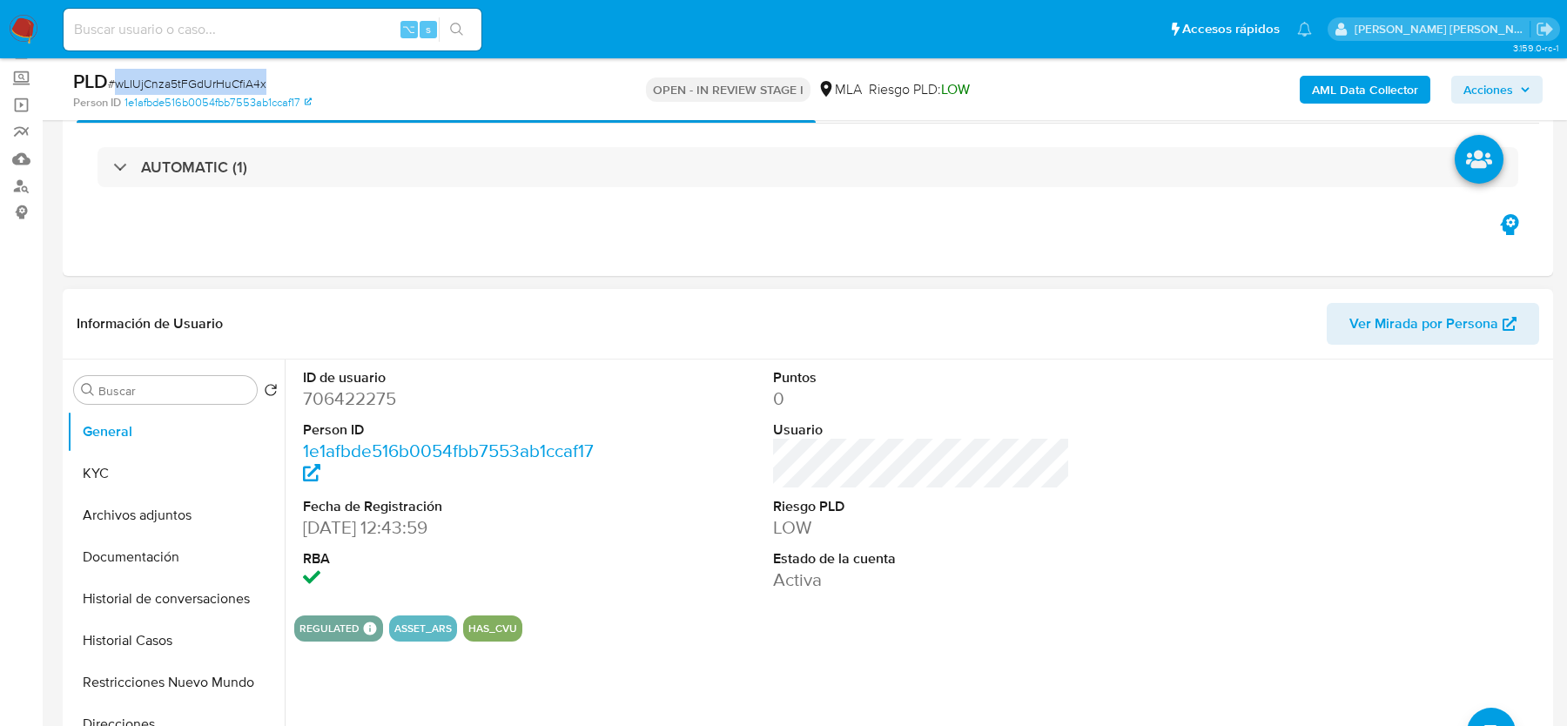
scroll to position [146, 0]
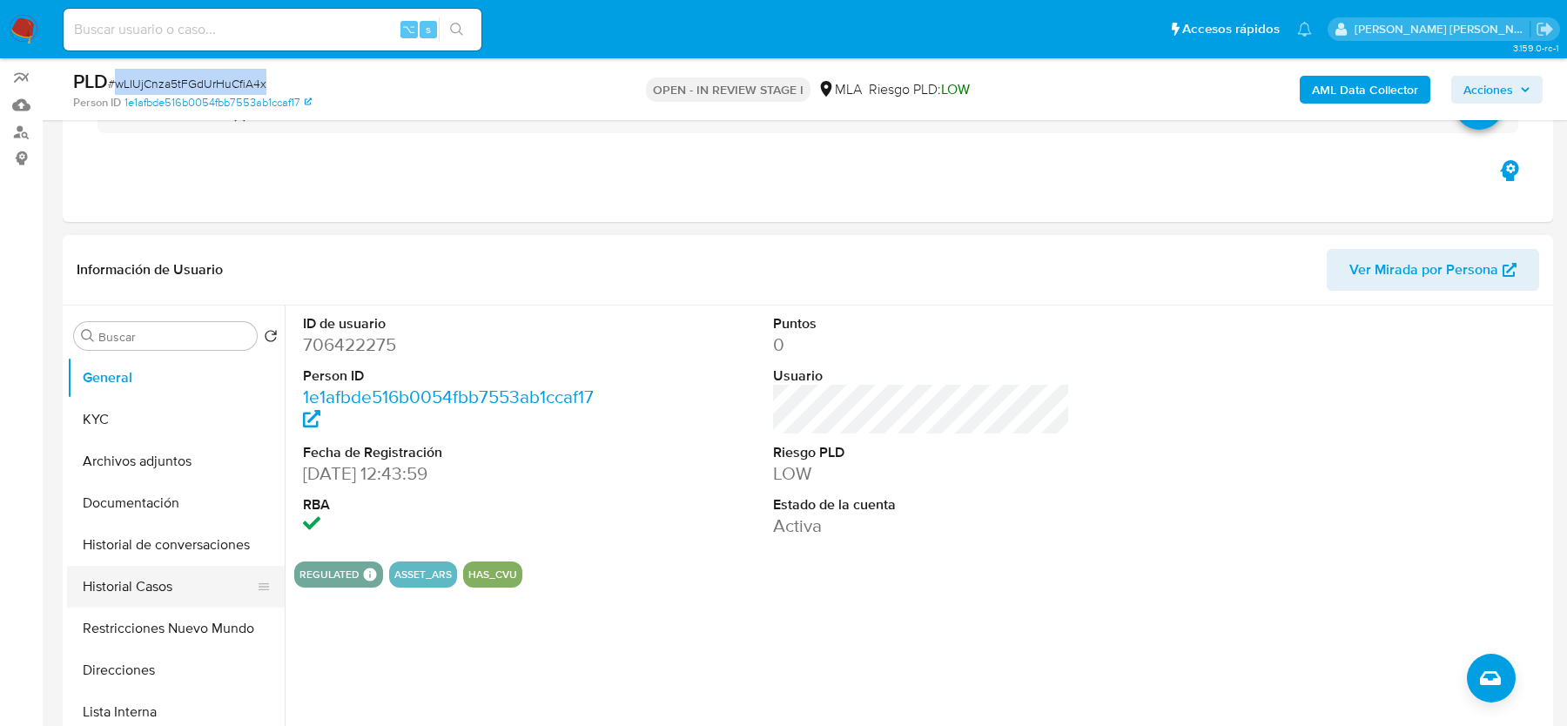
click at [178, 586] on button "Historial Casos" at bounding box center [169, 587] width 204 height 42
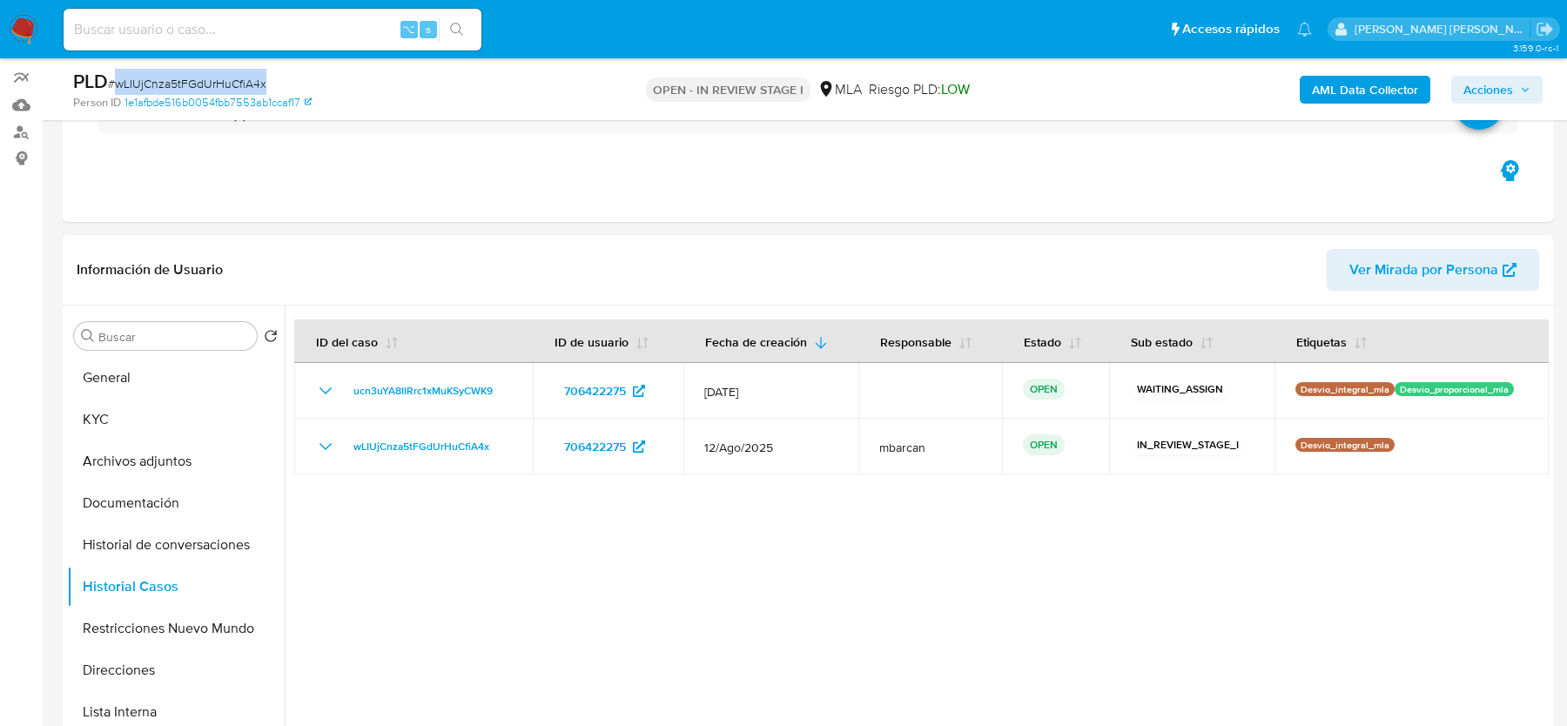
click at [1347, 92] on b "AML Data Collector" at bounding box center [1365, 90] width 106 height 28
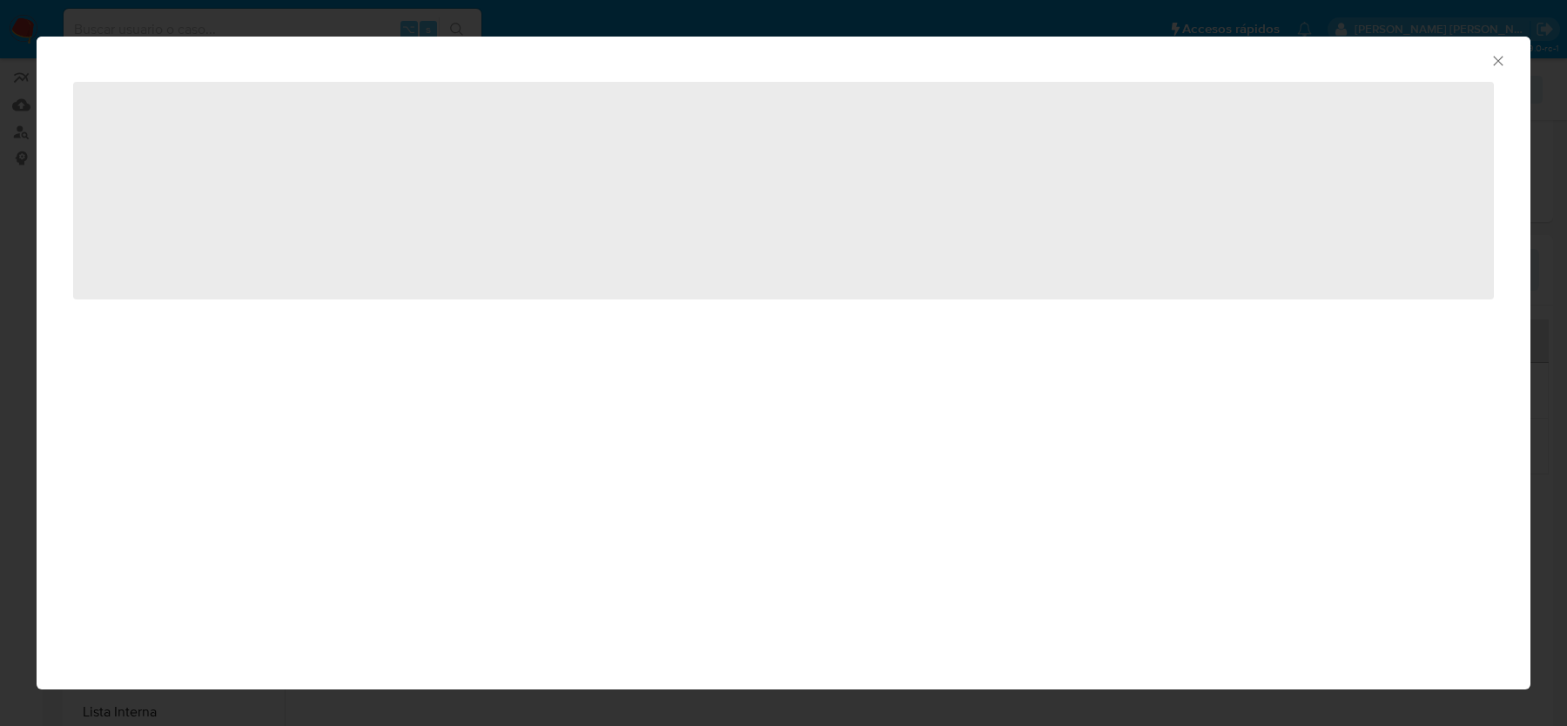
click at [1496, 63] on icon "Cerrar ventana" at bounding box center [1498, 61] width 10 height 10
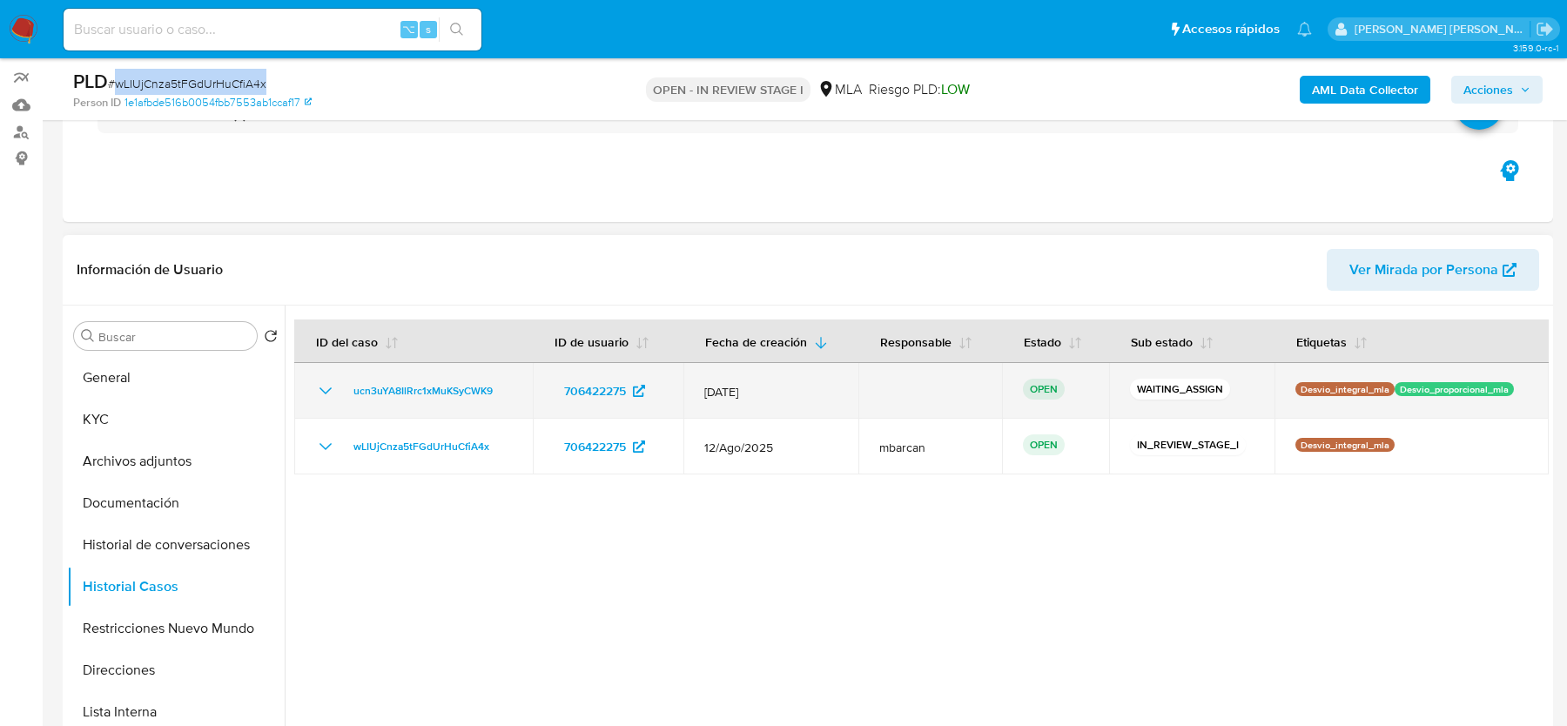
click at [511, 387] on td "ucn3uYA8IlRrc1xMuKSyCWK9" at bounding box center [413, 391] width 239 height 56
click at [506, 386] on div "ucn3uYA8IlRrc1xMuKSyCWK9" at bounding box center [413, 390] width 197 height 21
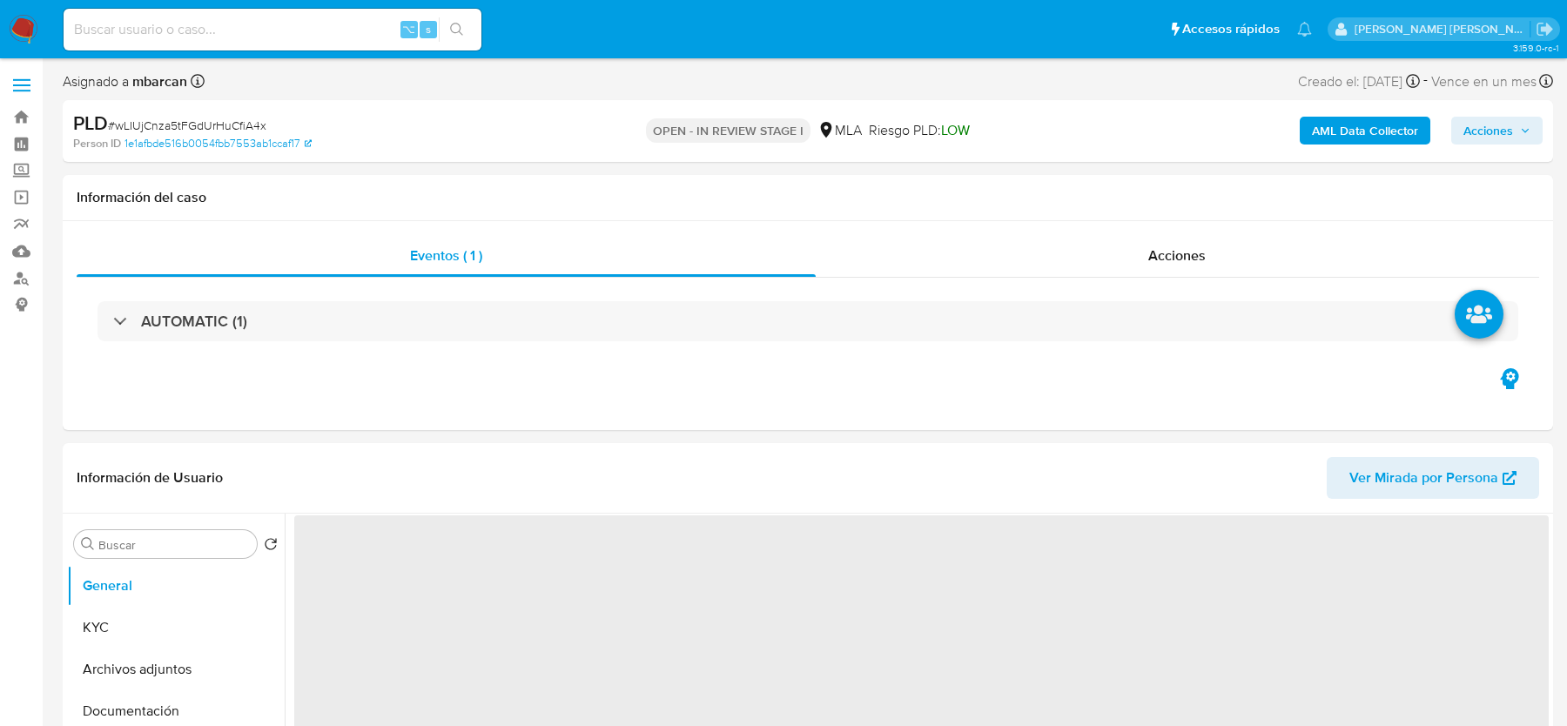
select select "10"
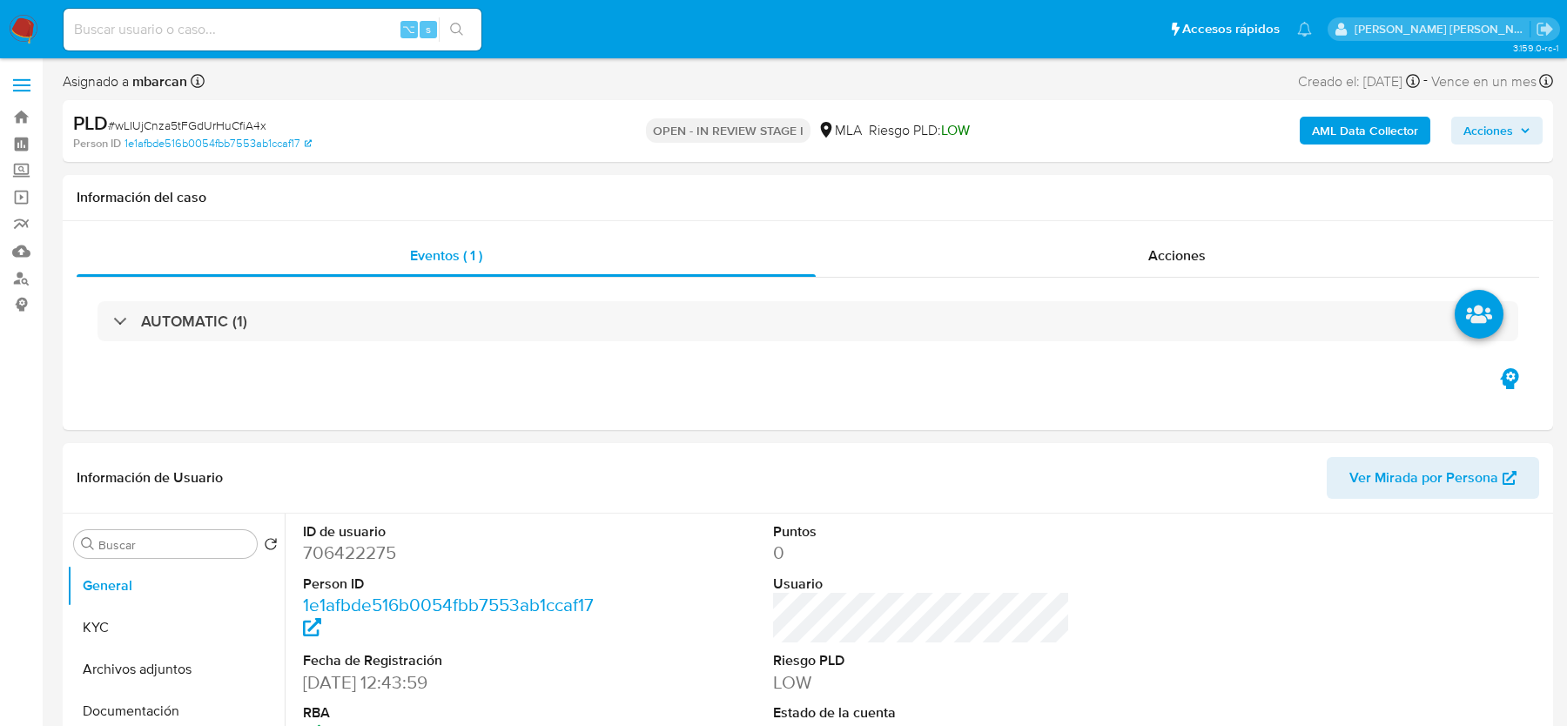
click at [30, 25] on img at bounding box center [24, 30] width 30 height 30
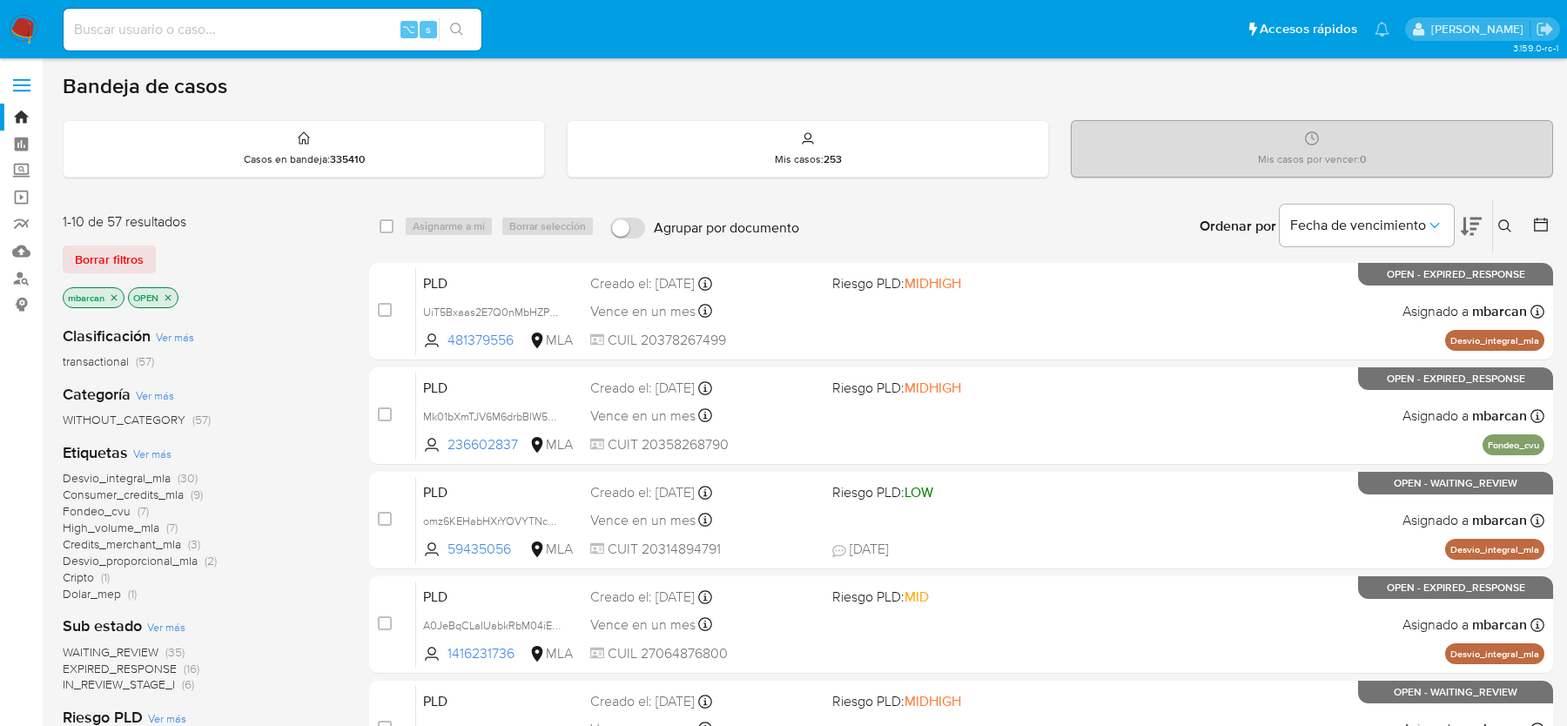
click at [1509, 233] on button at bounding box center [1507, 226] width 29 height 21
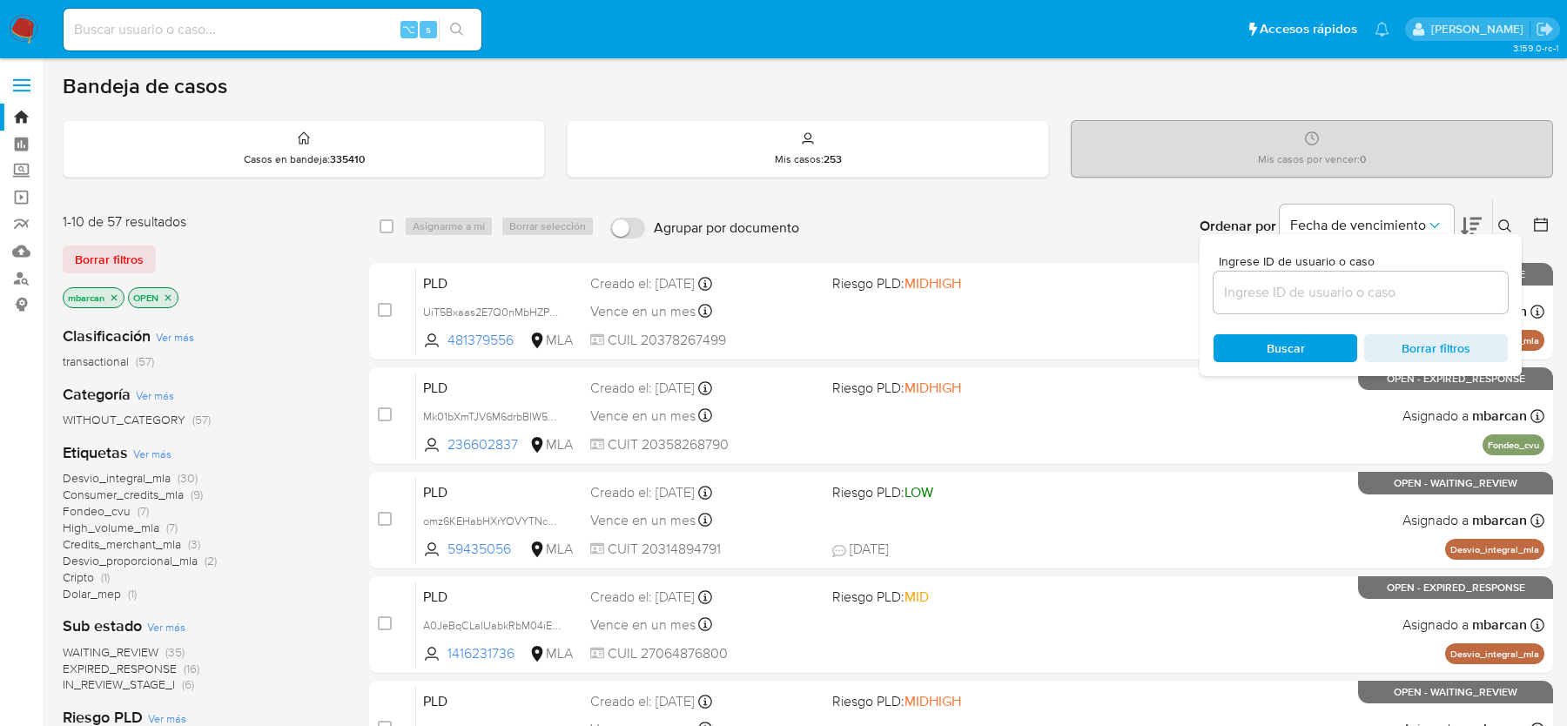
click at [1403, 317] on div "Ingrese ID de usuario o caso Buscar Borrar filtros" at bounding box center [1361, 305] width 322 height 142
click at [1403, 293] on input at bounding box center [1361, 292] width 294 height 23
paste input "ucn3uYA8IlRrc1xMuKSyCWK9"
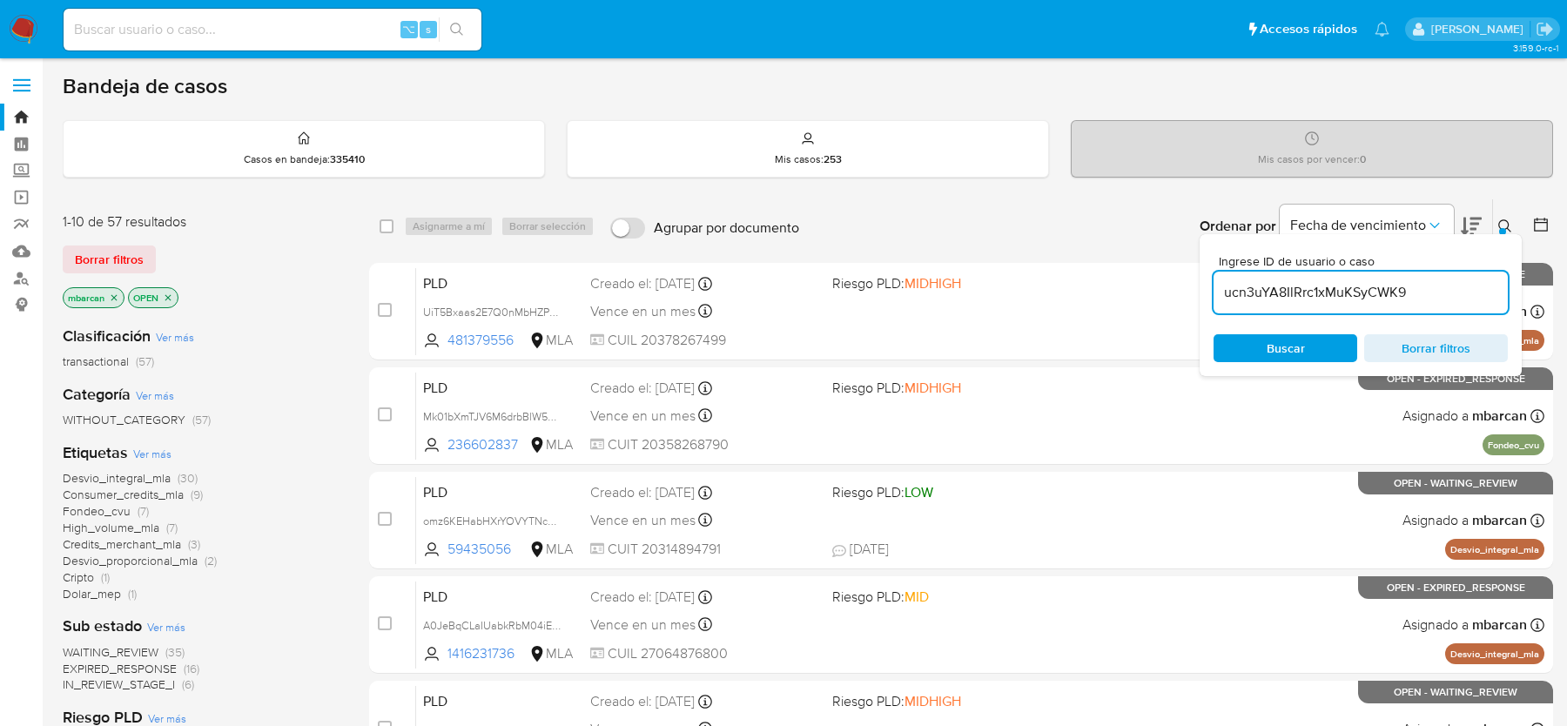
type input "ucn3uYA8IlRrc1xMuKSyCWK9"
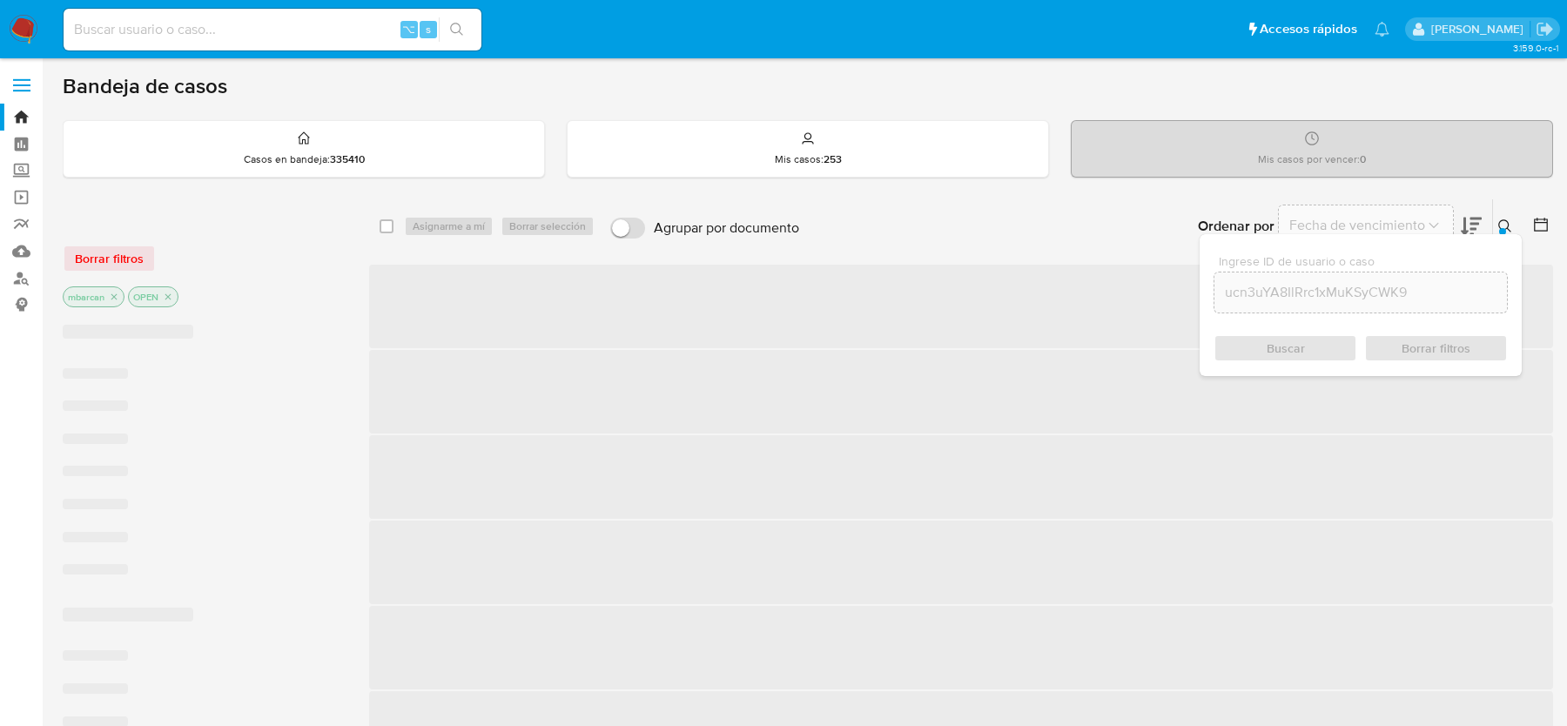
click at [1497, 221] on button at bounding box center [1507, 226] width 29 height 21
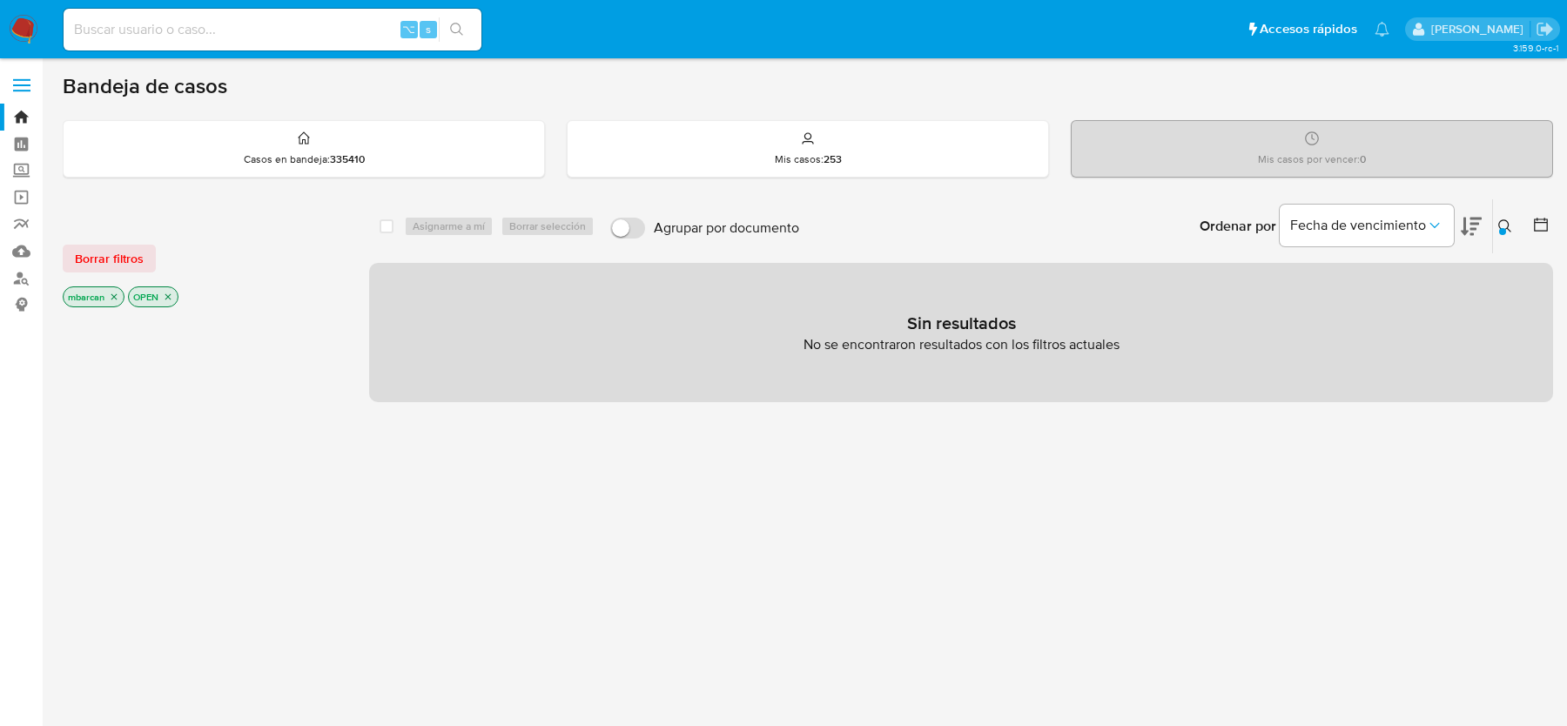
click at [116, 295] on icon "close-filter" at bounding box center [114, 297] width 6 height 6
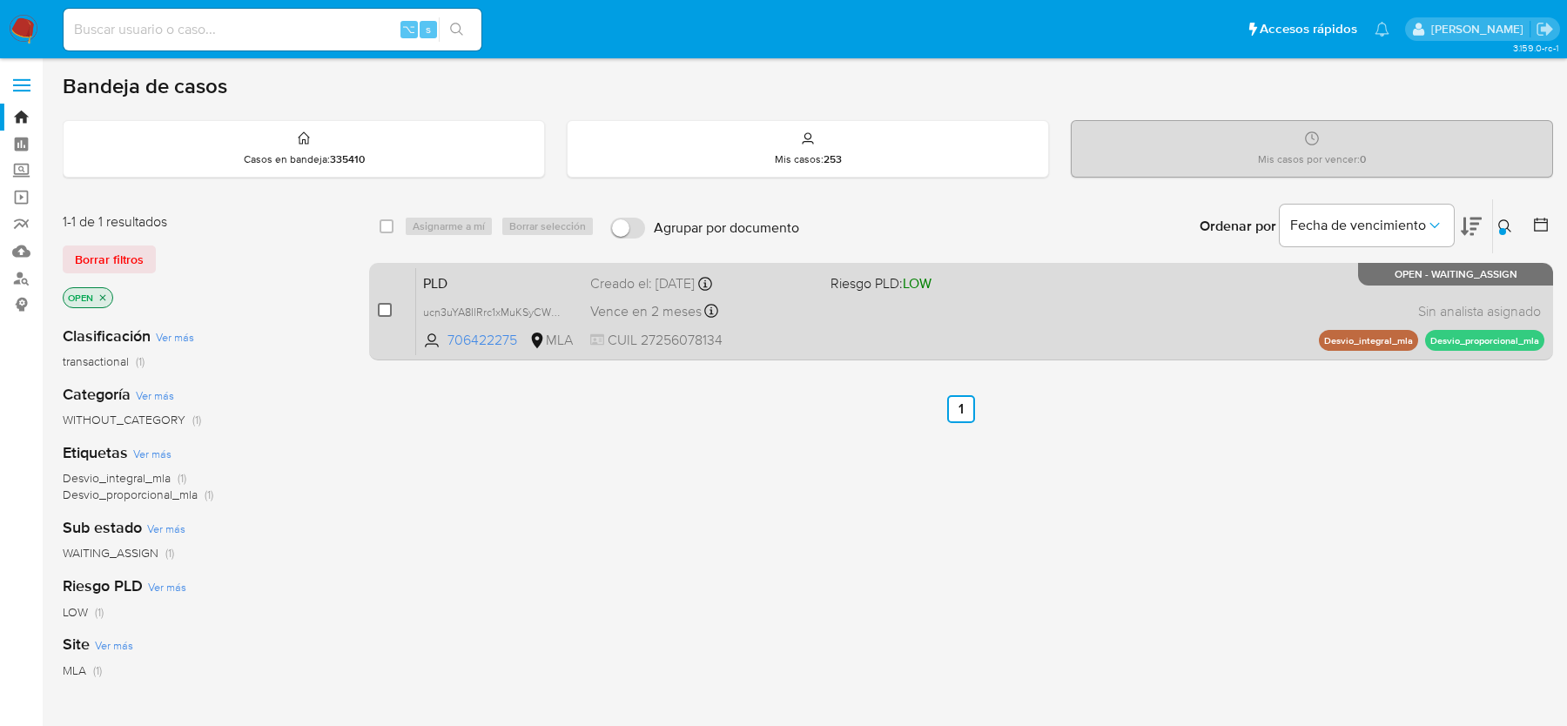
click at [382, 305] on input "checkbox" at bounding box center [385, 310] width 14 height 14
checkbox input "true"
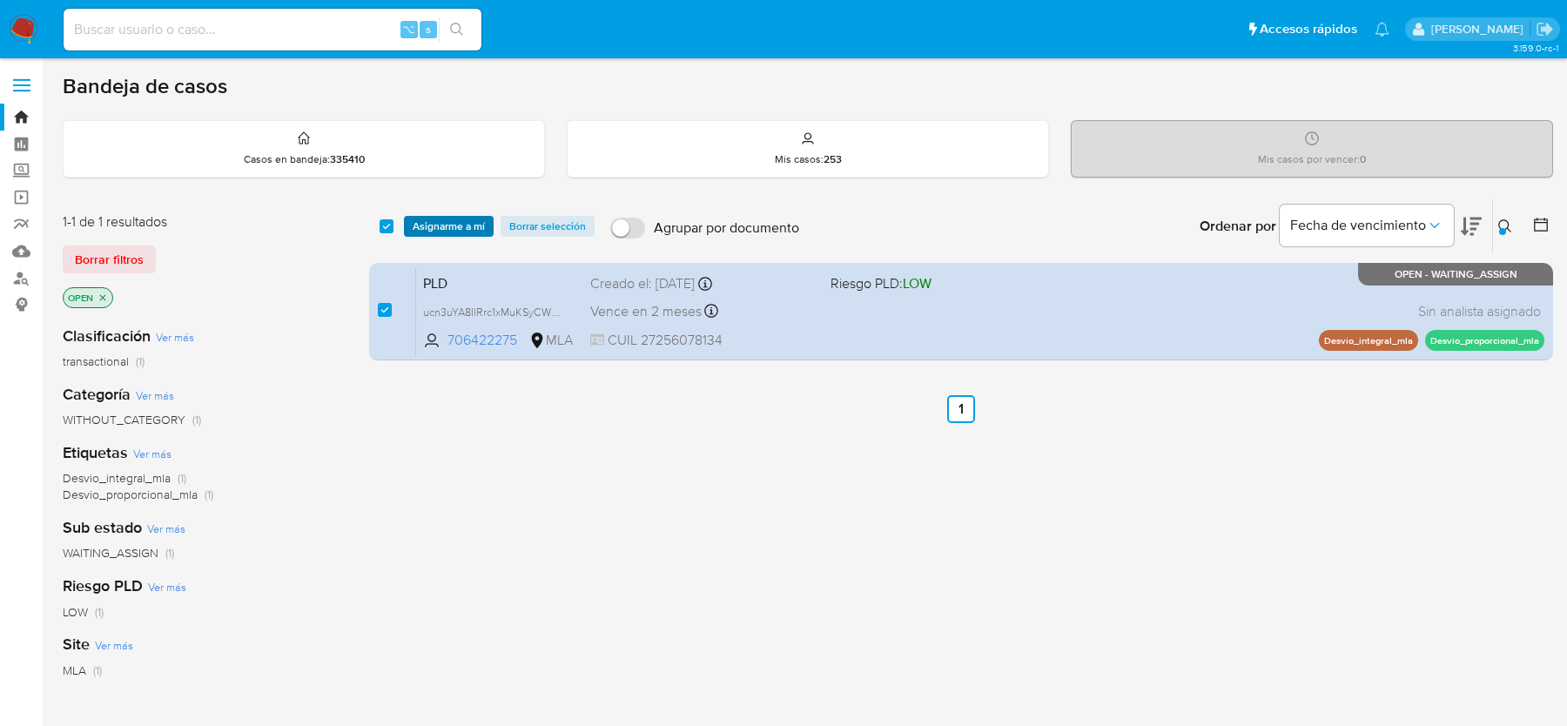
click at [433, 231] on span "Asignarme a mí" at bounding box center [449, 226] width 72 height 17
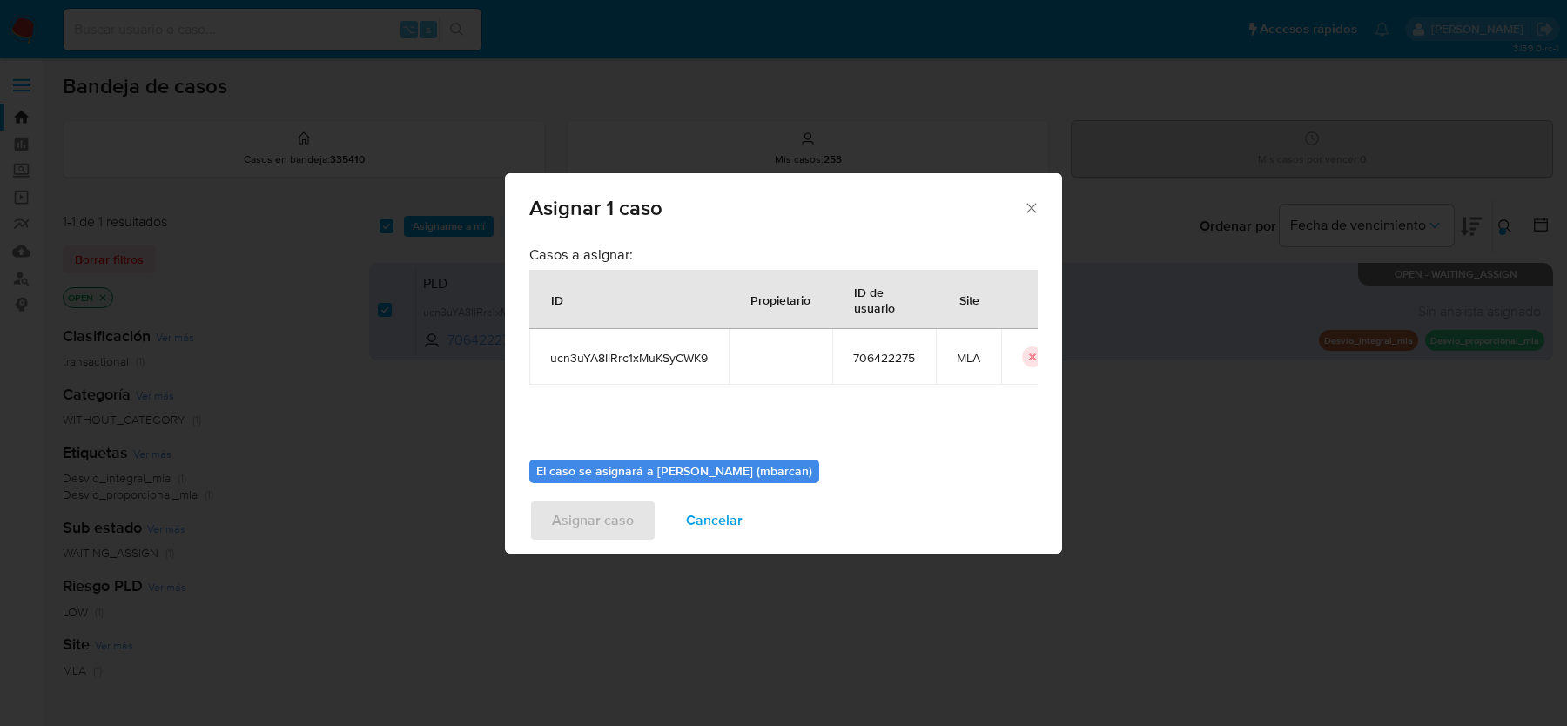
scroll to position [89, 0]
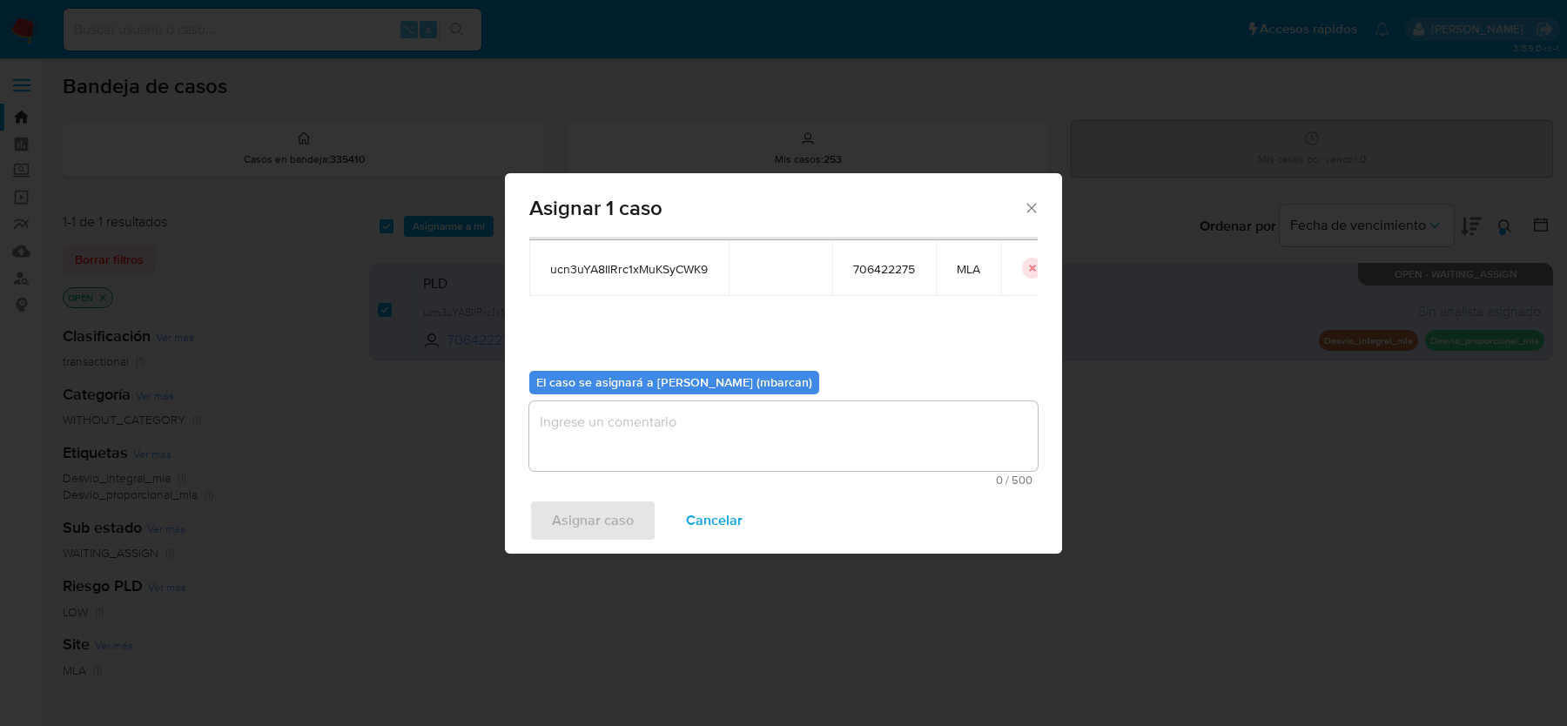
click at [674, 440] on textarea "assign-modal" at bounding box center [783, 436] width 508 height 70
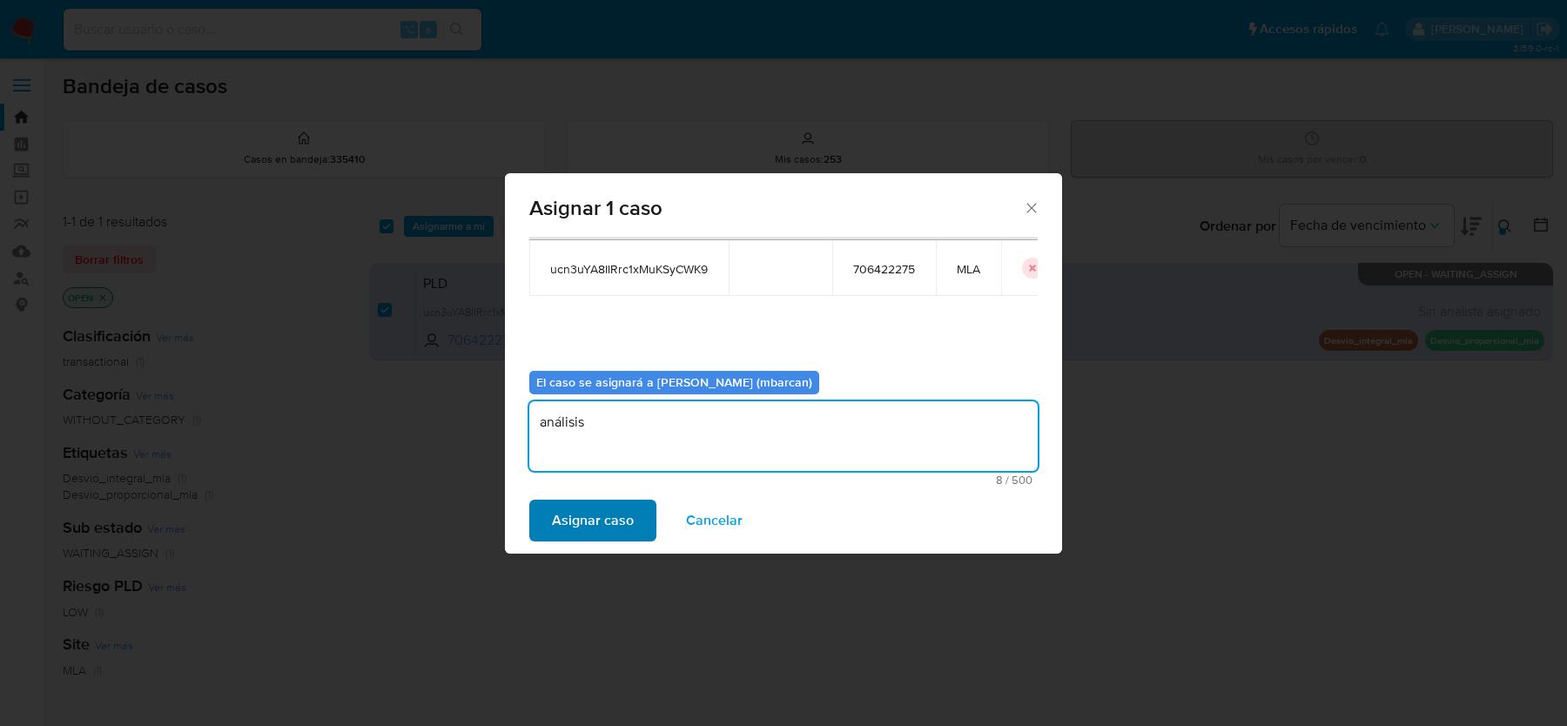
type textarea "análisis"
click at [546, 507] on button "Asignar caso" at bounding box center [592, 521] width 127 height 42
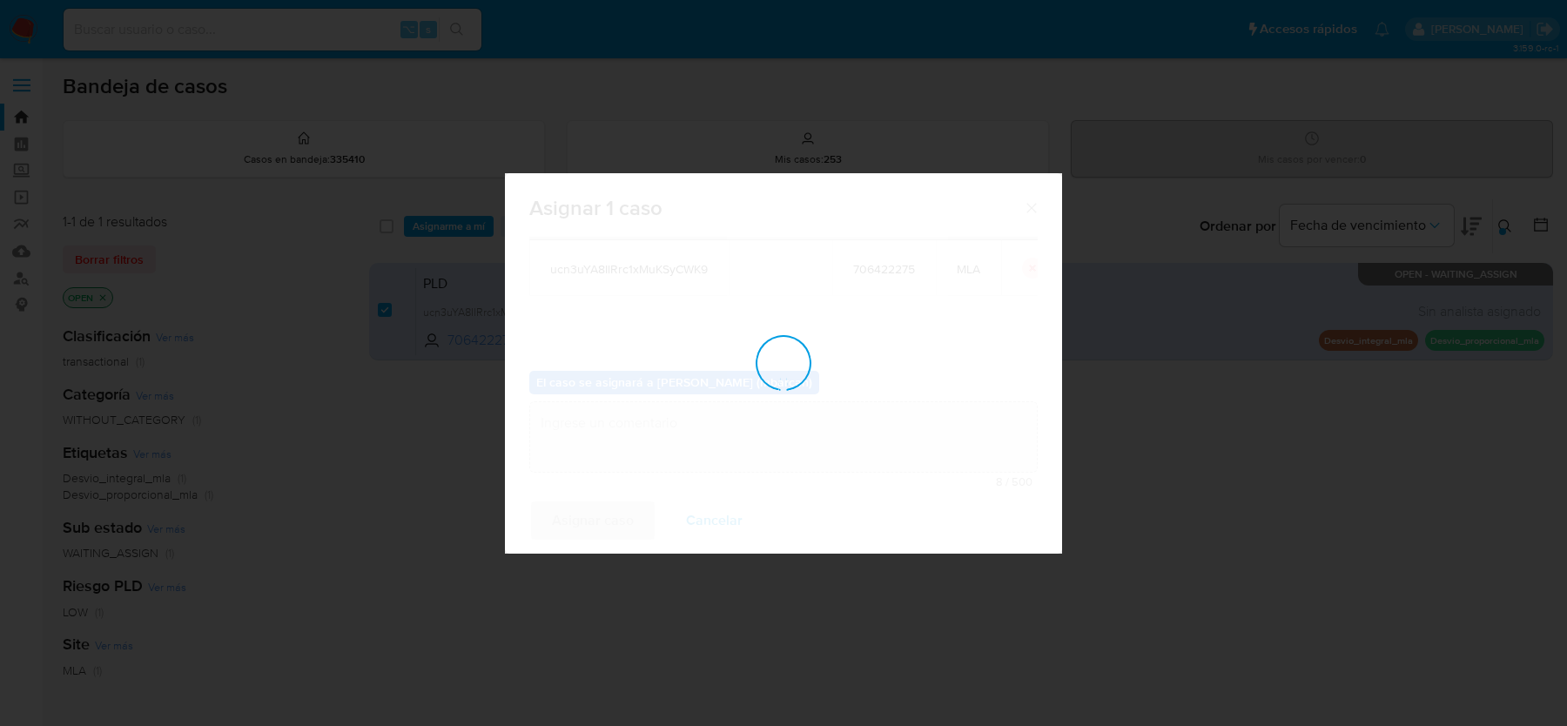
checkbox input "false"
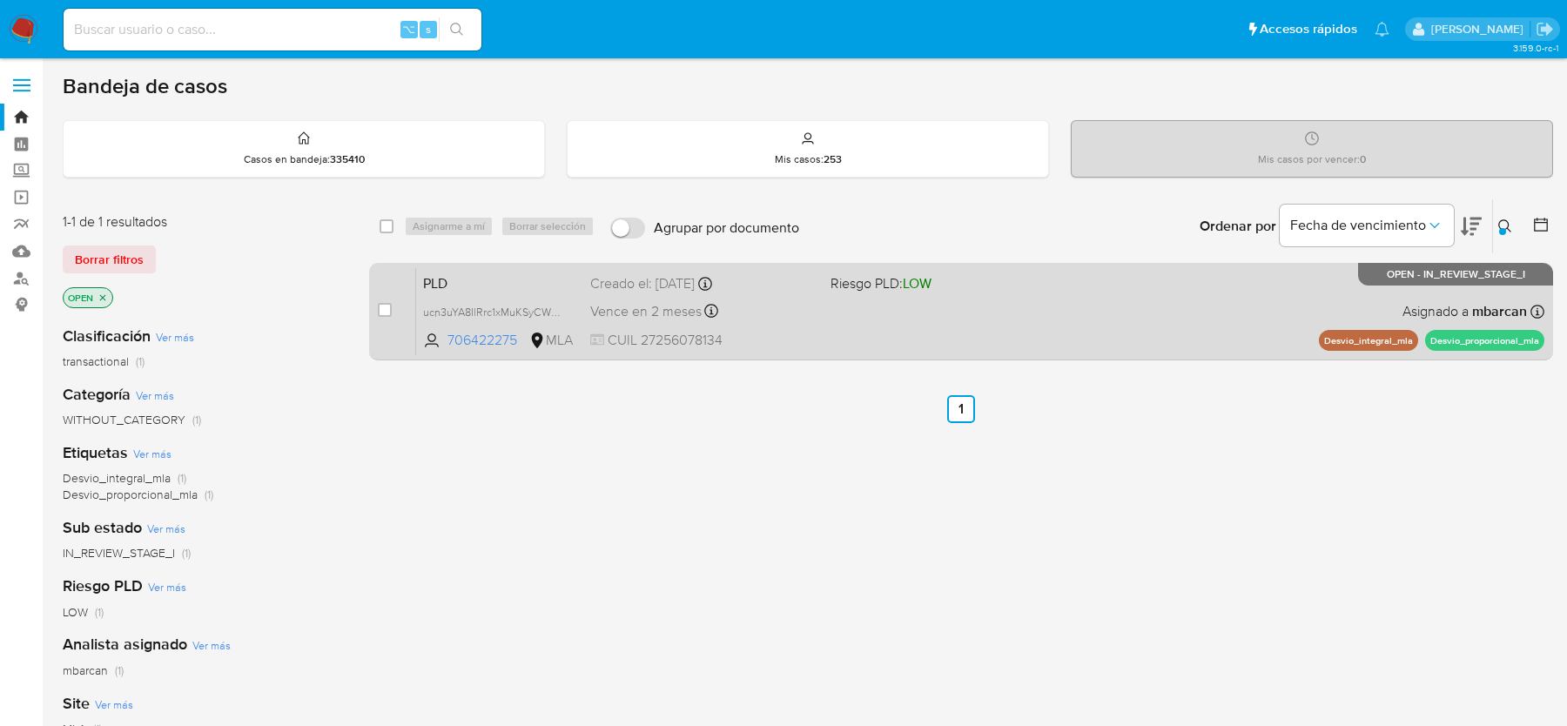
click at [481, 275] on span "PLD" at bounding box center [499, 282] width 153 height 23
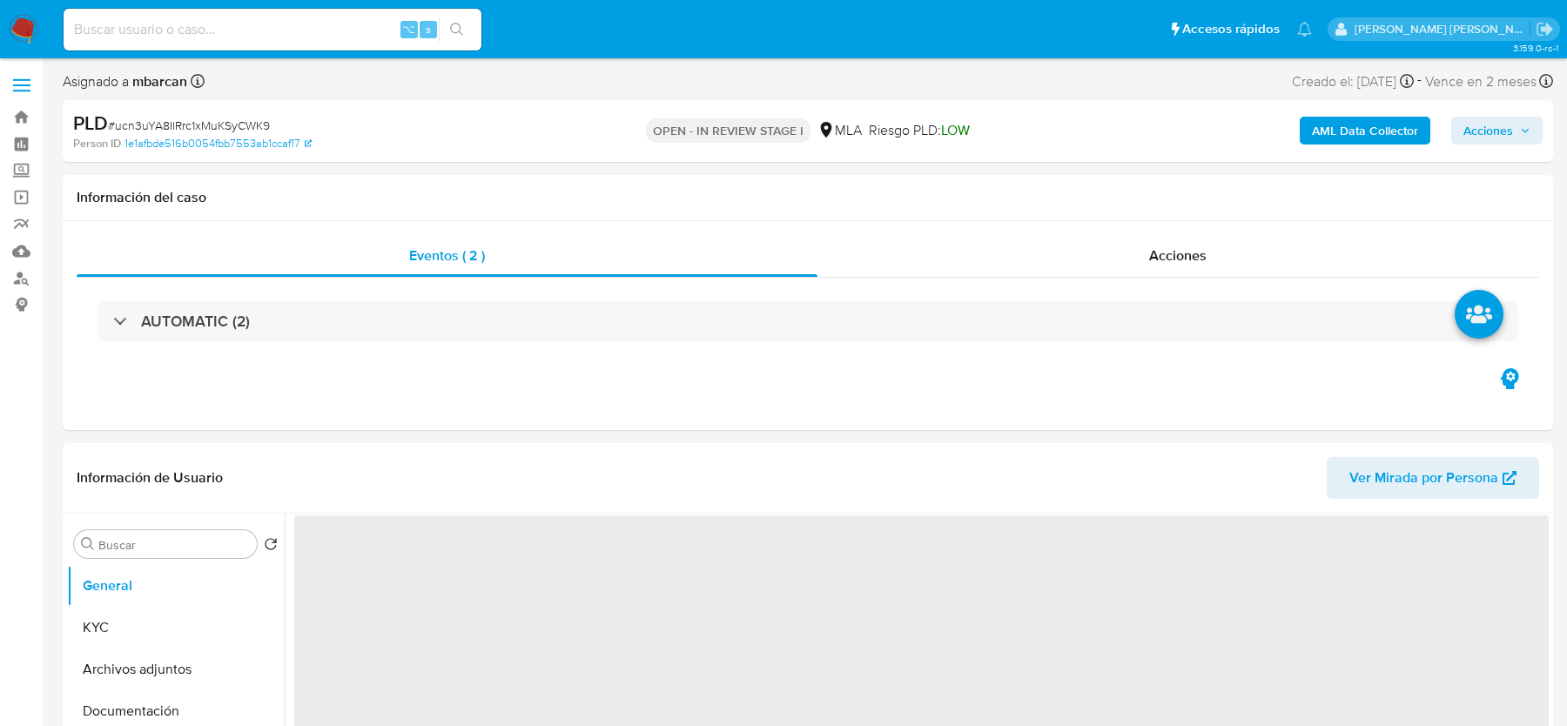
click at [182, 128] on span "# ucn3uYA8IlRrc1xMuKSyCWK9" at bounding box center [189, 125] width 162 height 17
copy span "ucn3uYA8IlRrc1xMuKSyCWK9"
select select "10"
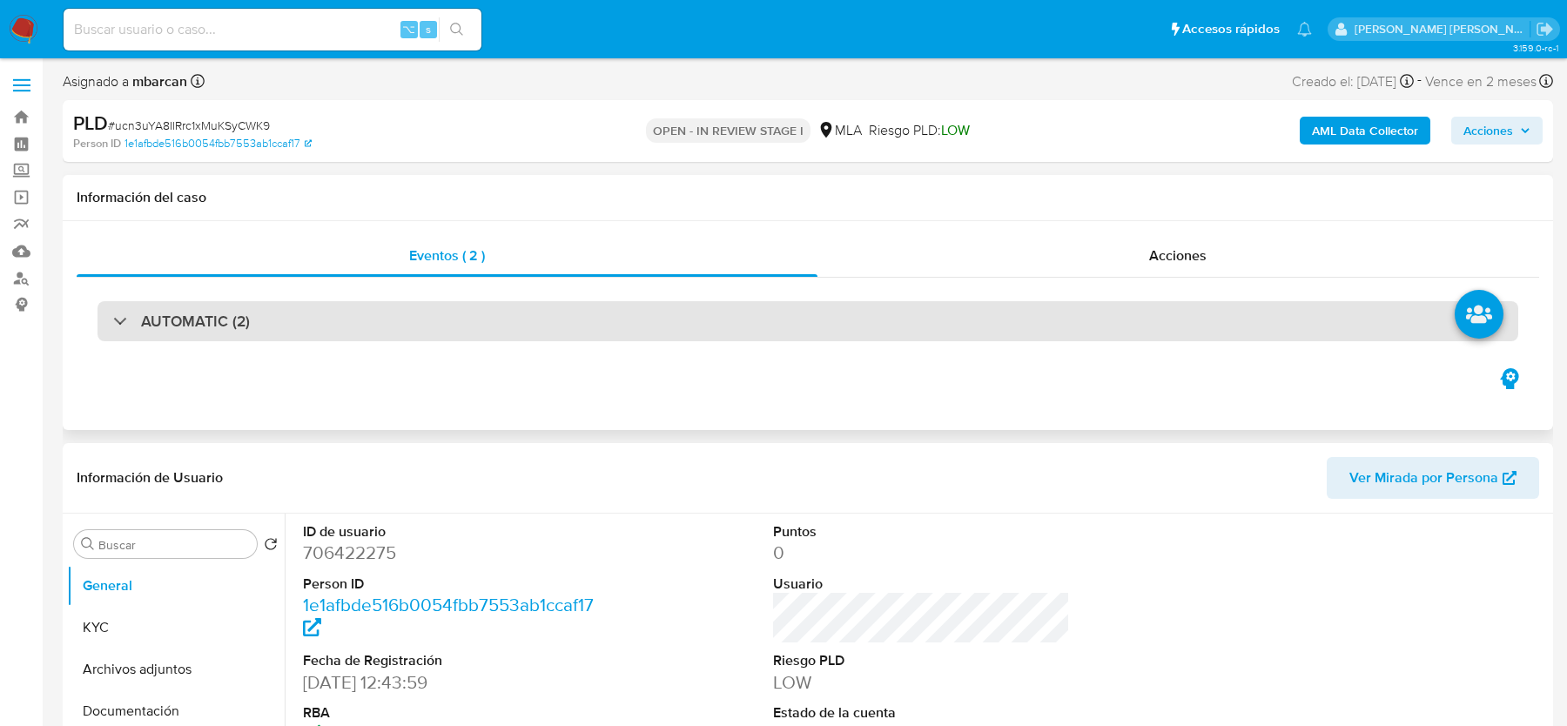
click at [266, 325] on div "AUTOMATIC (2)" at bounding box center [808, 321] width 1421 height 40
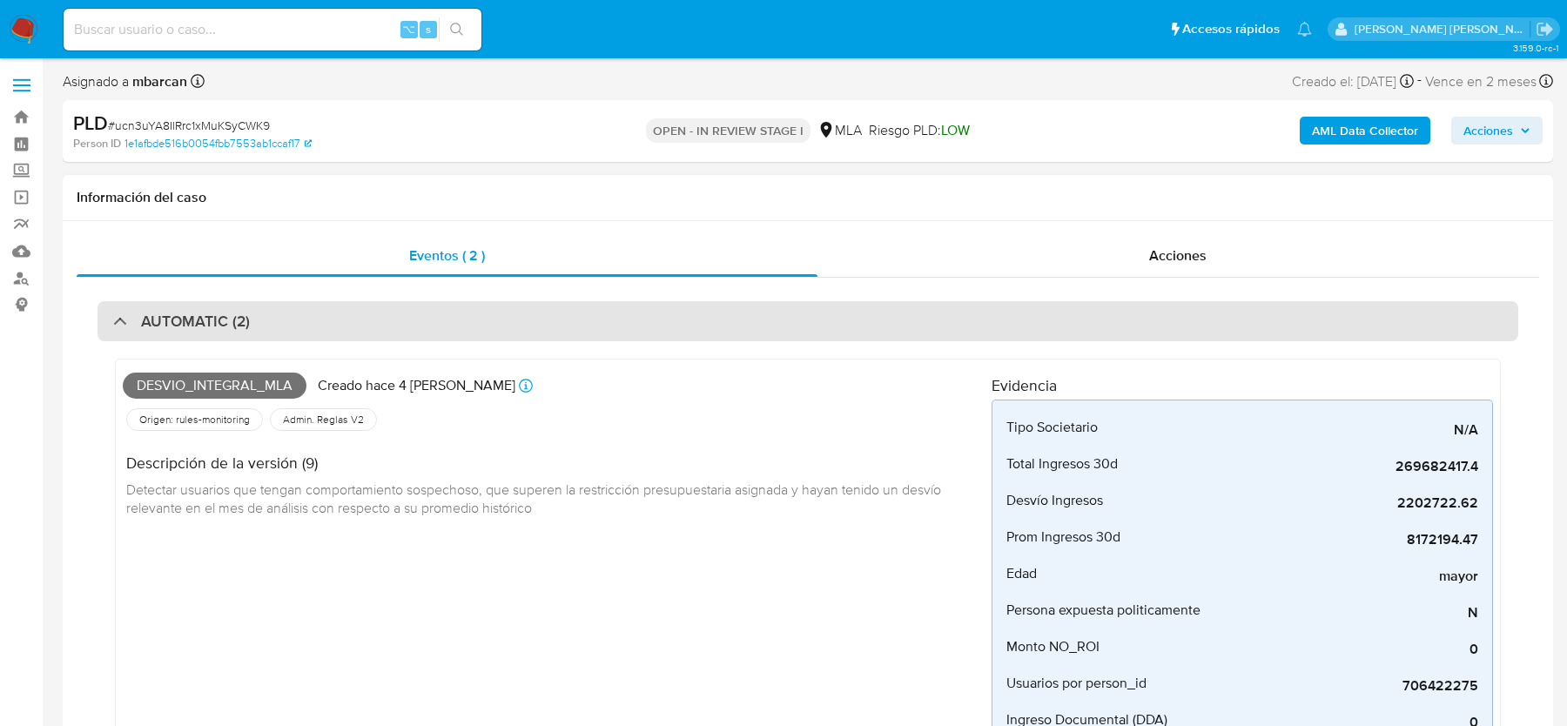
click at [503, 322] on div "AUTOMATIC (2)" at bounding box center [808, 321] width 1421 height 40
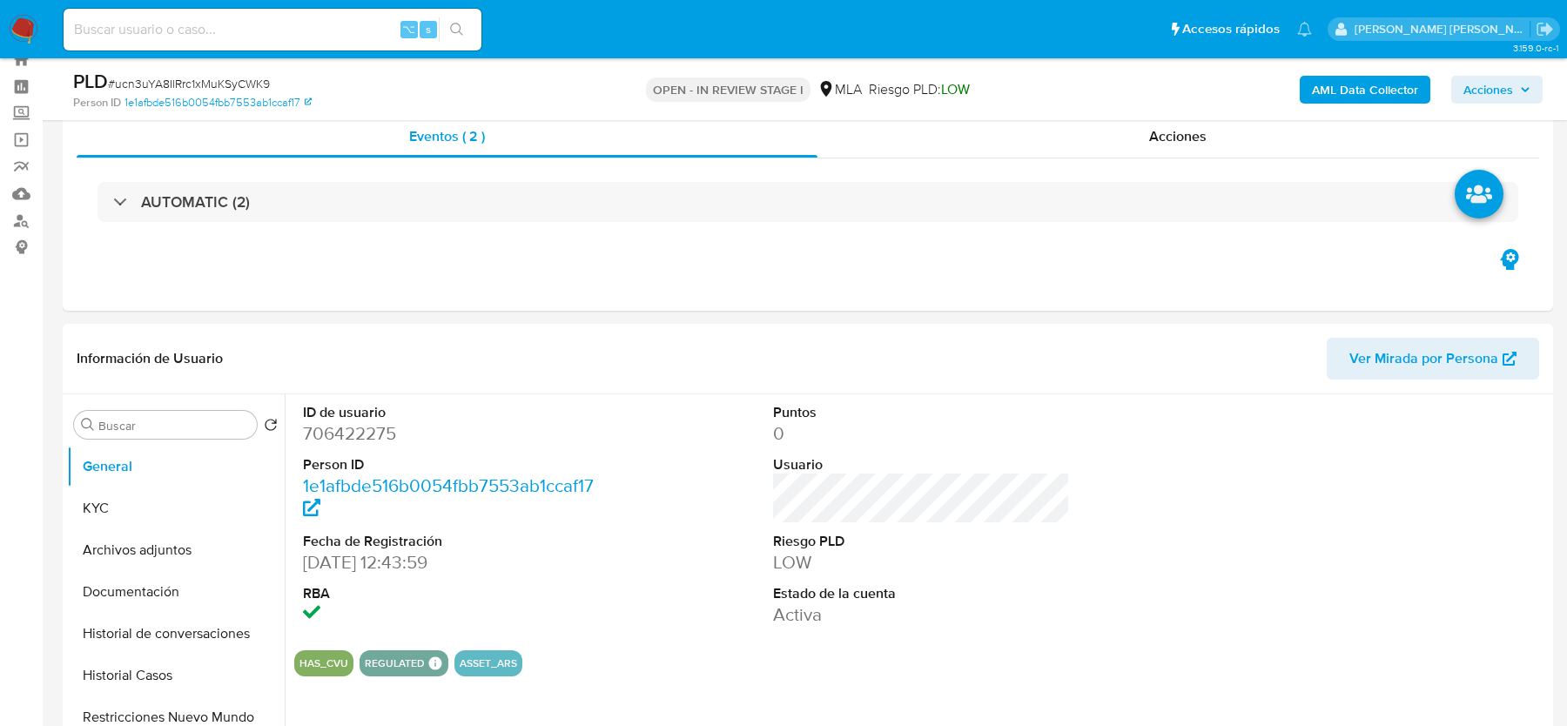
scroll to position [65, 0]
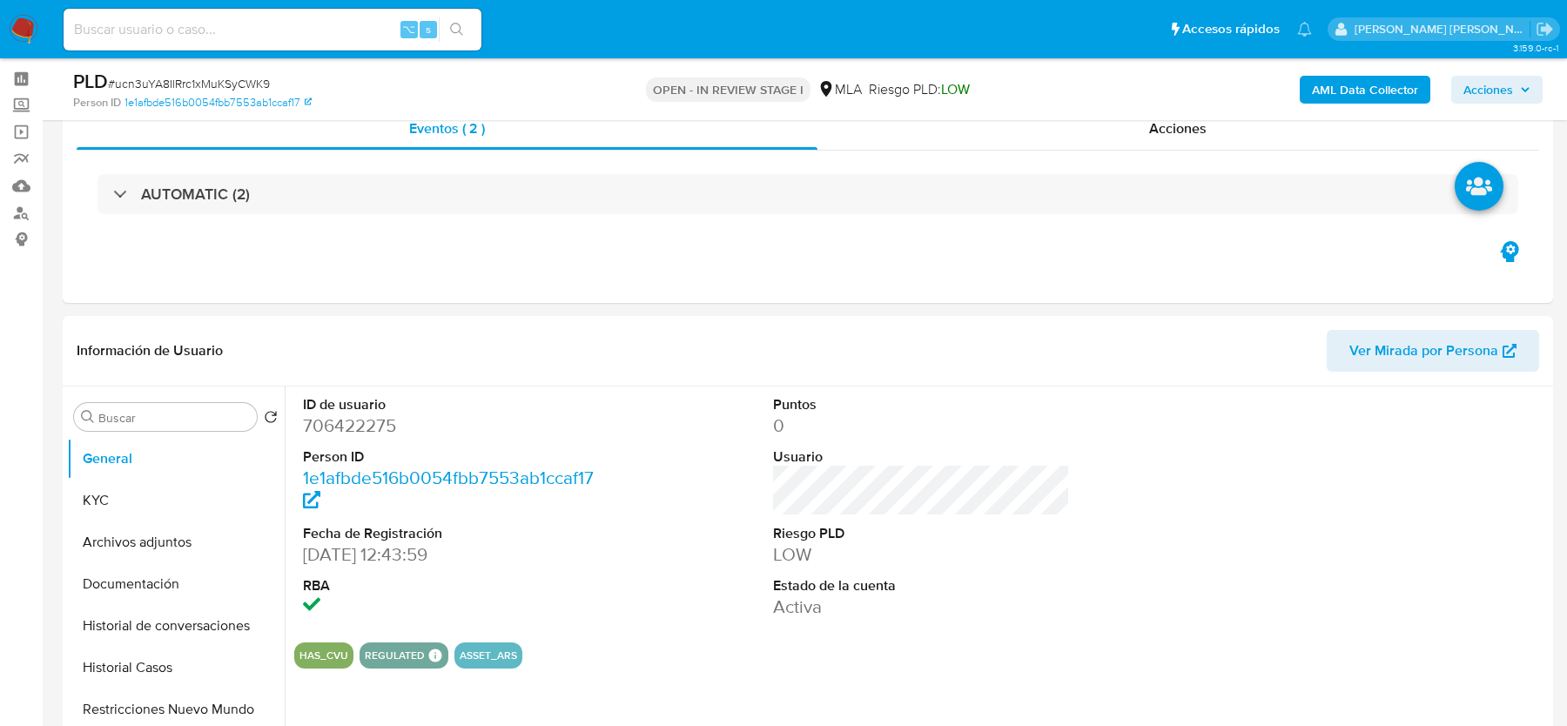
click at [168, 88] on span "# ucn3uYA8IlRrc1xMuKSyCWK9" at bounding box center [189, 83] width 162 height 17
copy span "ucn3uYA8IlRrc1xMuKSyCWK9"
click at [528, 232] on div "AUTOMATIC (2)" at bounding box center [808, 194] width 1463 height 87
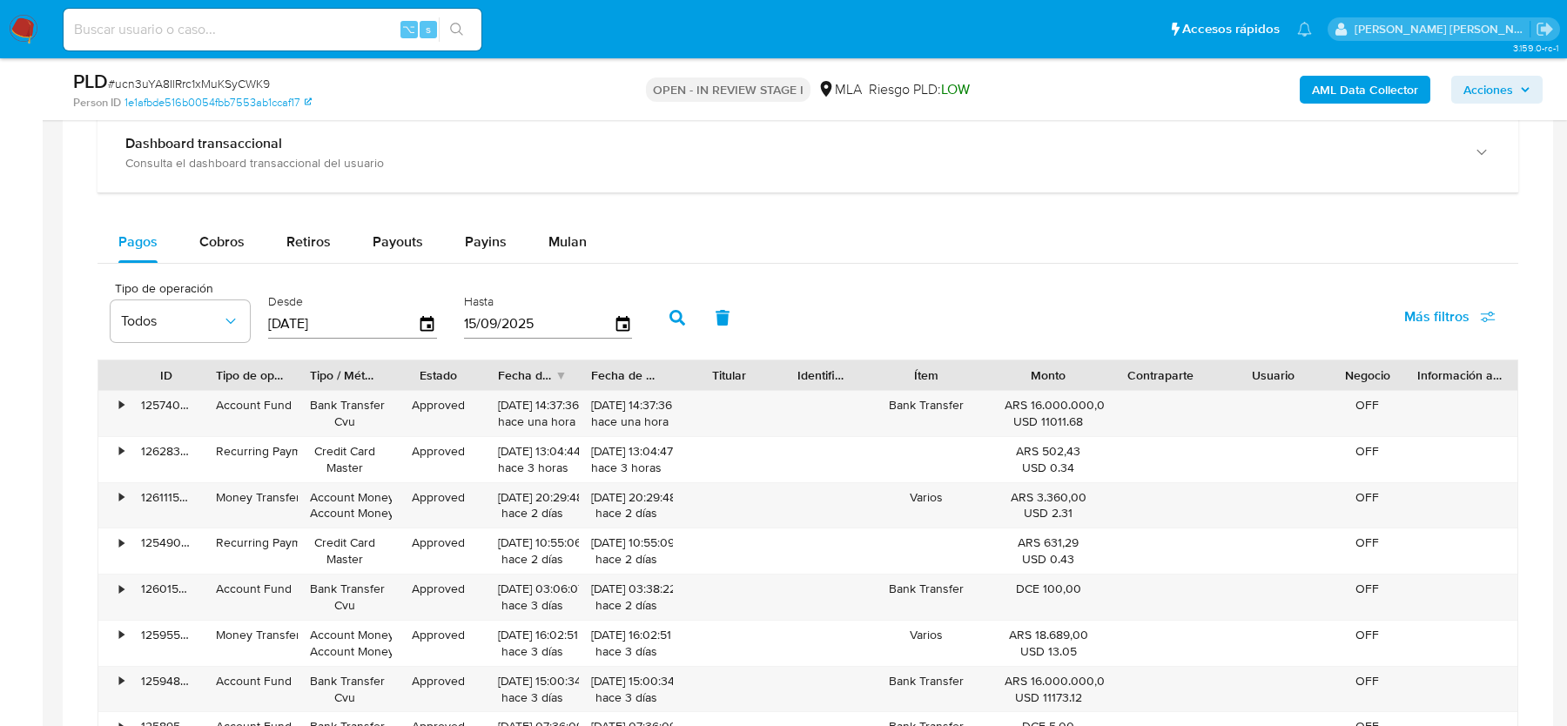
scroll to position [1380, 0]
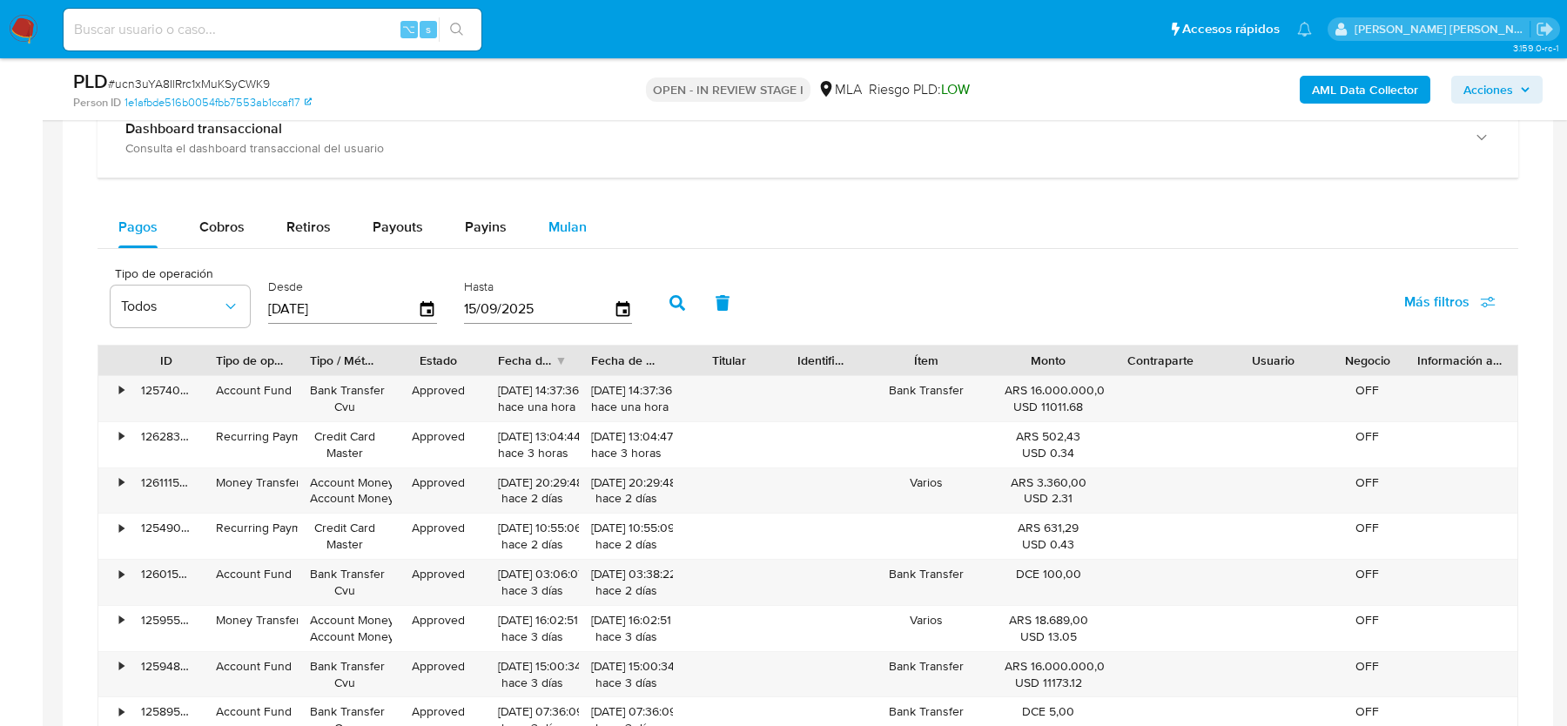
click at [568, 232] on span "Mulan" at bounding box center [567, 227] width 38 height 20
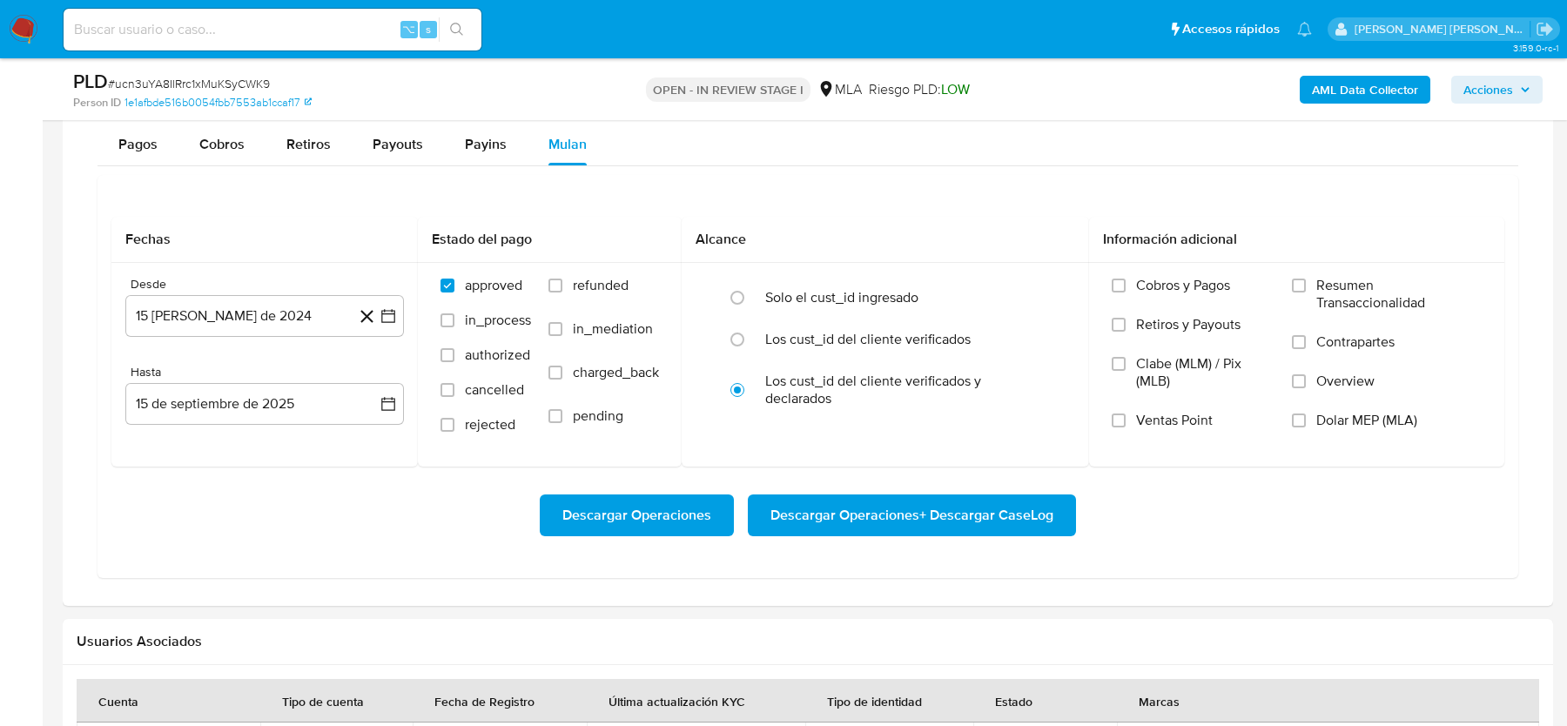
scroll to position [1463, 0]
click at [595, 280] on span "refunded" at bounding box center [601, 284] width 56 height 17
click at [562, 280] on input "refunded" at bounding box center [555, 285] width 14 height 14
checkbox input "true"
click at [1366, 426] on label "Dolar MEP (MLA)" at bounding box center [1387, 430] width 190 height 39
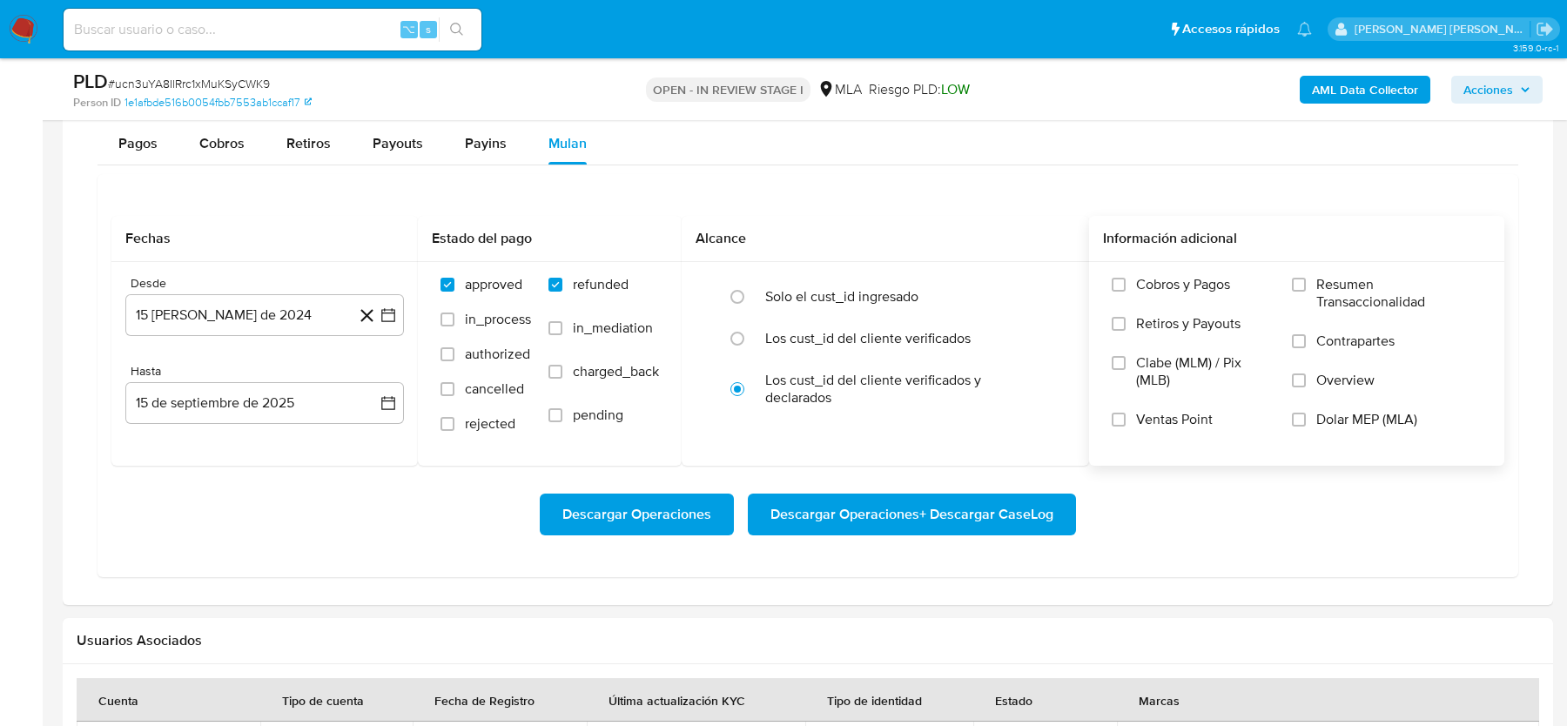
click at [1306, 426] on input "Dolar MEP (MLA)" at bounding box center [1299, 420] width 14 height 14
click at [230, 331] on div "Desde 15 de agosto de 2024 15-08-2024 Hasta 15 de septiembre de 2025 15-09-2025" at bounding box center [264, 364] width 306 height 204
click at [227, 305] on button "15 de agosto de 2024" at bounding box center [264, 315] width 279 height 42
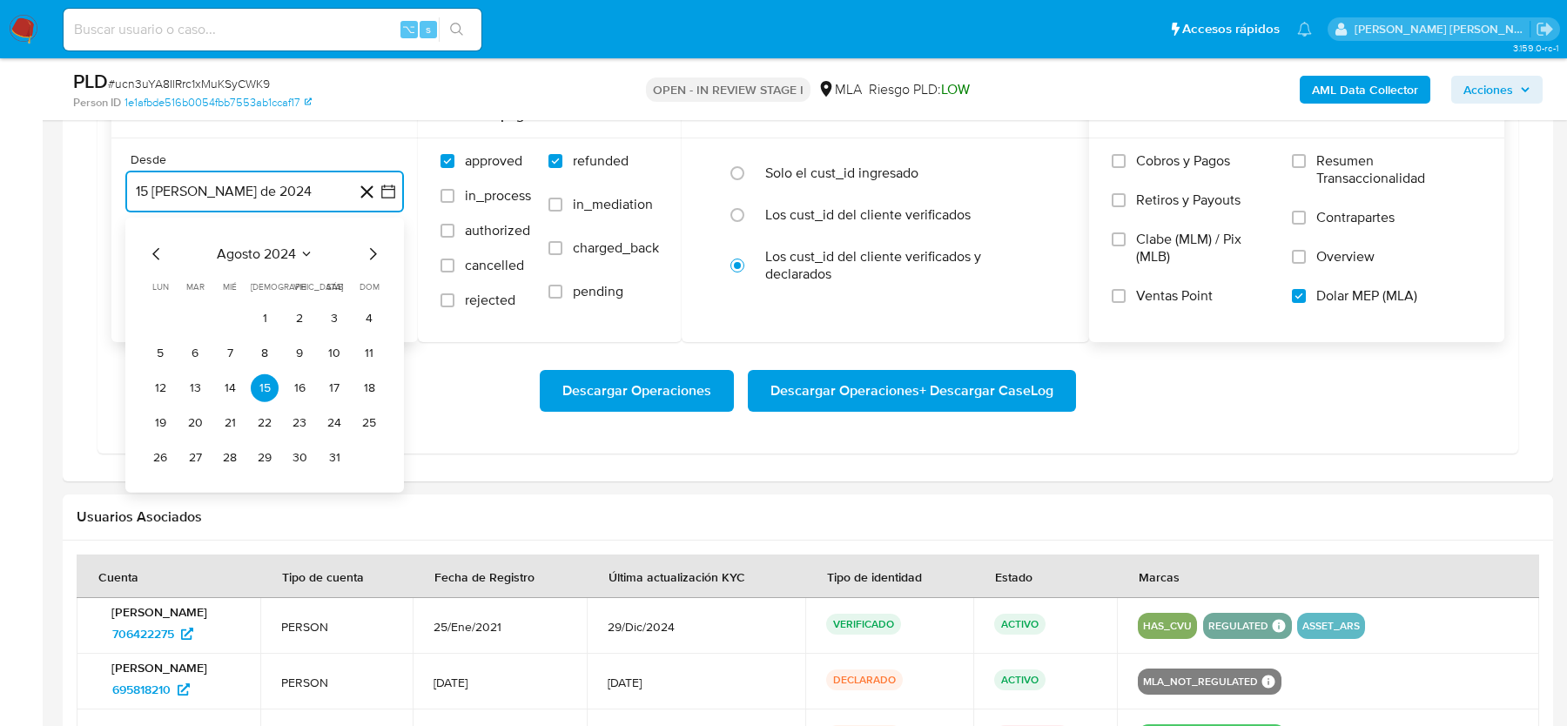
scroll to position [1591, 0]
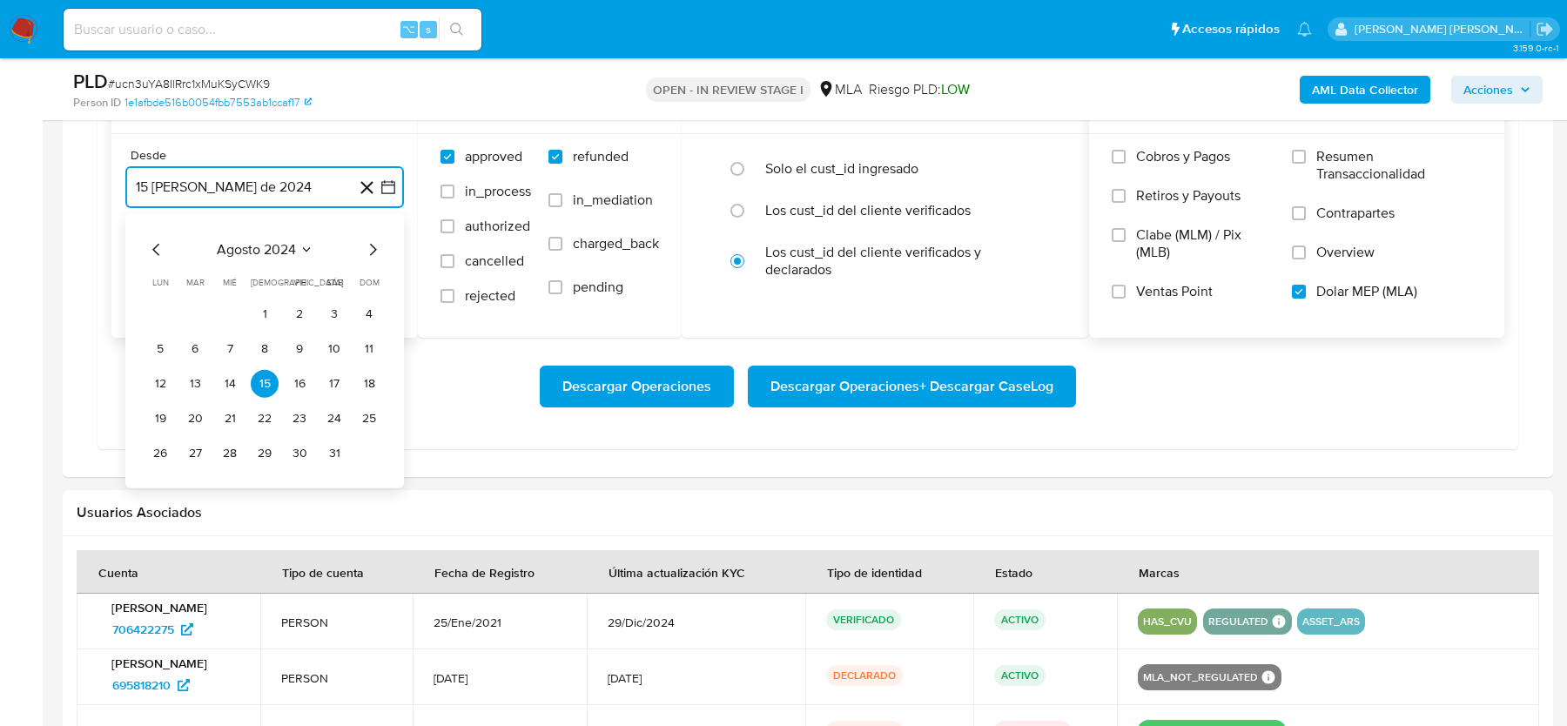
click at [371, 245] on icon "Mes siguiente" at bounding box center [372, 249] width 21 height 21
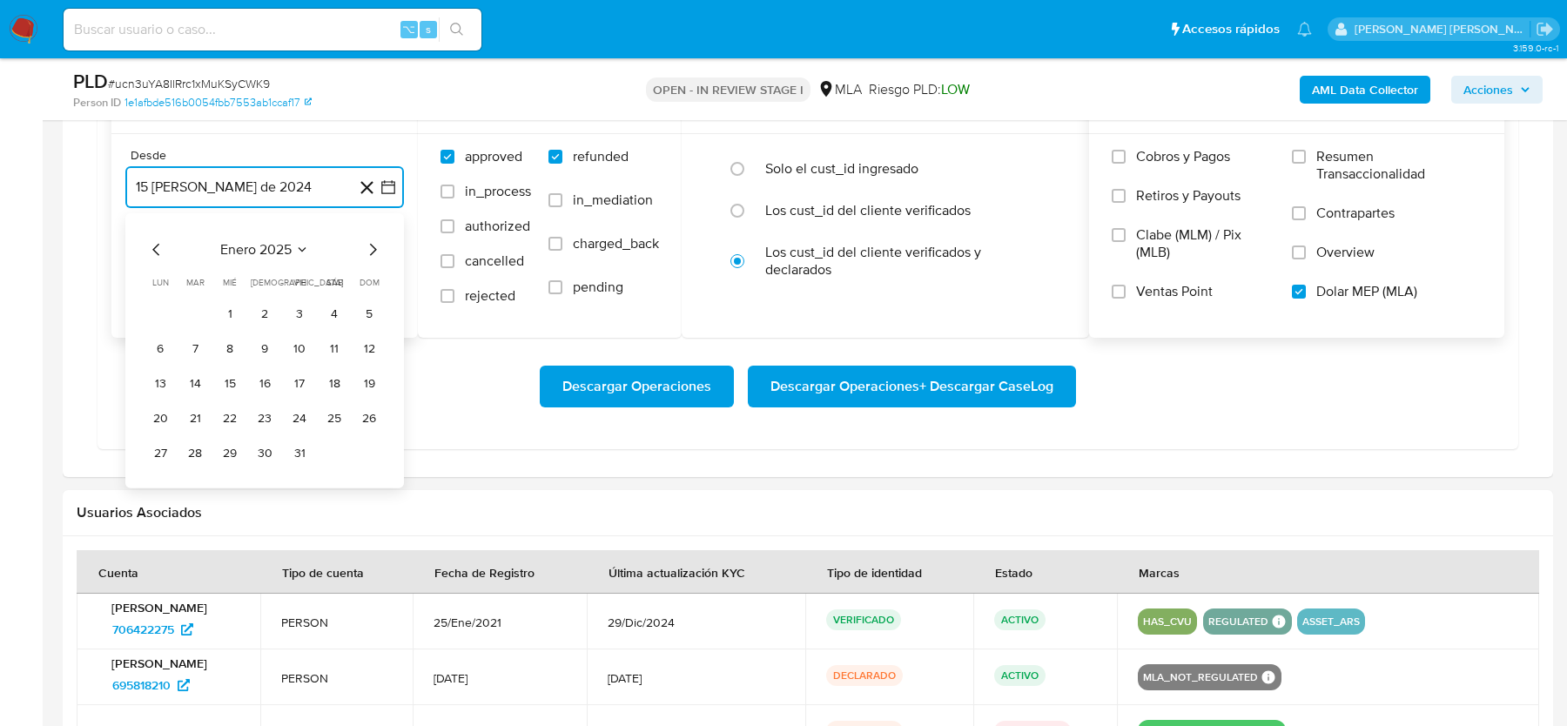
click at [371, 245] on icon "Mes siguiente" at bounding box center [372, 249] width 21 height 21
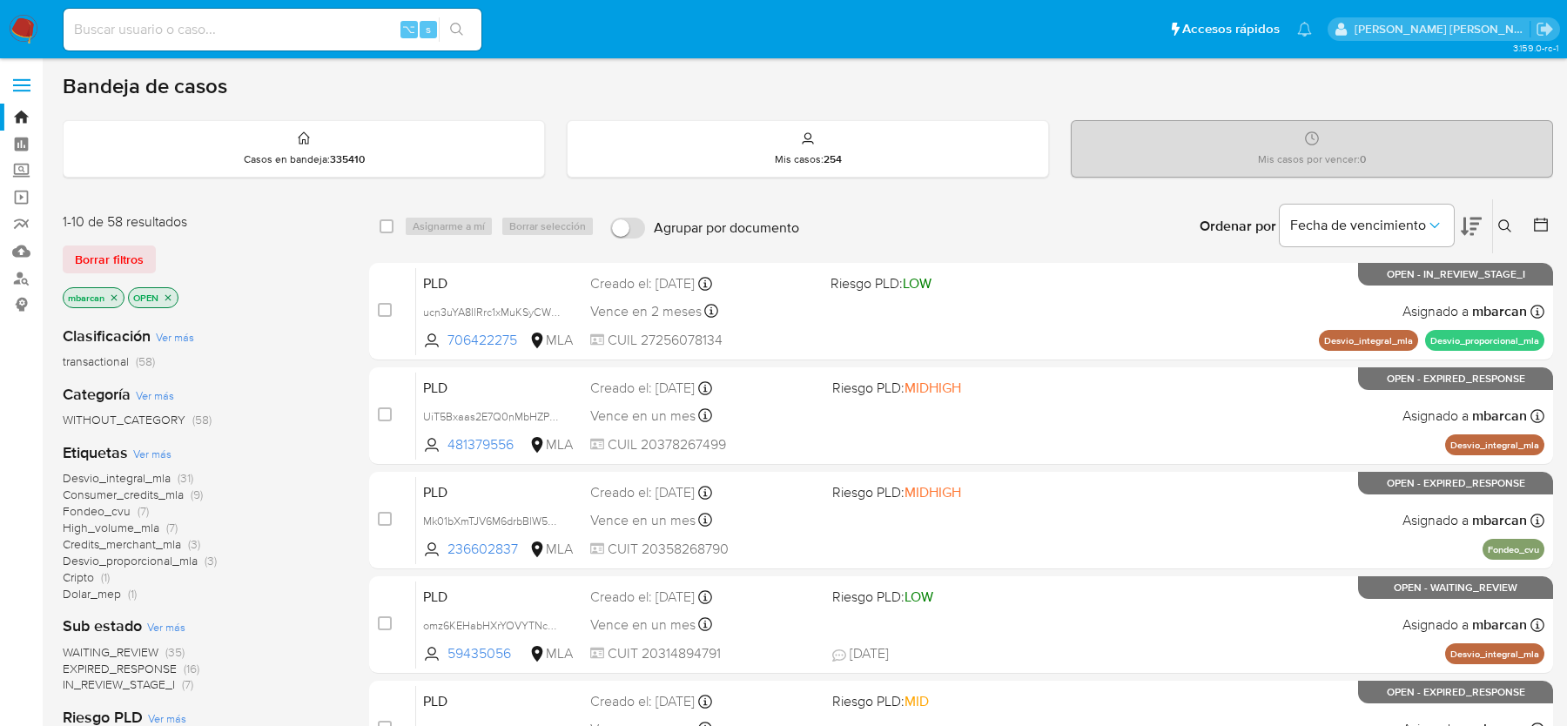
click at [191, 23] on input at bounding box center [273, 29] width 418 height 23
paste input "9XKaHoLVzYvz9qB20Z973xZs"
type input "9XKaHoLVzYvz9qB20Z973xZs"
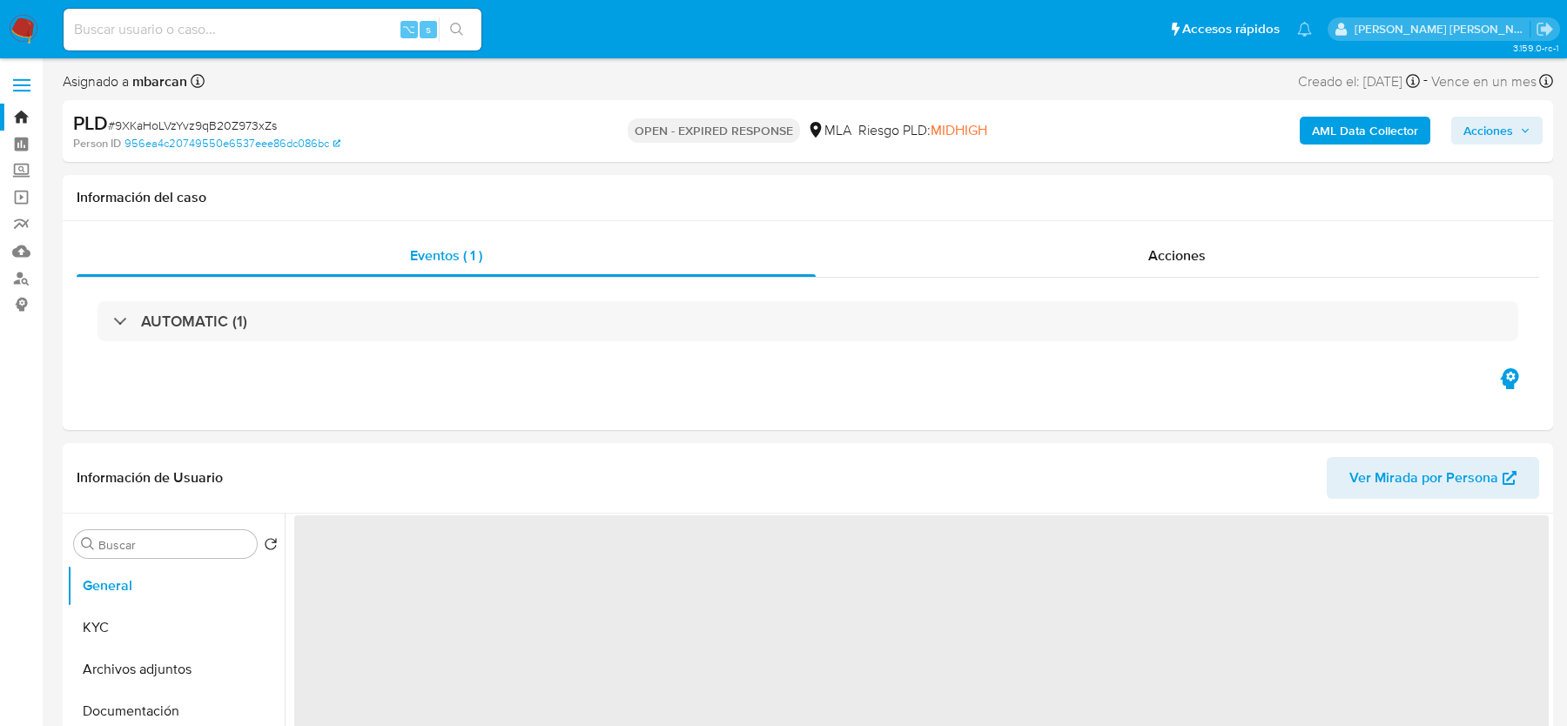
select select "10"
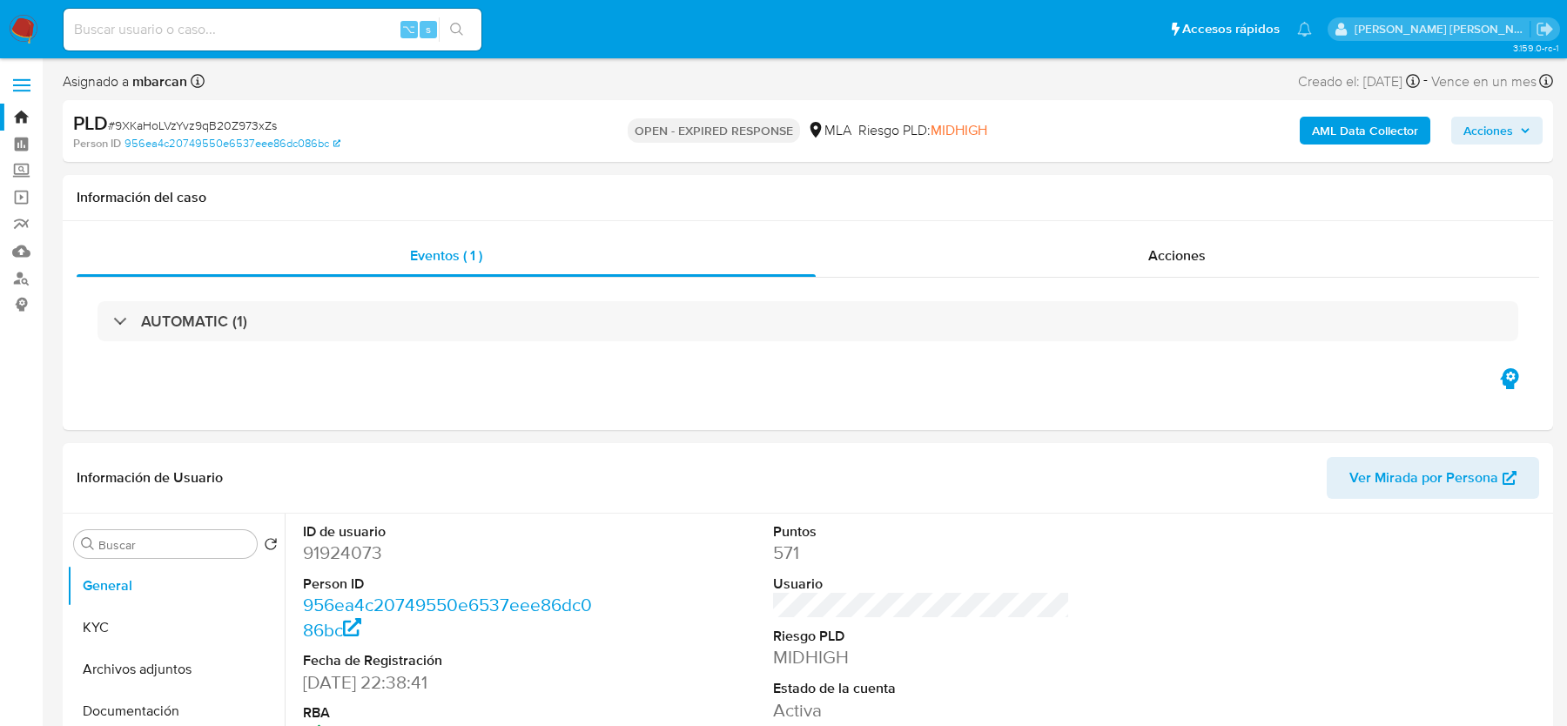
click at [195, 30] on input at bounding box center [273, 29] width 418 height 23
paste input "9XKaHoLVzYvz9qB20Z973xZs"
type input "9XKaHoLVzYvz9qB20Z973xZs"
click at [38, 37] on nav "Pausado Ver notificaciones 9XKaHoLVzYvz9qB20Z973xZs ⌥ s Accesos rápidos Presion…" at bounding box center [783, 29] width 1567 height 58
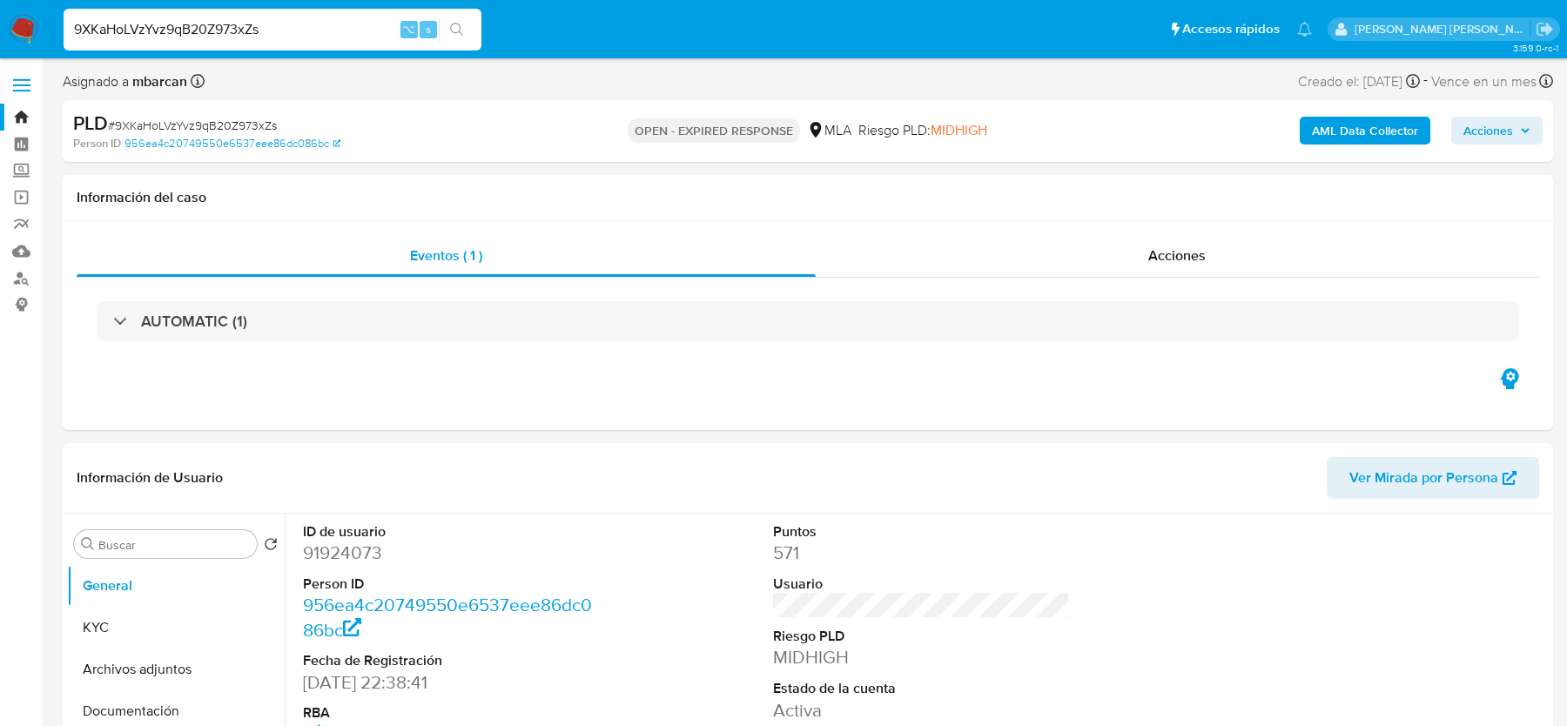
click at [33, 35] on img at bounding box center [24, 30] width 30 height 30
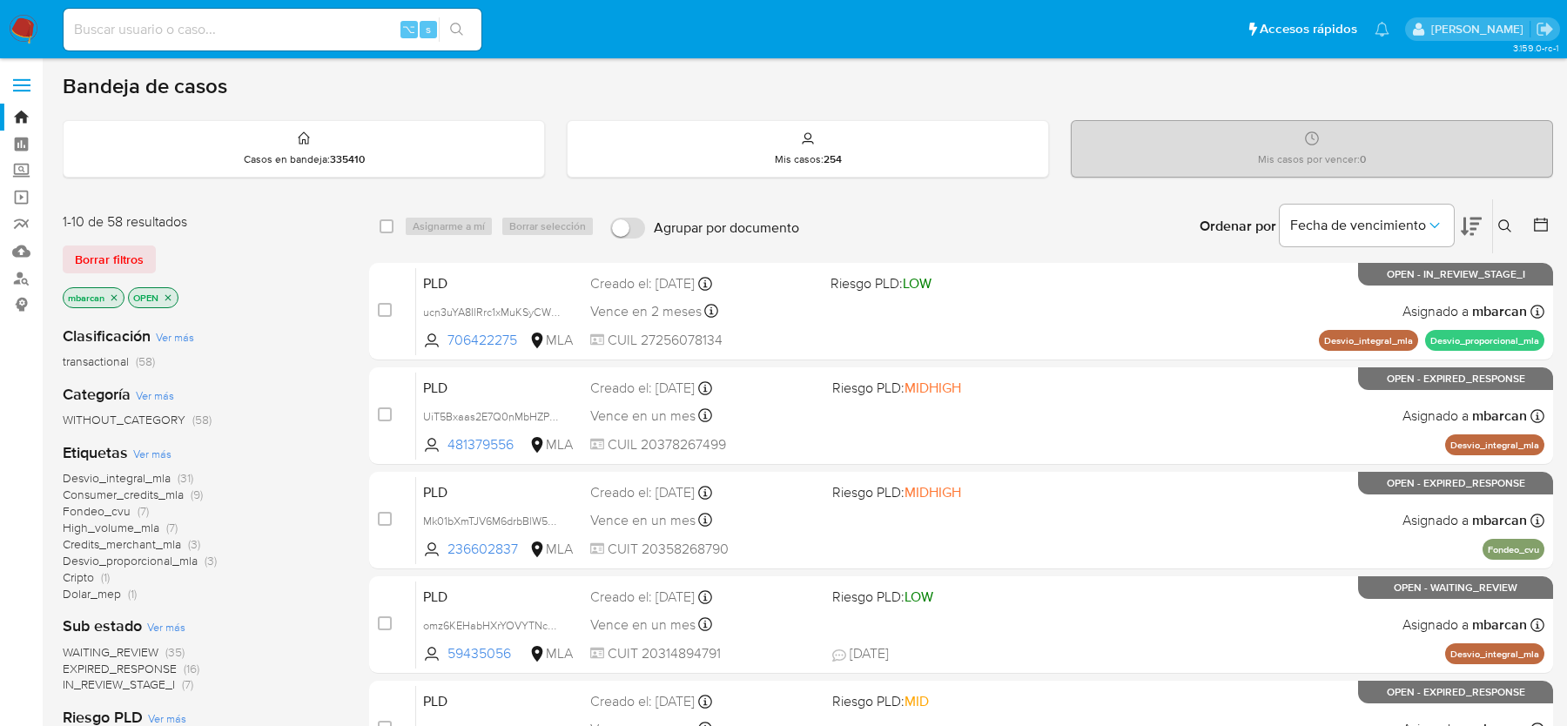
click at [1502, 222] on icon at bounding box center [1505, 226] width 14 height 14
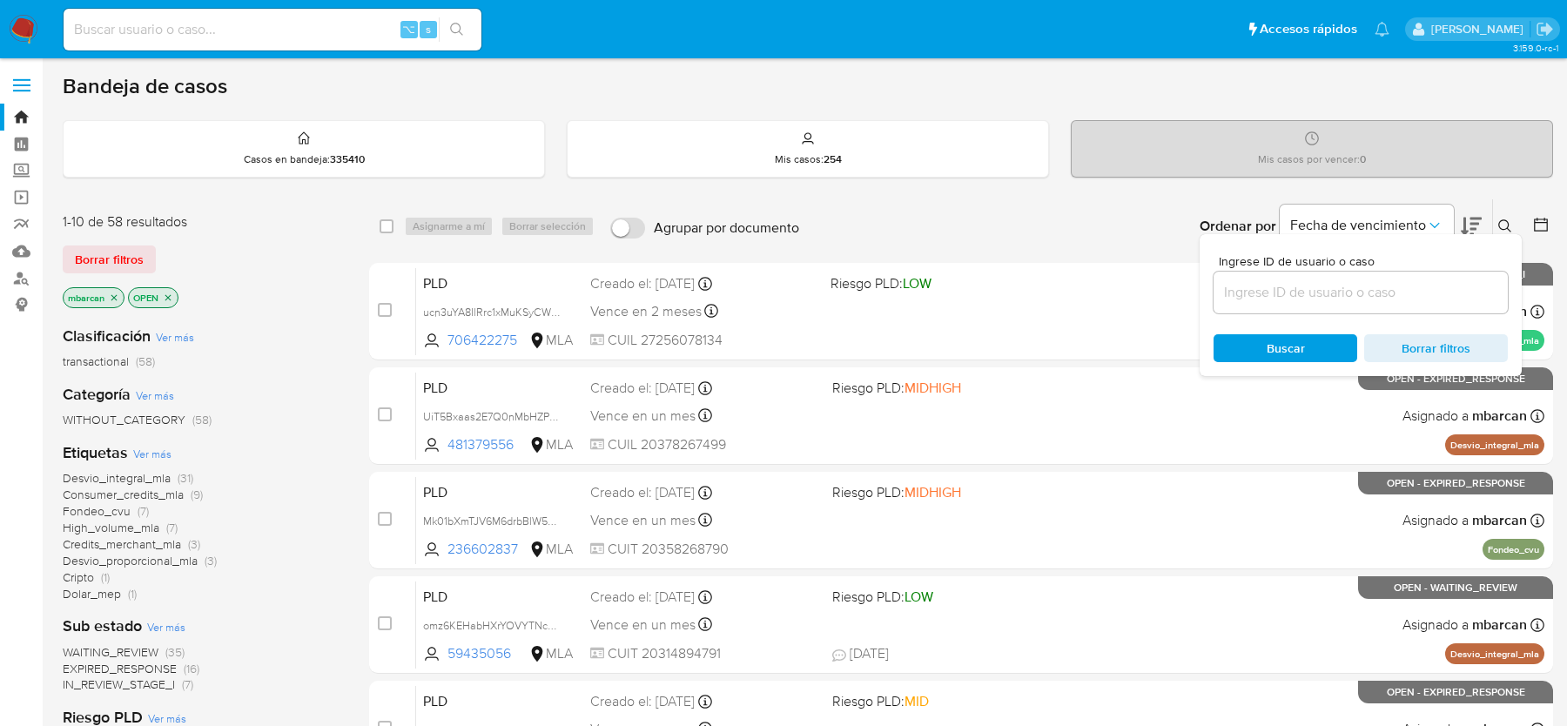
click at [1350, 286] on input at bounding box center [1361, 292] width 294 height 23
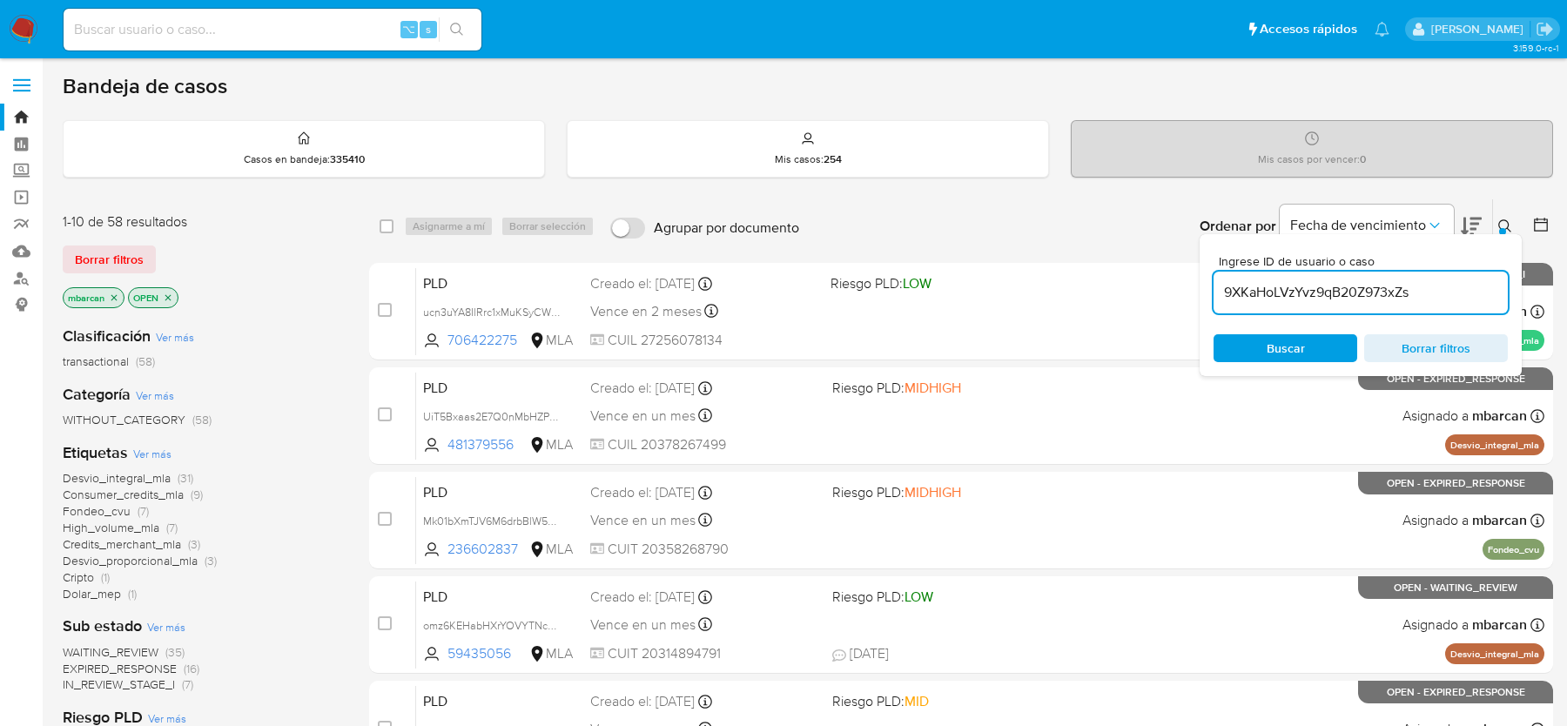
type input "9XKaHoLVzYvz9qB20Z973xZs"
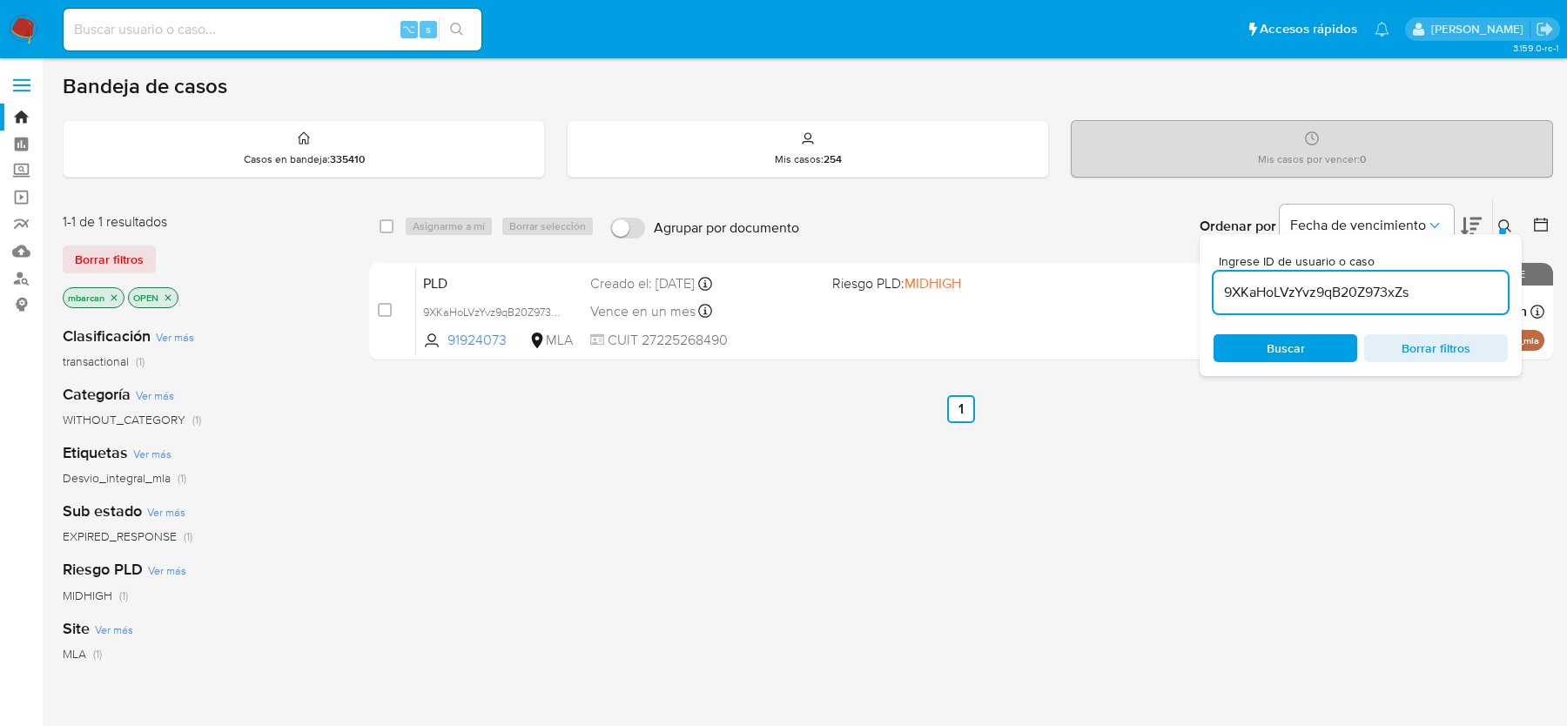
click at [1517, 219] on button at bounding box center [1507, 226] width 29 height 21
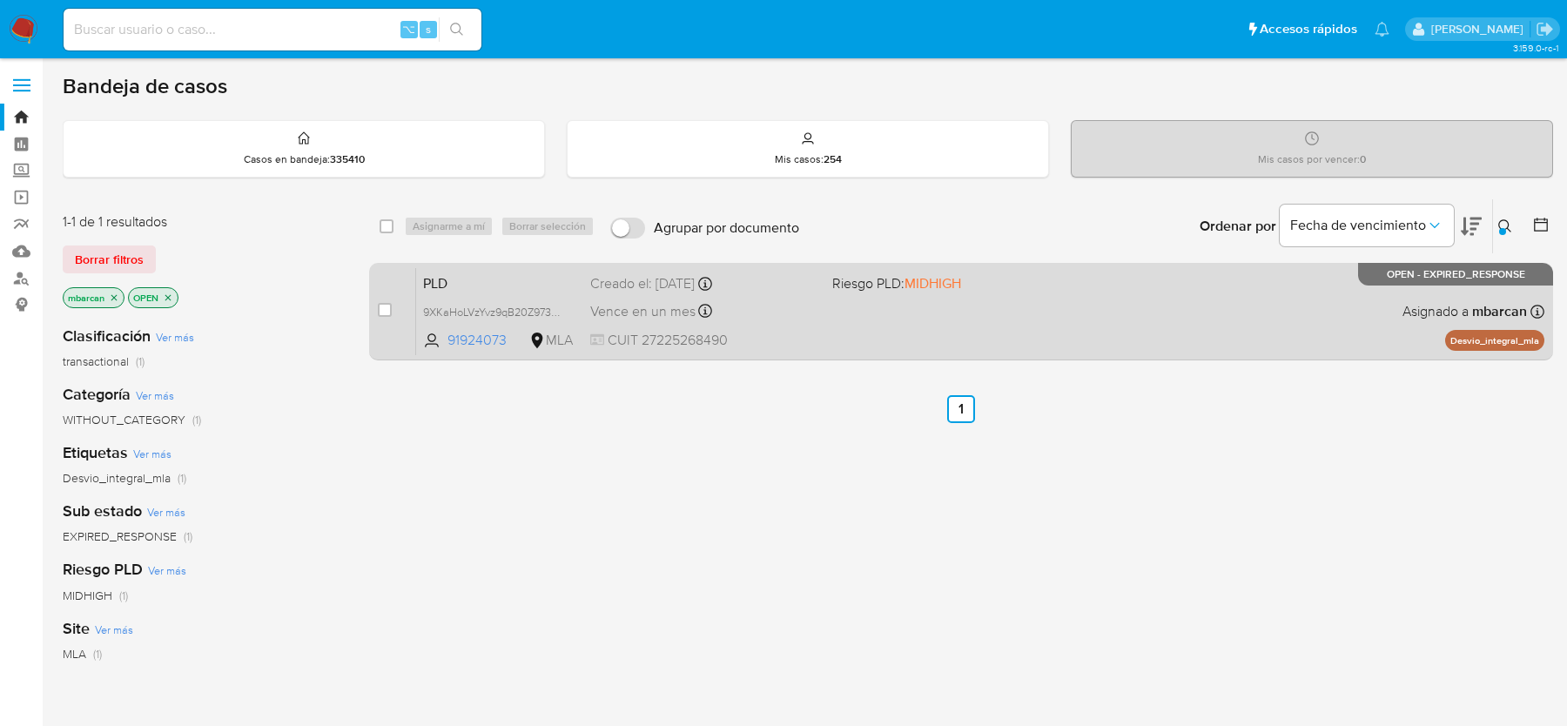
click at [393, 284] on div "case-item-checkbox No es posible asignar el caso" at bounding box center [397, 311] width 38 height 88
click at [393, 300] on div "case-item-checkbox No es posible asignar el caso" at bounding box center [397, 311] width 38 height 88
click at [390, 306] on input "checkbox" at bounding box center [385, 310] width 14 height 14
checkbox input "true"
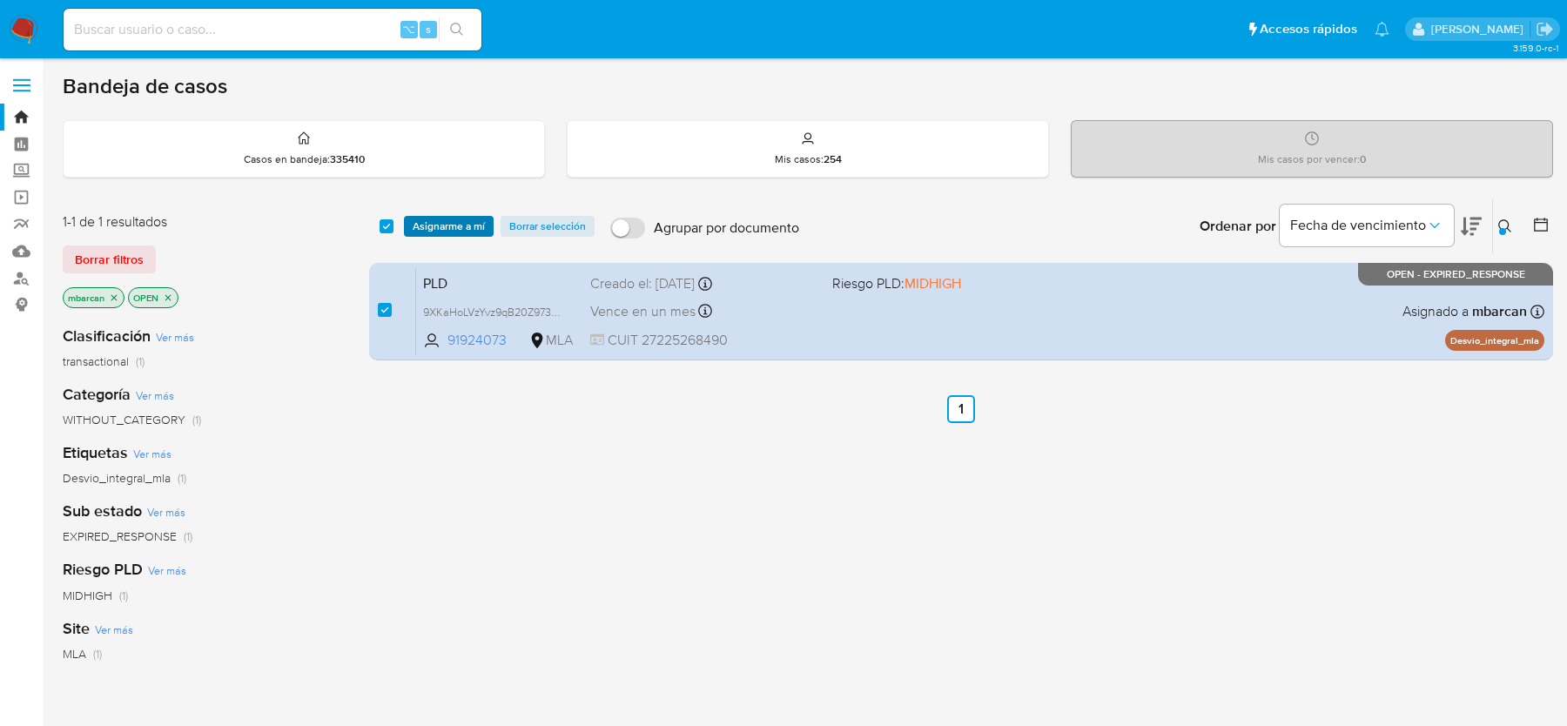
click at [442, 227] on span "Asignarme a mí" at bounding box center [449, 226] width 72 height 17
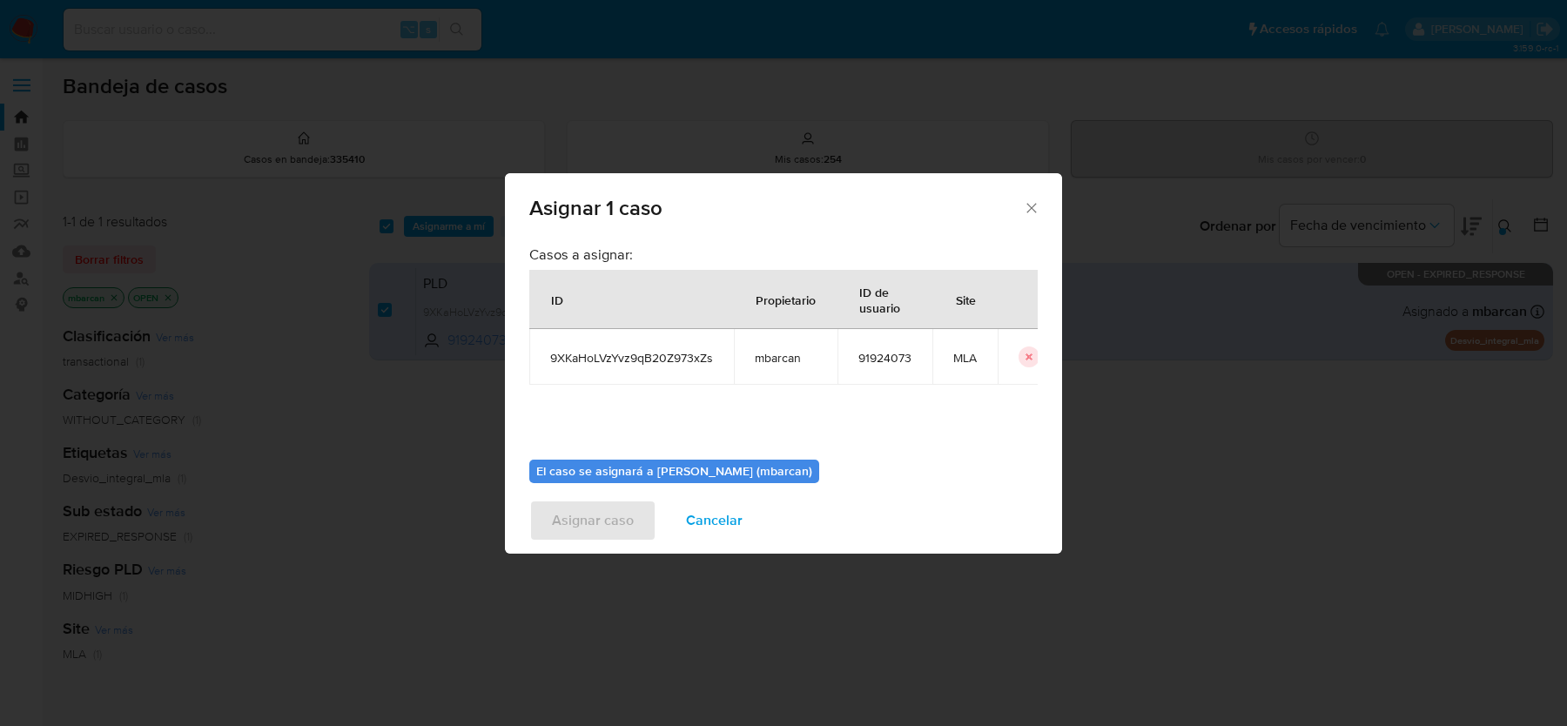
scroll to position [89, 0]
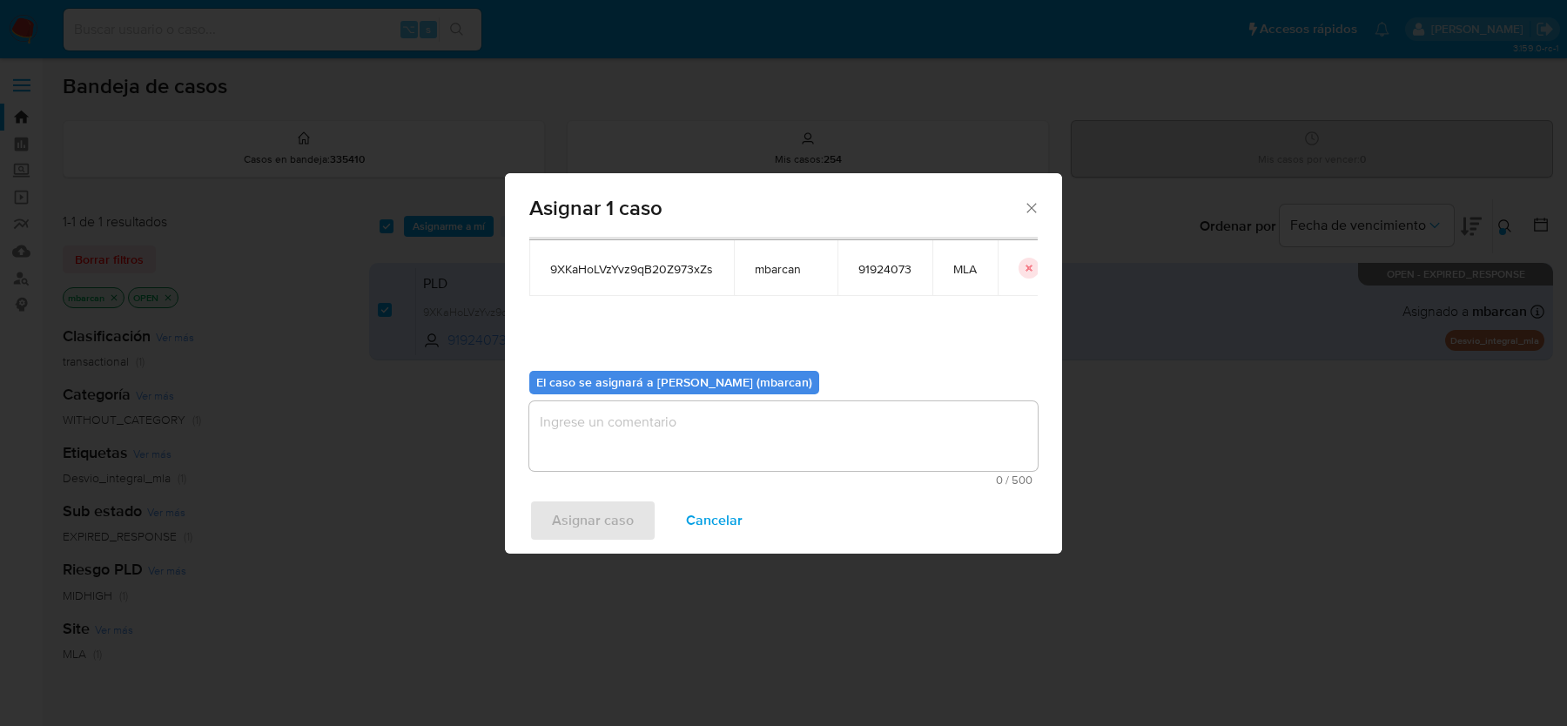
click at [601, 448] on textarea "assign-modal" at bounding box center [783, 436] width 508 height 70
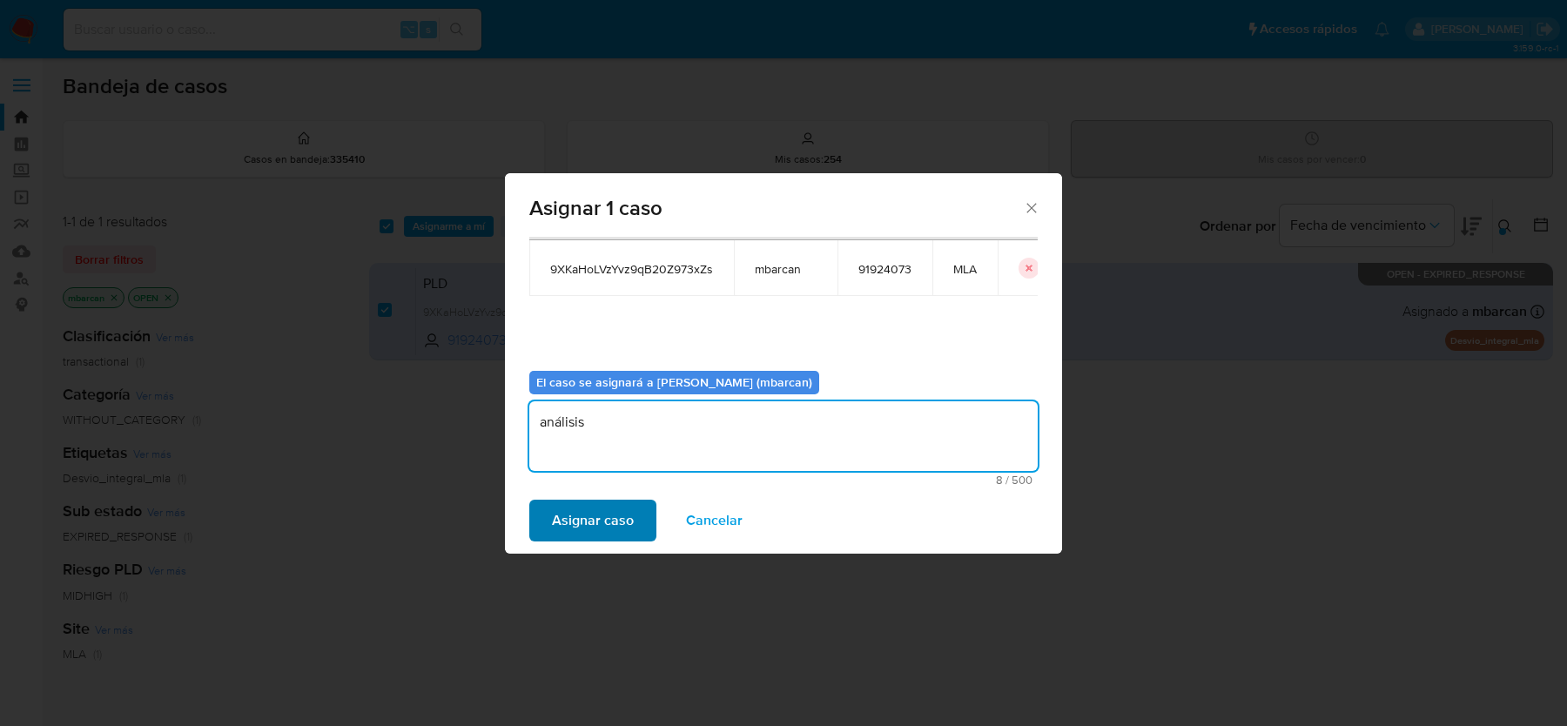
type textarea "análisis"
click at [583, 518] on span "Asignar caso" at bounding box center [593, 520] width 82 height 38
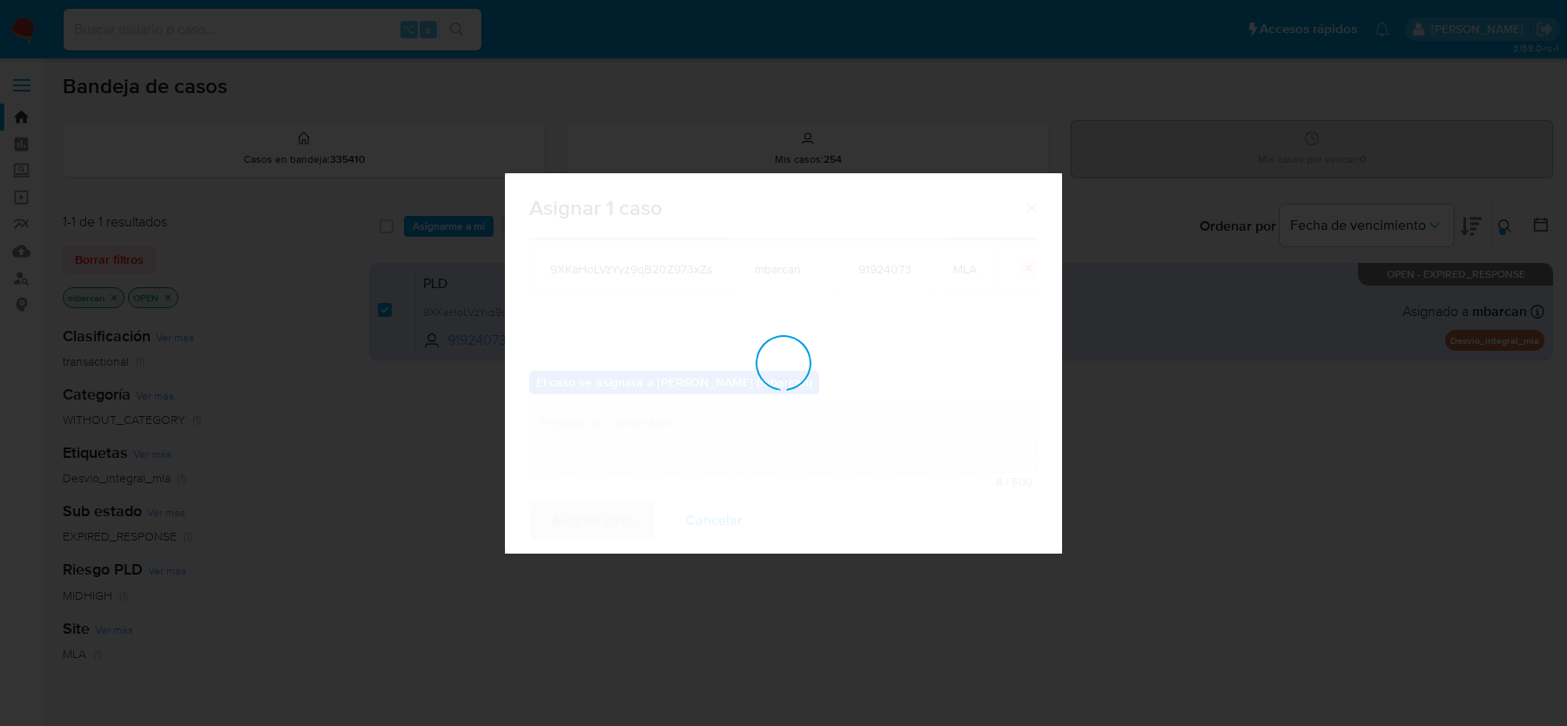
checkbox input "false"
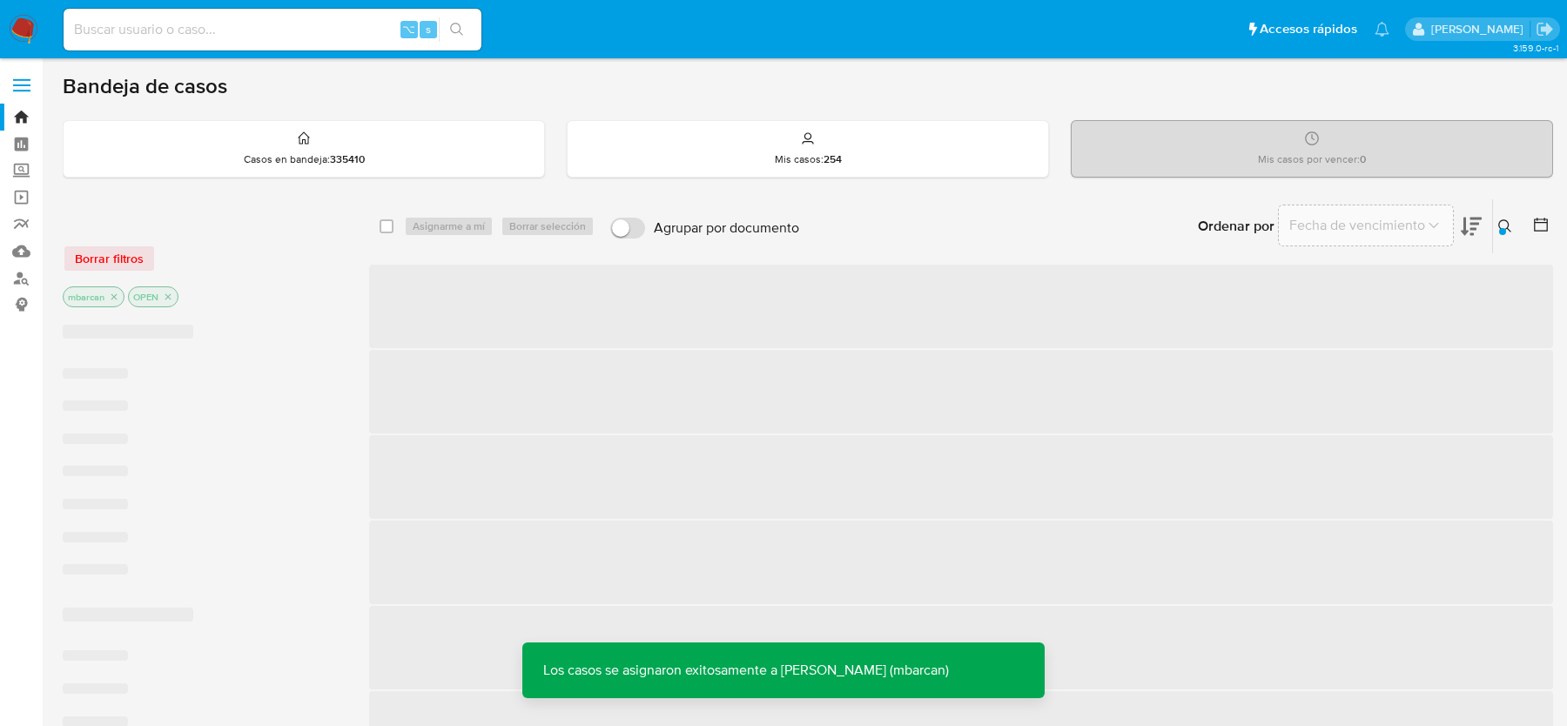
click at [421, 280] on span "‌" at bounding box center [961, 307] width 1184 height 84
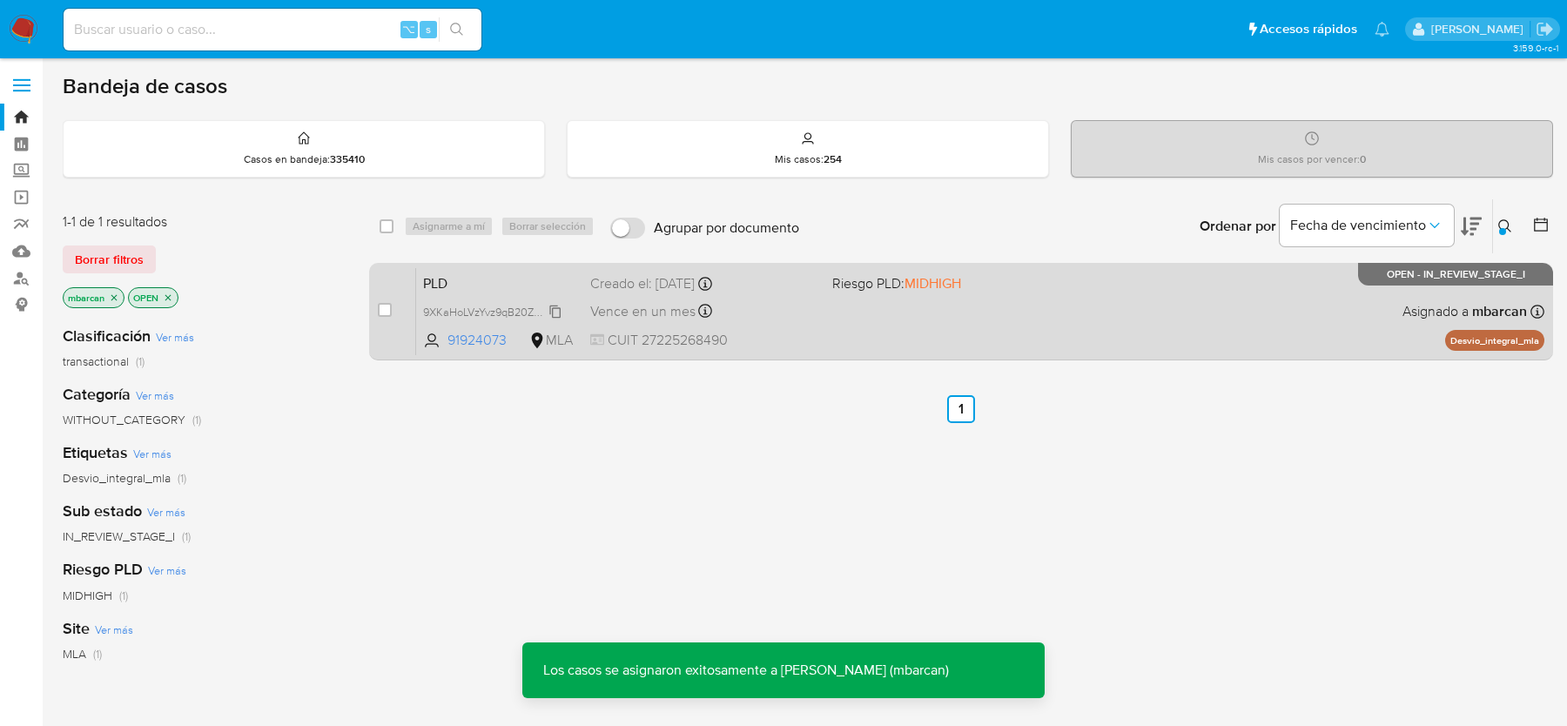
click at [446, 302] on div "9XKaHoLVzYvz9qB20Z973xZs" at bounding box center [492, 311] width 139 height 19
click at [526, 295] on div "PLD 9XKaHoLVzYvz9qB20Z973xZs Copiado Copiado 91924073 MLA Riesgo PLD: MIDHIGH C…" at bounding box center [980, 311] width 1128 height 88
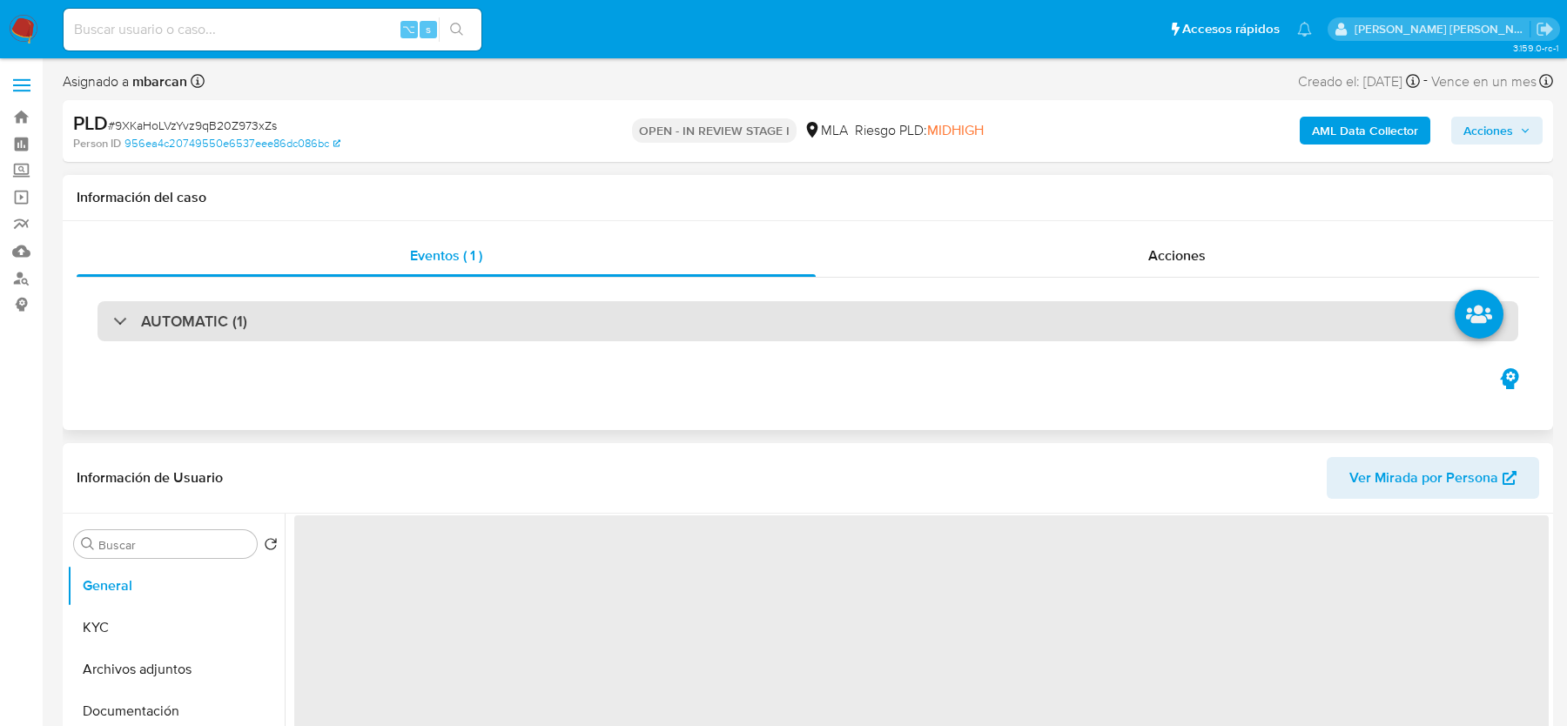
select select "10"
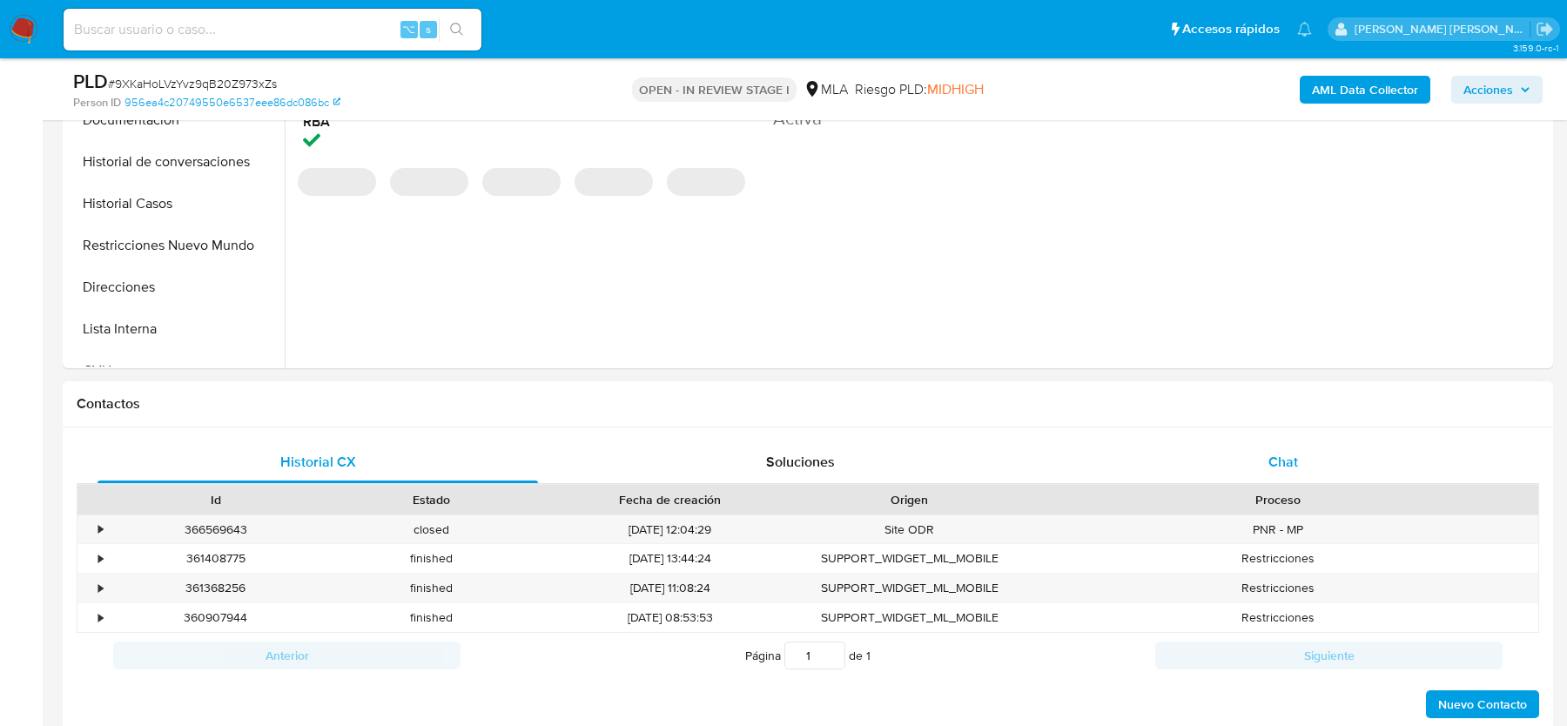
click at [1275, 477] on div "Chat" at bounding box center [1283, 462] width 441 height 42
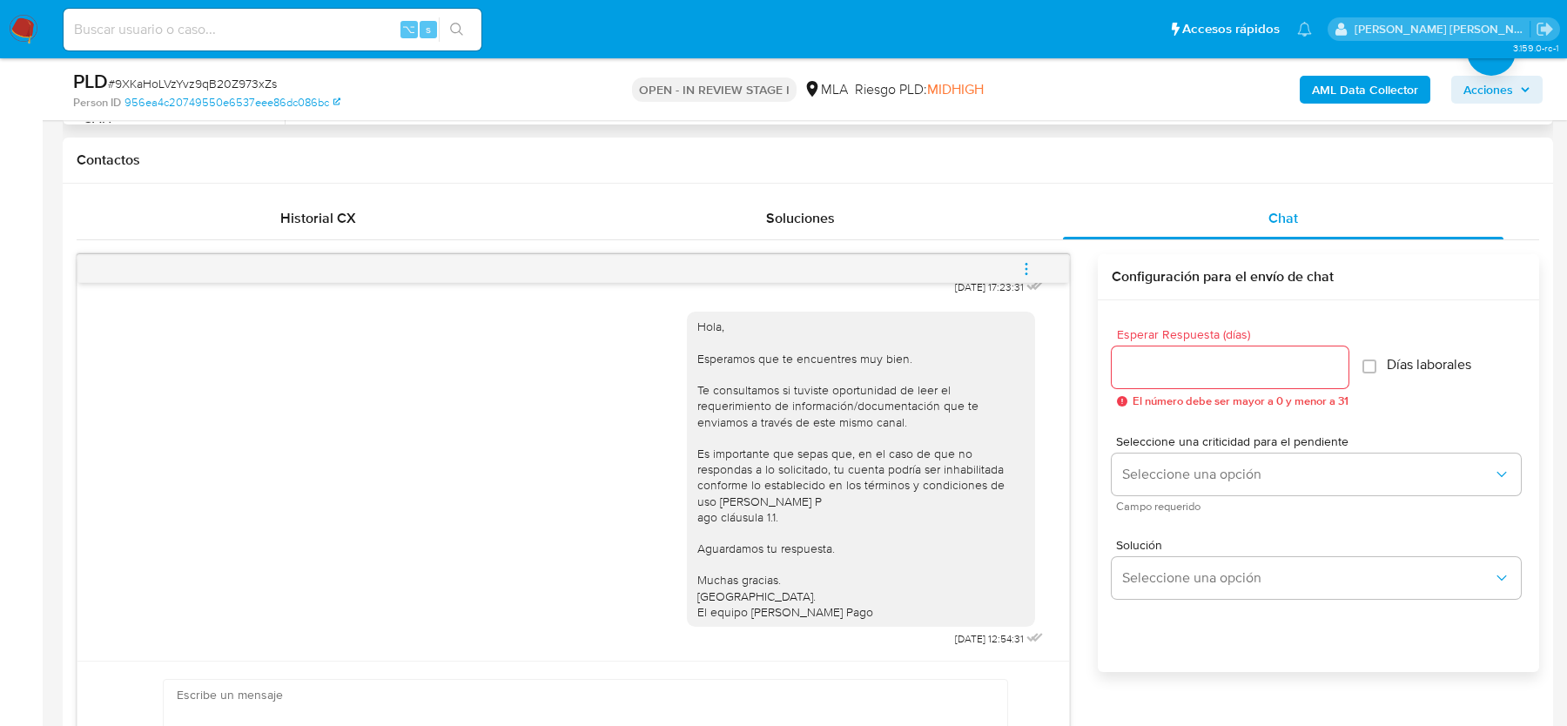
scroll to position [326, 0]
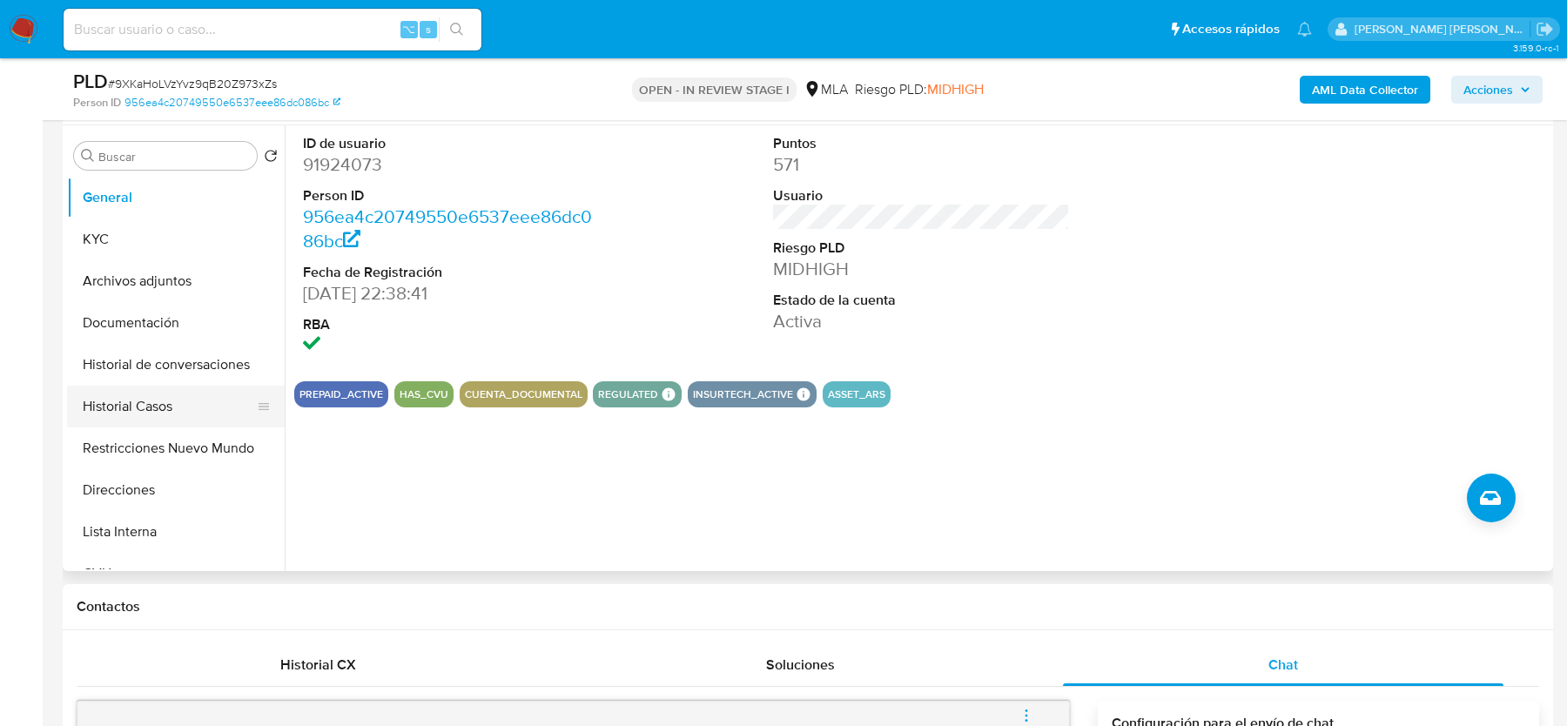
click at [171, 407] on button "Historial Casos" at bounding box center [169, 407] width 204 height 42
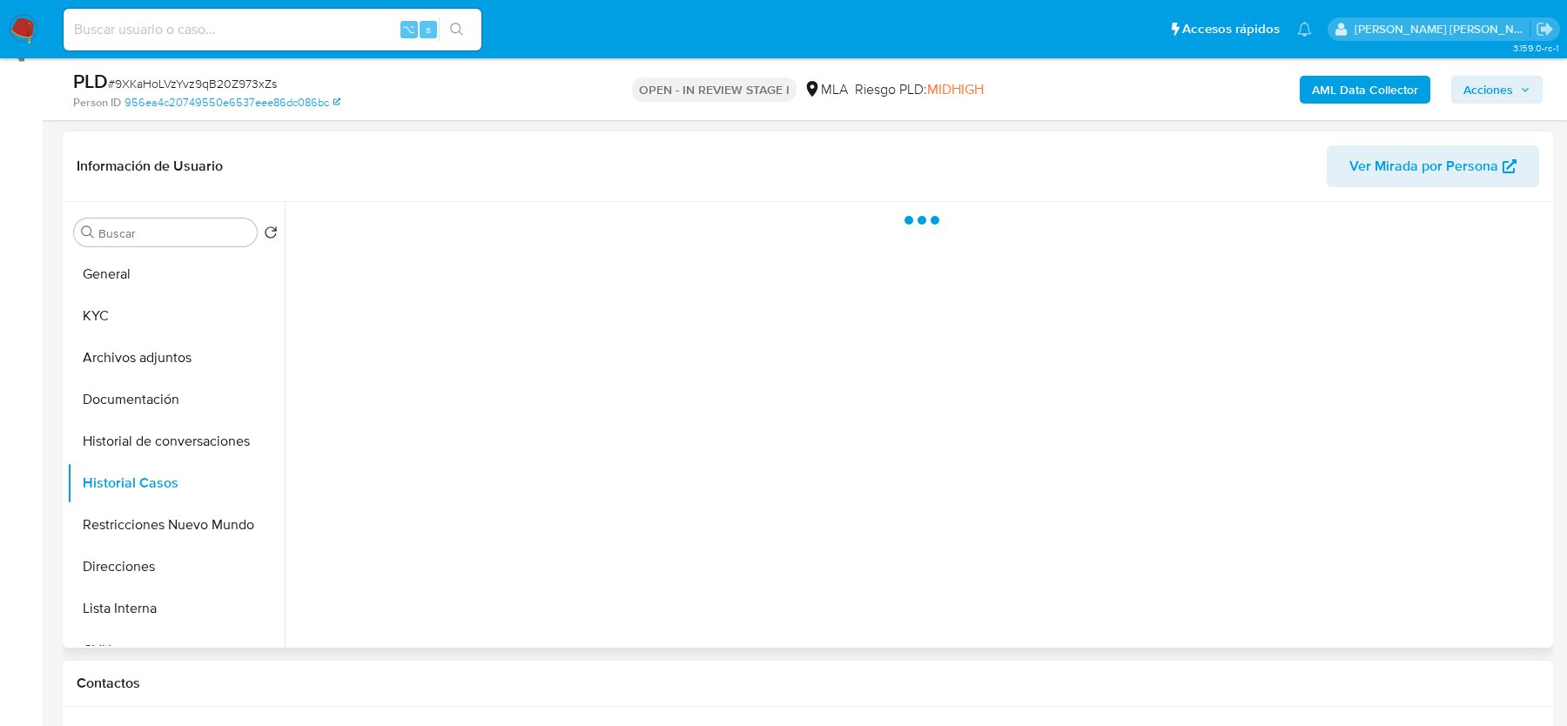
scroll to position [219, 0]
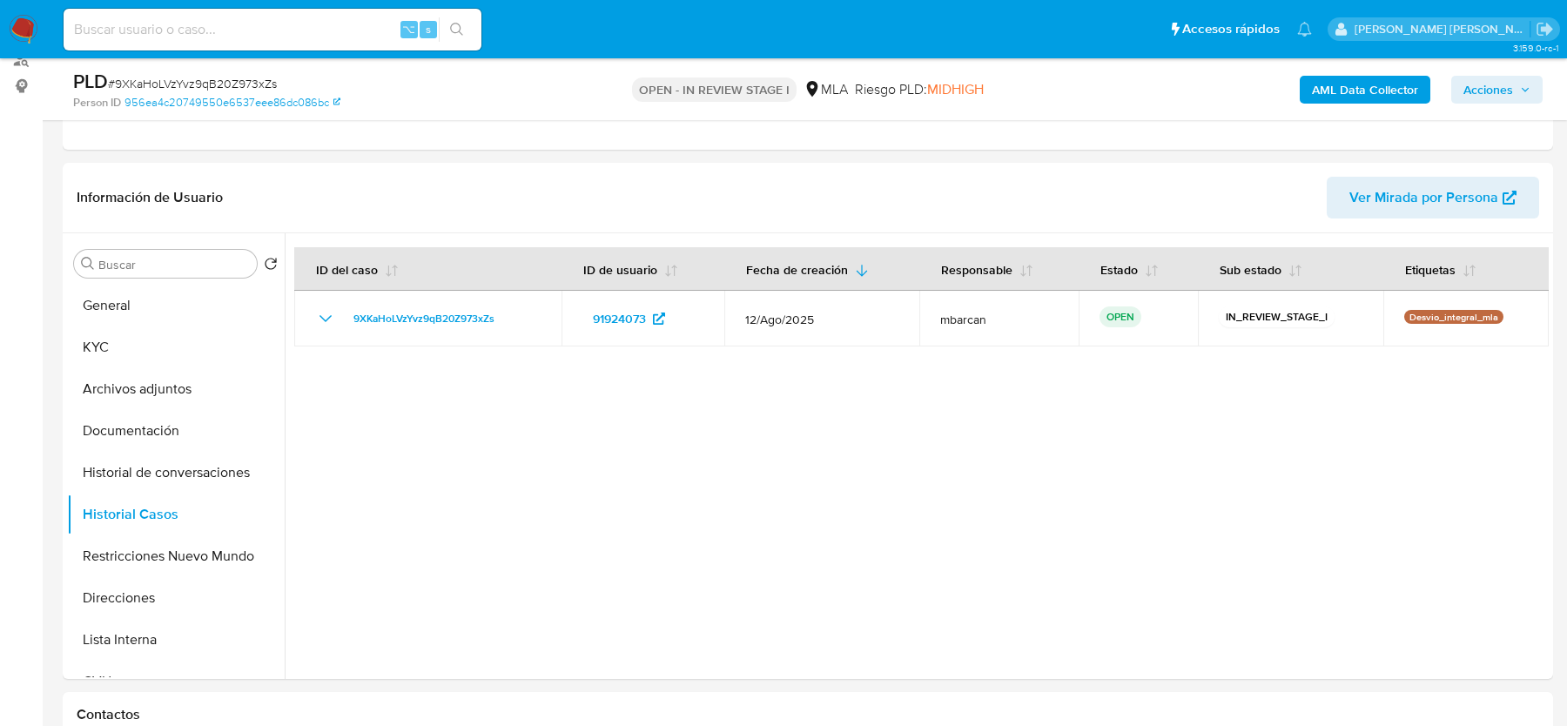
click at [207, 83] on span "# 9XKaHoLVzYvz9qB20Z973xZs" at bounding box center [192, 83] width 169 height 17
click at [178, 307] on button "General" at bounding box center [169, 306] width 204 height 42
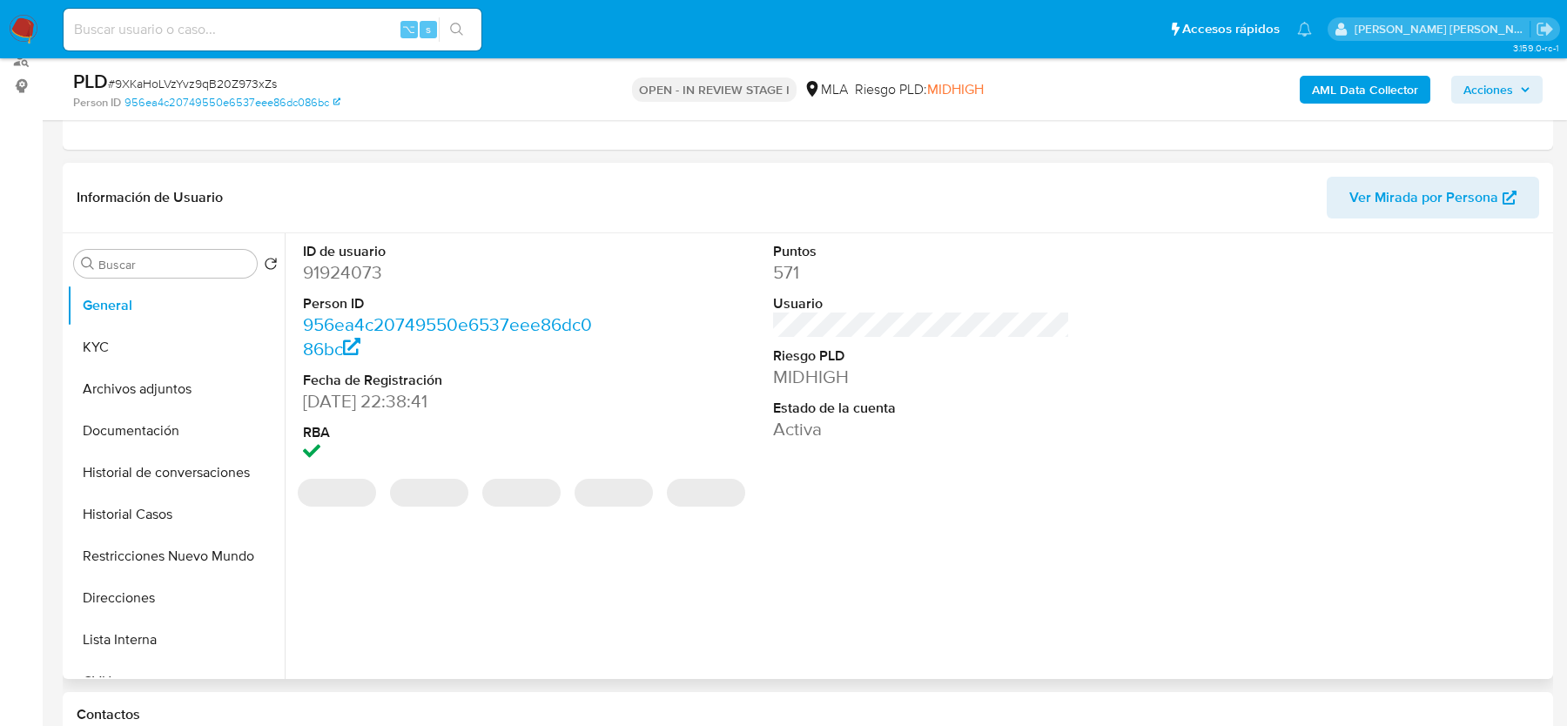
click at [407, 260] on dd "91924073" at bounding box center [451, 272] width 296 height 24
click at [345, 272] on dd "91924073" at bounding box center [451, 272] width 296 height 24
copy dd "91924073"
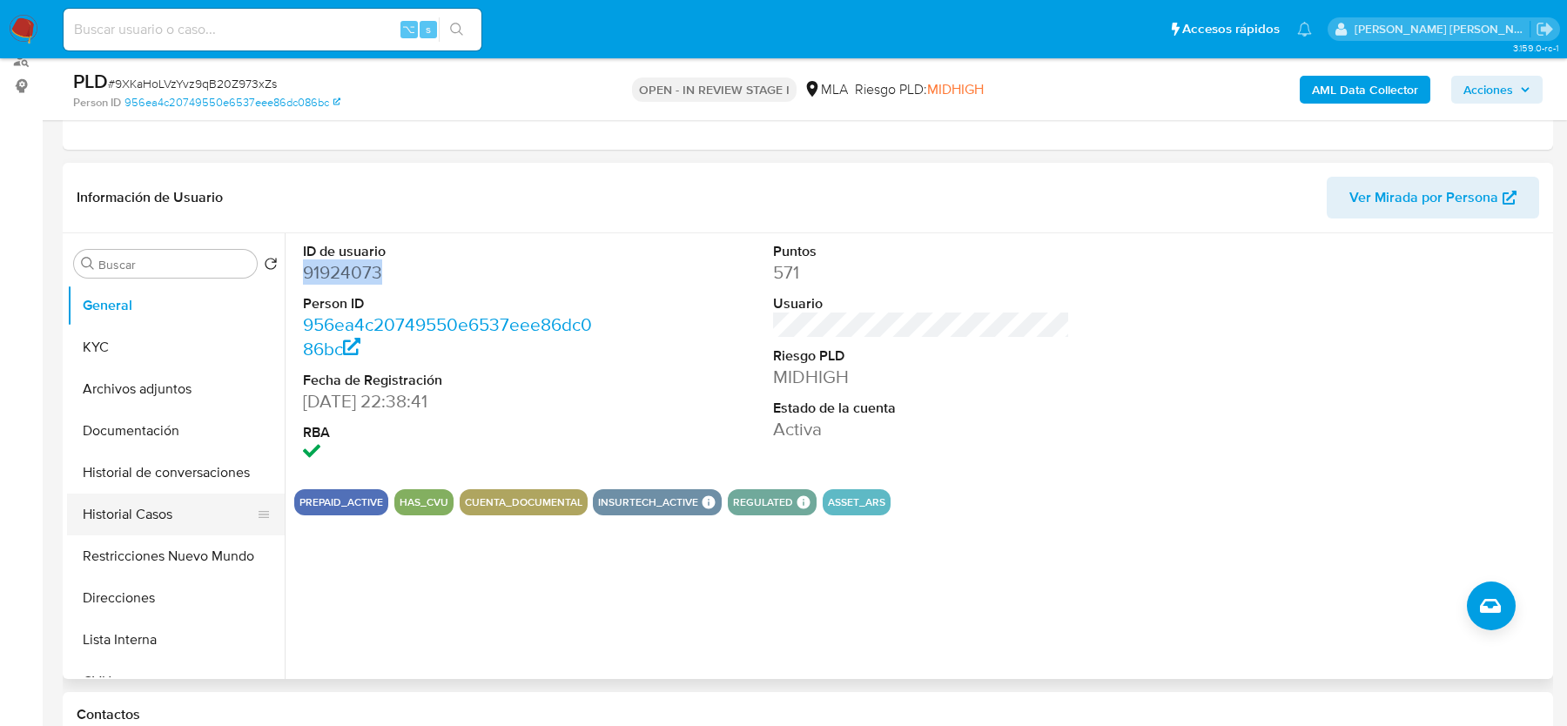
click at [123, 521] on button "Historial Casos" at bounding box center [169, 515] width 204 height 42
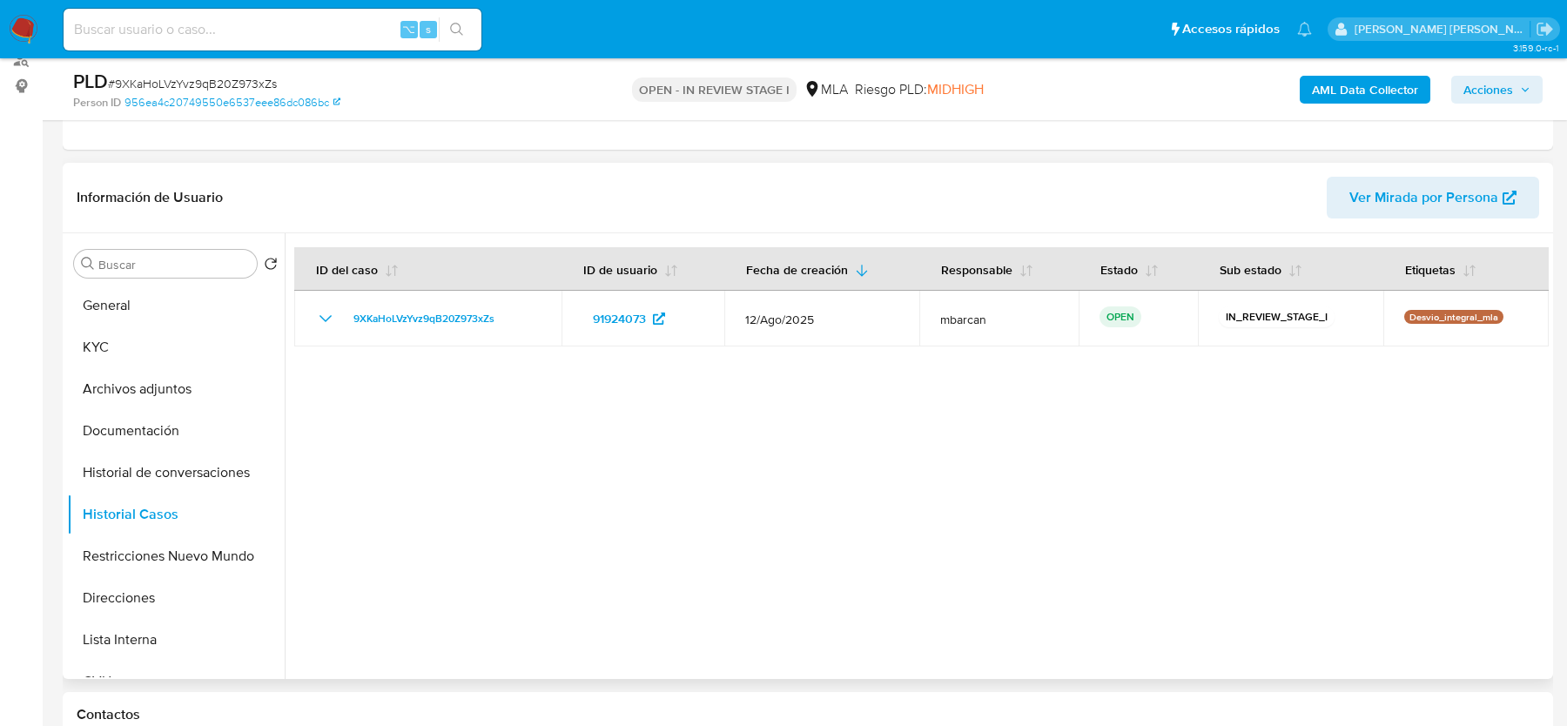
click at [64, 321] on div "Buscar Volver al orden por defecto General KYC Archivos adjuntos Documentación …" at bounding box center [808, 456] width 1490 height 446
click at [113, 340] on button "KYC" at bounding box center [169, 347] width 204 height 42
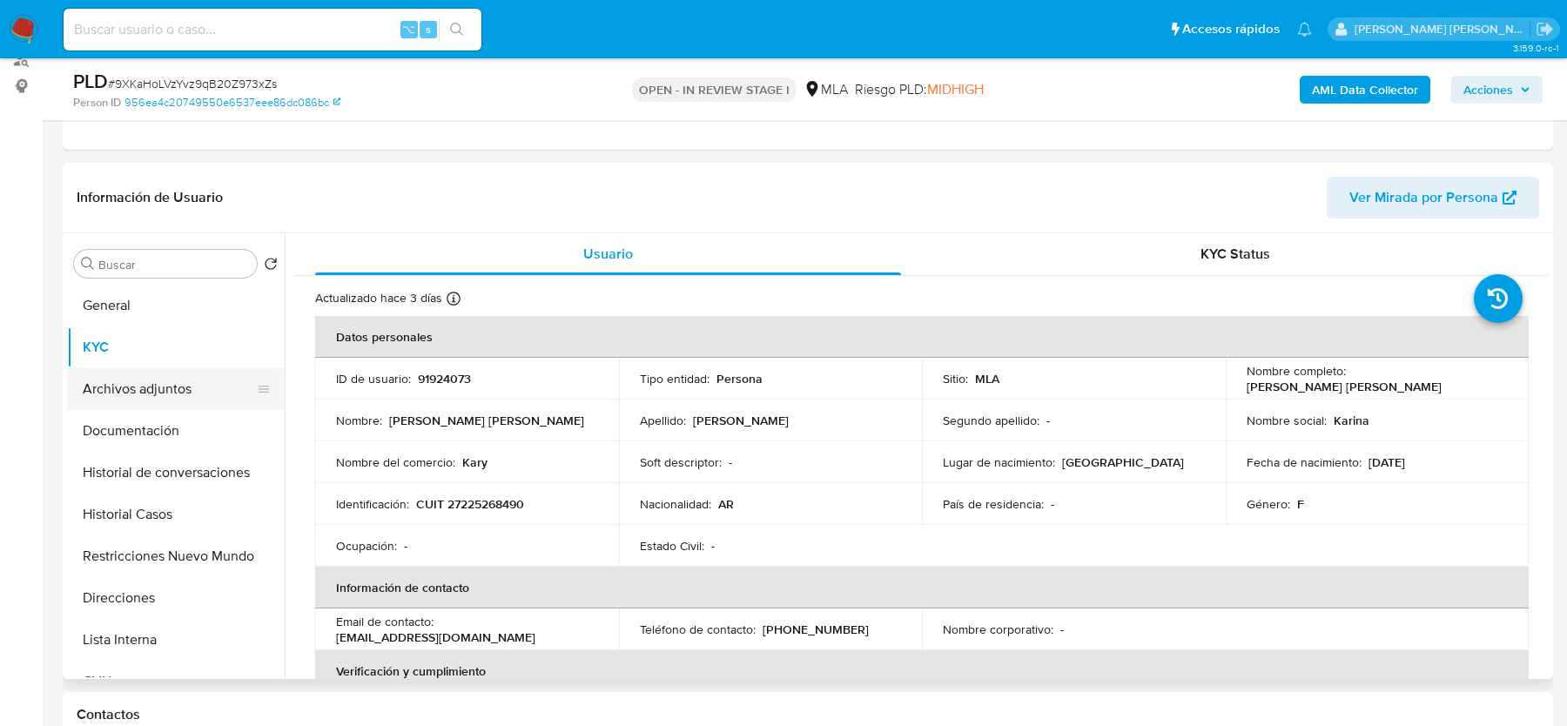
click at [148, 391] on button "Archivos adjuntos" at bounding box center [169, 389] width 204 height 42
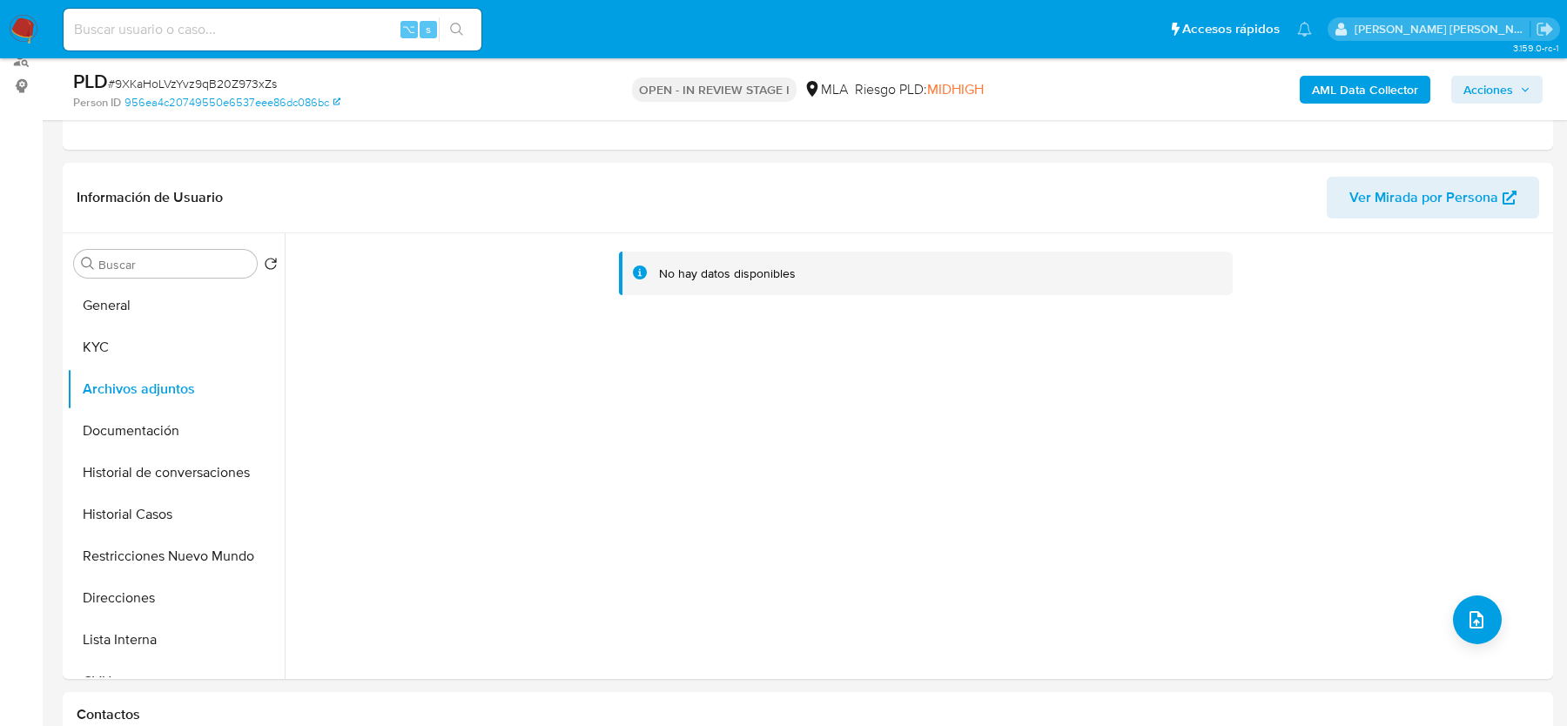
click at [1351, 103] on div "AML Data Collector Acciones" at bounding box center [1300, 89] width 485 height 41
click at [1345, 84] on b "AML Data Collector" at bounding box center [1365, 90] width 106 height 28
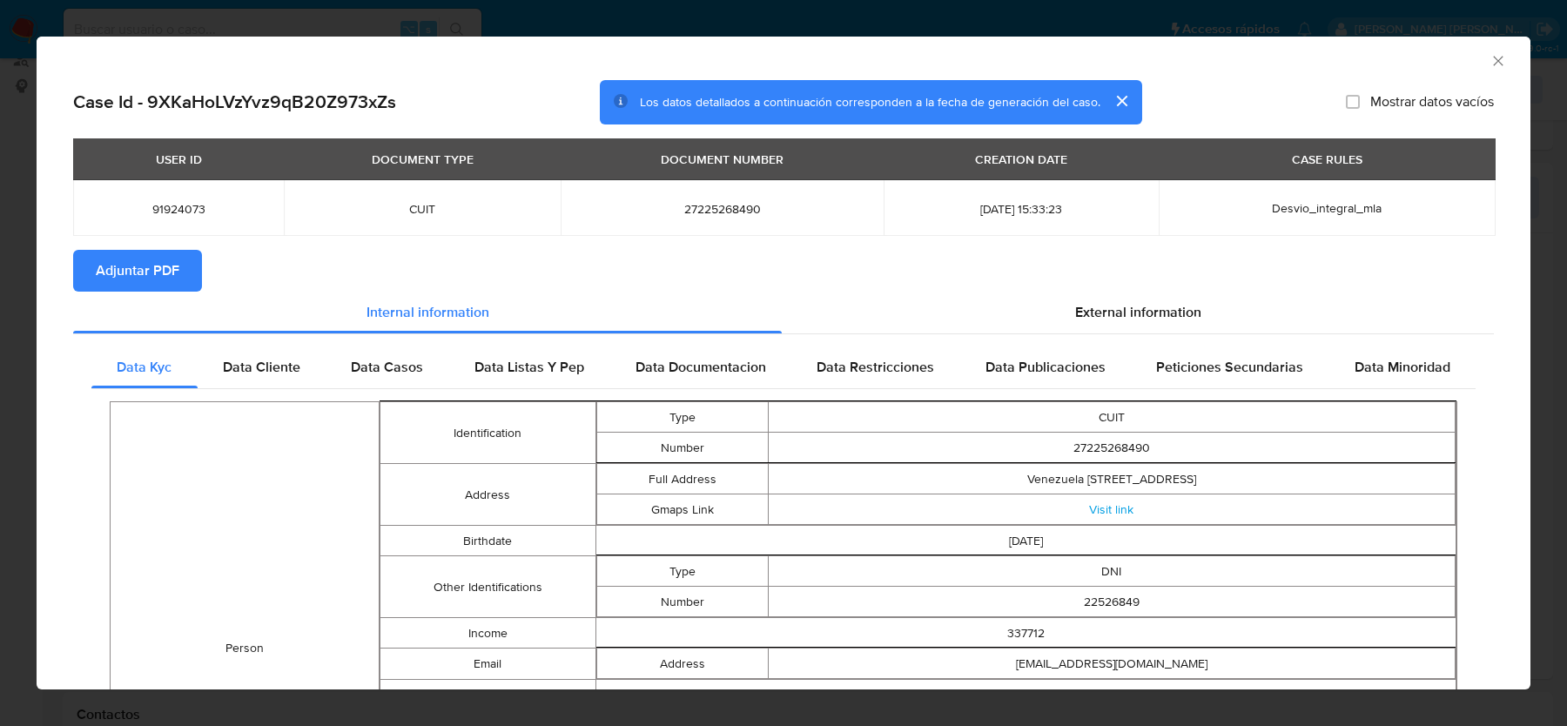
click at [143, 281] on span "Adjuntar PDF" at bounding box center [138, 271] width 84 height 38
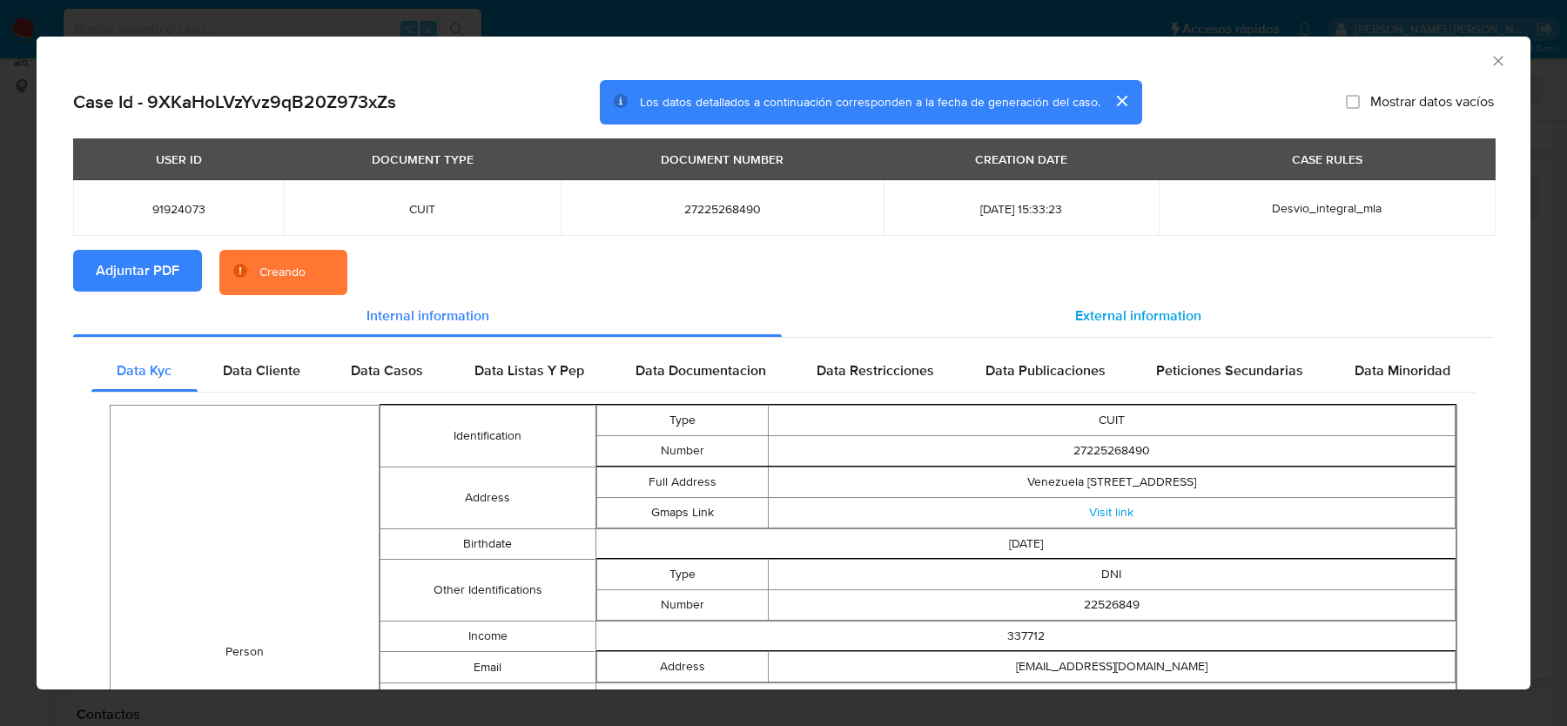
click at [1137, 304] on div "External information" at bounding box center [1138, 316] width 712 height 42
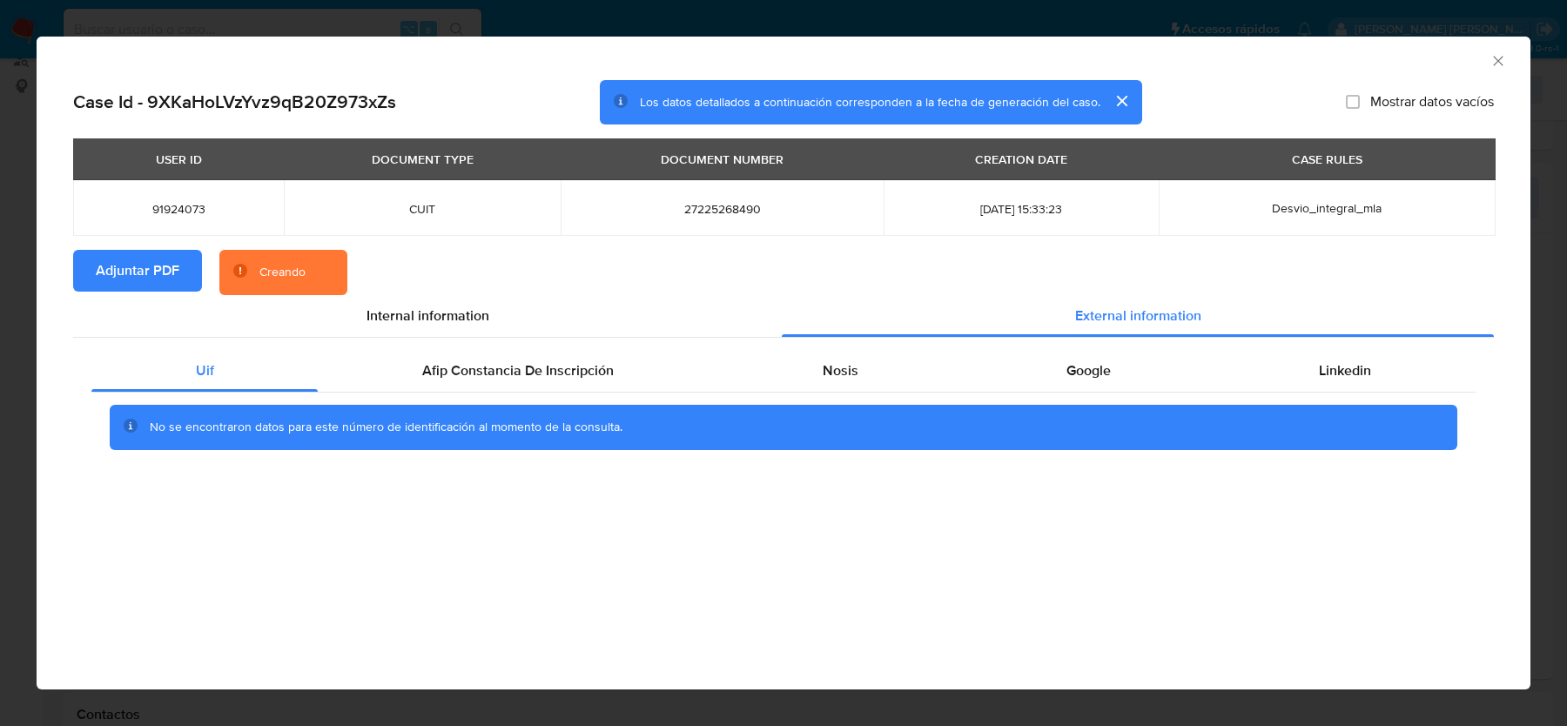
click at [528, 346] on div "Uif Afip Constancia De Inscripción Nosis Google Linkedin No se encontraron dato…" at bounding box center [783, 406] width 1421 height 137
click at [528, 362] on span "Afip Constancia De Inscripción" at bounding box center [518, 370] width 192 height 20
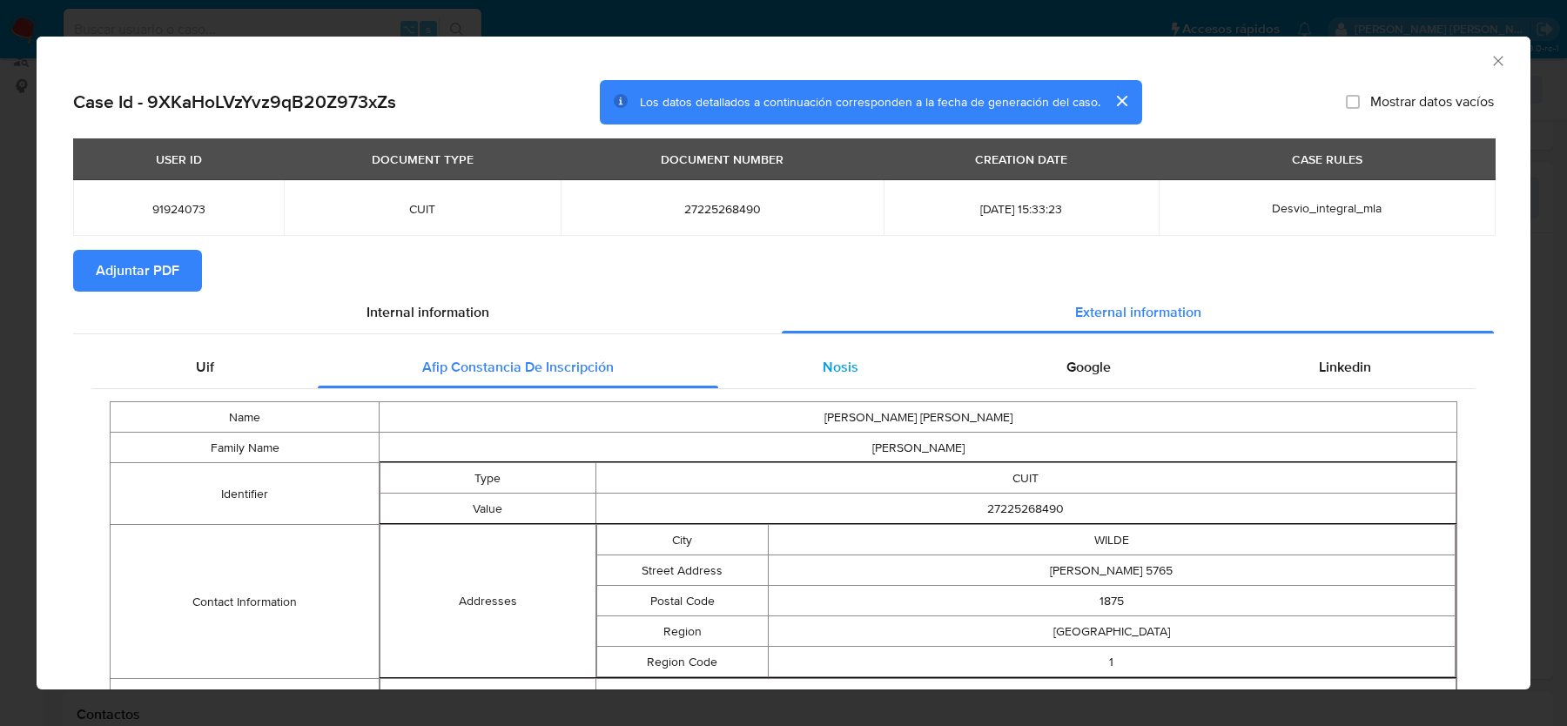
click at [878, 380] on div "Nosis" at bounding box center [840, 367] width 244 height 42
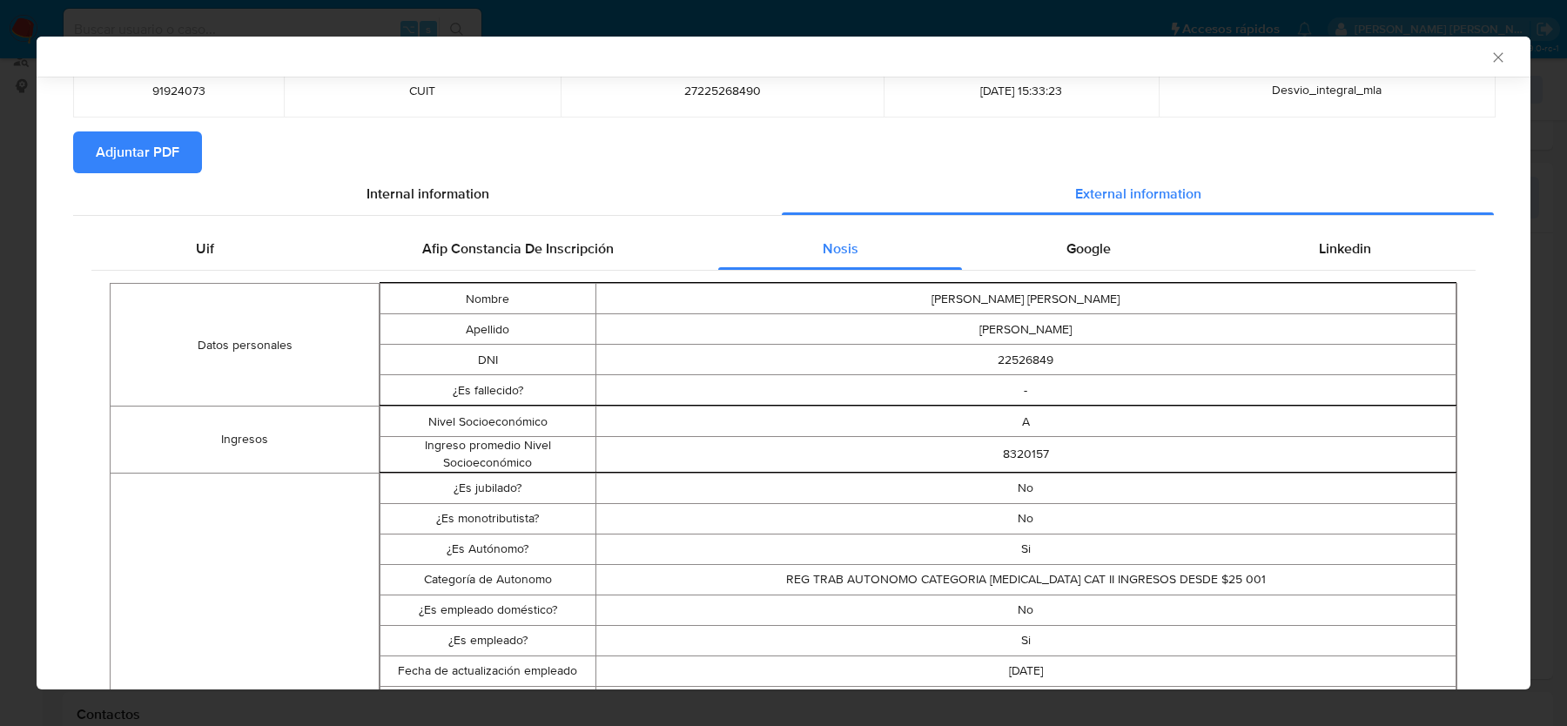
scroll to position [171, 0]
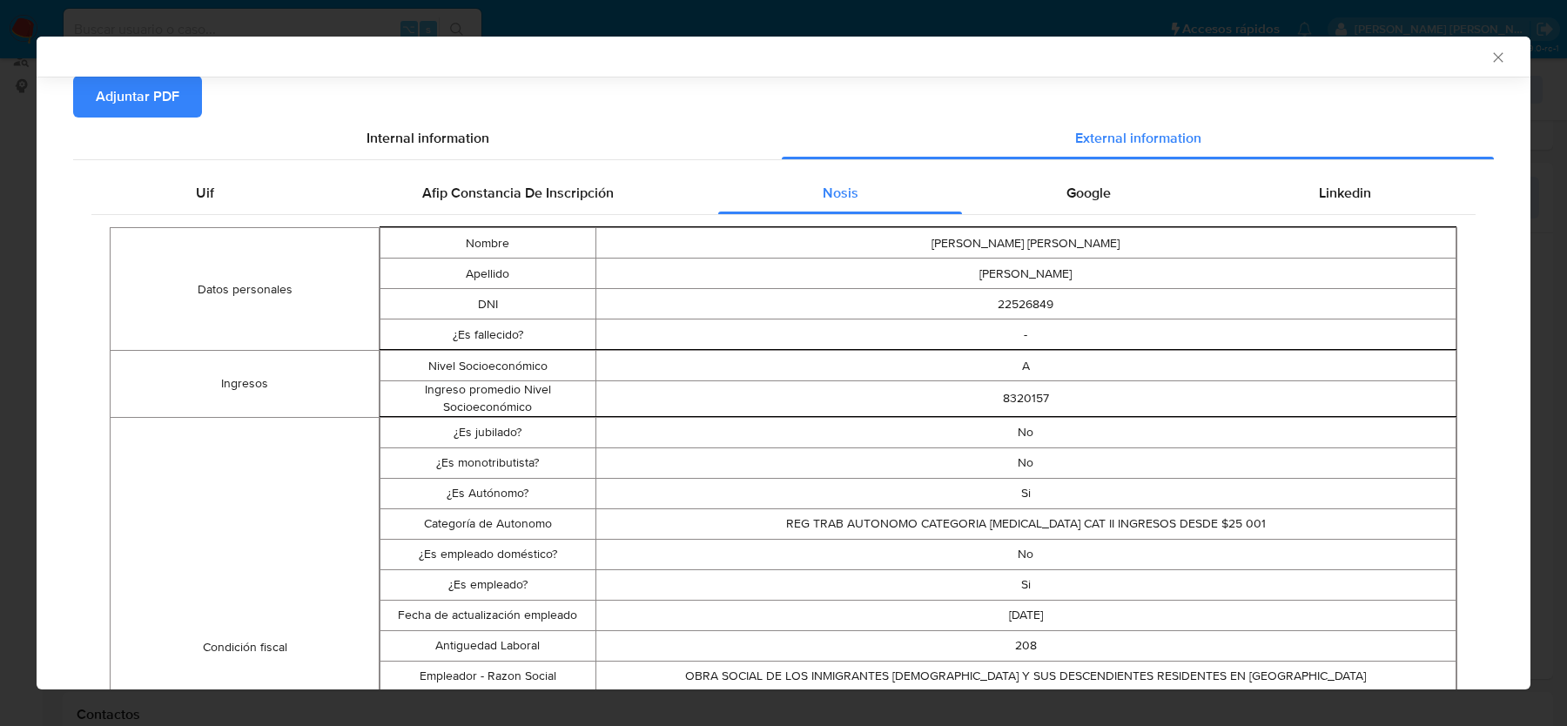
click at [1026, 481] on td "Si" at bounding box center [1025, 493] width 861 height 30
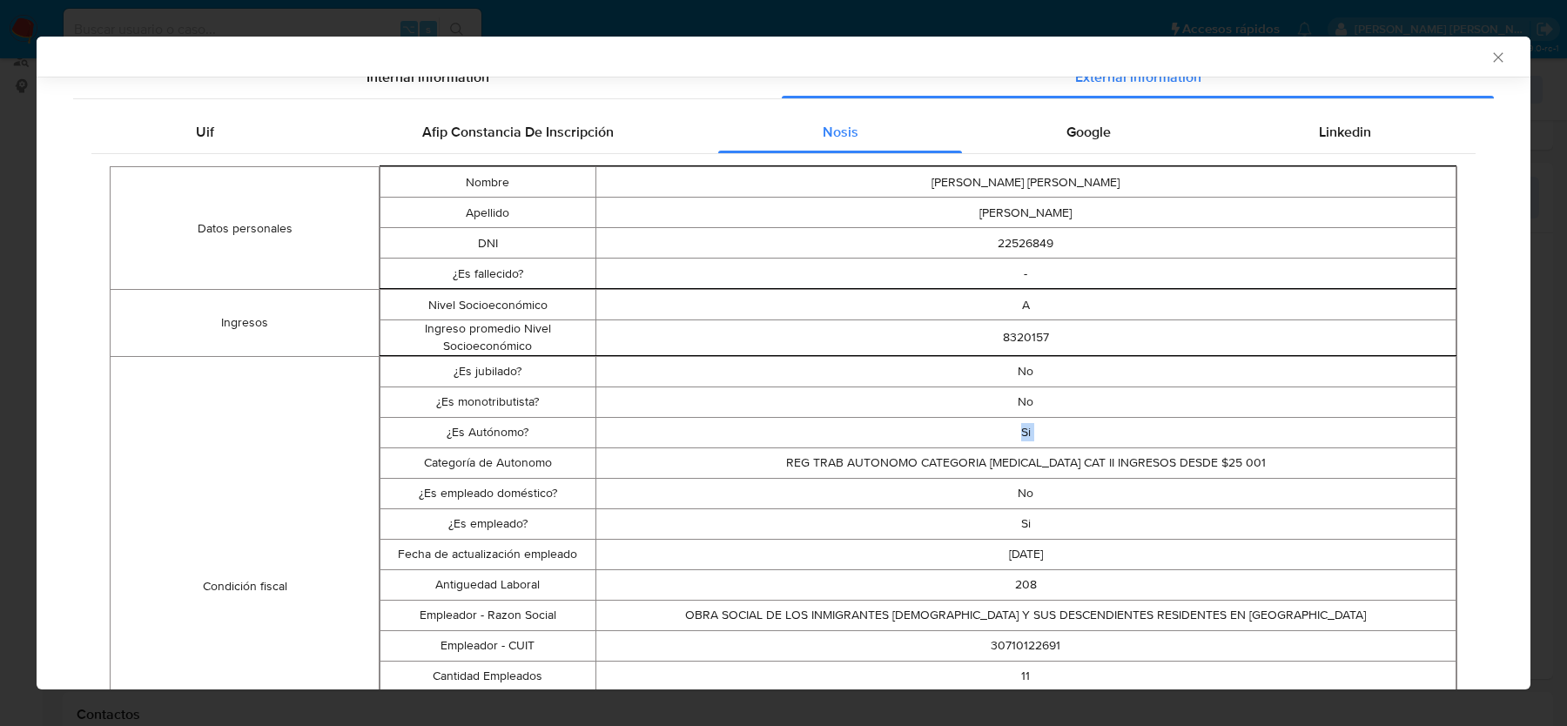
scroll to position [277, 0]
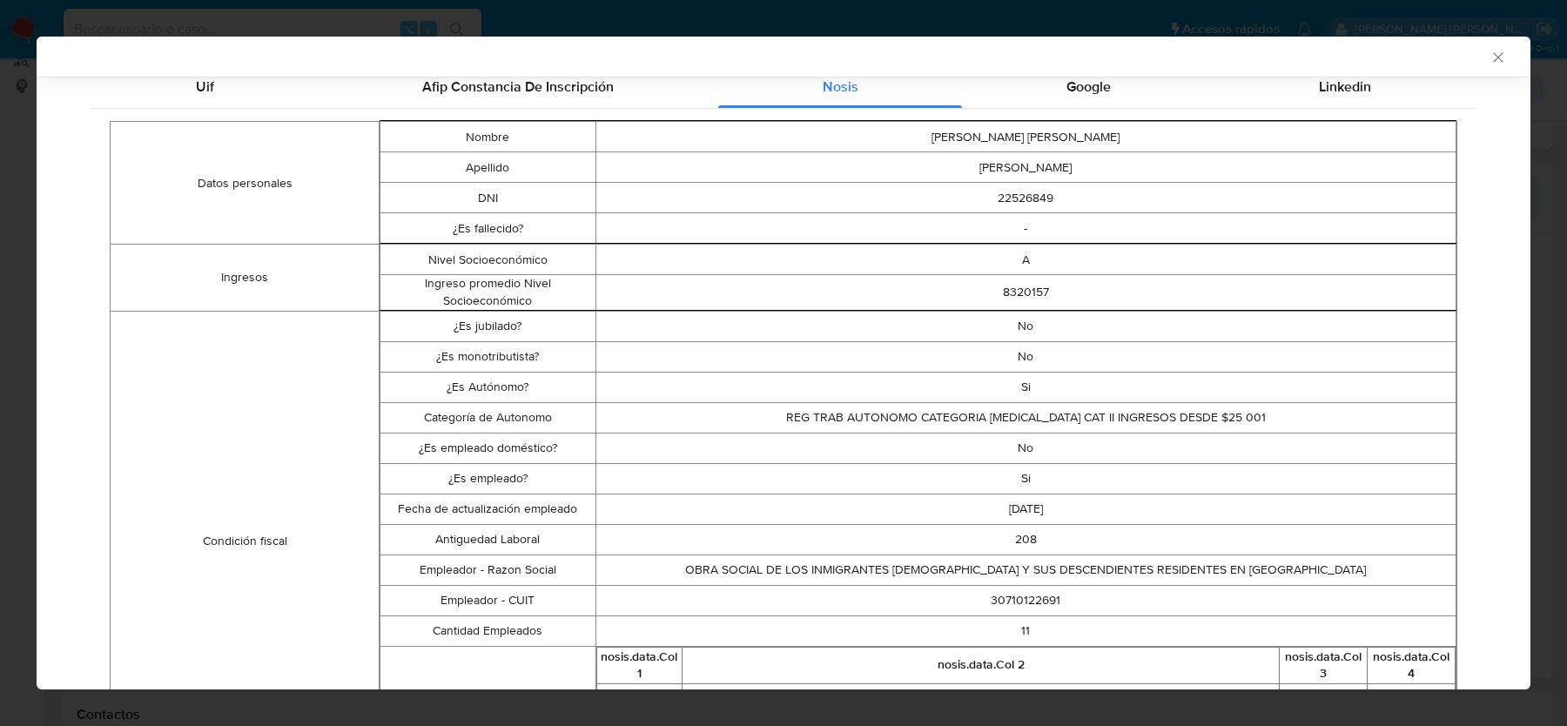
click at [1013, 606] on td "30710122691" at bounding box center [1025, 600] width 861 height 30
copy td "30710122691"
click at [1129, 84] on div "Google" at bounding box center [1088, 87] width 252 height 42
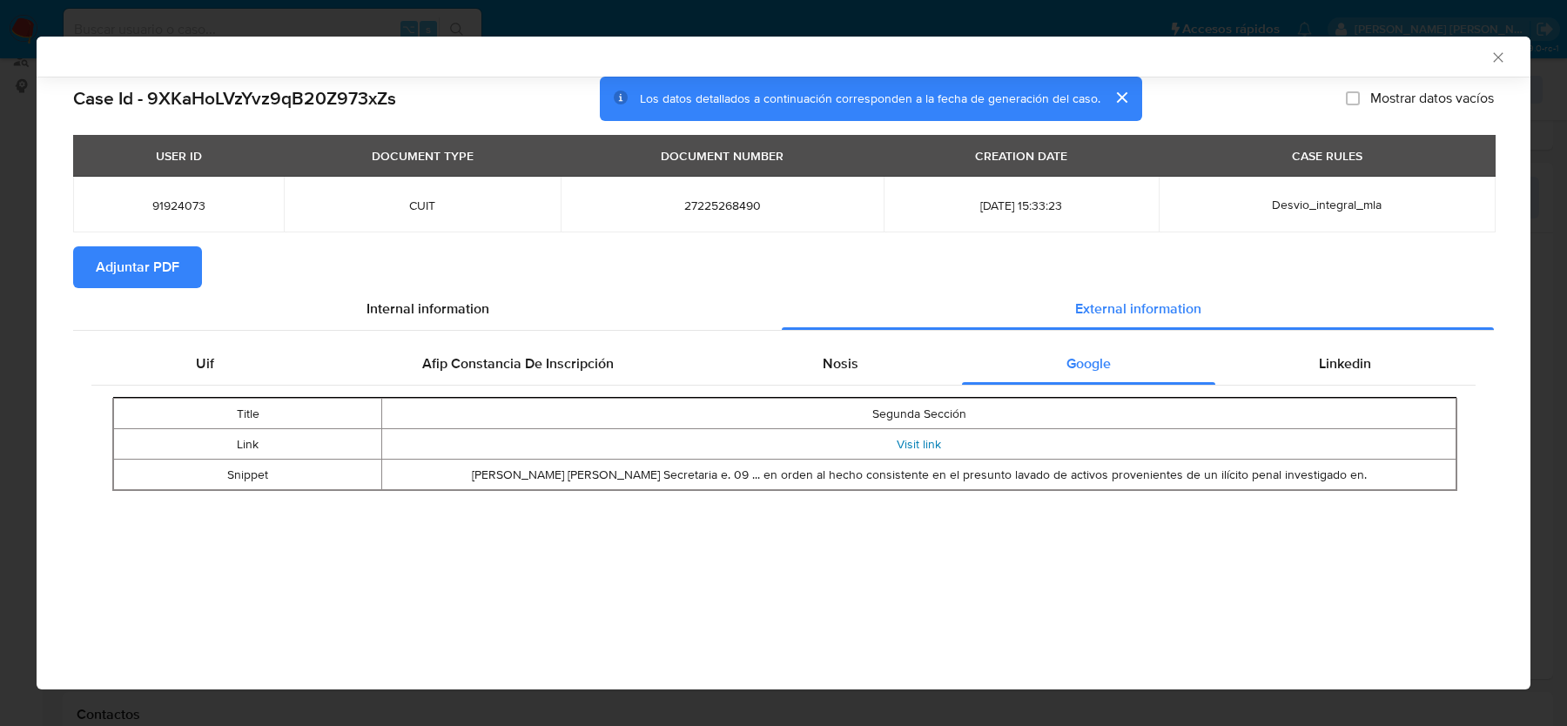
click at [913, 447] on link "Visit link" at bounding box center [919, 443] width 44 height 17
click at [1322, 380] on div "Linkedin" at bounding box center [1345, 364] width 260 height 42
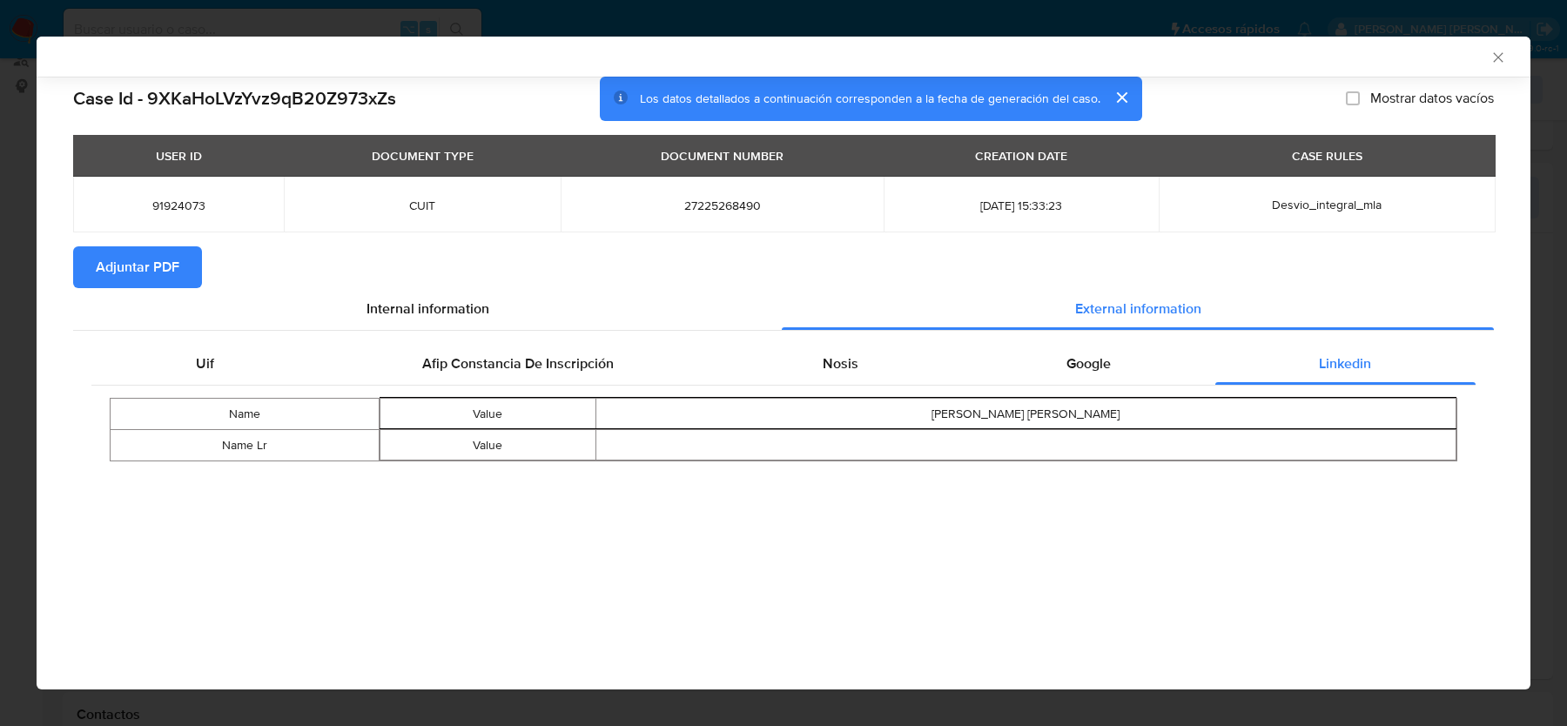
click at [1481, 64] on div "AML Data Collector" at bounding box center [784, 57] width 1494 height 40
click at [1488, 64] on div "AML Data Collector" at bounding box center [784, 57] width 1494 height 40
click at [1500, 57] on icon "Cerrar ventana" at bounding box center [1498, 57] width 17 height 17
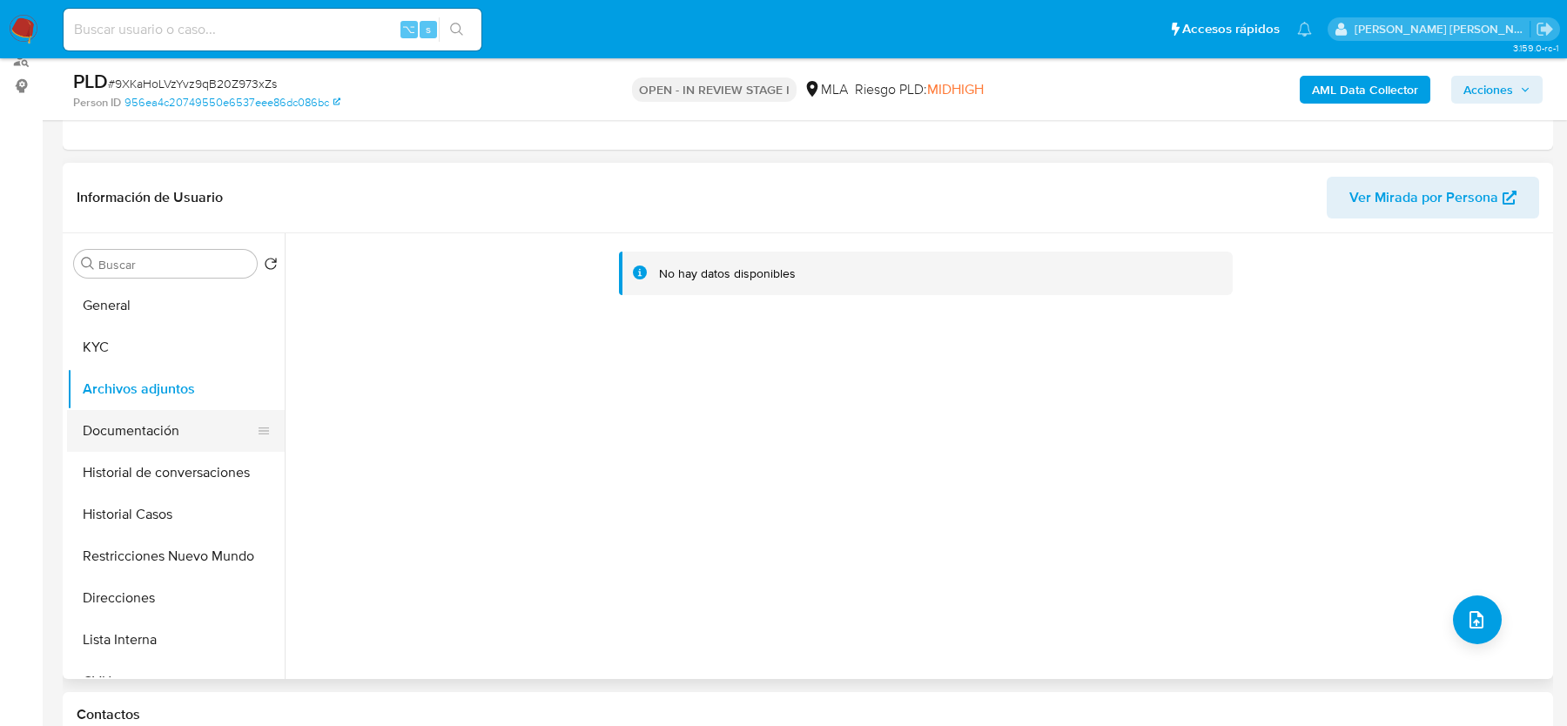
click at [165, 434] on button "Documentación" at bounding box center [169, 431] width 204 height 42
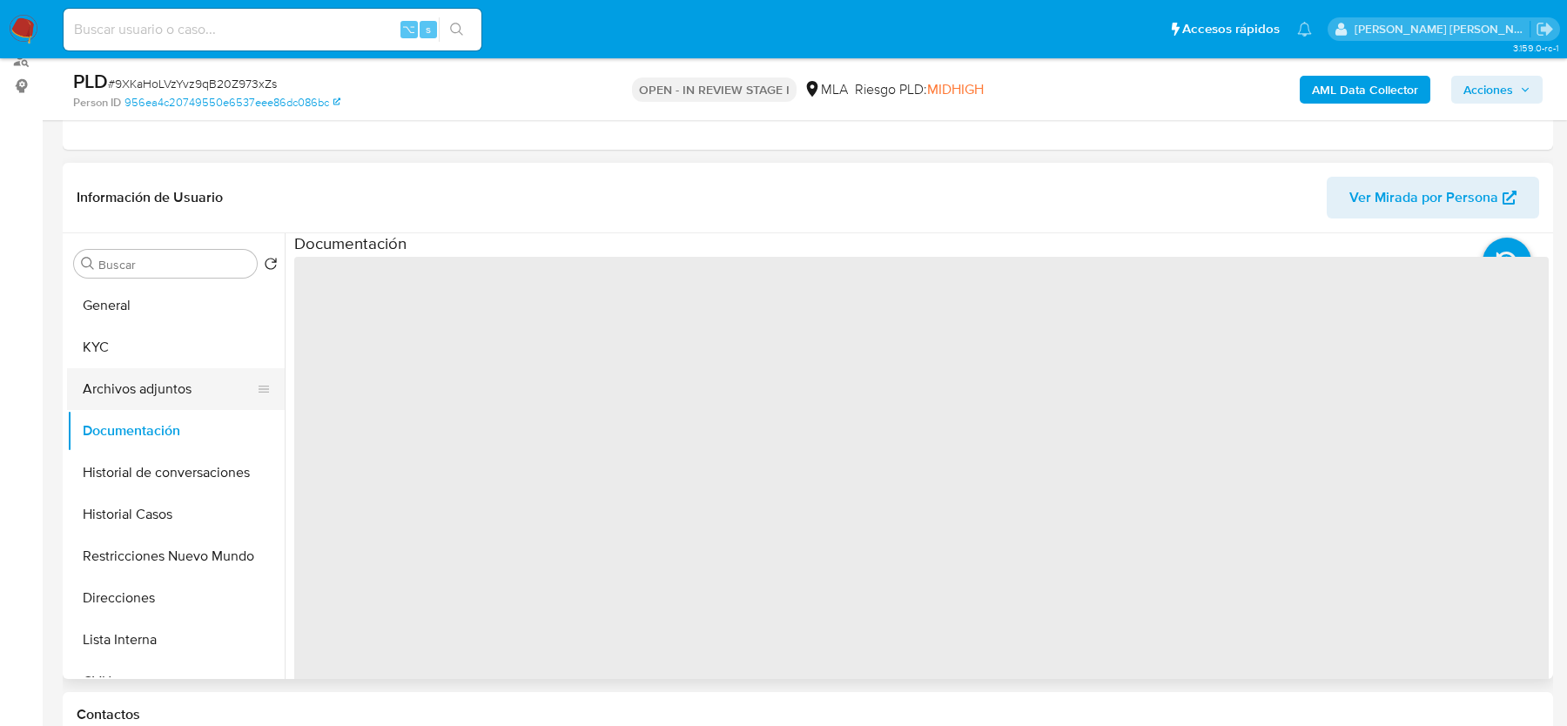
click at [165, 379] on button "Archivos adjuntos" at bounding box center [169, 389] width 204 height 42
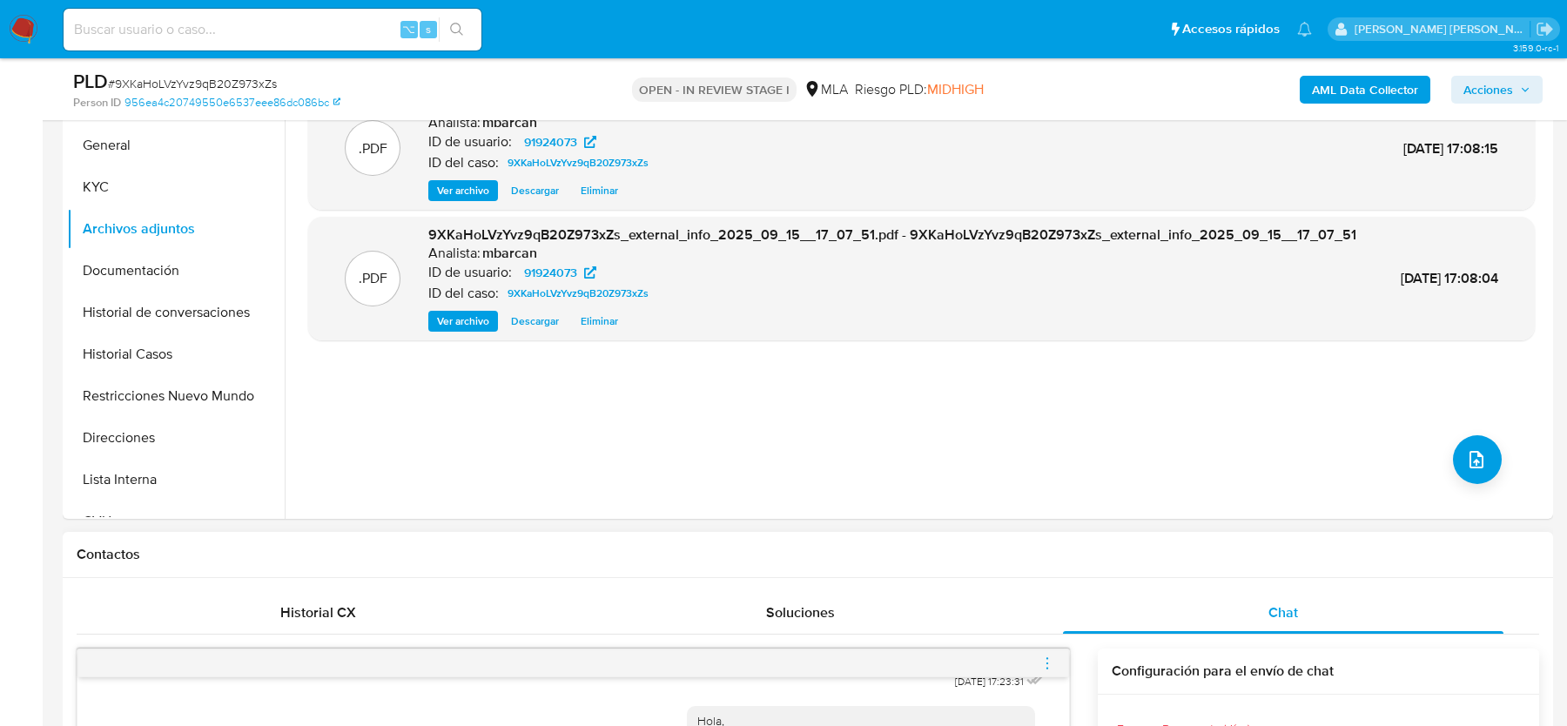
scroll to position [184, 0]
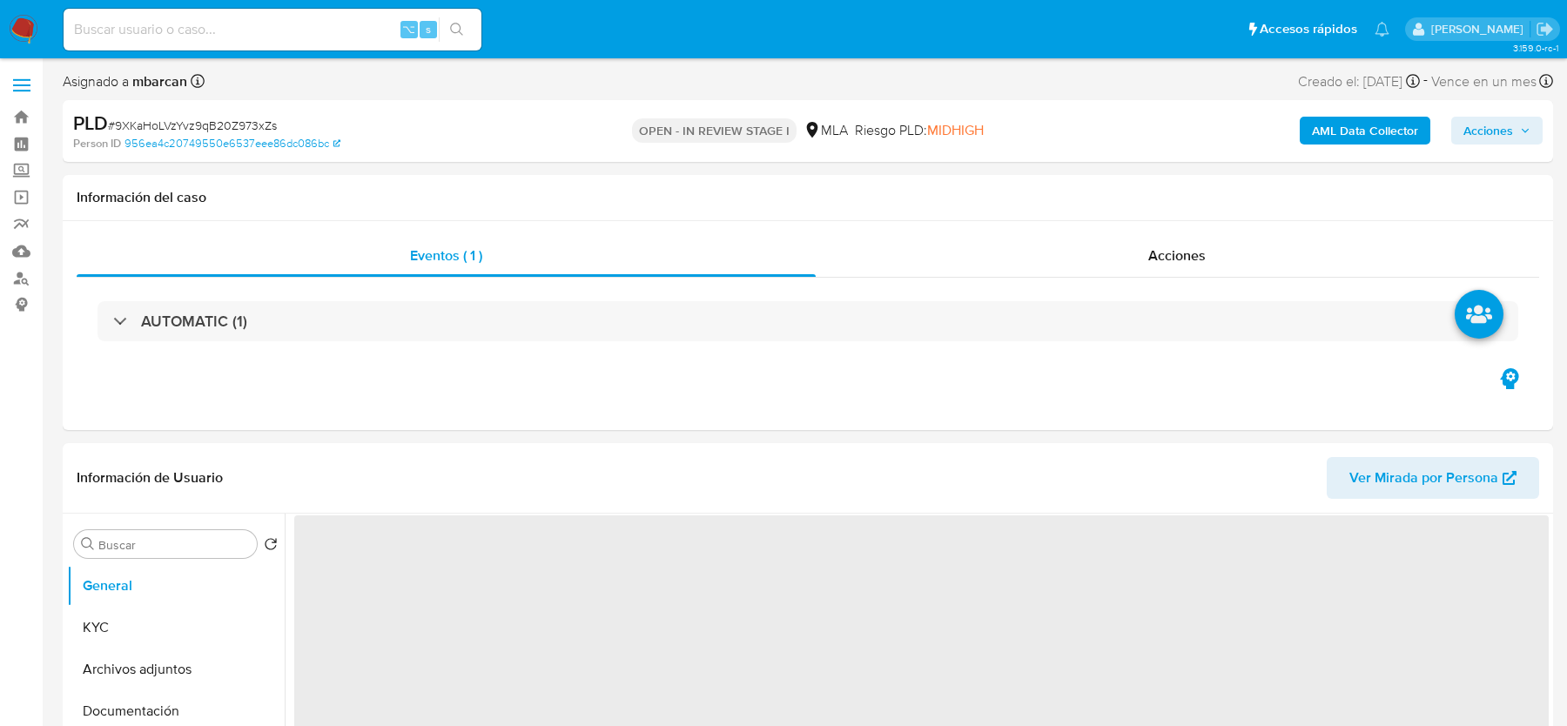
select select "10"
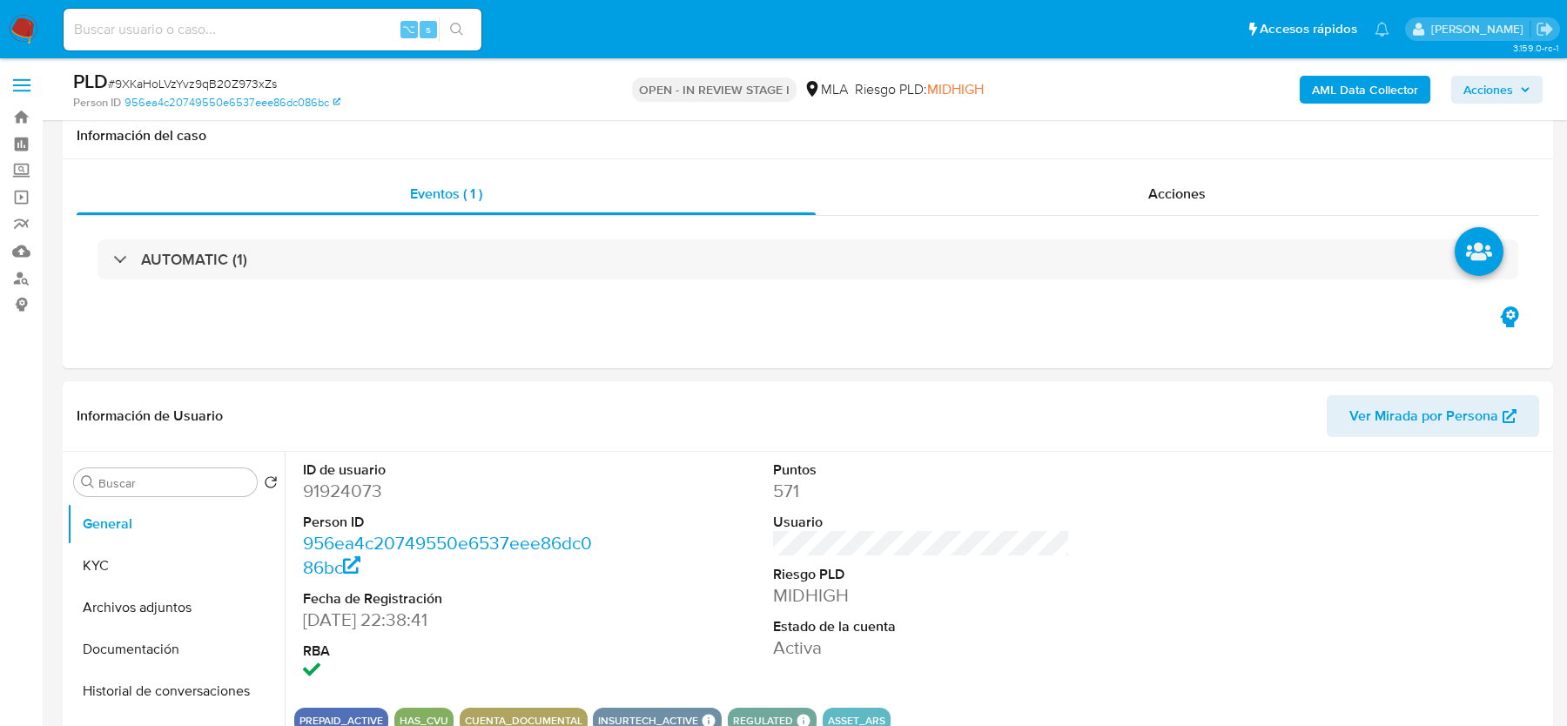
scroll to position [707, 0]
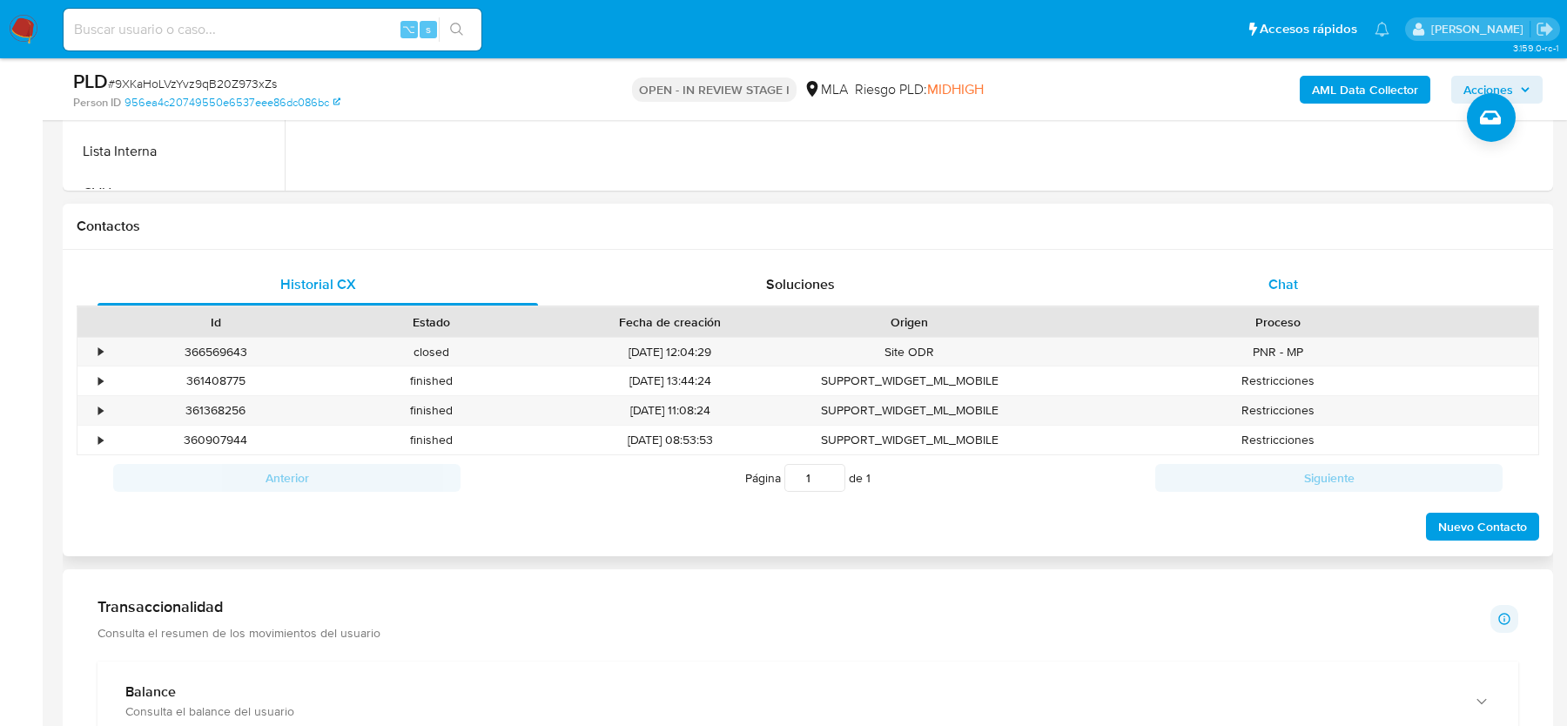
click at [1262, 272] on div "Chat" at bounding box center [1283, 285] width 441 height 42
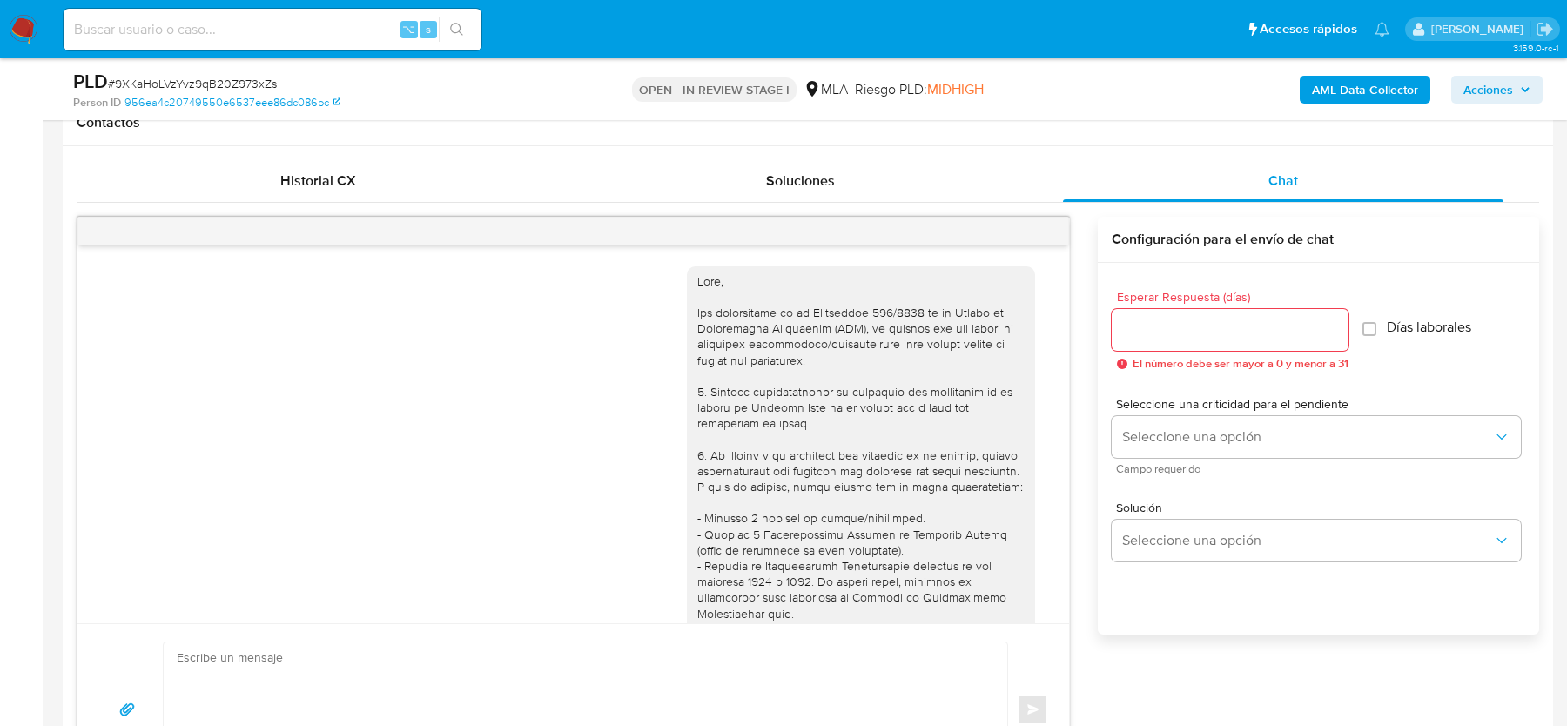
scroll to position [992, 0]
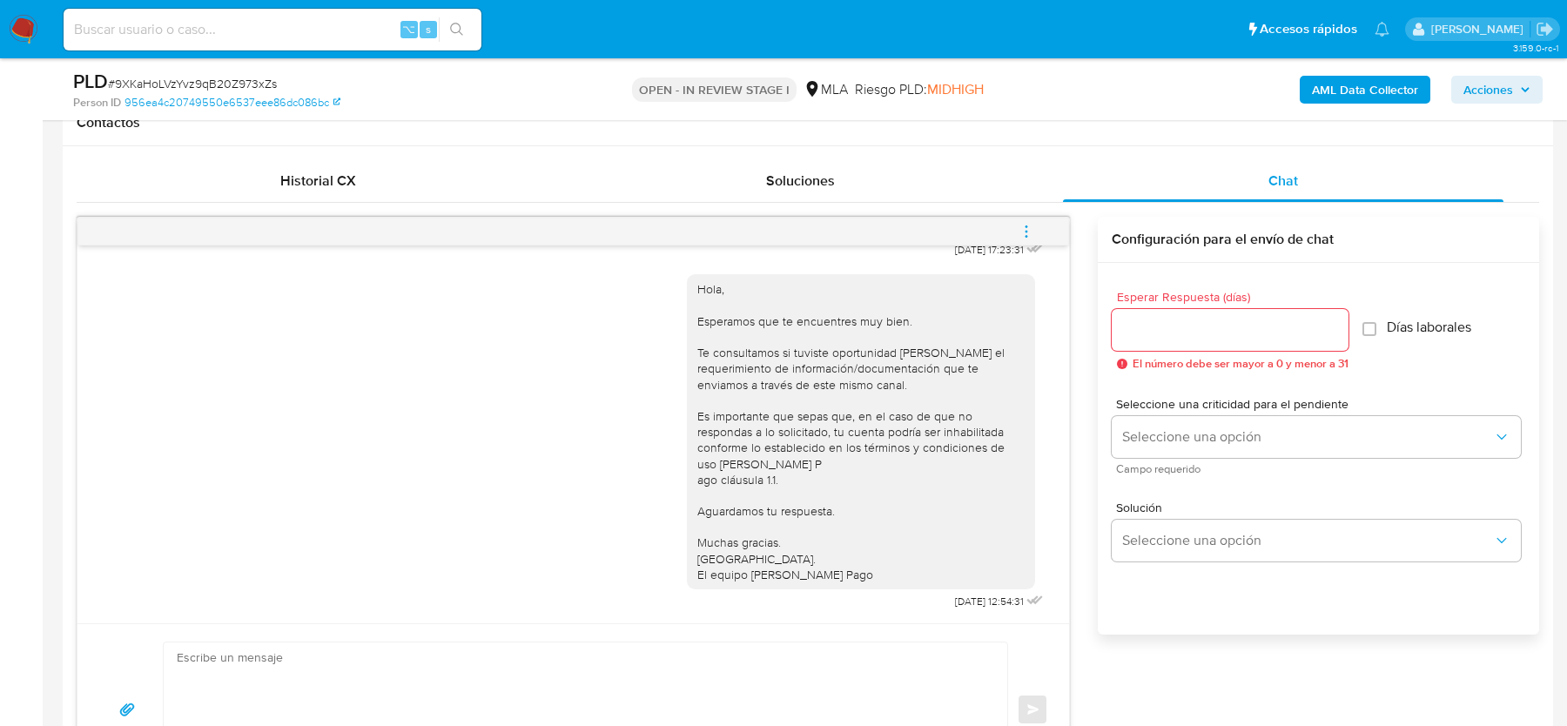
click at [305, 713] on textarea at bounding box center [581, 709] width 809 height 134
paste textarea "Lore, ipsumdolo sit am consectetu adi elit. Se doeiusmodte in utlabor etdolorem…"
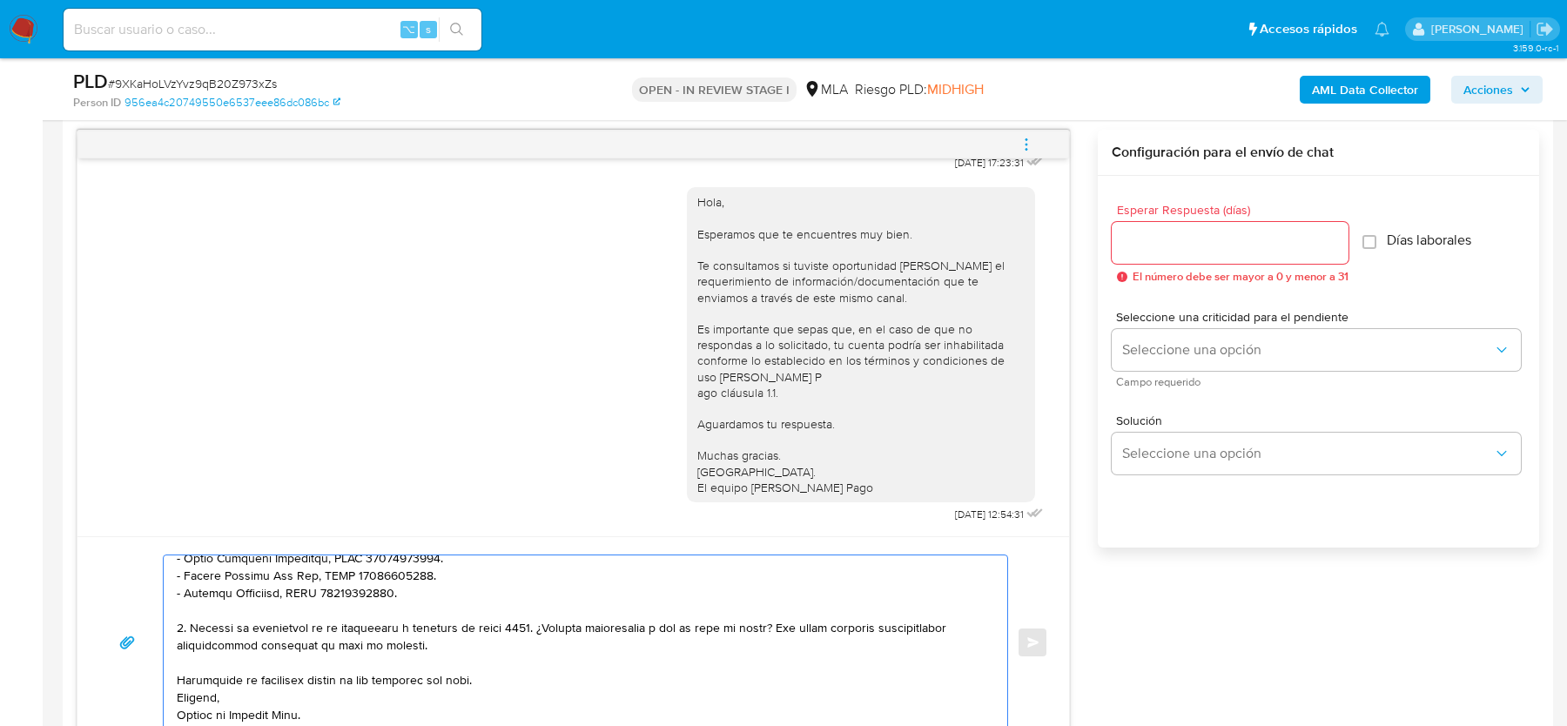
scroll to position [0, 0]
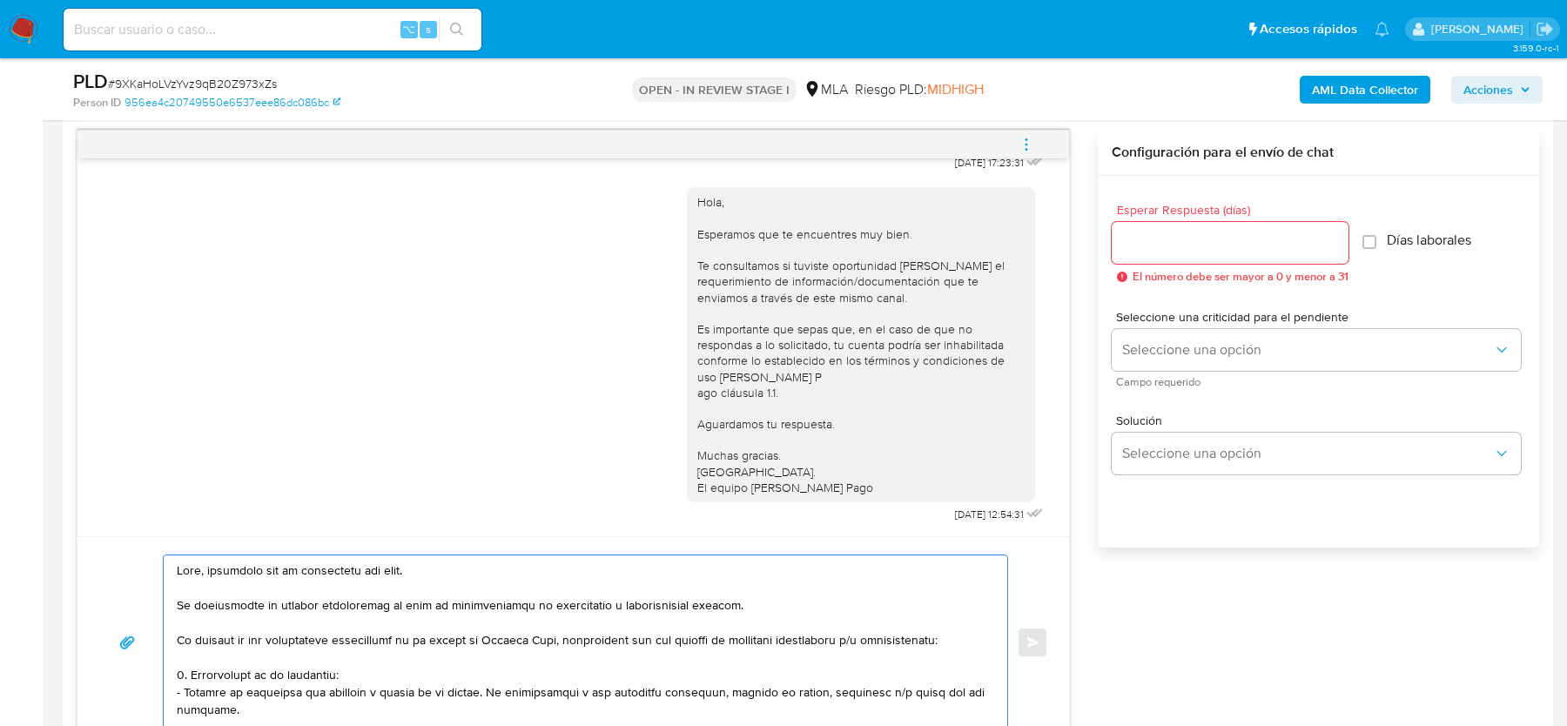
click at [178, 589] on textarea at bounding box center [581, 642] width 809 height 174
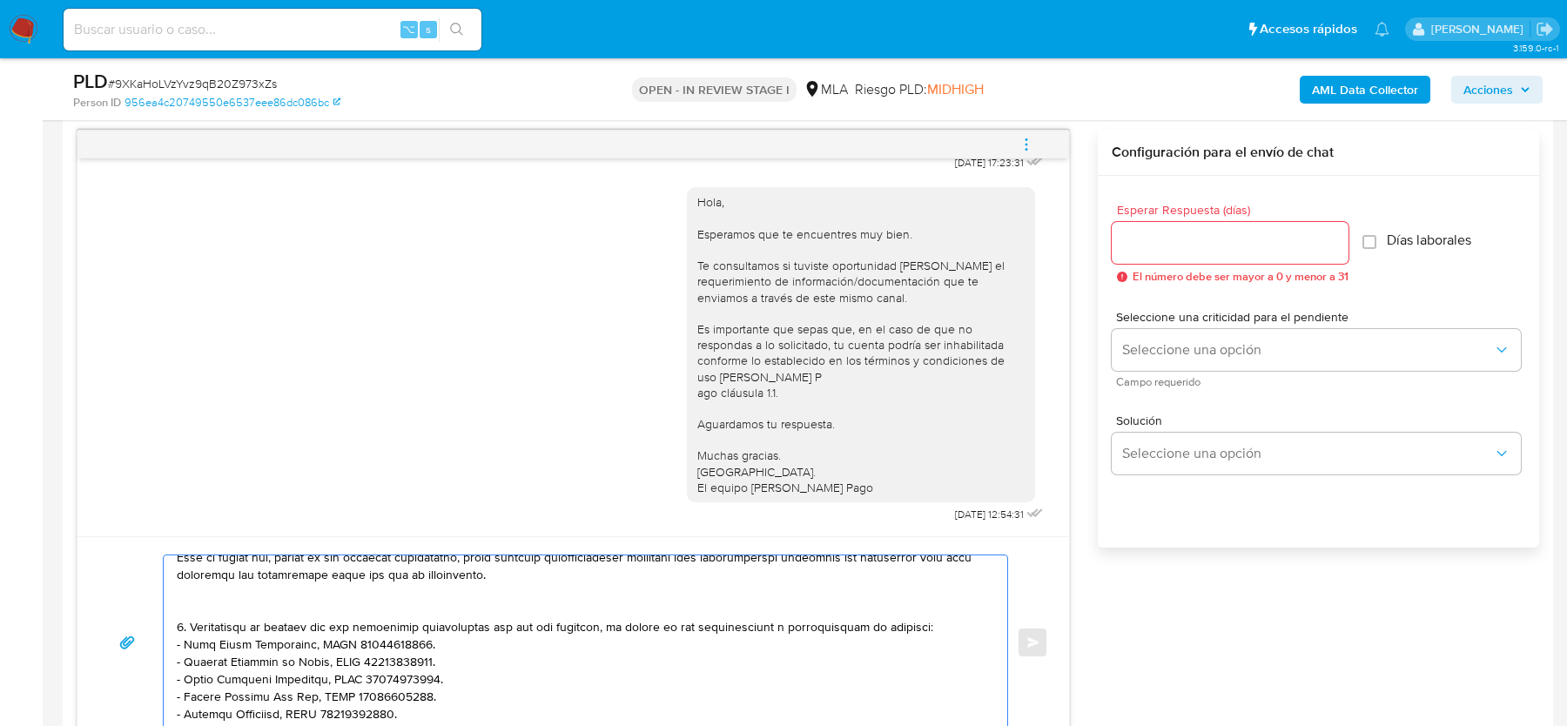
scroll to position [349, 0]
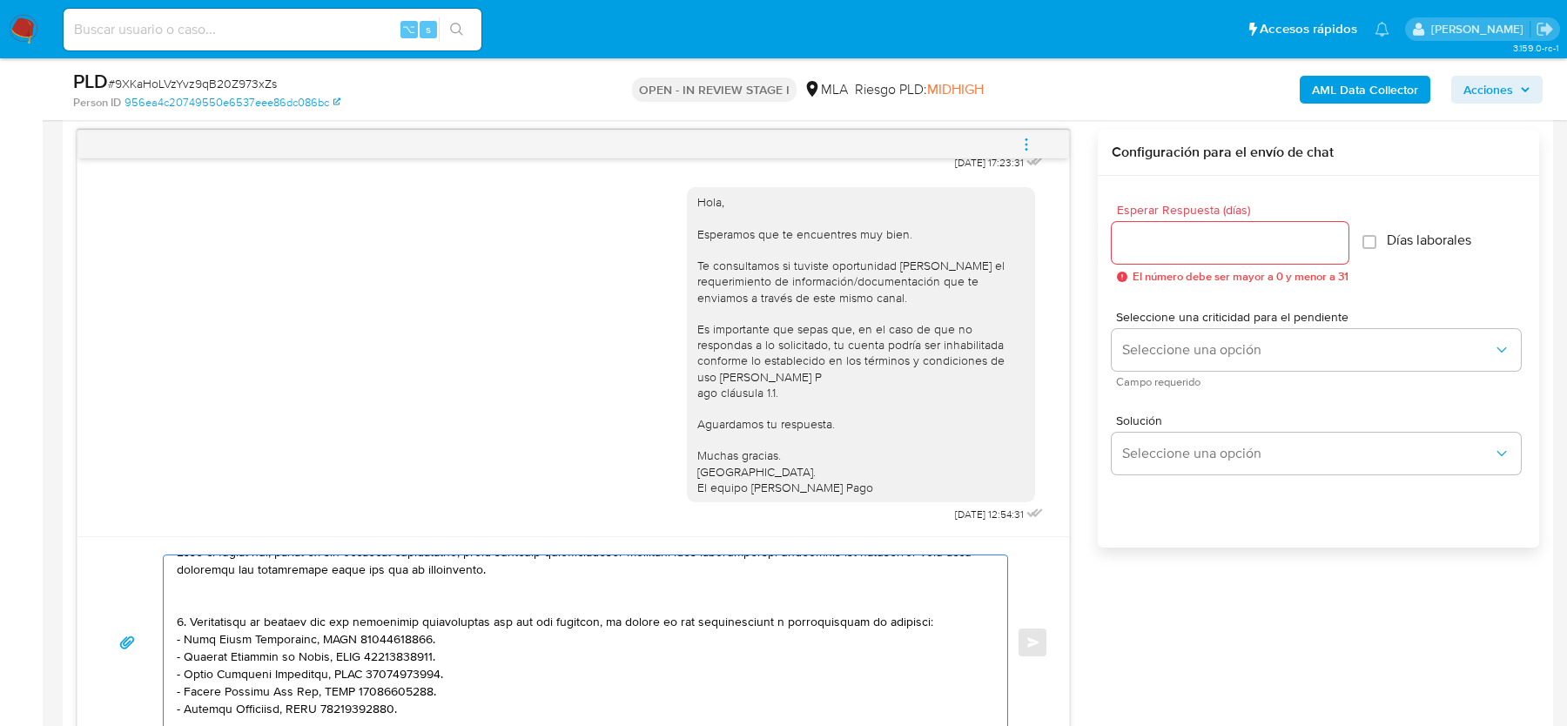
click at [303, 593] on textarea at bounding box center [581, 642] width 809 height 174
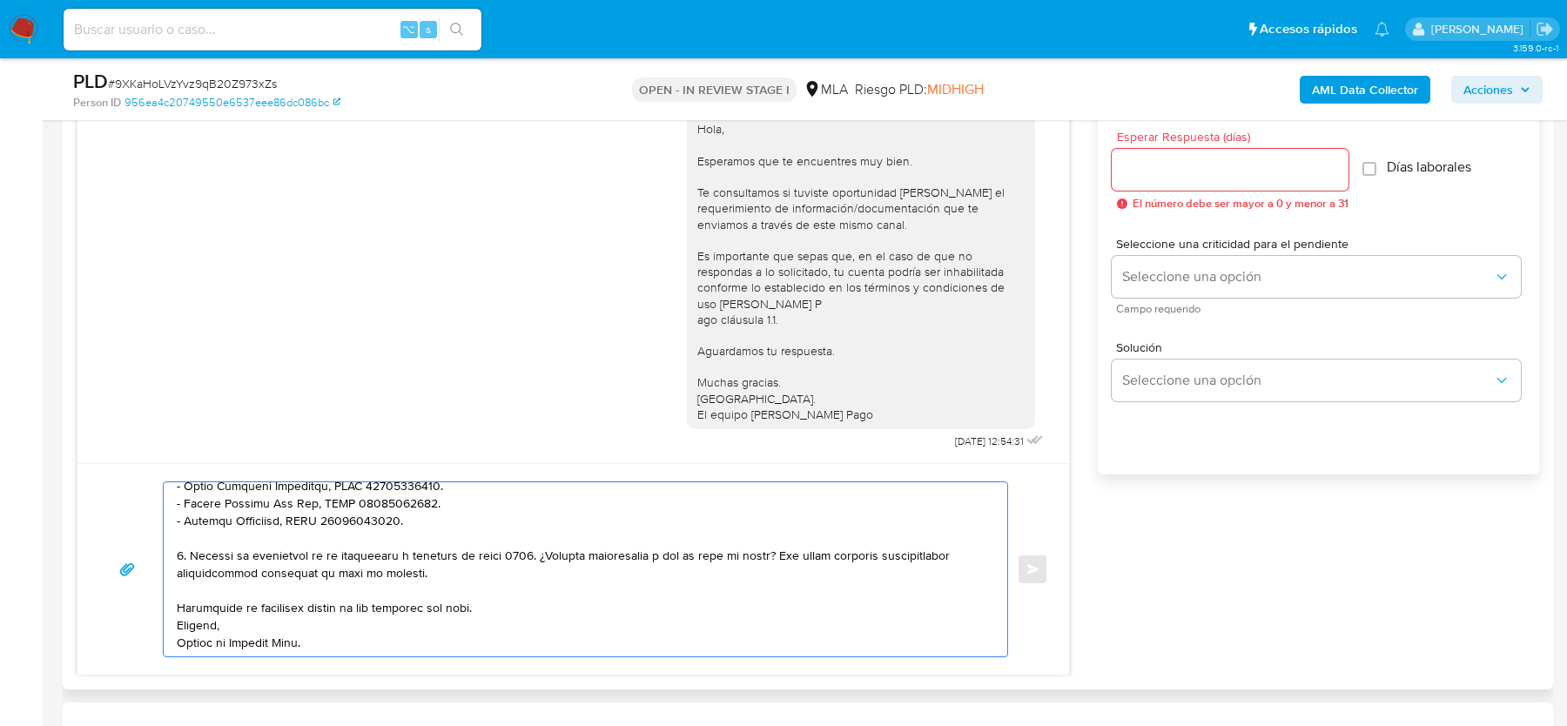
scroll to position [972, 0]
click at [494, 556] on textarea at bounding box center [581, 568] width 809 height 174
click at [460, 570] on textarea at bounding box center [581, 568] width 809 height 174
paste textarea "4. Origen del dinero ingresado en efectivo: - Explica el origen del dinero ingr…"
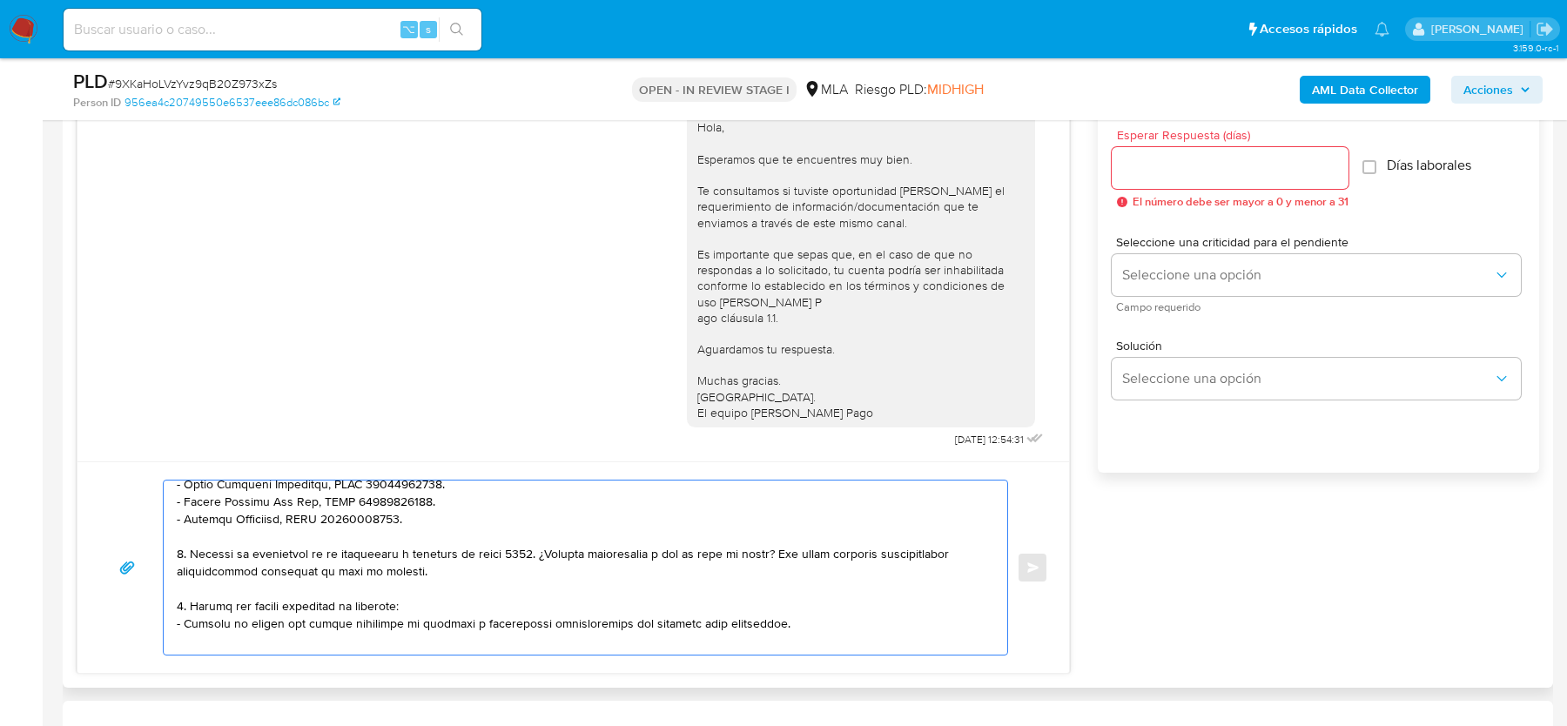
click at [177, 603] on textarea at bounding box center [581, 568] width 809 height 174
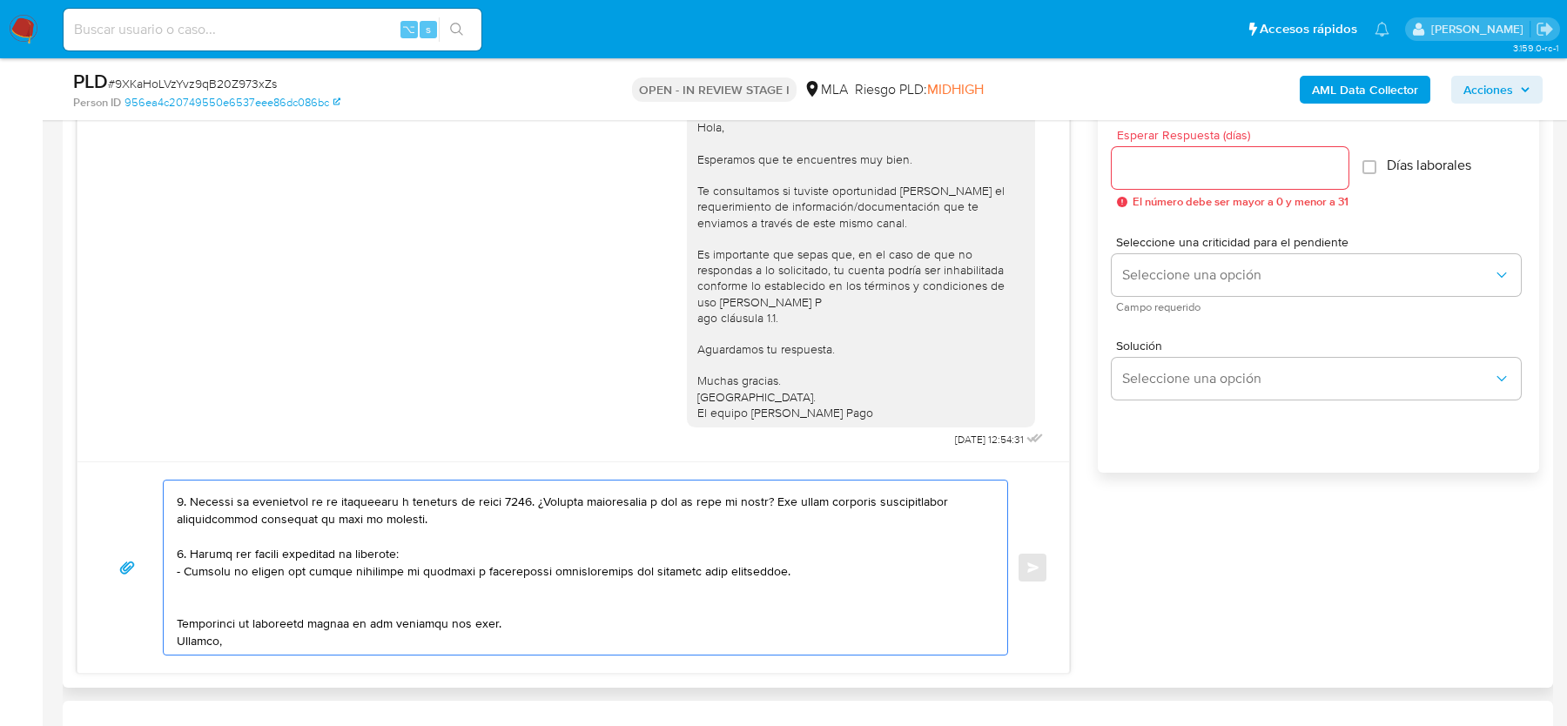
click at [196, 599] on textarea at bounding box center [581, 568] width 809 height 174
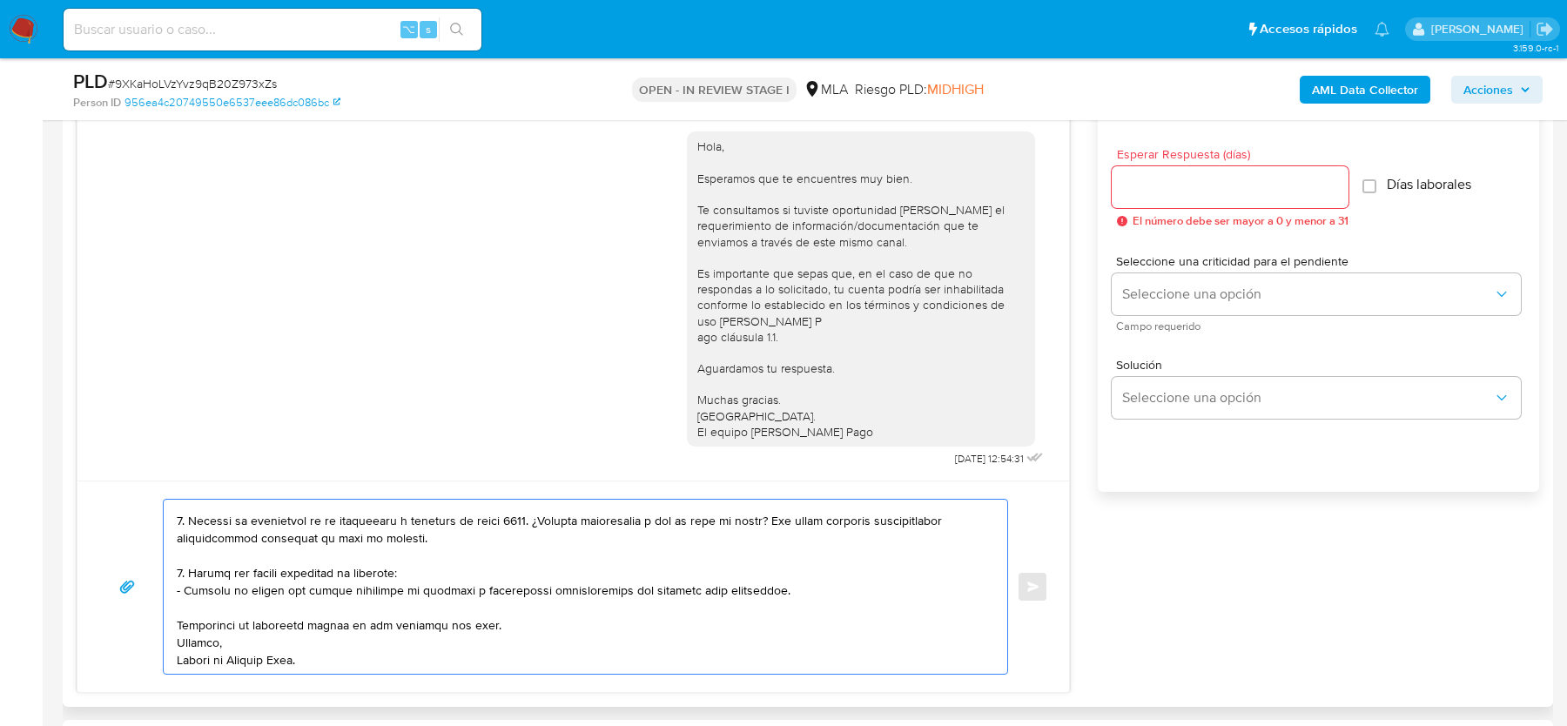
scroll to position [879, 0]
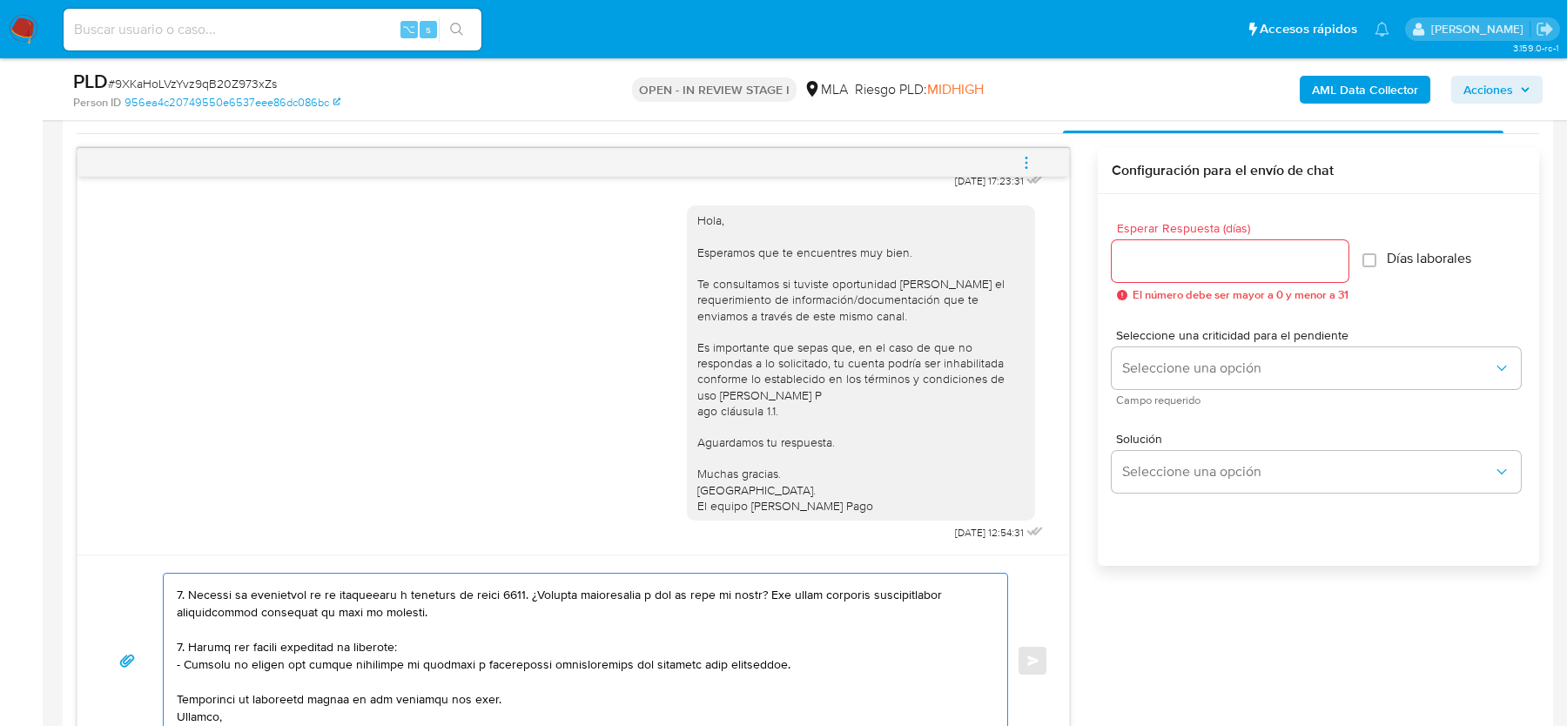
type textarea "Lore, ipsumdolo sit am consectetu adi elit. Se doeiusmodte in utlabor etdolorem…"
click at [1155, 259] on input "Esperar Respuesta (días)" at bounding box center [1230, 261] width 237 height 23
type input "2"
click at [1128, 344] on div "Seleccione una criticidad para el pendiente Seleccione una opción Campo requeri…" at bounding box center [1316, 367] width 409 height 76
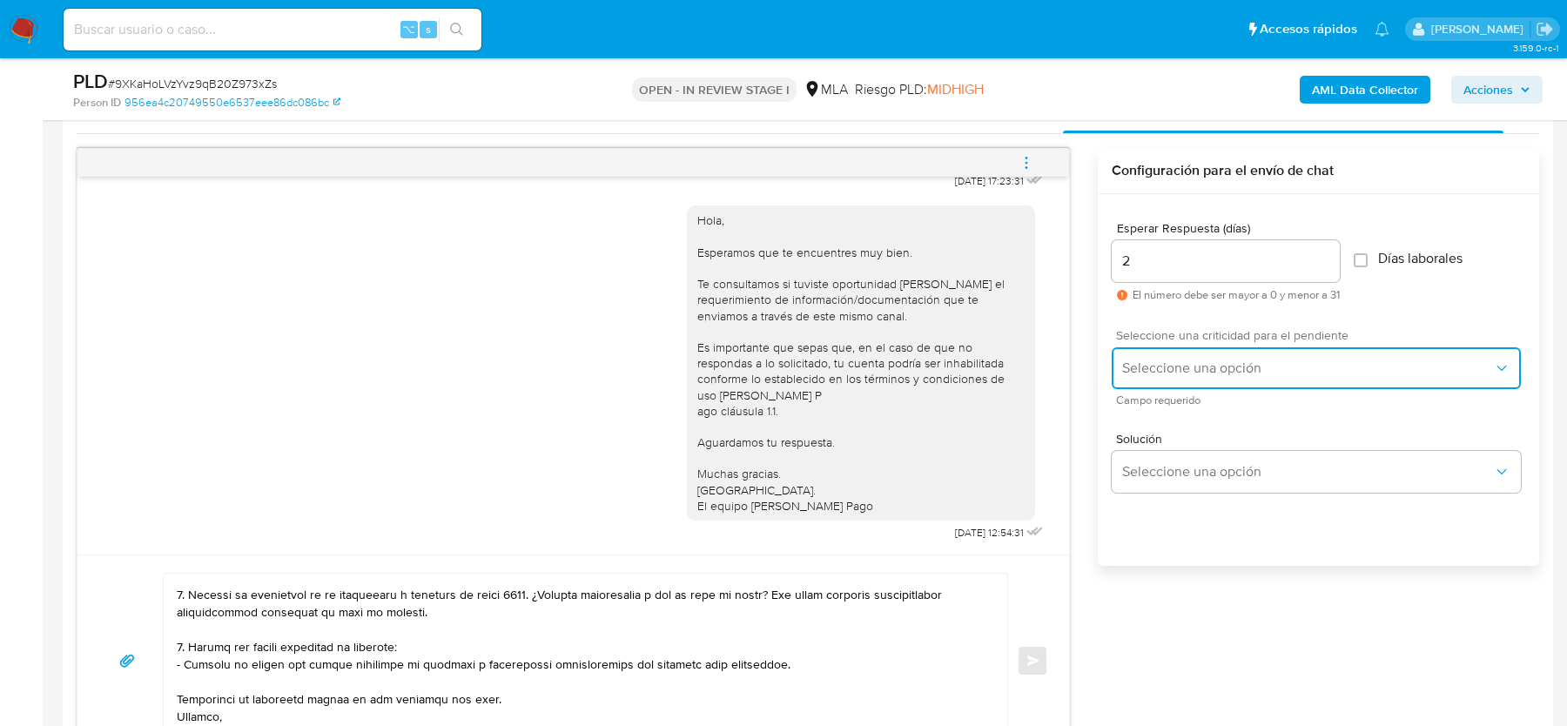
click at [1130, 373] on span "Seleccione una opción" at bounding box center [1307, 368] width 371 height 17
click at [1130, 408] on span "HIGH" at bounding box center [1136, 405] width 29 height 16
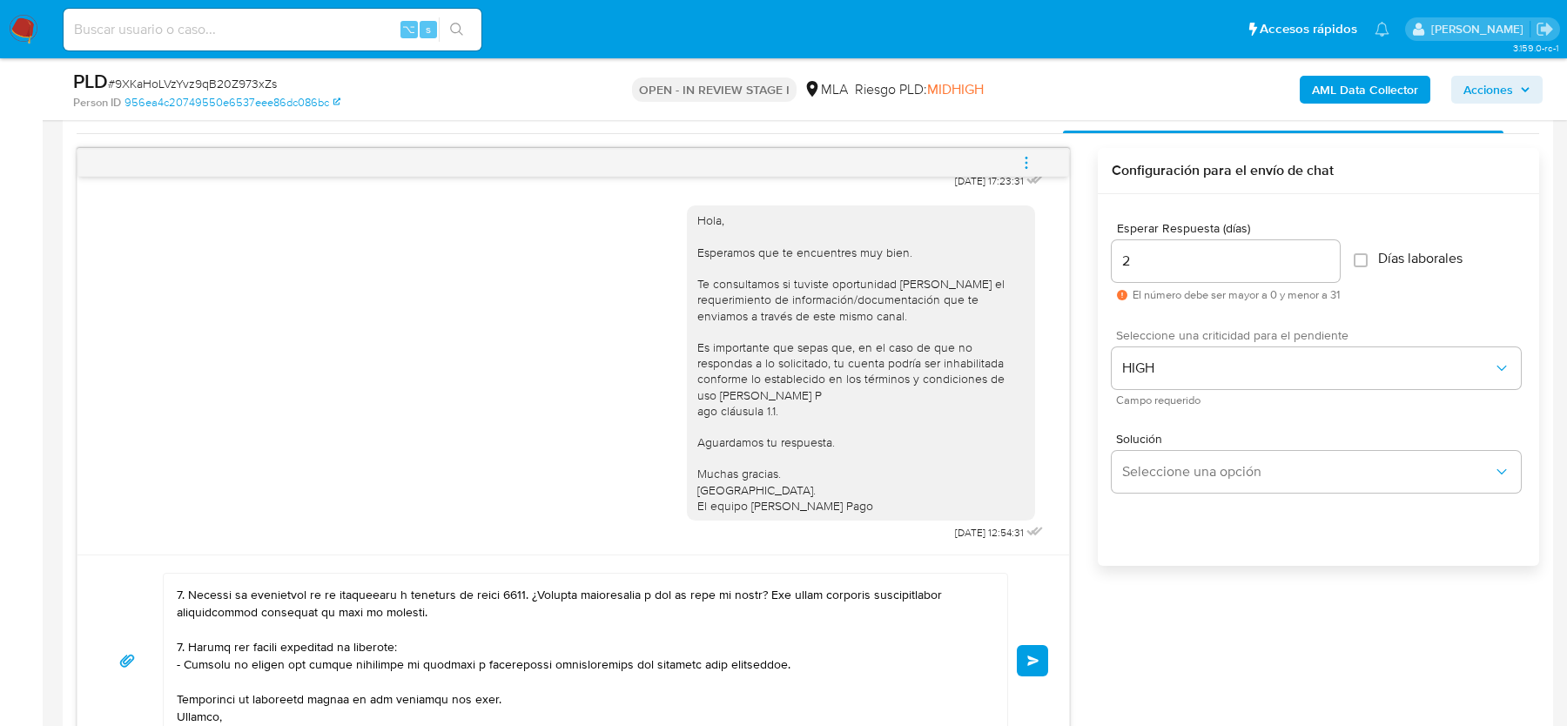
click at [1040, 657] on button "Enviar" at bounding box center [1032, 660] width 31 height 31
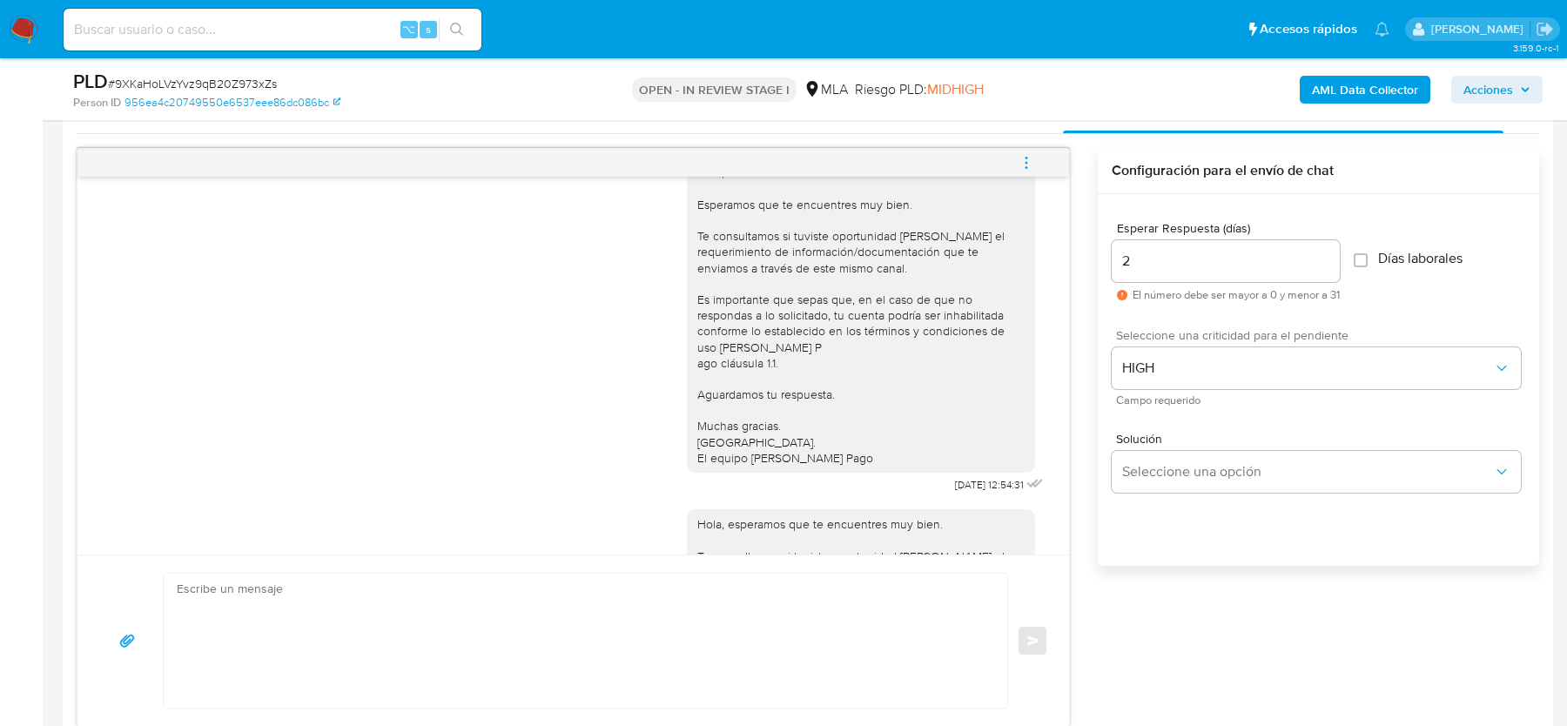
scroll to position [1915, 0]
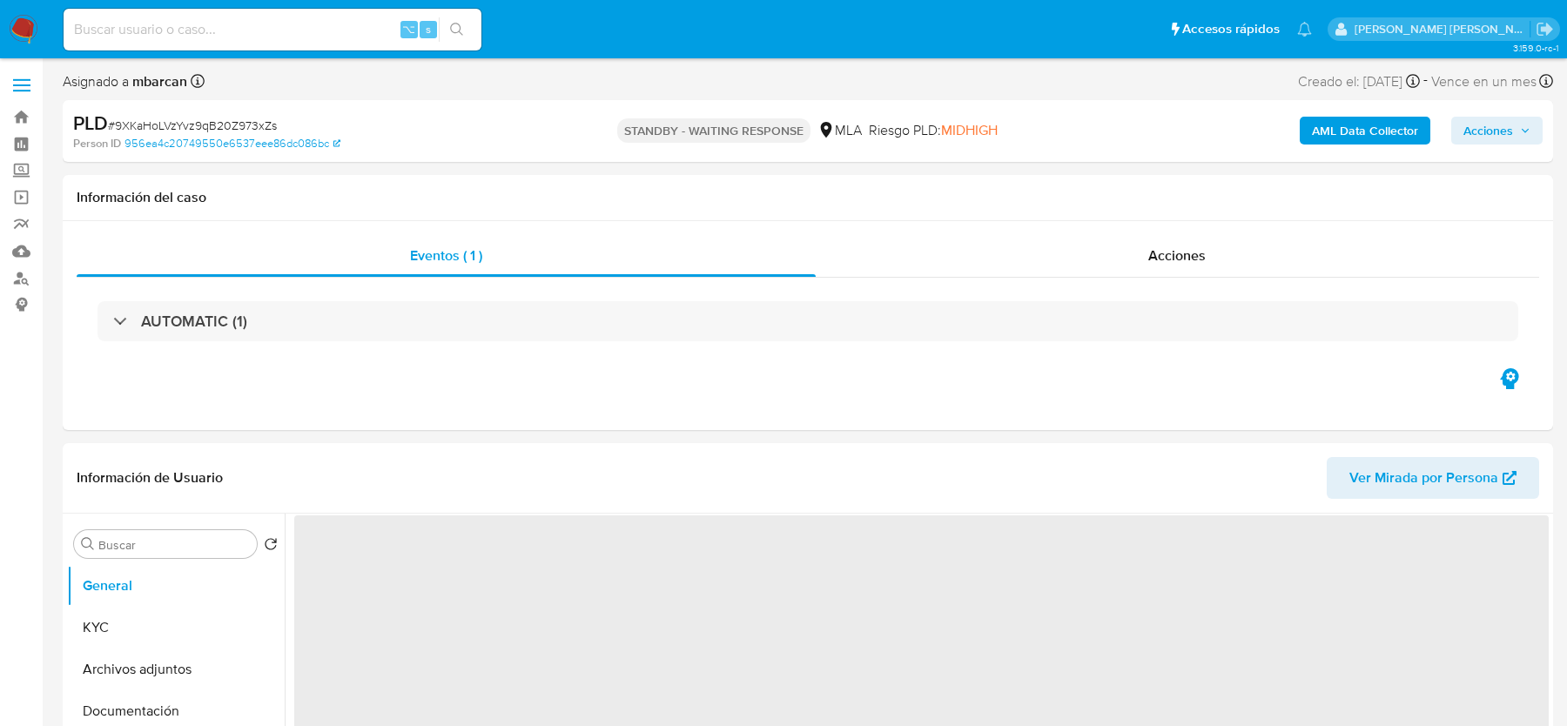
select select "10"
